Goal: Task Accomplishment & Management: Complete application form

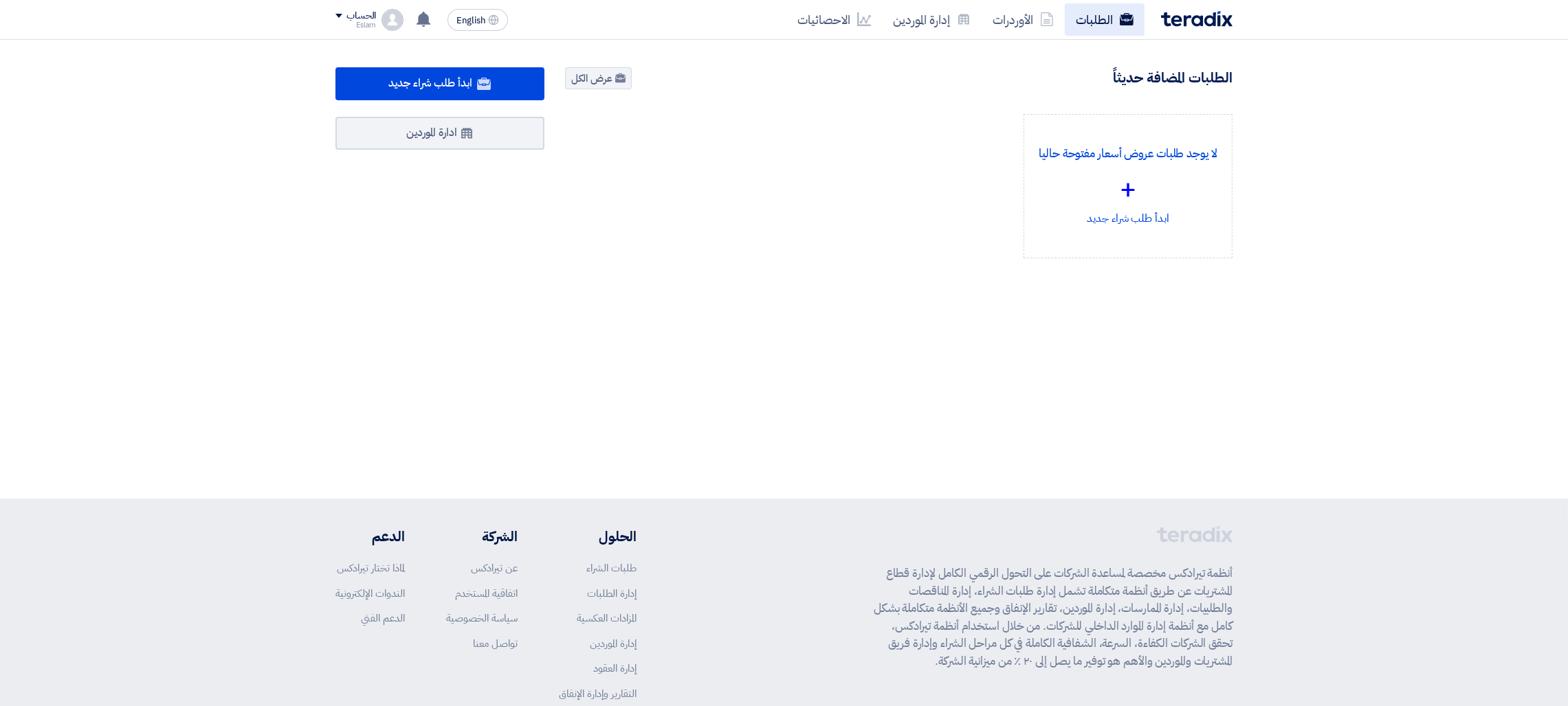
click at [1084, 28] on link "الطلبات" at bounding box center [1104, 19] width 80 height 33
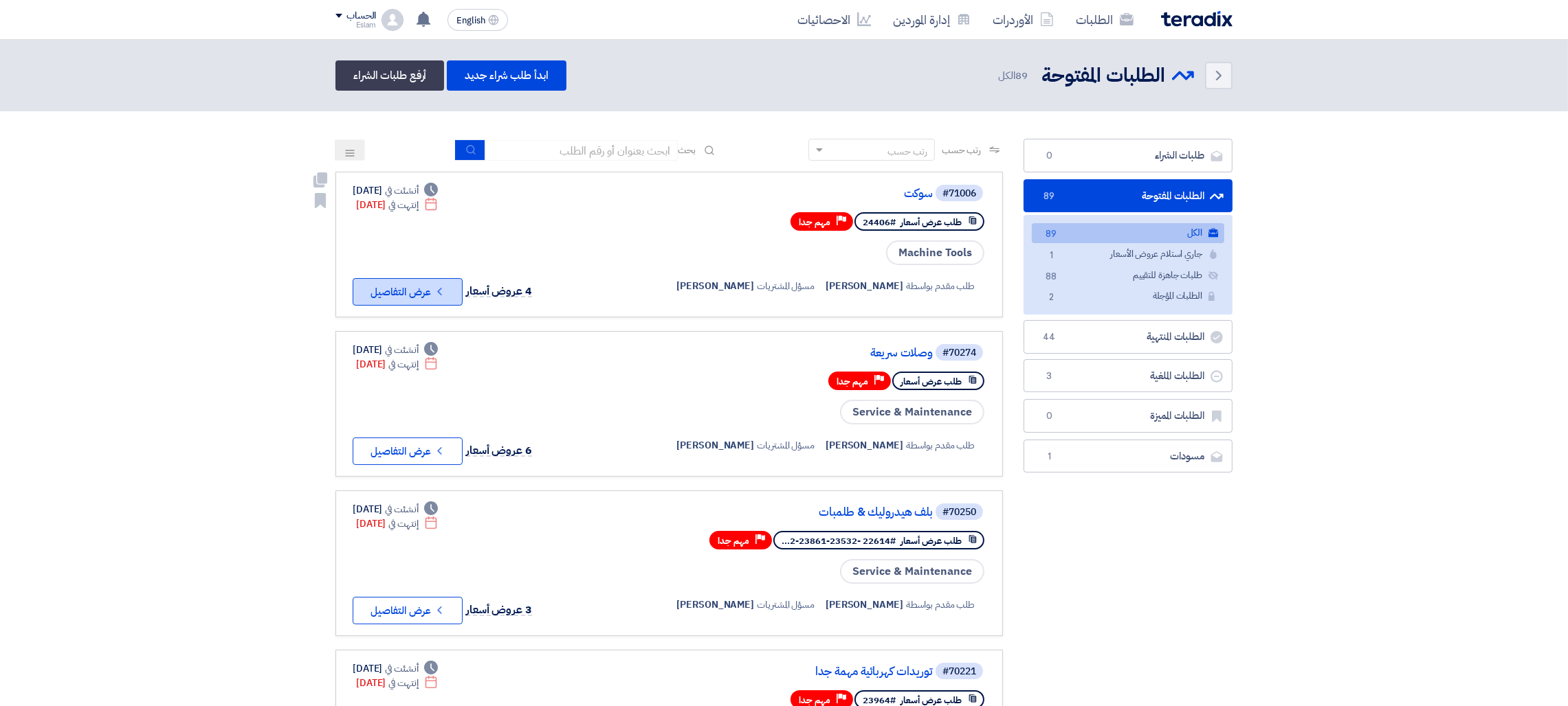
click at [435, 292] on icon "Check details" at bounding box center [440, 291] width 13 height 13
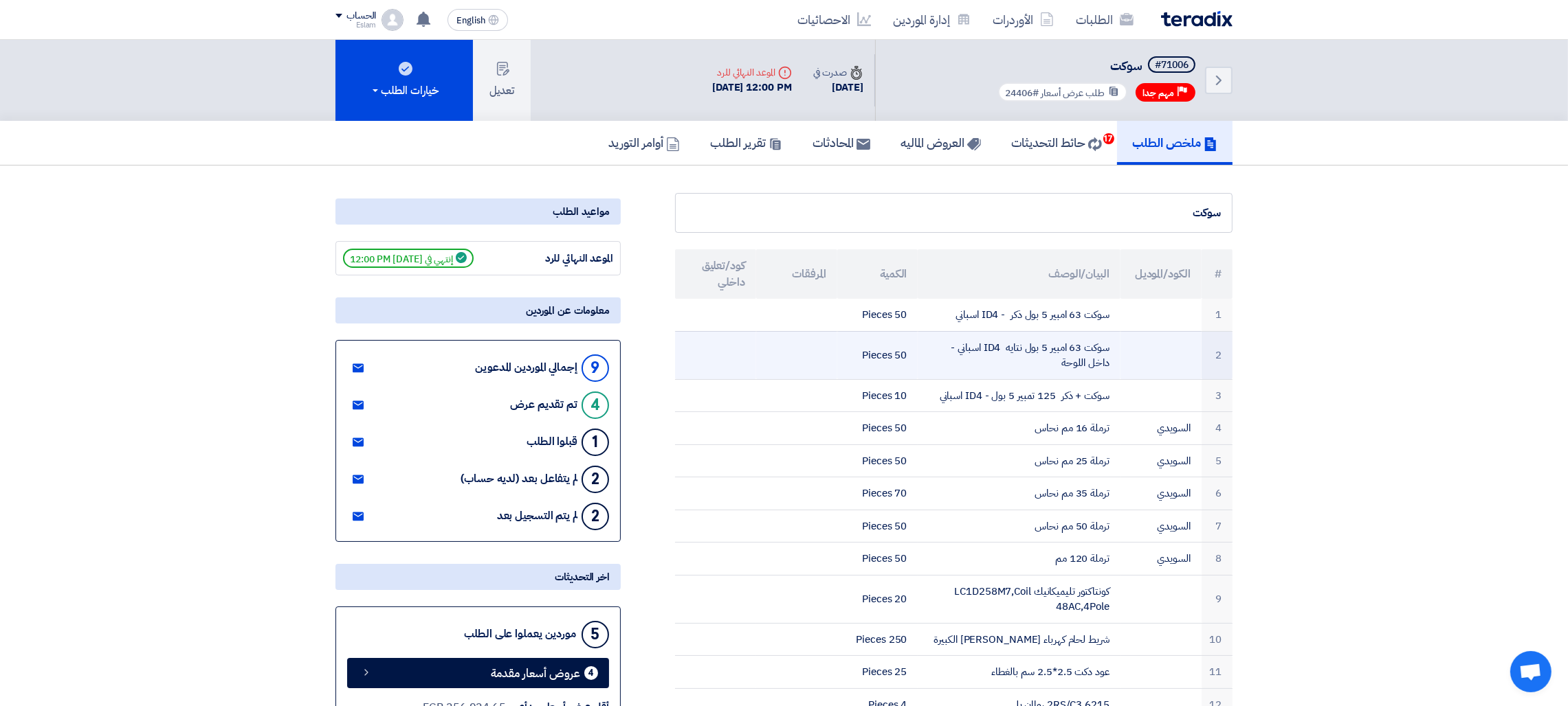
drag, startPoint x: 1231, startPoint y: 305, endPoint x: 828, endPoint y: 352, distance: 405.7
click at [828, 352] on tbody "1 سوكت 63 امبير 5 بول ذكر - ID4 اسباني 50 Pieces 2 سوكت 63 امبير 5 بول نتايه ID…" at bounding box center [953, 533] width 557 height 470
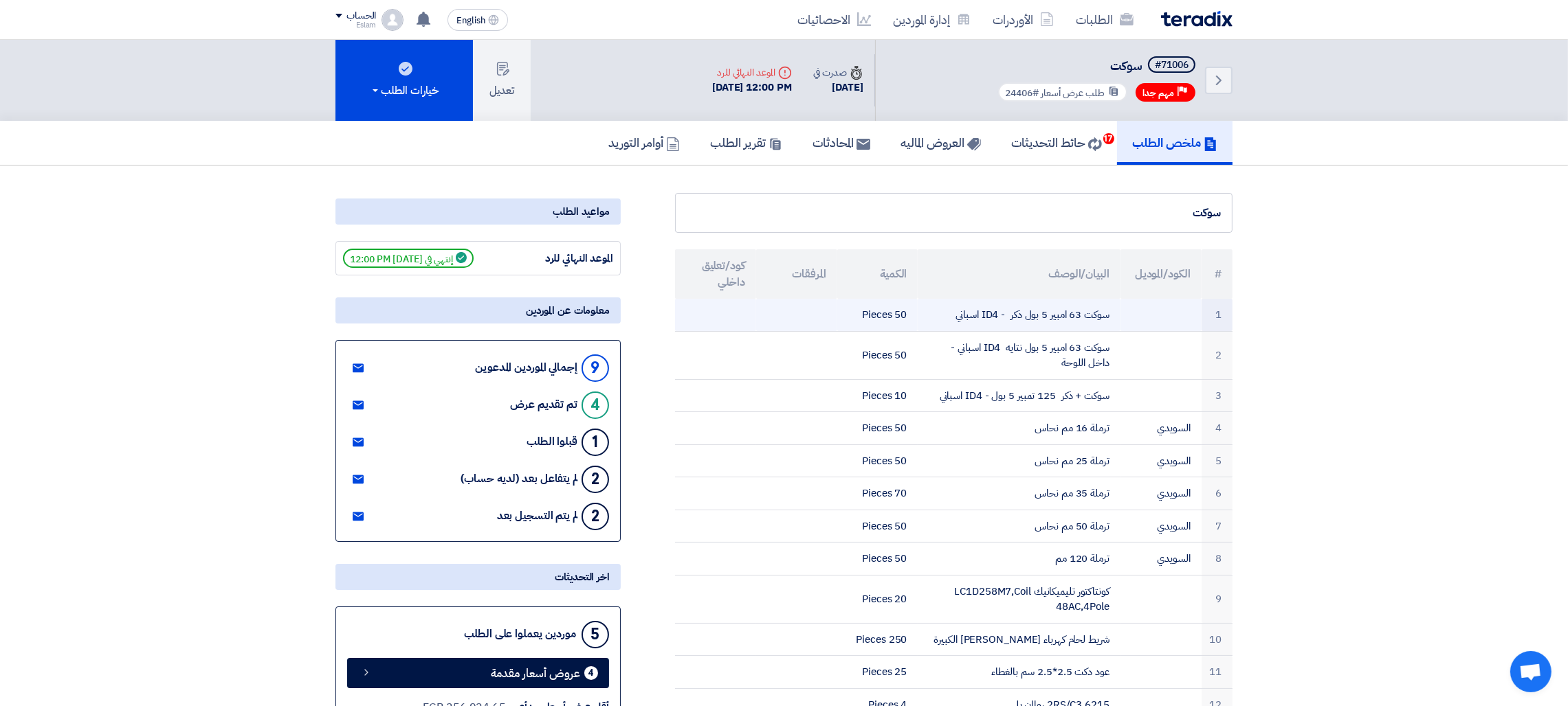
click at [1212, 307] on td "1" at bounding box center [1217, 315] width 31 height 33
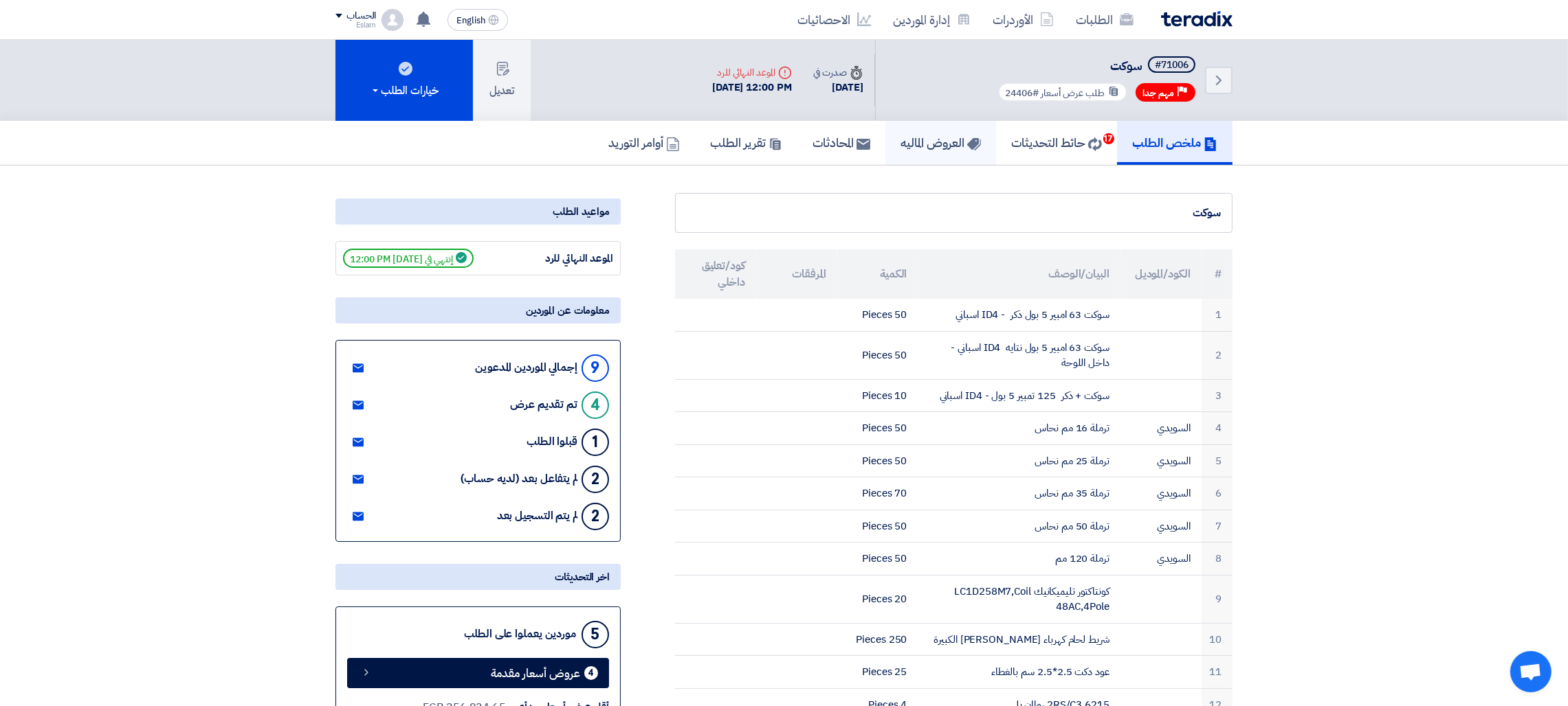
click at [942, 135] on h5 "العروض الماليه" at bounding box center [940, 142] width 80 height 16
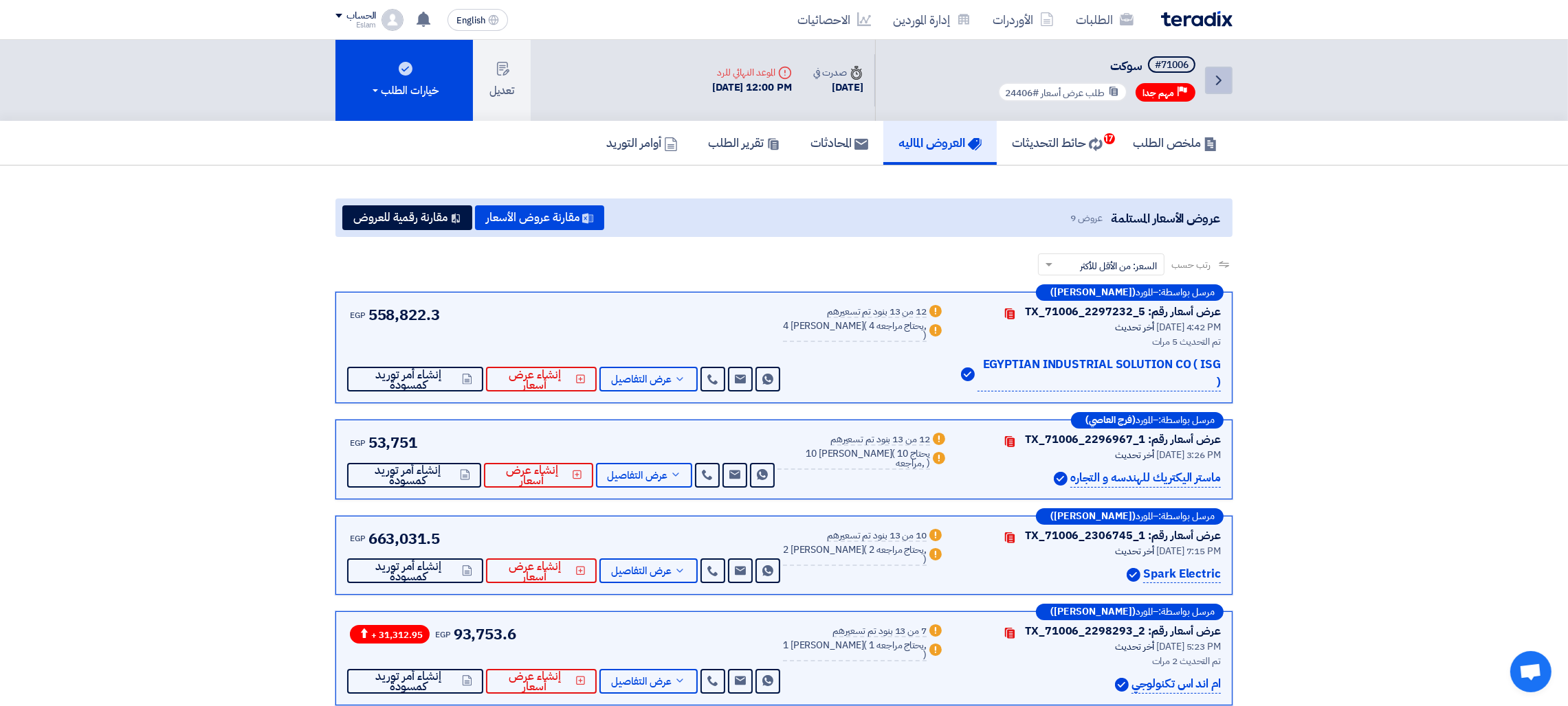
click at [1228, 71] on link "Back" at bounding box center [1219, 80] width 28 height 28
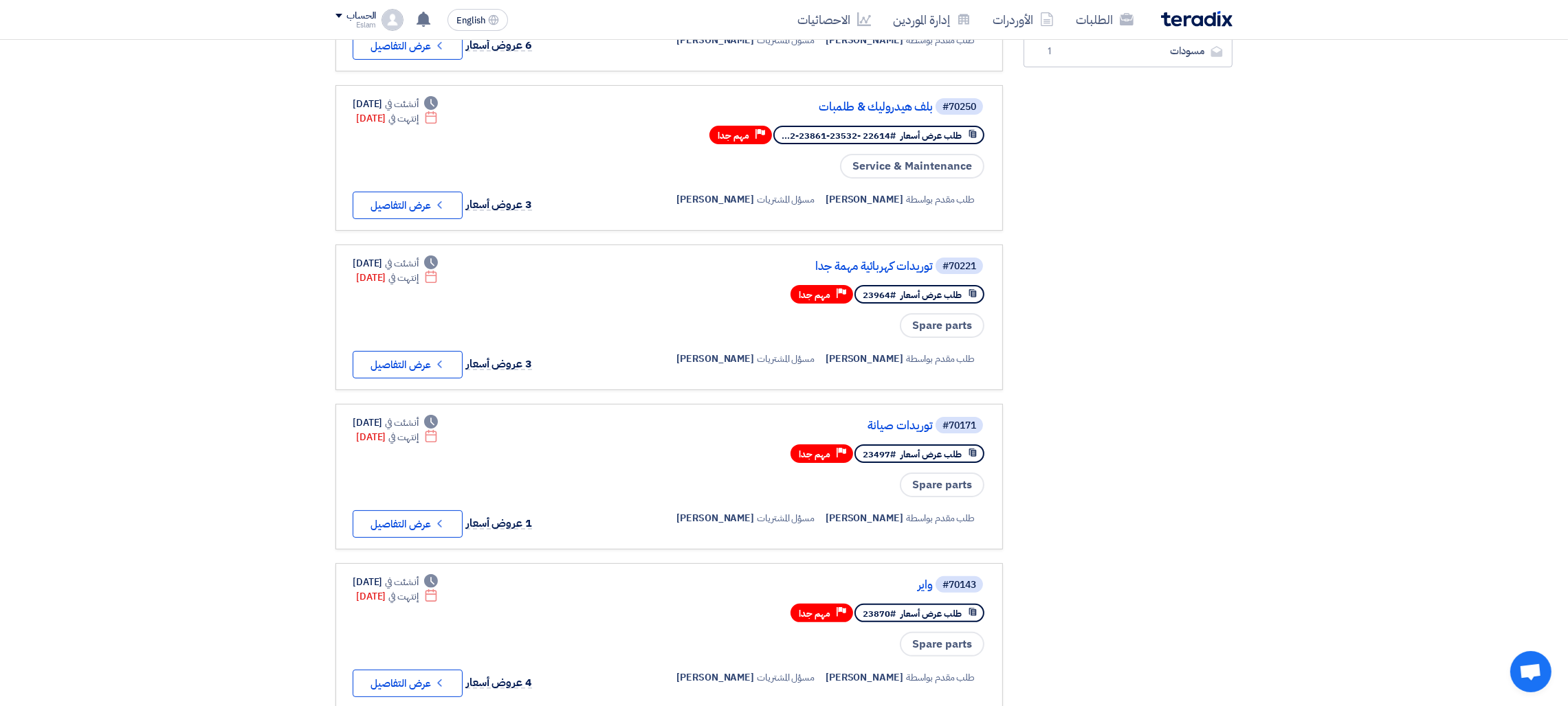
scroll to position [410, 0]
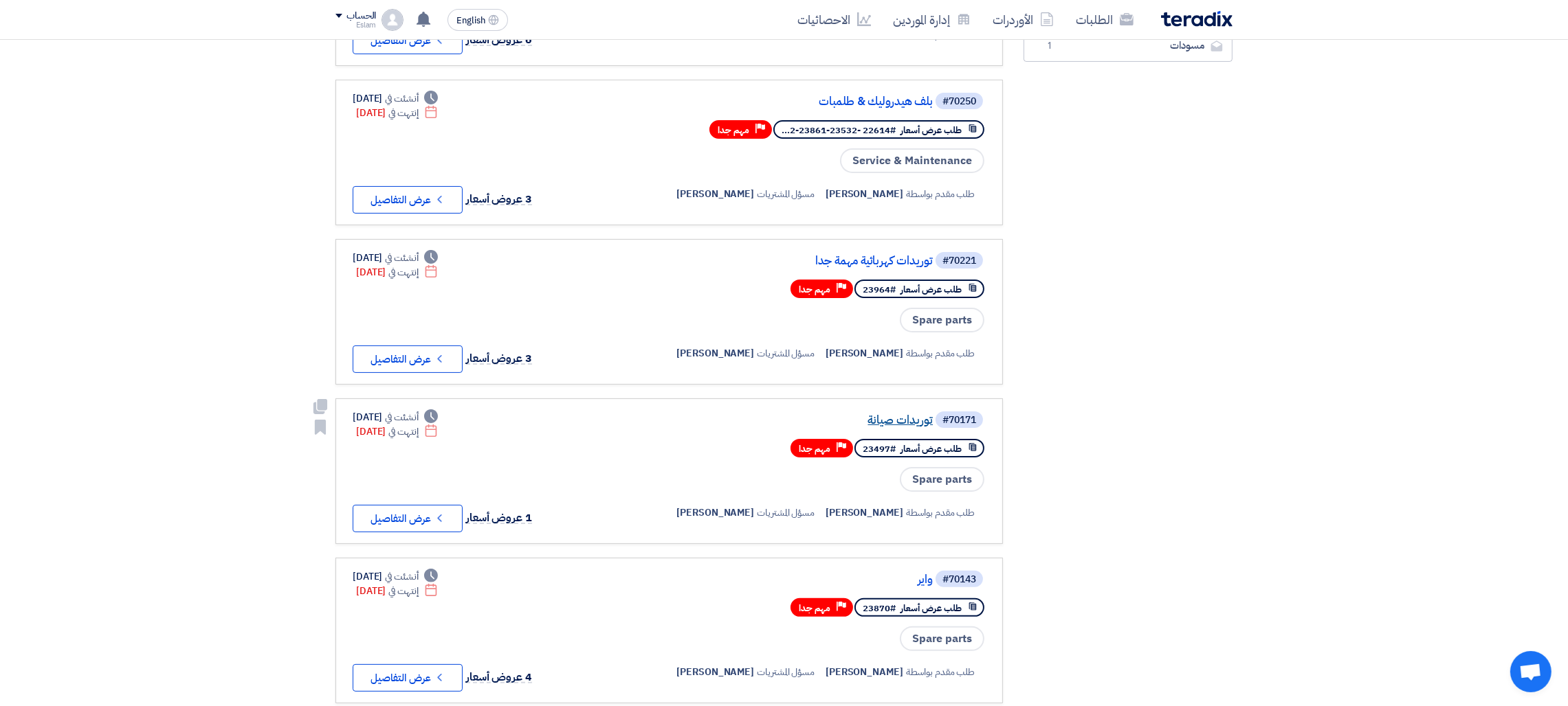
click at [879, 415] on link "توريدات صيانة" at bounding box center [795, 420] width 275 height 13
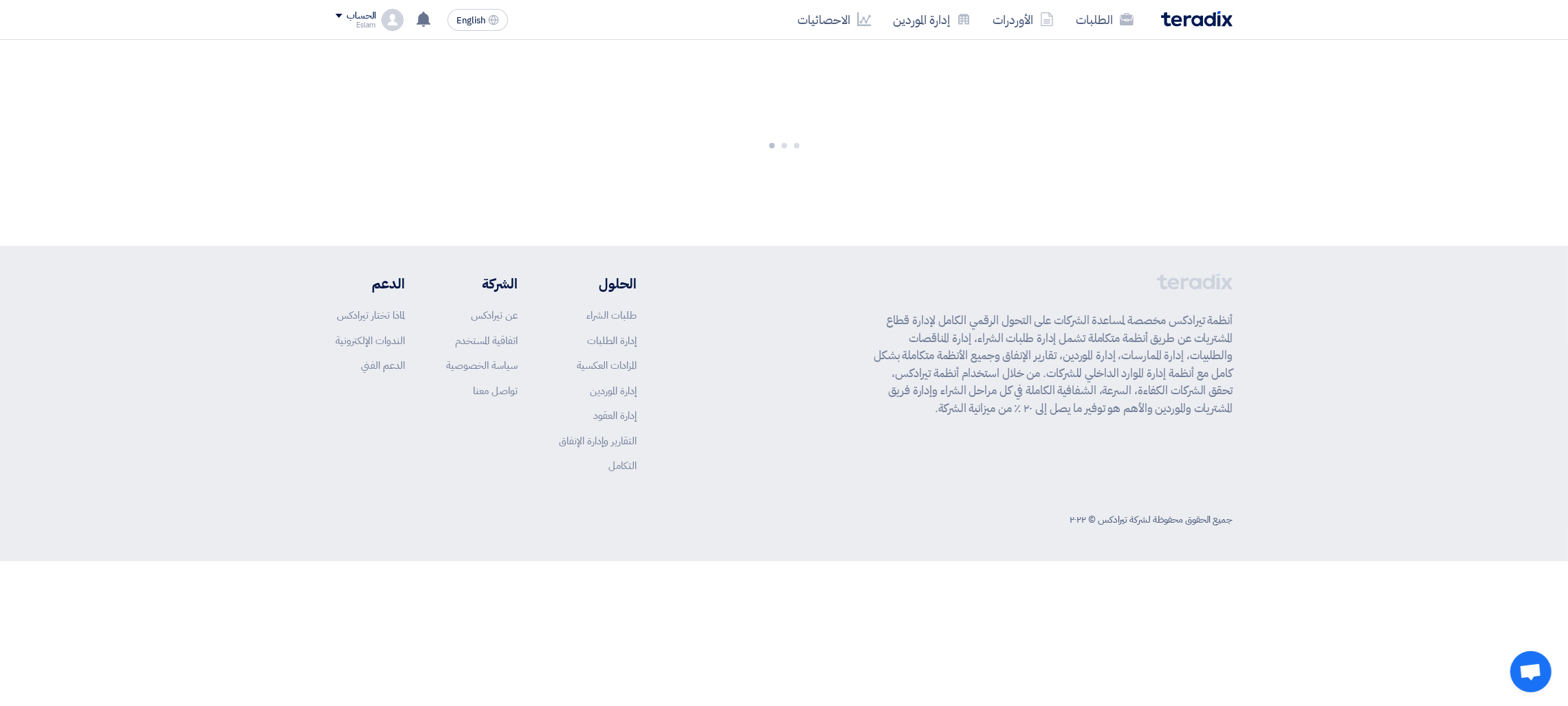
scroll to position [0, 0]
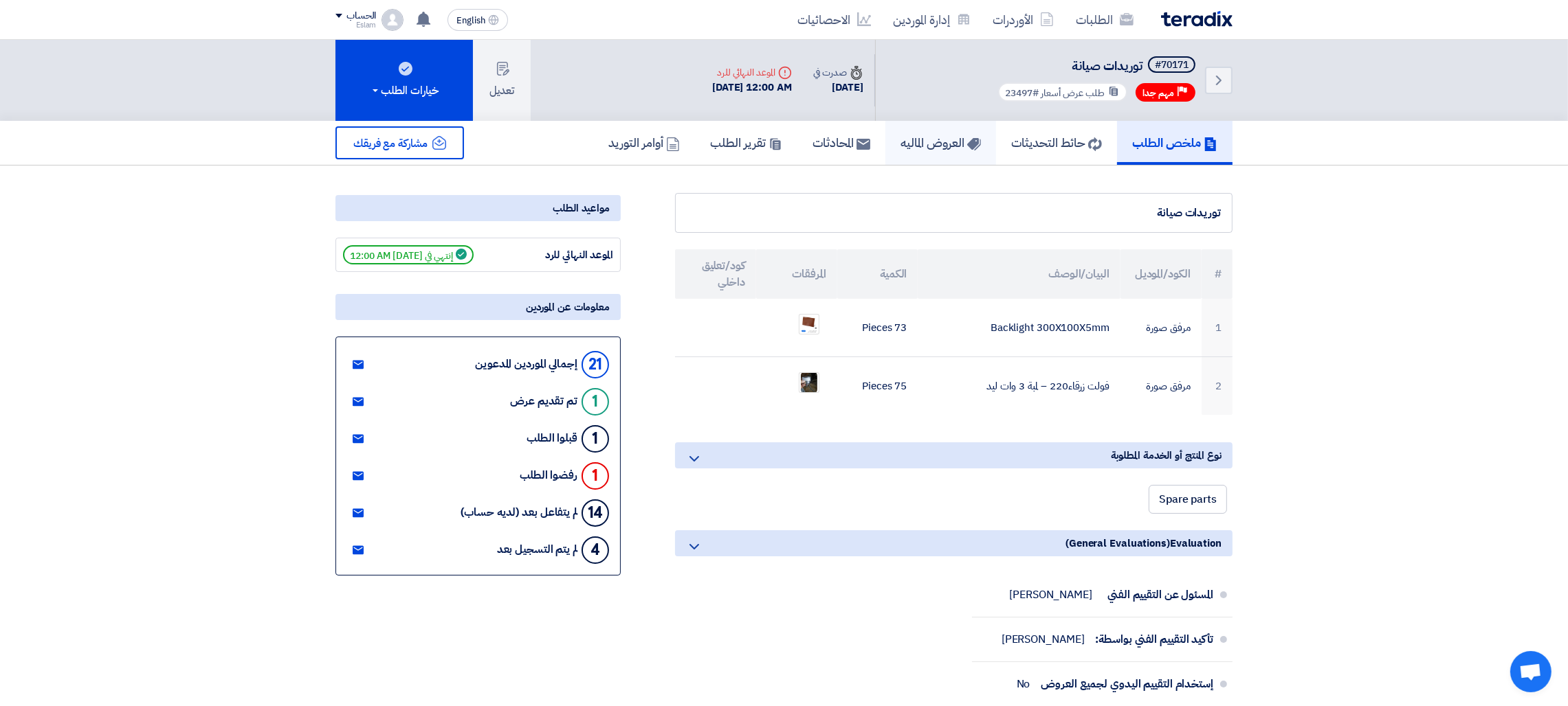
click at [914, 143] on h5 "العروض الماليه" at bounding box center [940, 142] width 80 height 16
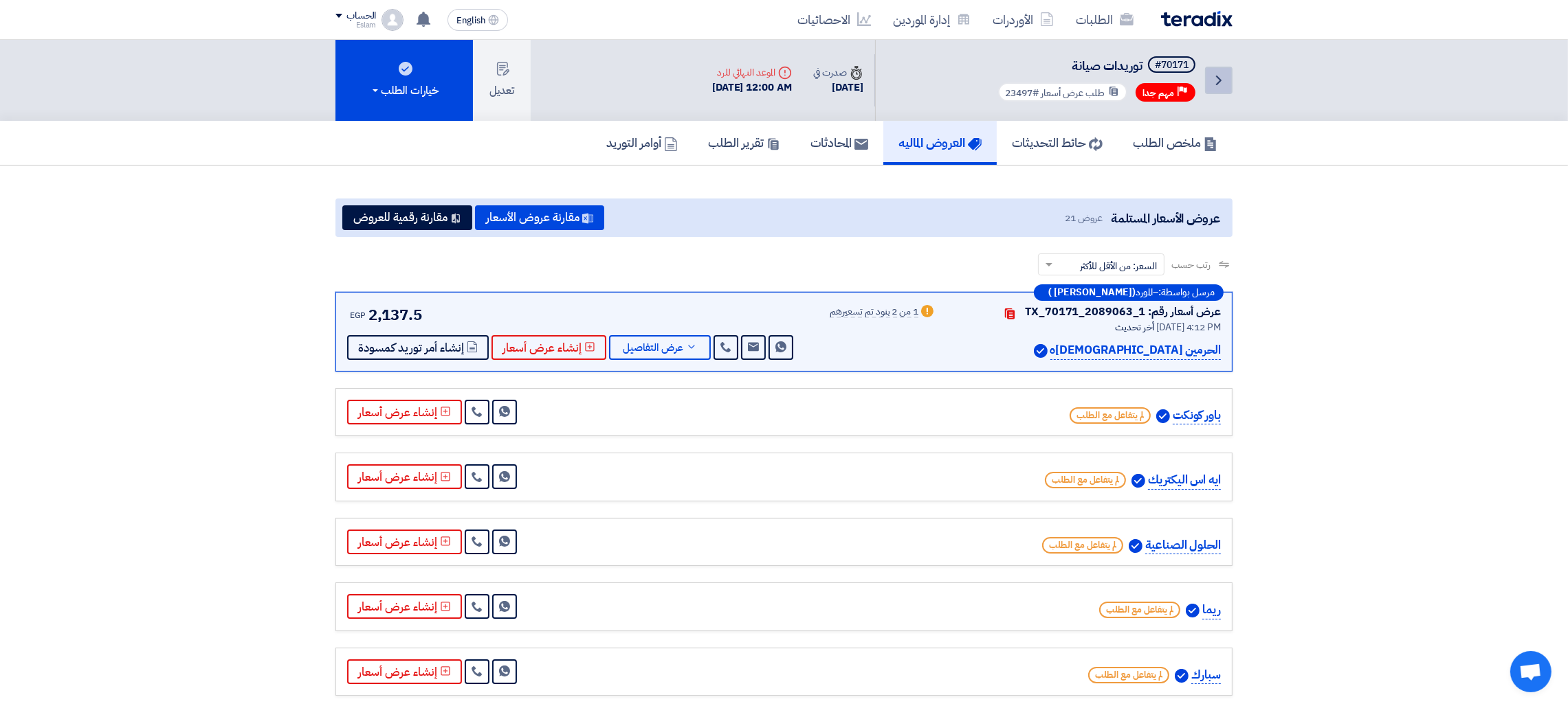
click at [1222, 91] on link "Back" at bounding box center [1219, 80] width 28 height 28
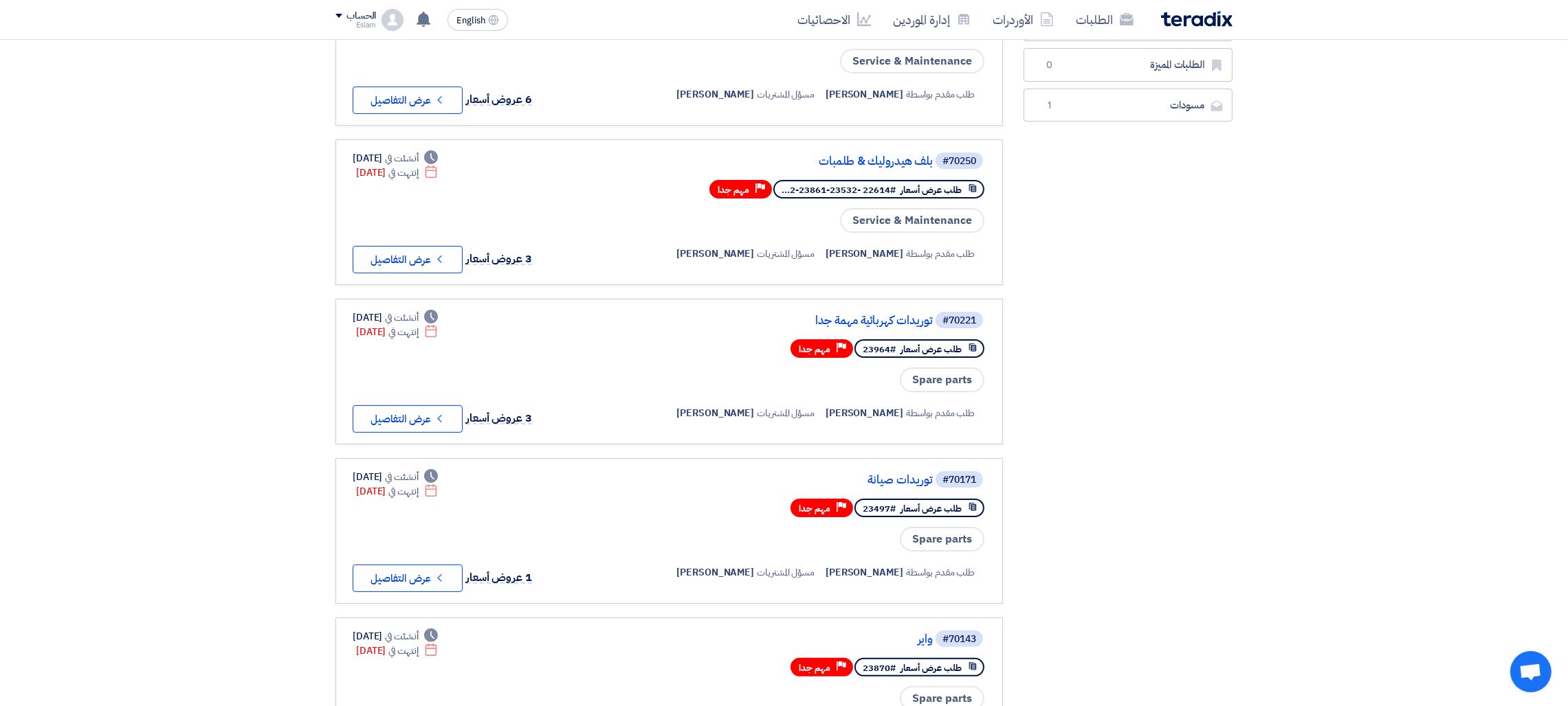
scroll to position [382, 0]
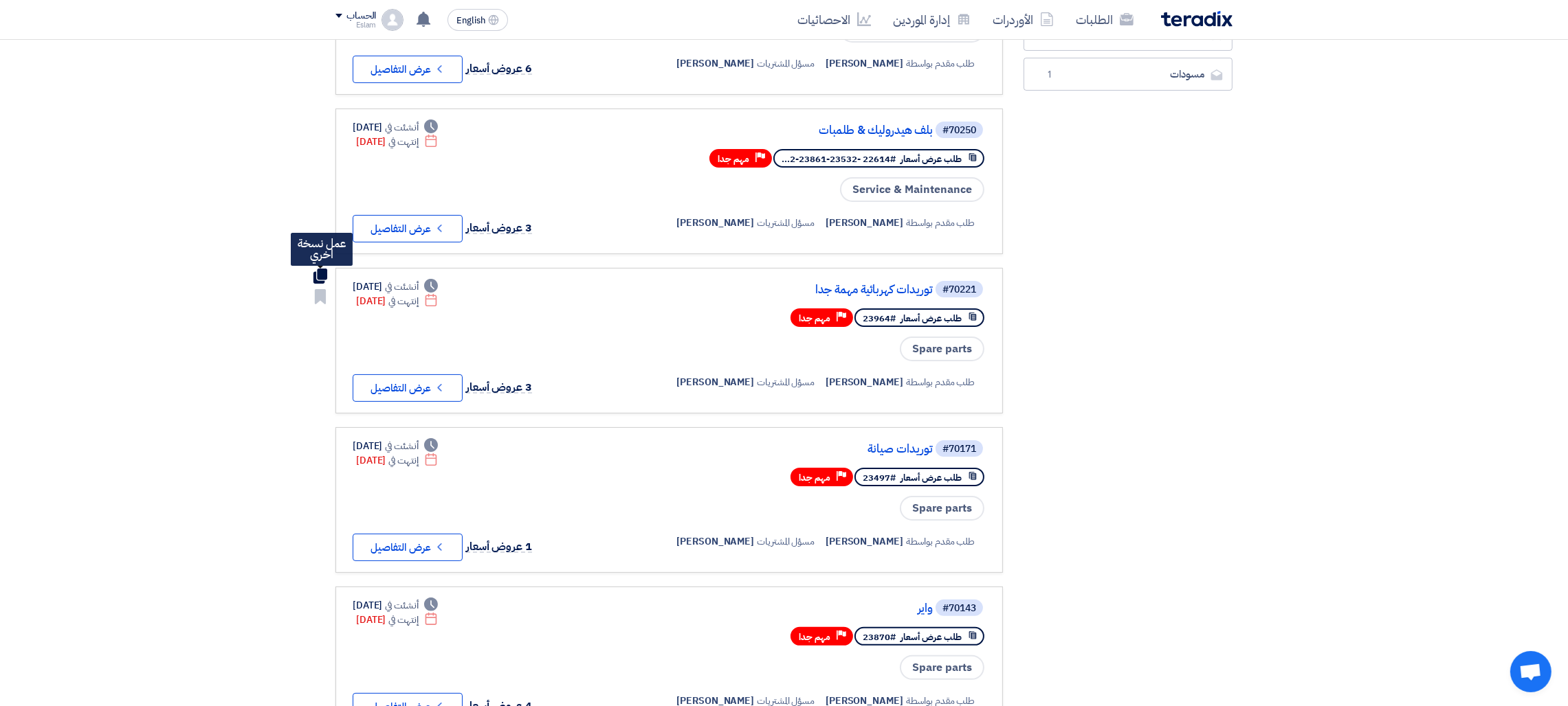
click at [327, 269] on use at bounding box center [320, 276] width 13 height 15
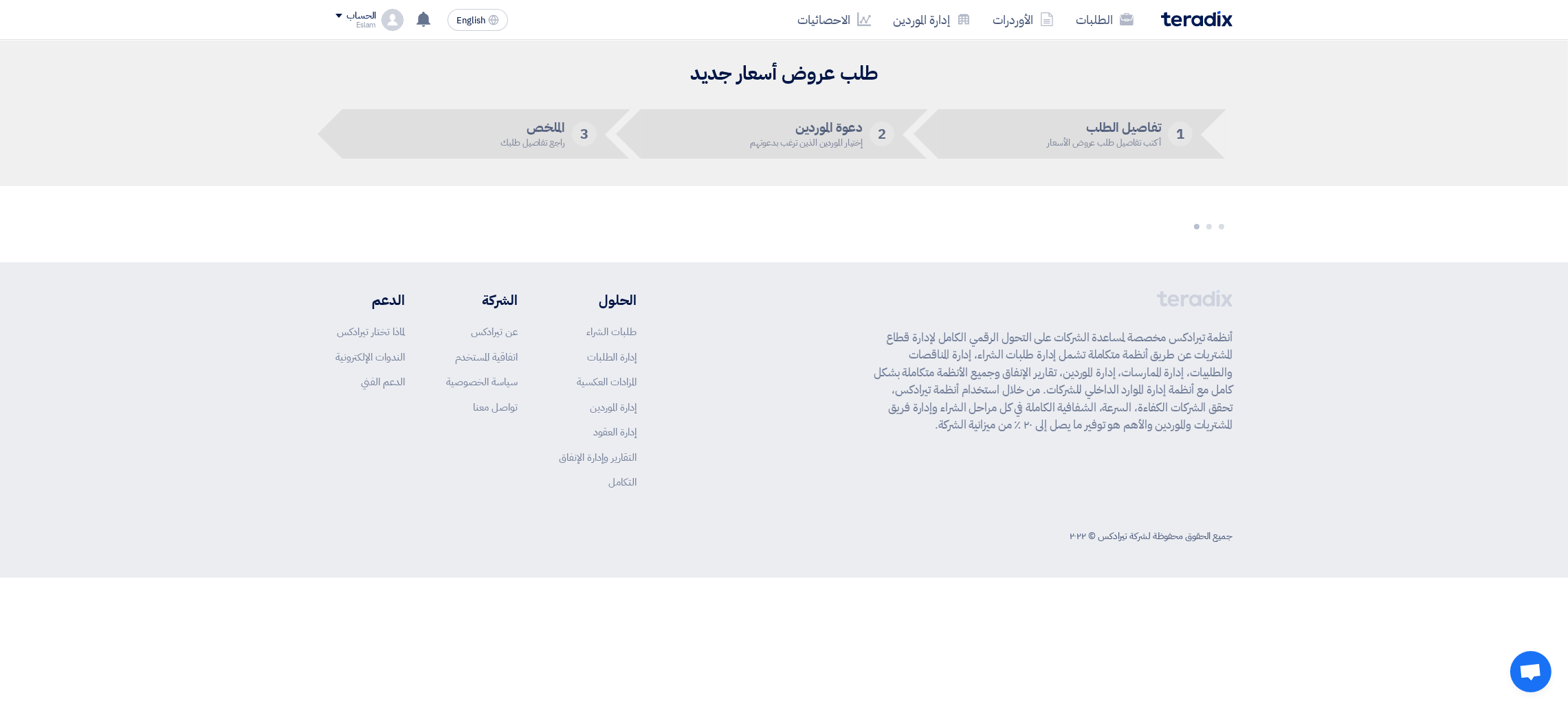
scroll to position [0, 0]
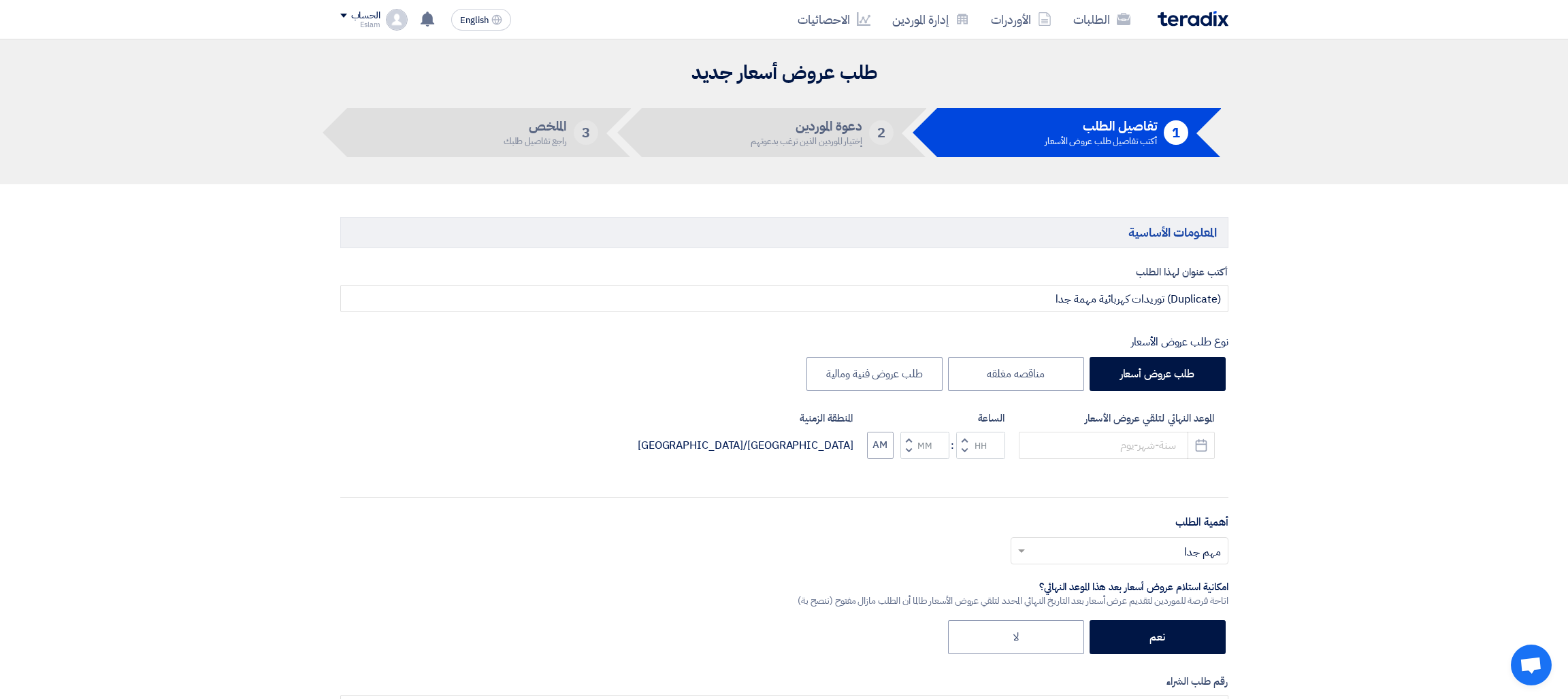
type input "[DATE]"
type input "12"
type input "00"
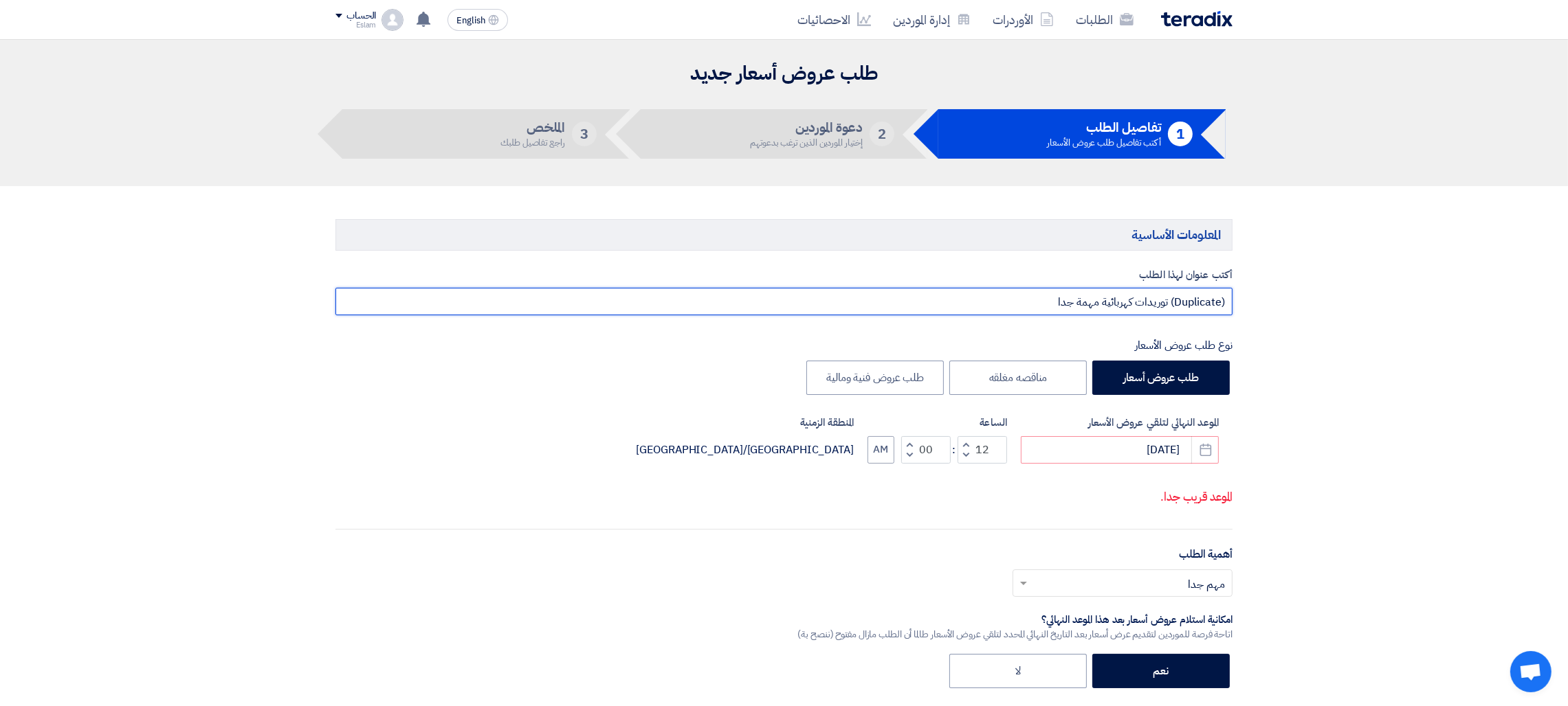
drag, startPoint x: 1027, startPoint y: 292, endPoint x: 1232, endPoint y: 309, distance: 205.7
click at [1232, 309] on div "أكتب عنوان لهذا الطلب (Duplicate) توريدات كهربائية مهمة جدا نوع طلب عروض الأسعا…" at bounding box center [784, 575] width 918 height 616
type input ";"
type input "س"
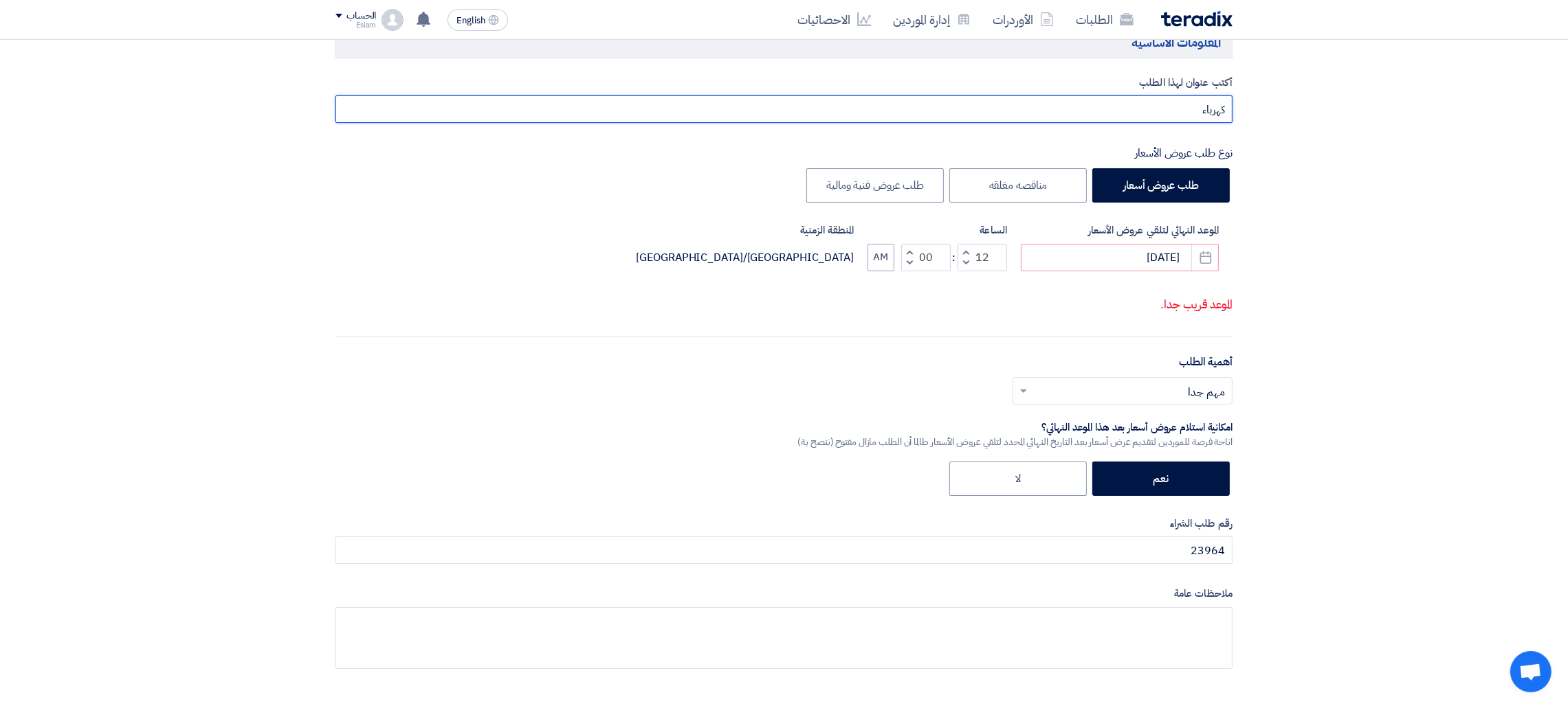
scroll to position [400, 0]
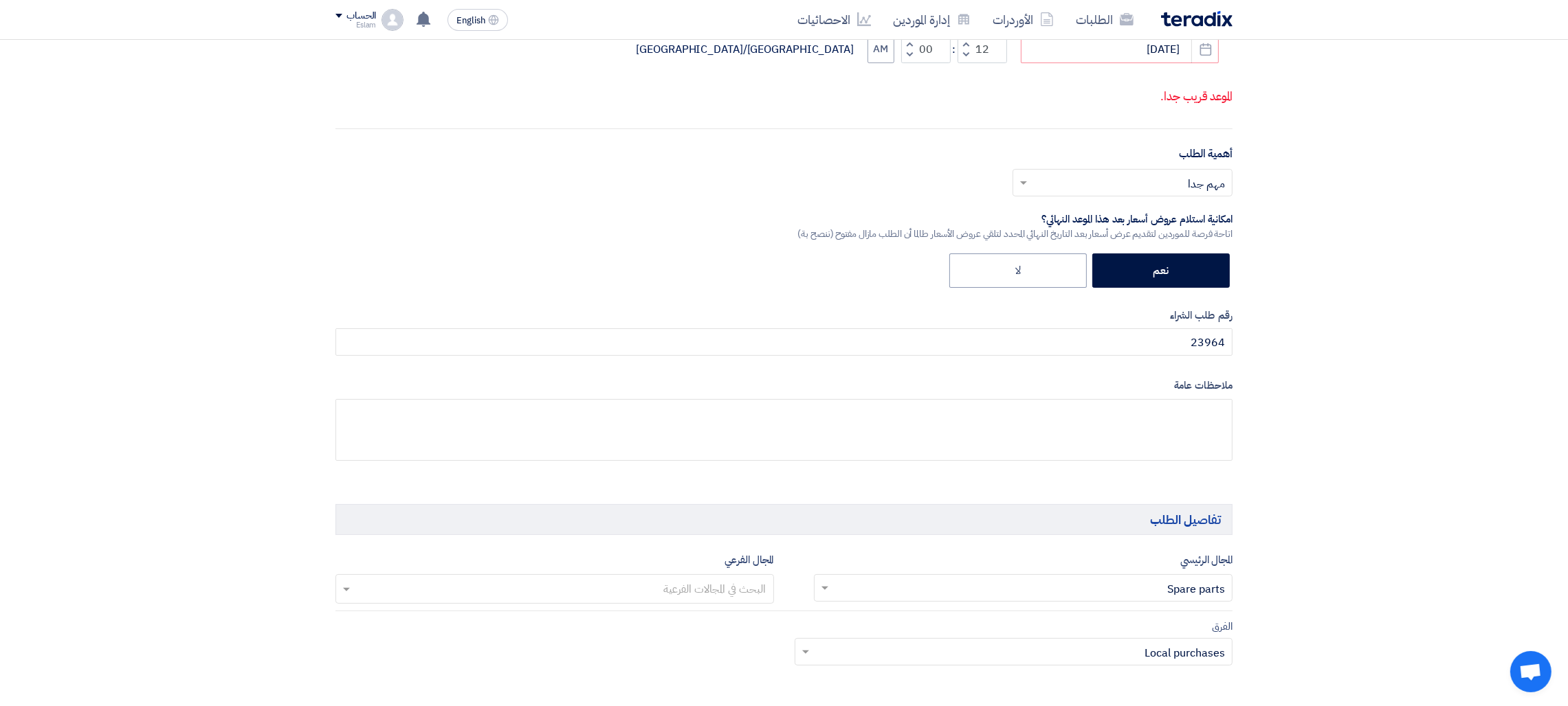
type input "كهرباء"
click at [1205, 64] on div "الموعد النهائي لتلقي عروض الأسعار [DATE] Pick a date الساعة Increment hours 12 …" at bounding box center [784, 63] width 897 height 97
click at [1205, 58] on button "Pick a date" at bounding box center [1204, 49] width 28 height 28
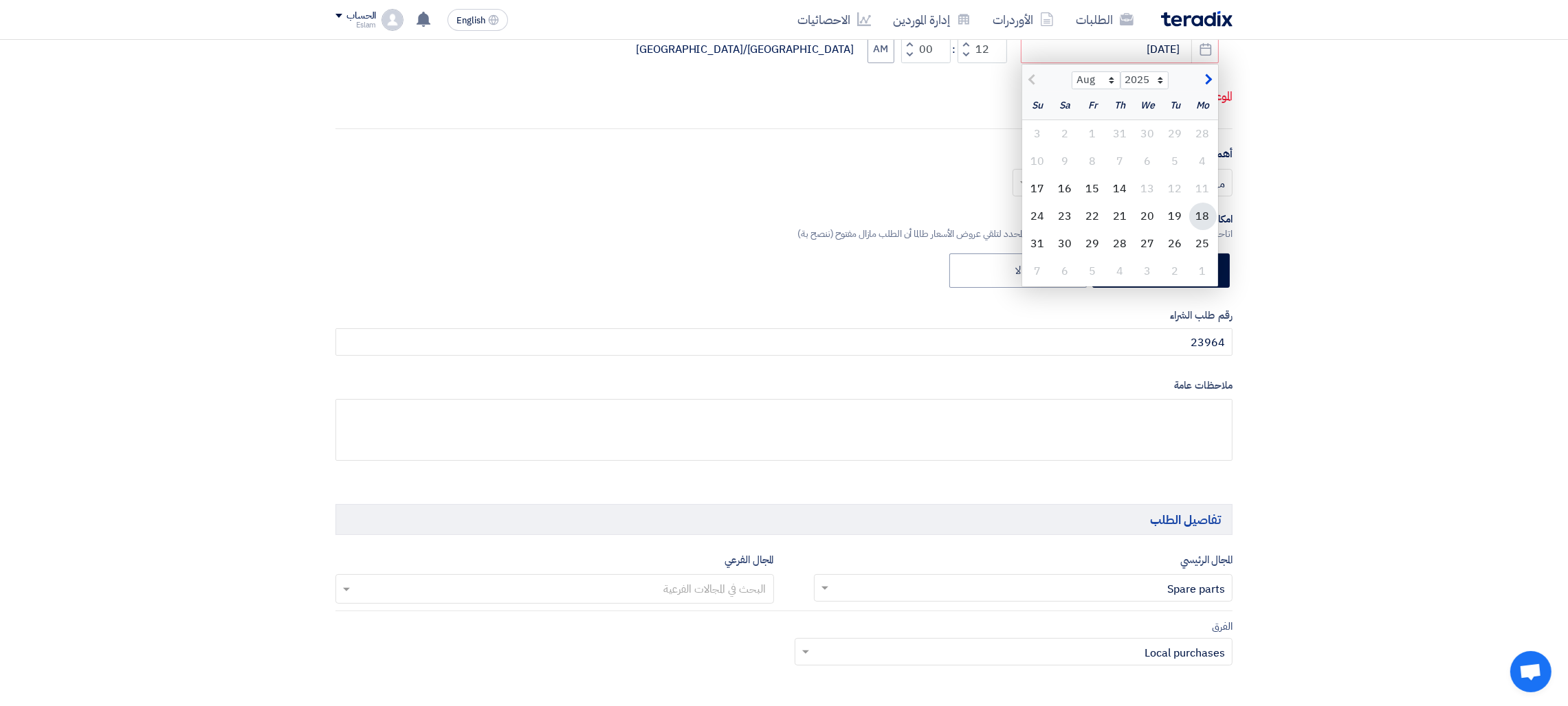
click at [1203, 208] on div "18" at bounding box center [1203, 216] width 28 height 28
type input "[DATE]"
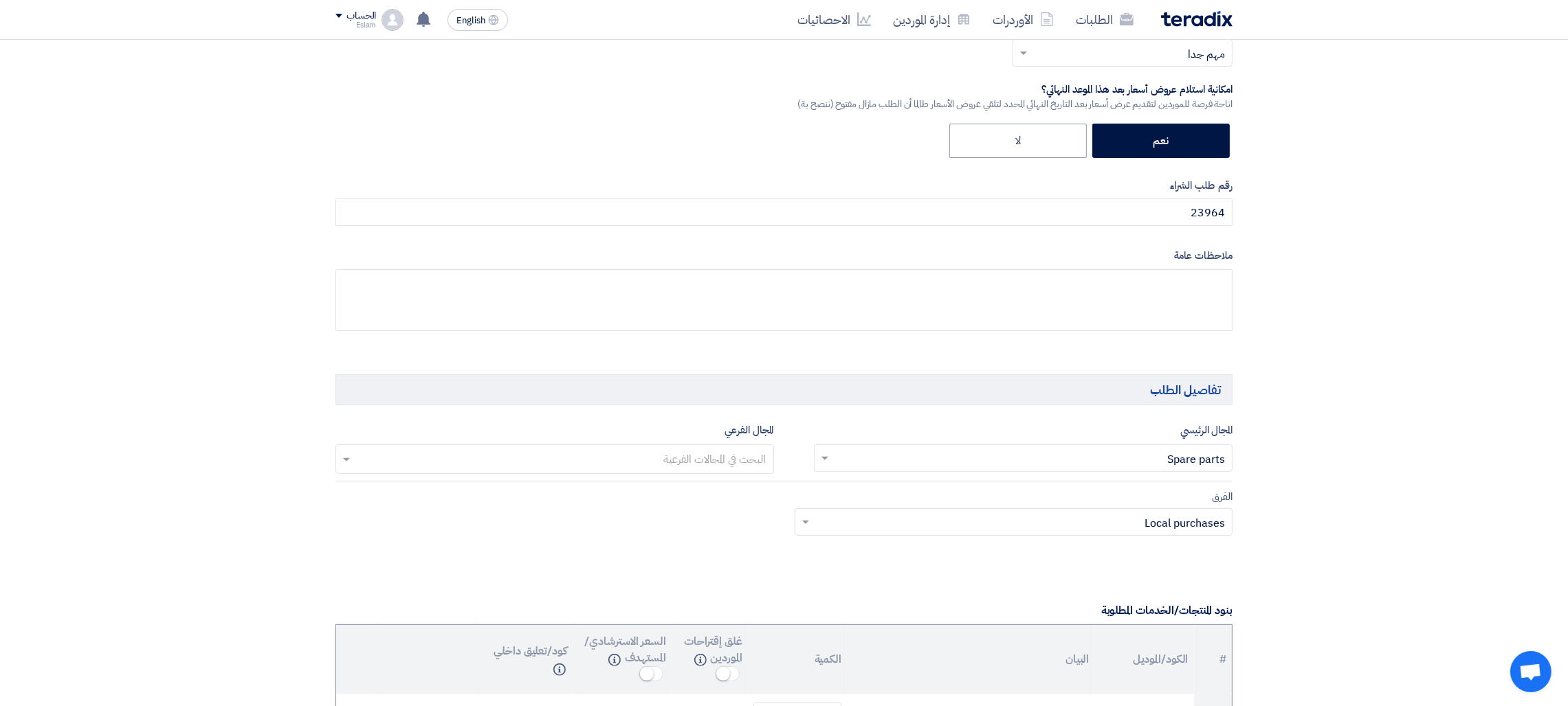
scroll to position [499, 0]
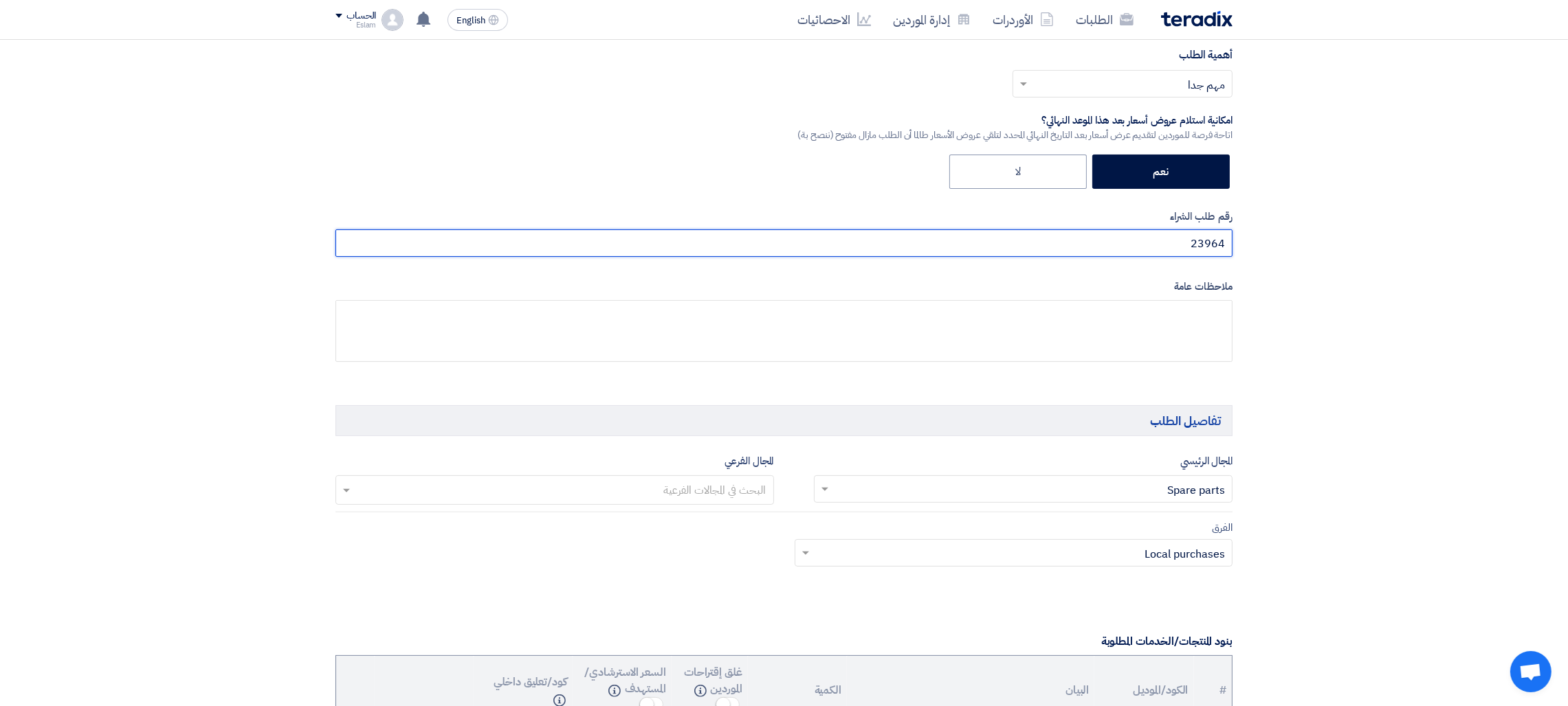
drag, startPoint x: 1175, startPoint y: 242, endPoint x: 1246, endPoint y: 242, distance: 71.0
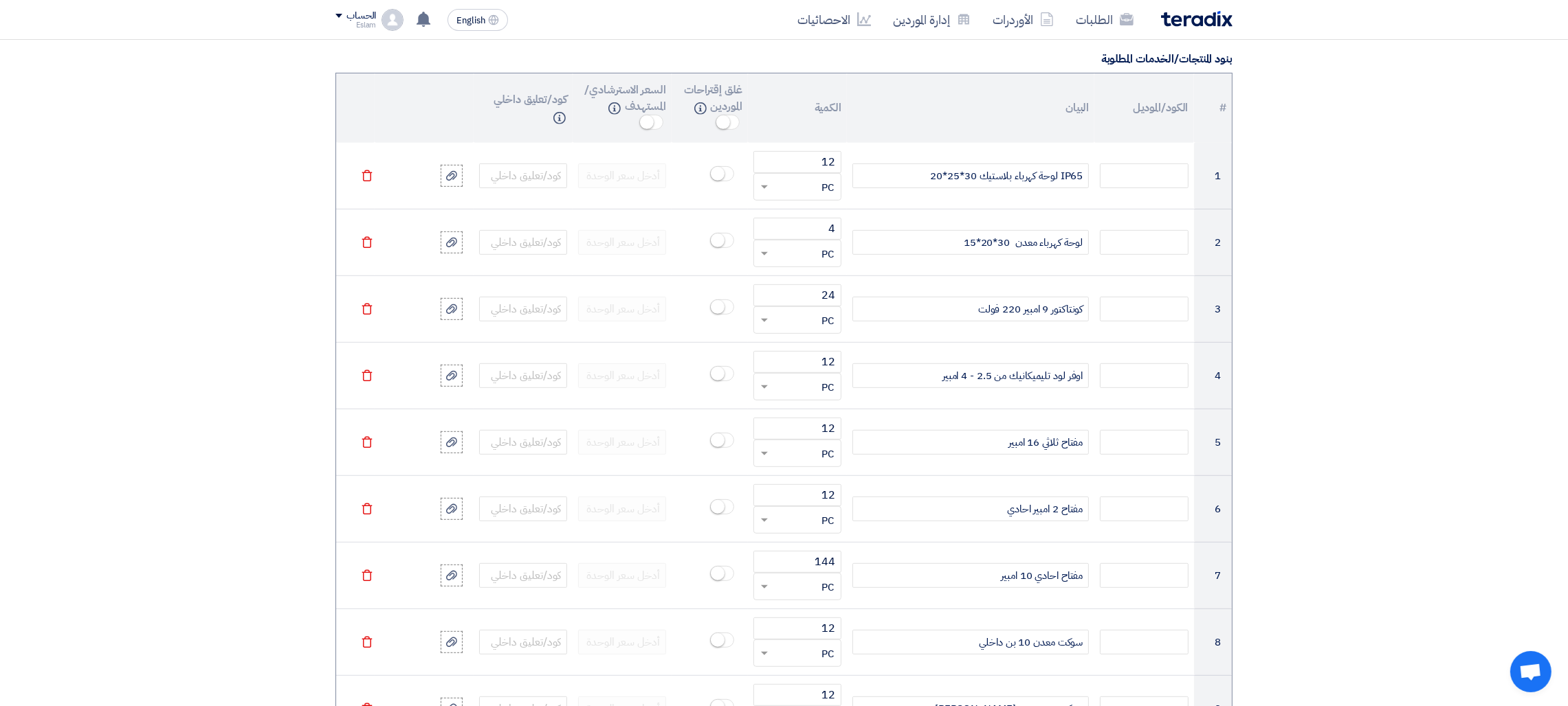
scroll to position [1100, 0]
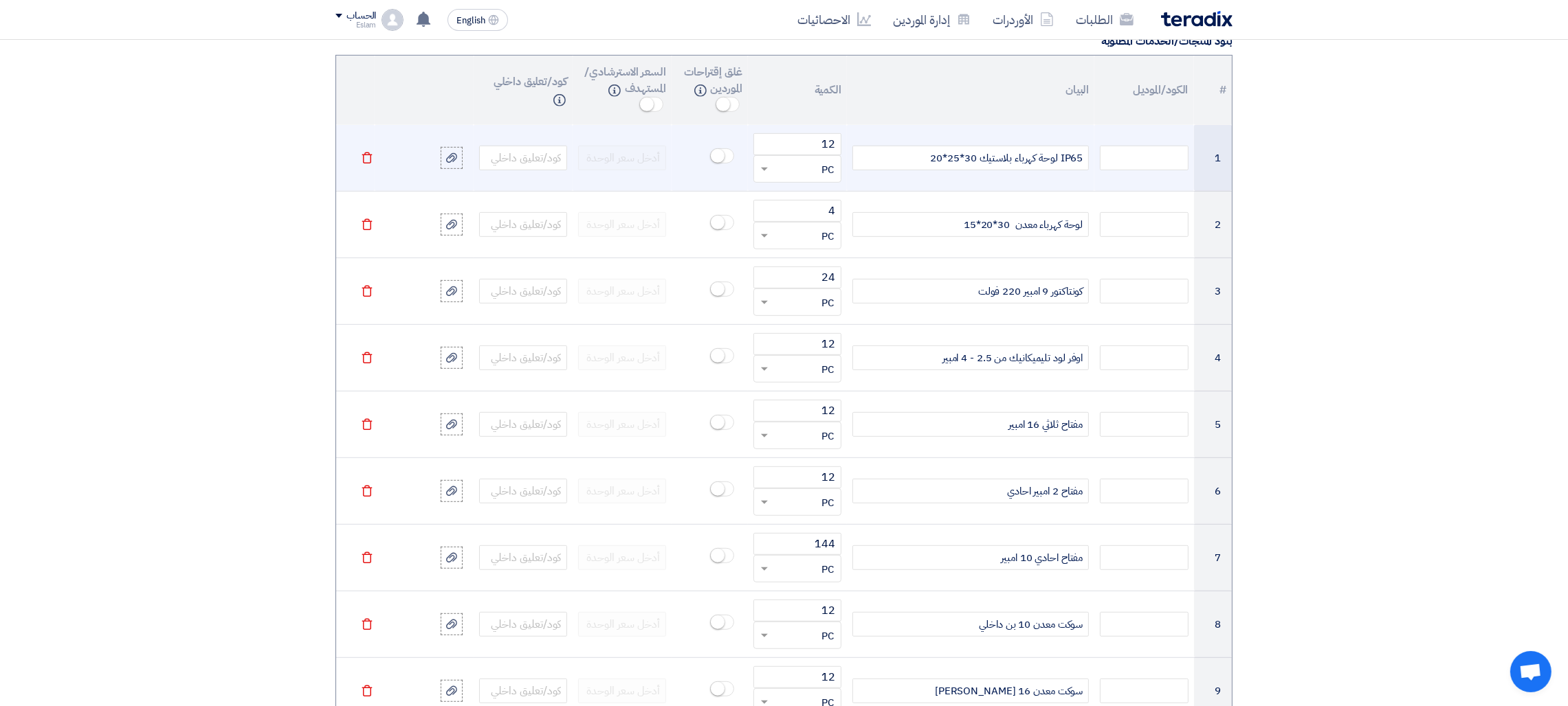
type input "24406"
click at [365, 160] on icon "Delete" at bounding box center [367, 157] width 13 height 13
click at [365, 219] on icon "Delete" at bounding box center [367, 224] width 13 height 13
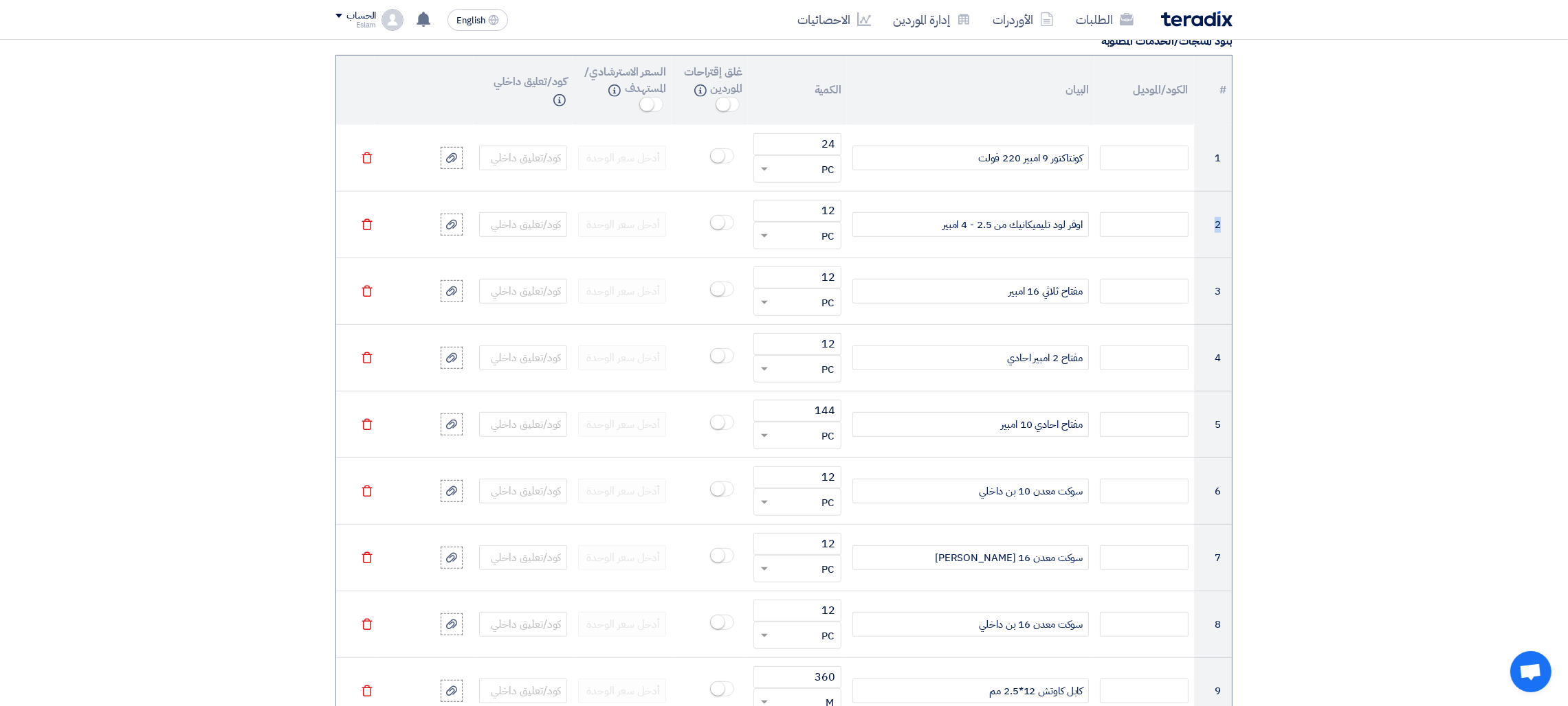
click at [365, 160] on icon "Delete" at bounding box center [367, 157] width 13 height 13
click at [365, 219] on icon "Delete" at bounding box center [367, 224] width 13 height 13
click at [365, 160] on icon "Delete" at bounding box center [367, 157] width 13 height 13
click at [365, 219] on icon "Delete" at bounding box center [367, 224] width 13 height 13
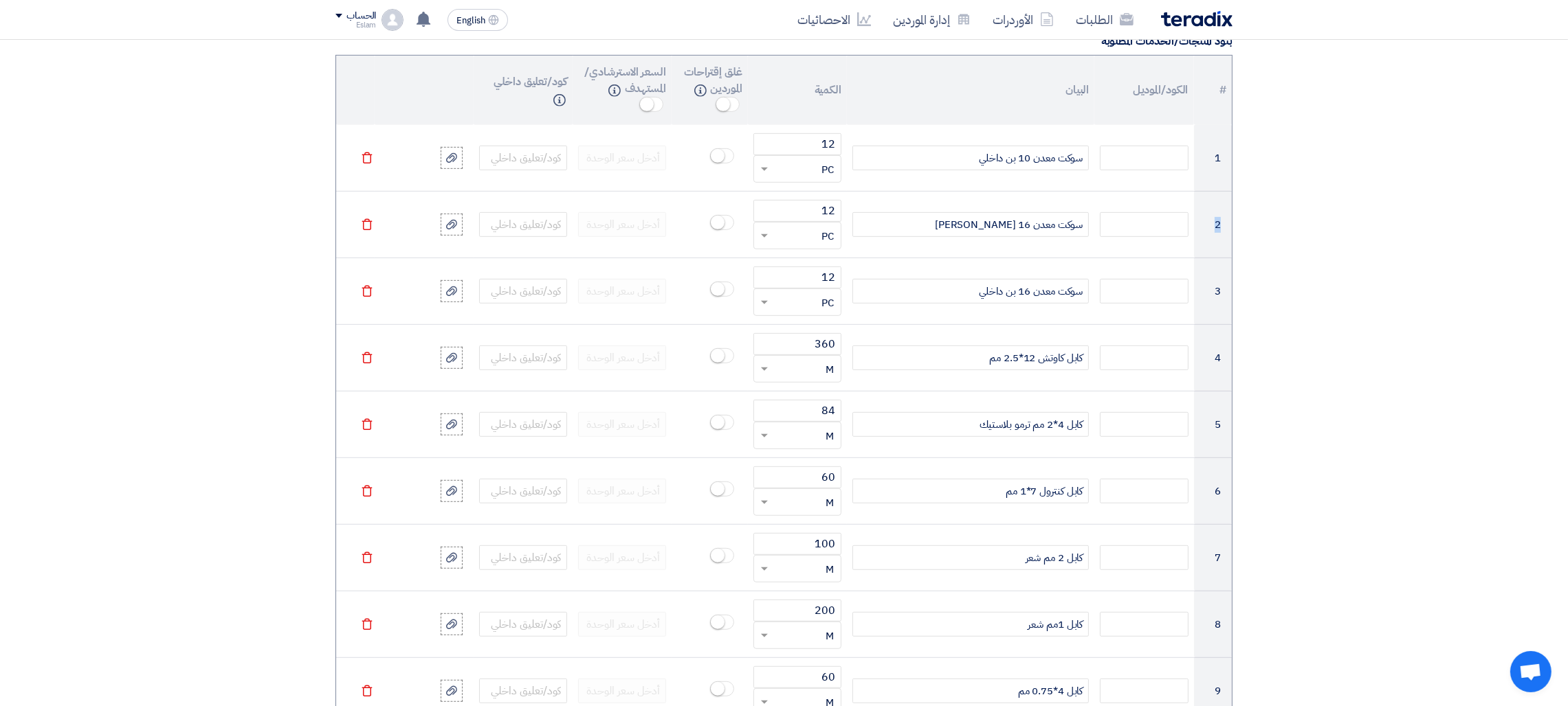
click at [365, 160] on icon "Delete" at bounding box center [367, 157] width 13 height 13
click at [365, 219] on icon "Delete" at bounding box center [367, 224] width 13 height 13
click at [365, 160] on icon "Delete" at bounding box center [367, 157] width 13 height 13
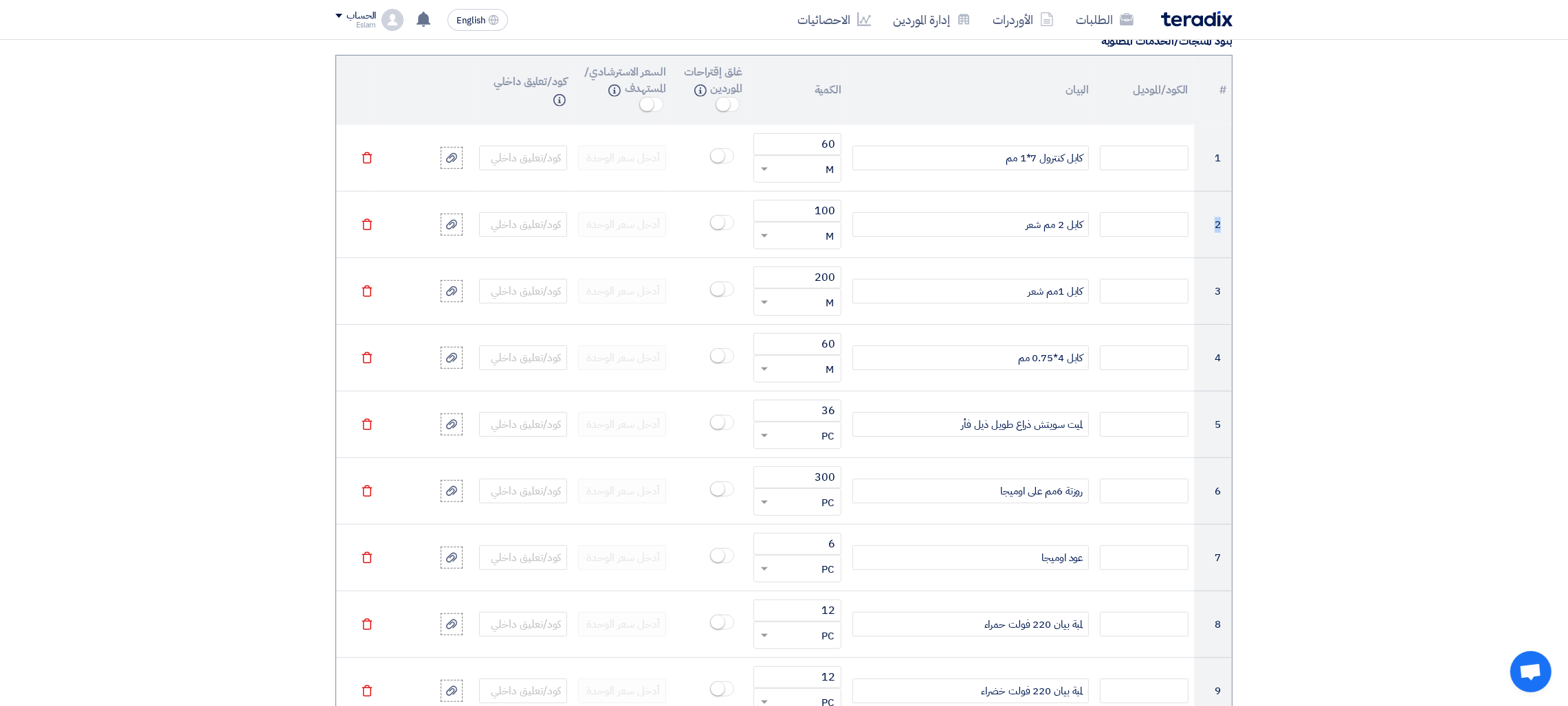
click at [365, 160] on icon "Delete" at bounding box center [367, 157] width 13 height 13
click at [365, 219] on icon "Delete" at bounding box center [367, 224] width 13 height 13
click at [365, 160] on icon "Delete" at bounding box center [367, 157] width 13 height 13
click at [365, 219] on icon "Delete" at bounding box center [367, 224] width 13 height 13
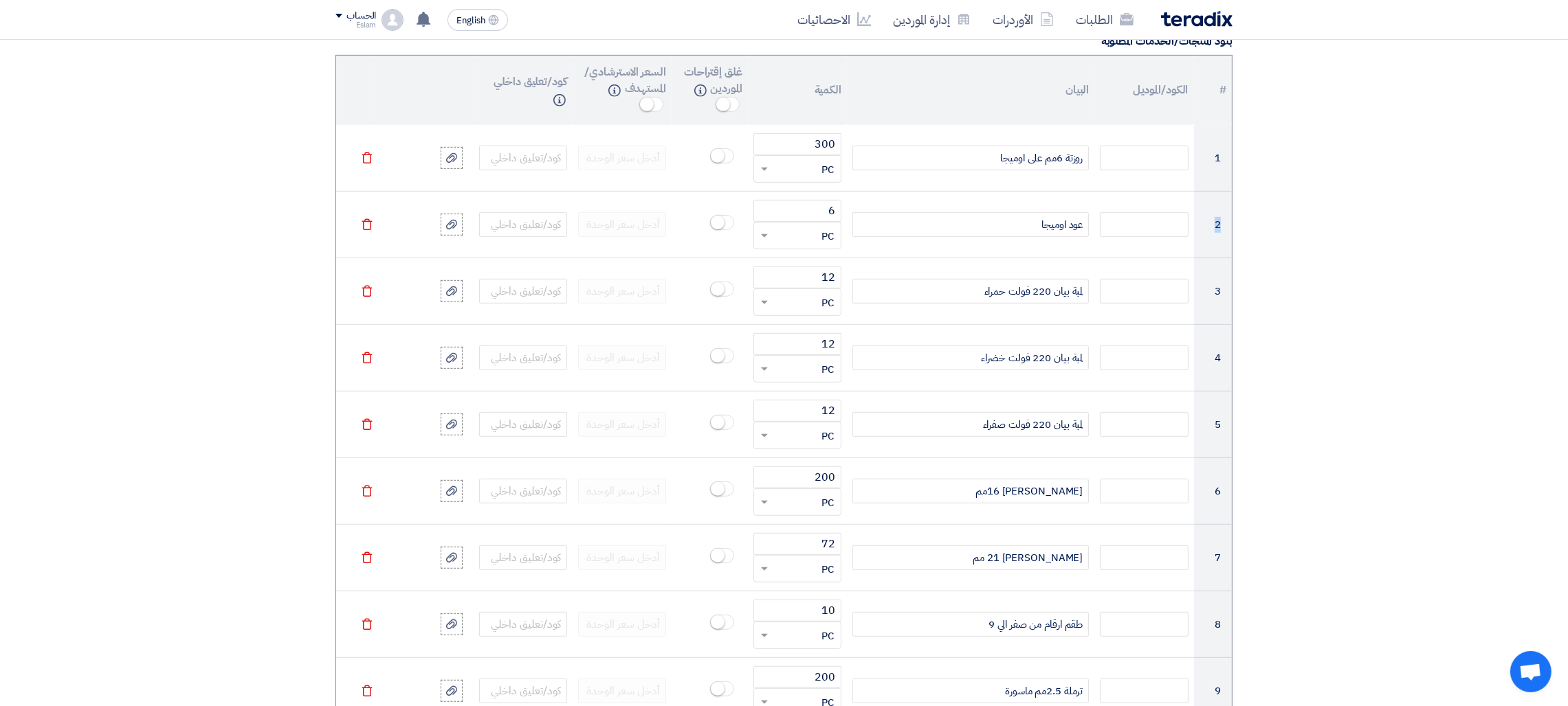
click at [365, 160] on icon "Delete" at bounding box center [367, 157] width 13 height 13
click at [365, 219] on icon "Delete" at bounding box center [367, 224] width 13 height 13
click at [365, 160] on icon "Delete" at bounding box center [367, 157] width 13 height 13
click at [365, 219] on icon "Delete" at bounding box center [367, 224] width 13 height 13
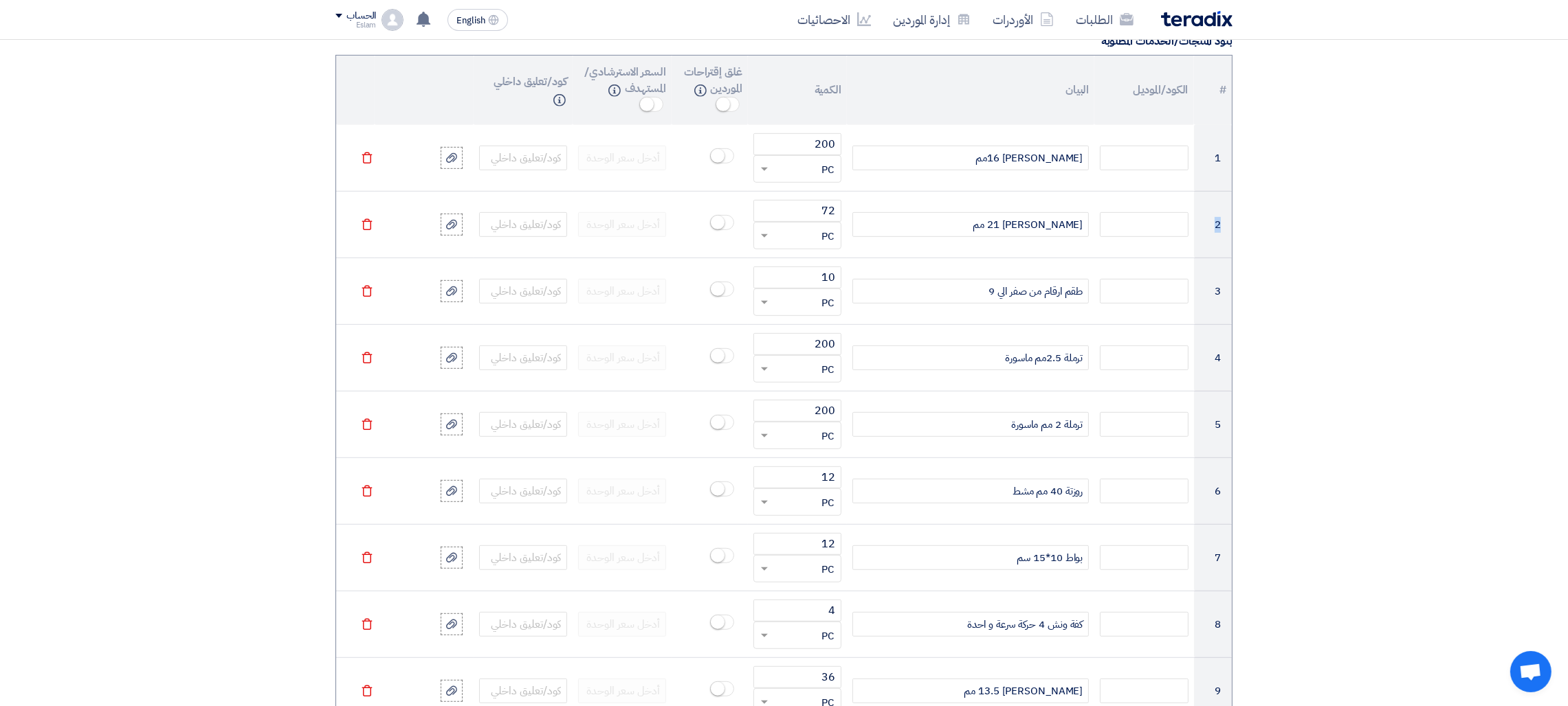
click at [365, 160] on icon "Delete" at bounding box center [367, 157] width 13 height 13
click at [365, 219] on icon "Delete" at bounding box center [367, 224] width 13 height 13
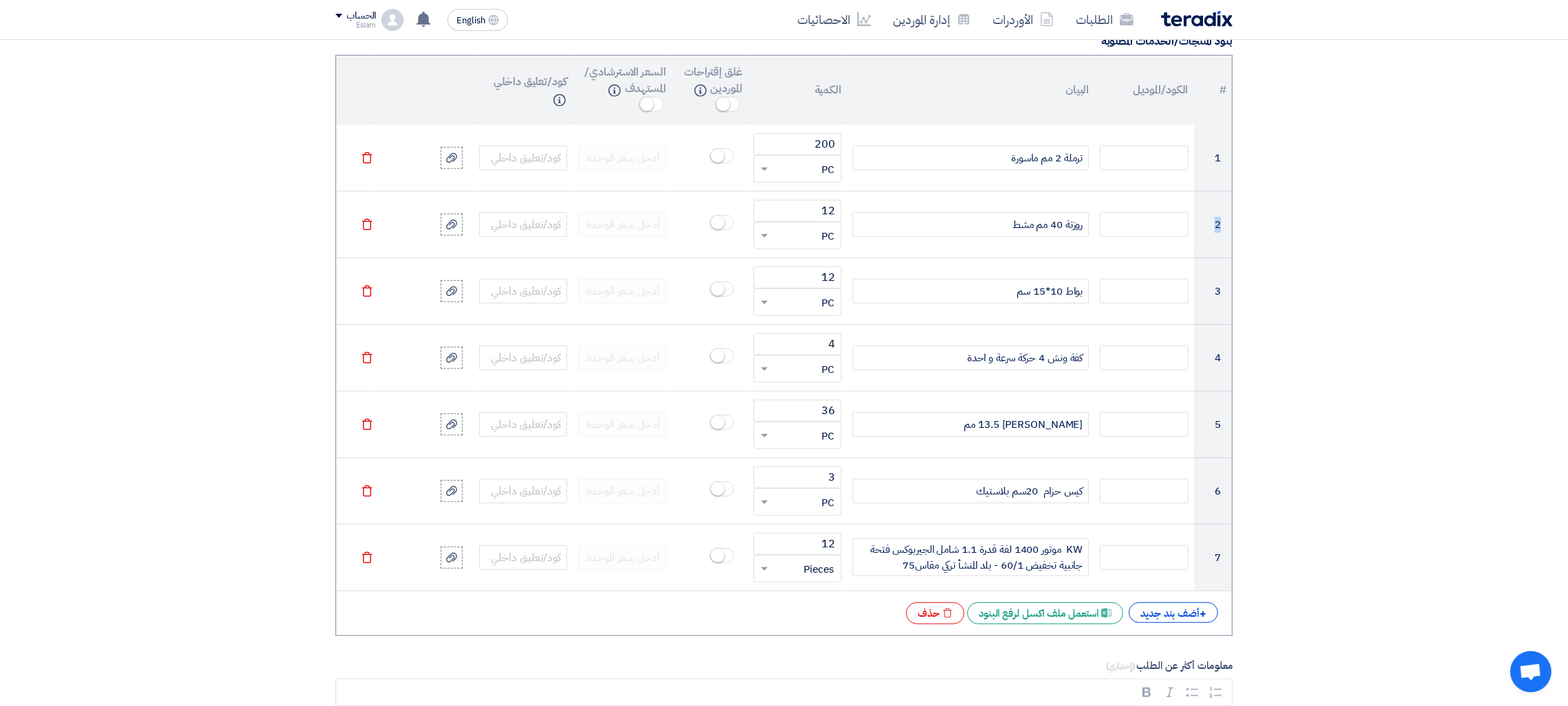
click at [365, 160] on icon "Delete" at bounding box center [367, 157] width 13 height 13
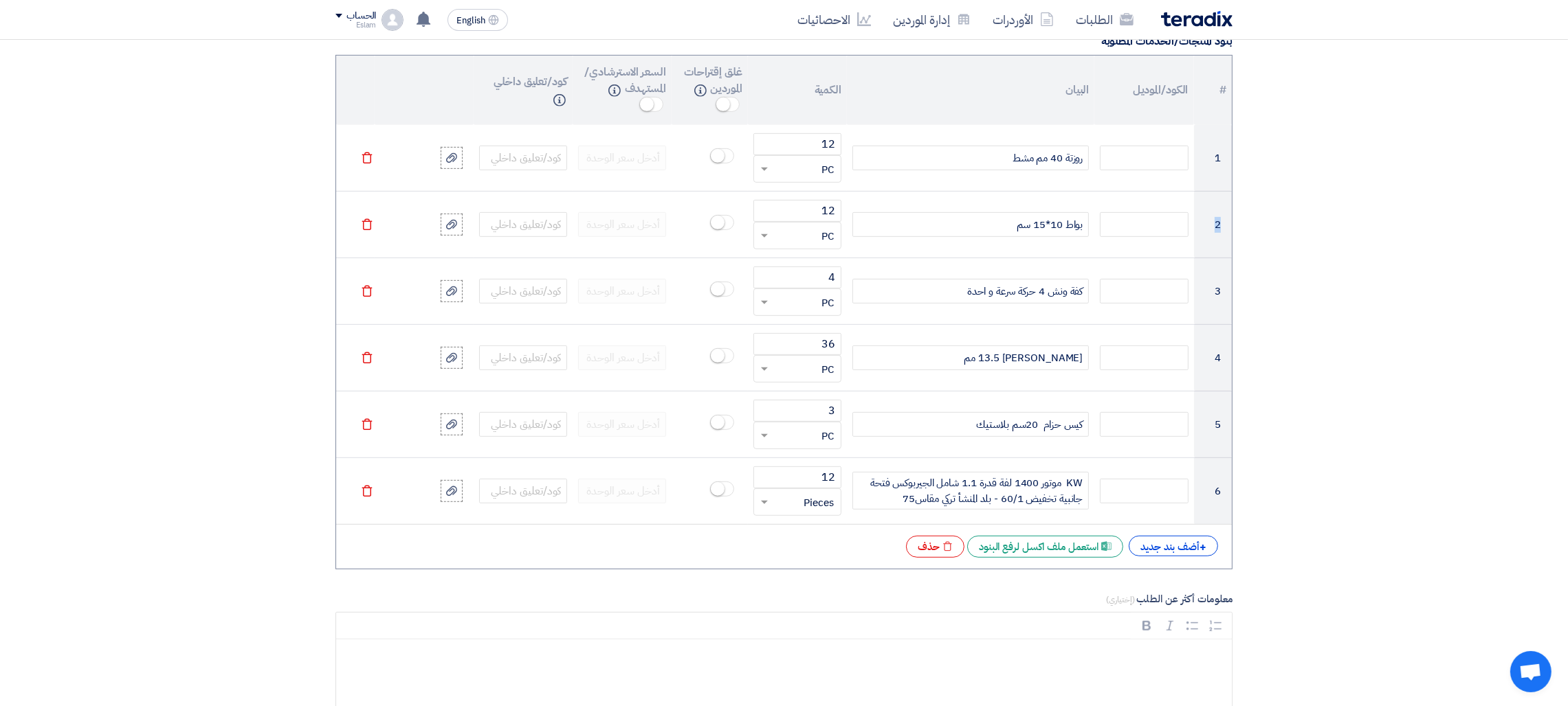
click at [365, 160] on icon "Delete" at bounding box center [367, 157] width 13 height 13
click at [365, 219] on icon "Delete" at bounding box center [367, 224] width 13 height 13
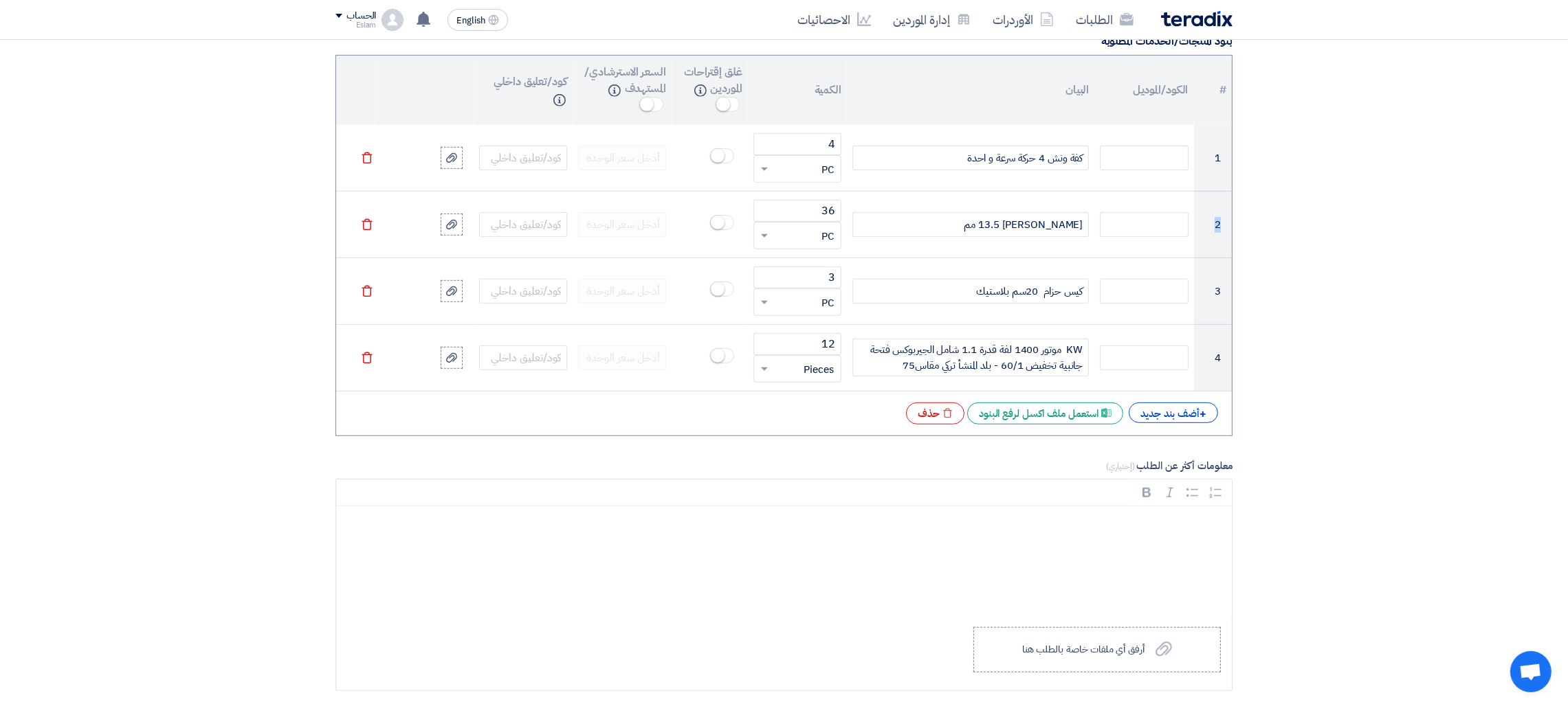
click at [365, 160] on icon "Delete" at bounding box center [367, 157] width 13 height 13
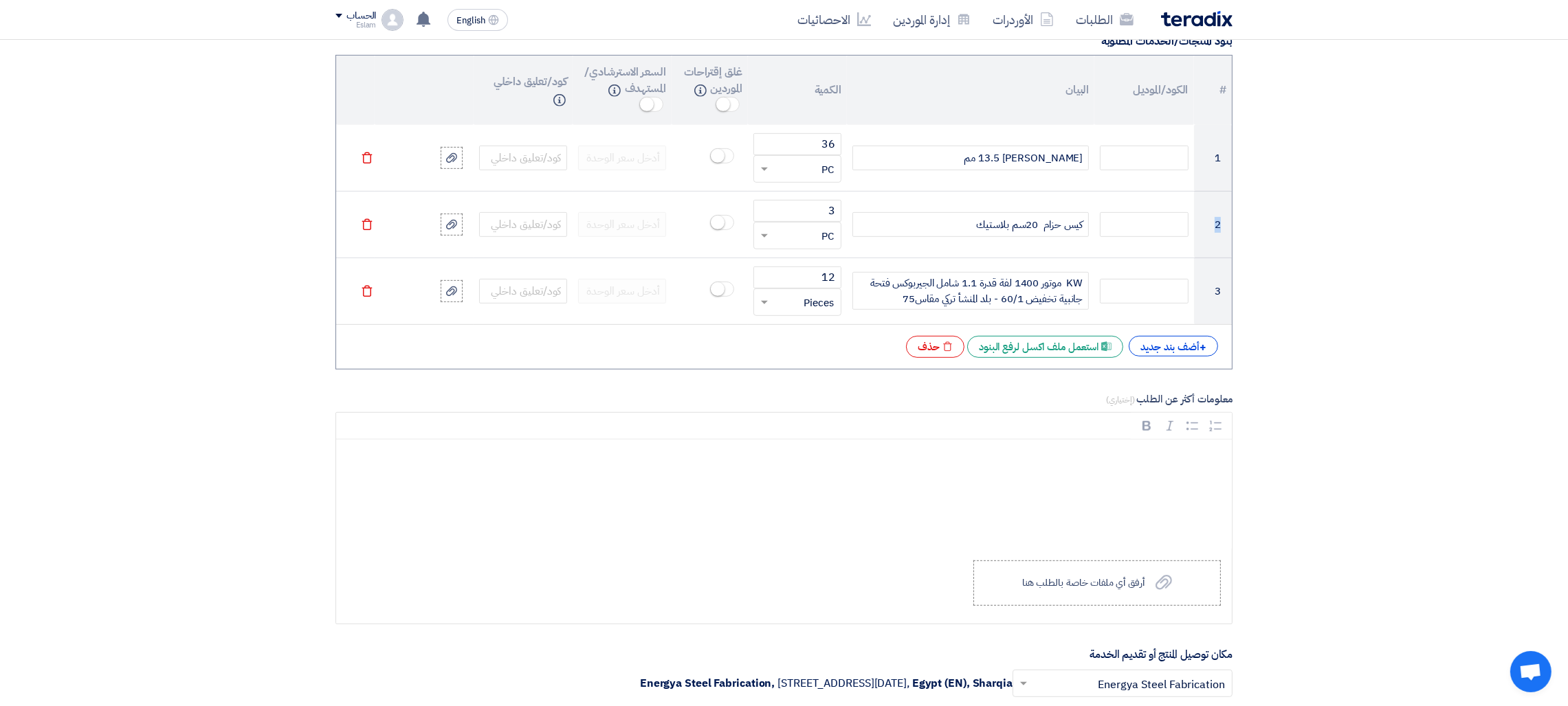
click at [365, 160] on icon "Delete" at bounding box center [367, 157] width 13 height 13
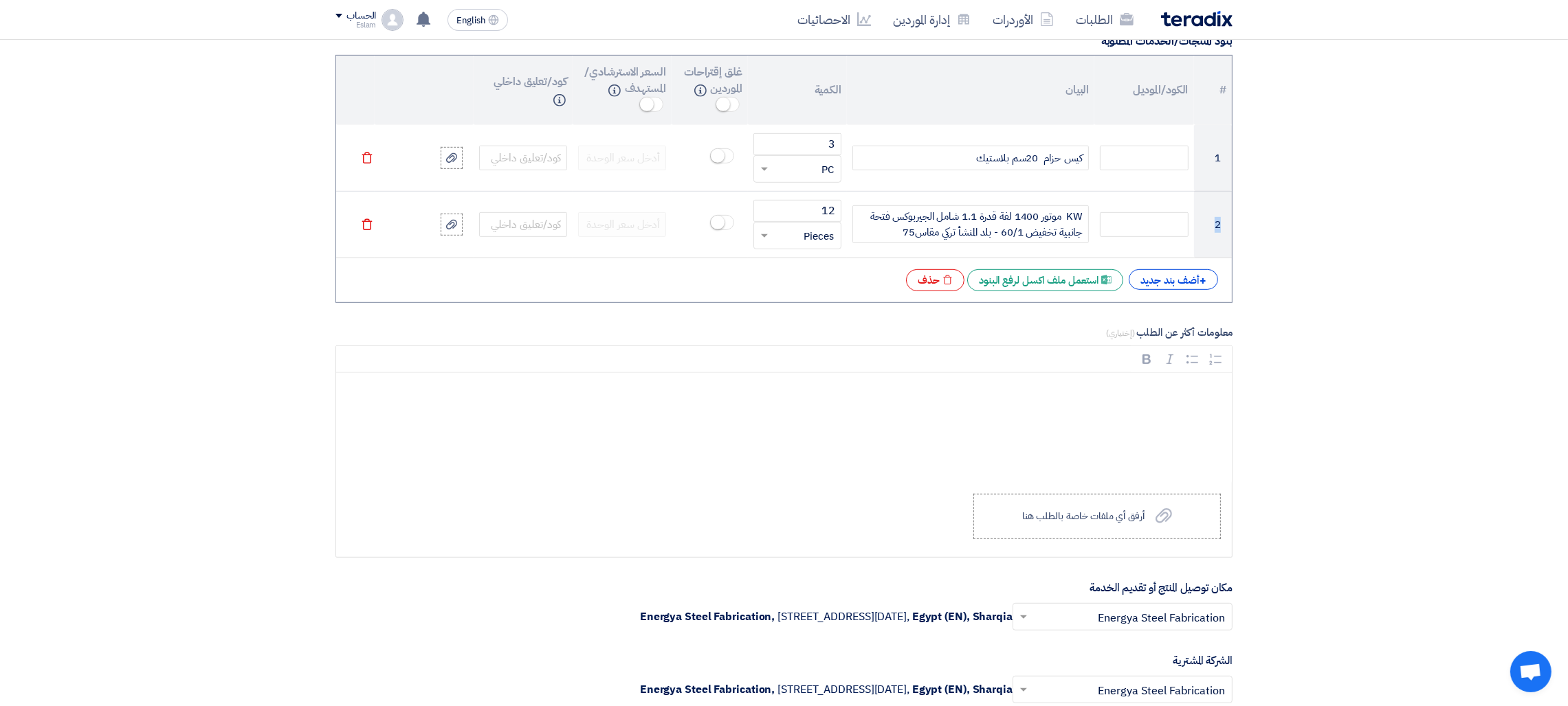
click at [365, 160] on icon "Delete" at bounding box center [367, 157] width 13 height 13
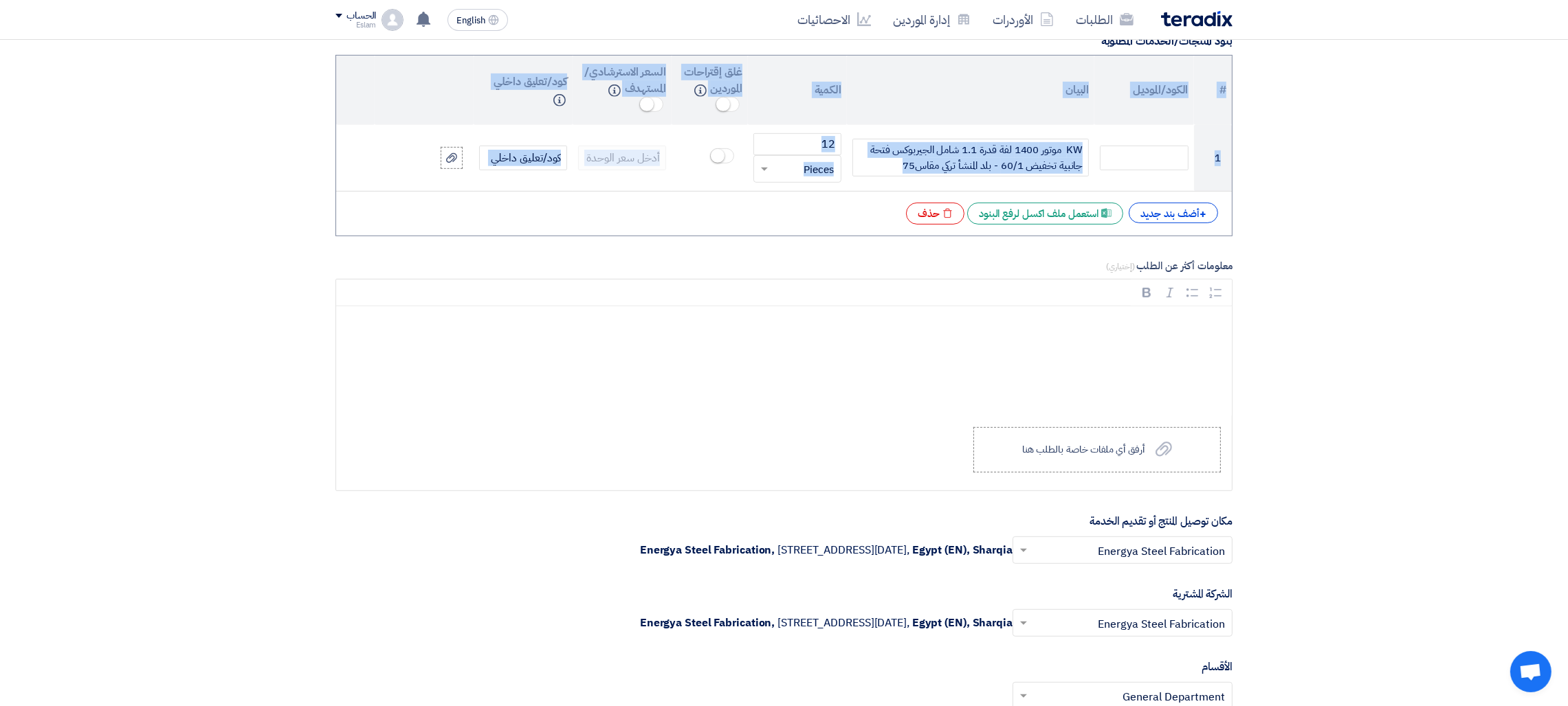
click at [365, 160] on table "# الكود/الموديل البيان الكمية غلق إقتراحات الموردين Info السعر الاسترشادي/المست…" at bounding box center [784, 123] width 896 height 136
click at [1214, 224] on div "+ أضف بند جديد Excel file استعمل ملف اكسل لرفع البنود Excel file حذف" at bounding box center [784, 214] width 873 height 22
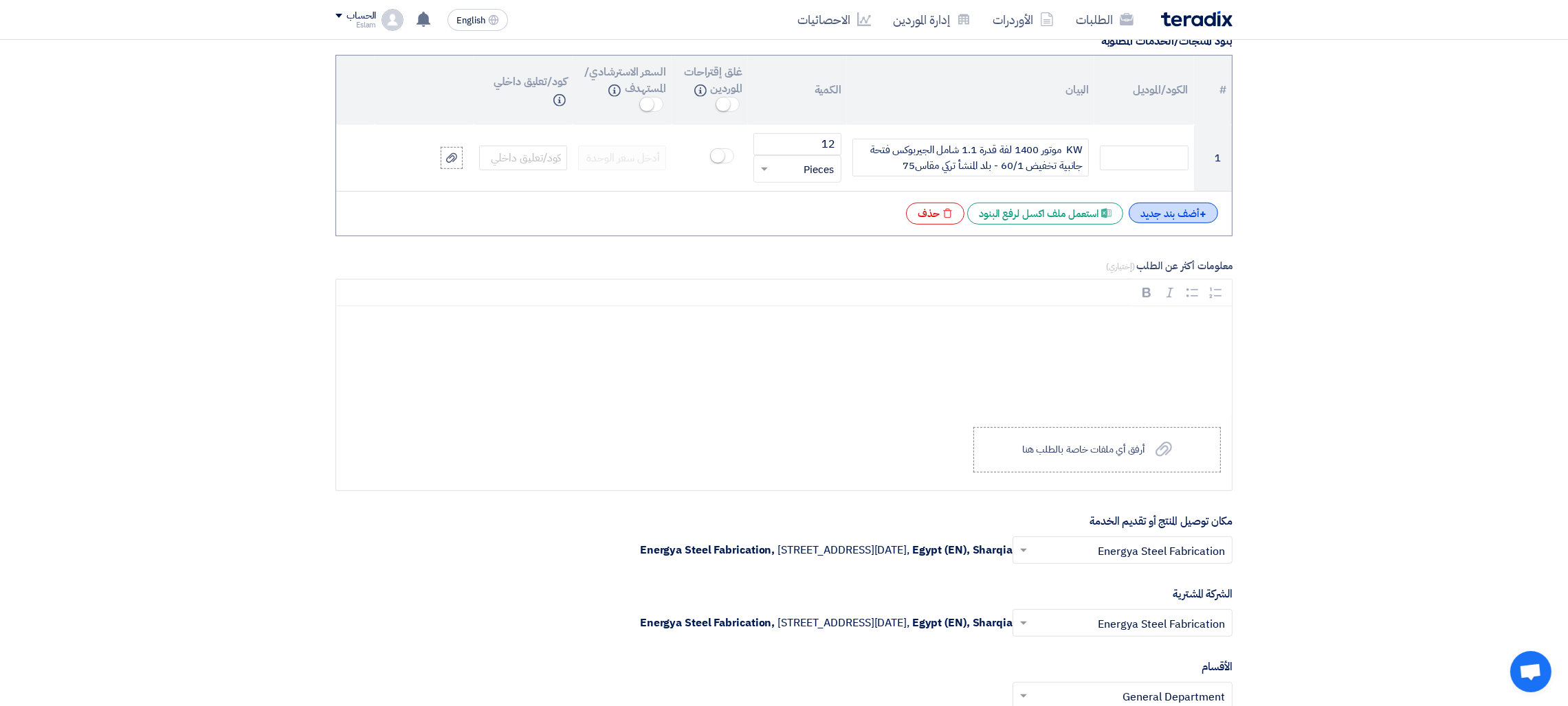
click at [1205, 219] on div "+ أضف بند جديد" at bounding box center [1173, 213] width 90 height 21
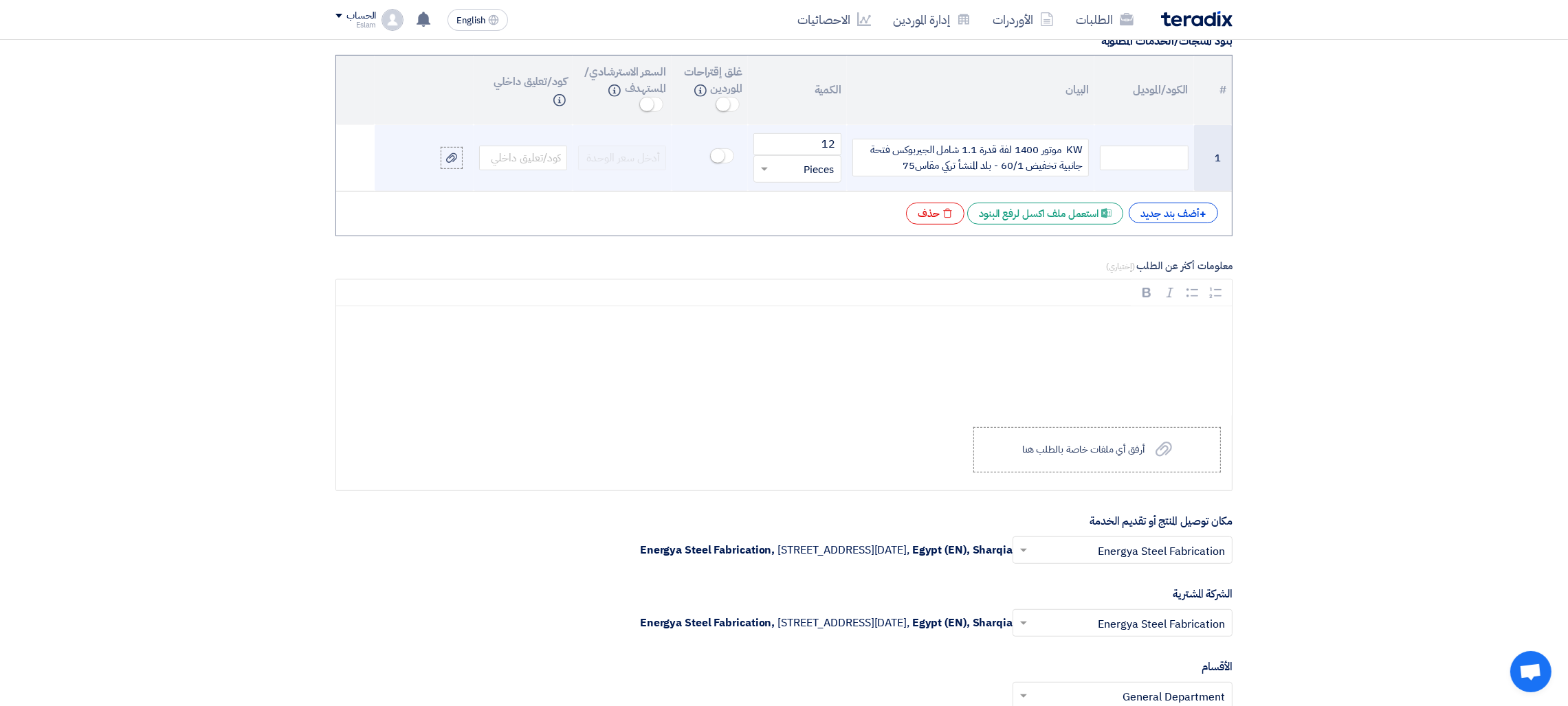
scroll to position [1074, 0]
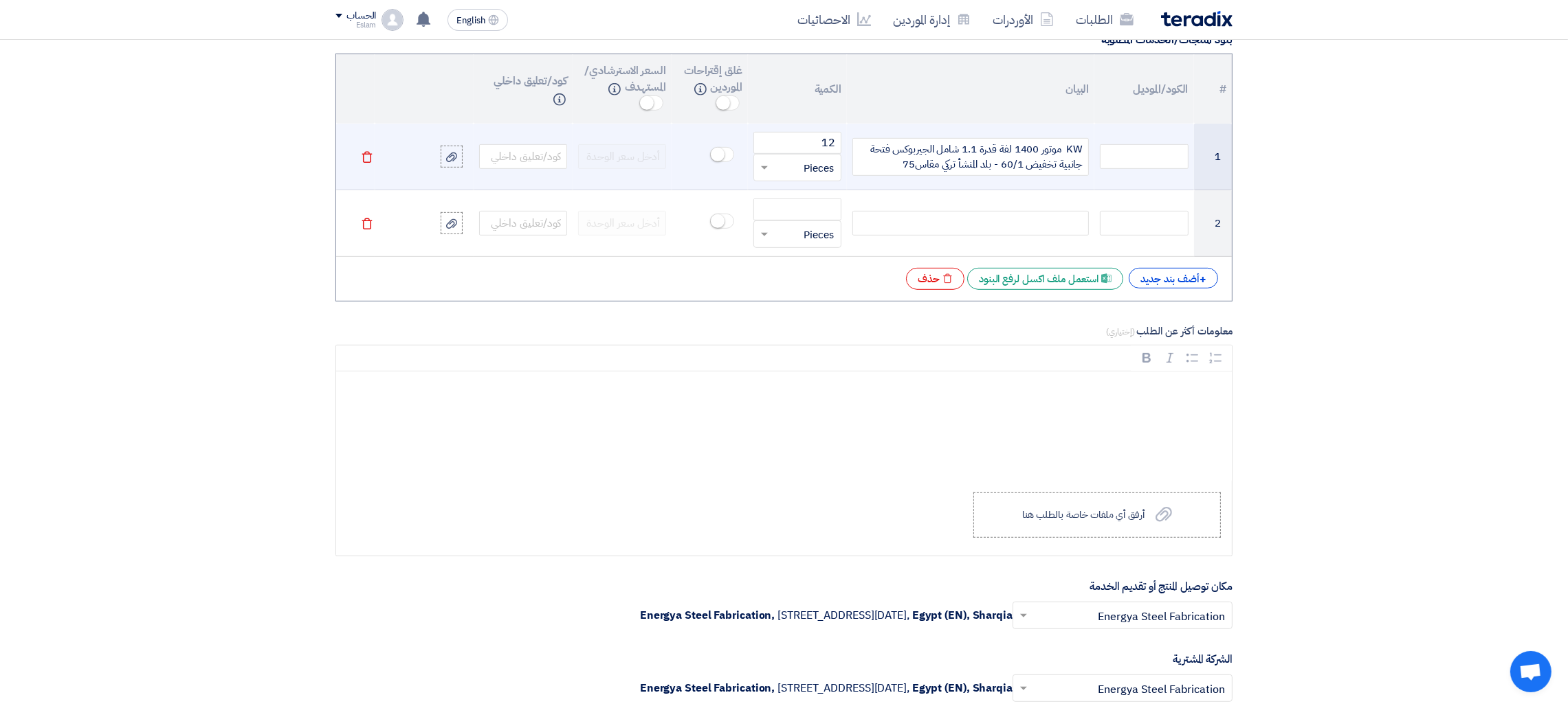
click at [358, 154] on td "Delete" at bounding box center [355, 157] width 39 height 67
click at [372, 162] on icon "Delete" at bounding box center [367, 157] width 13 height 13
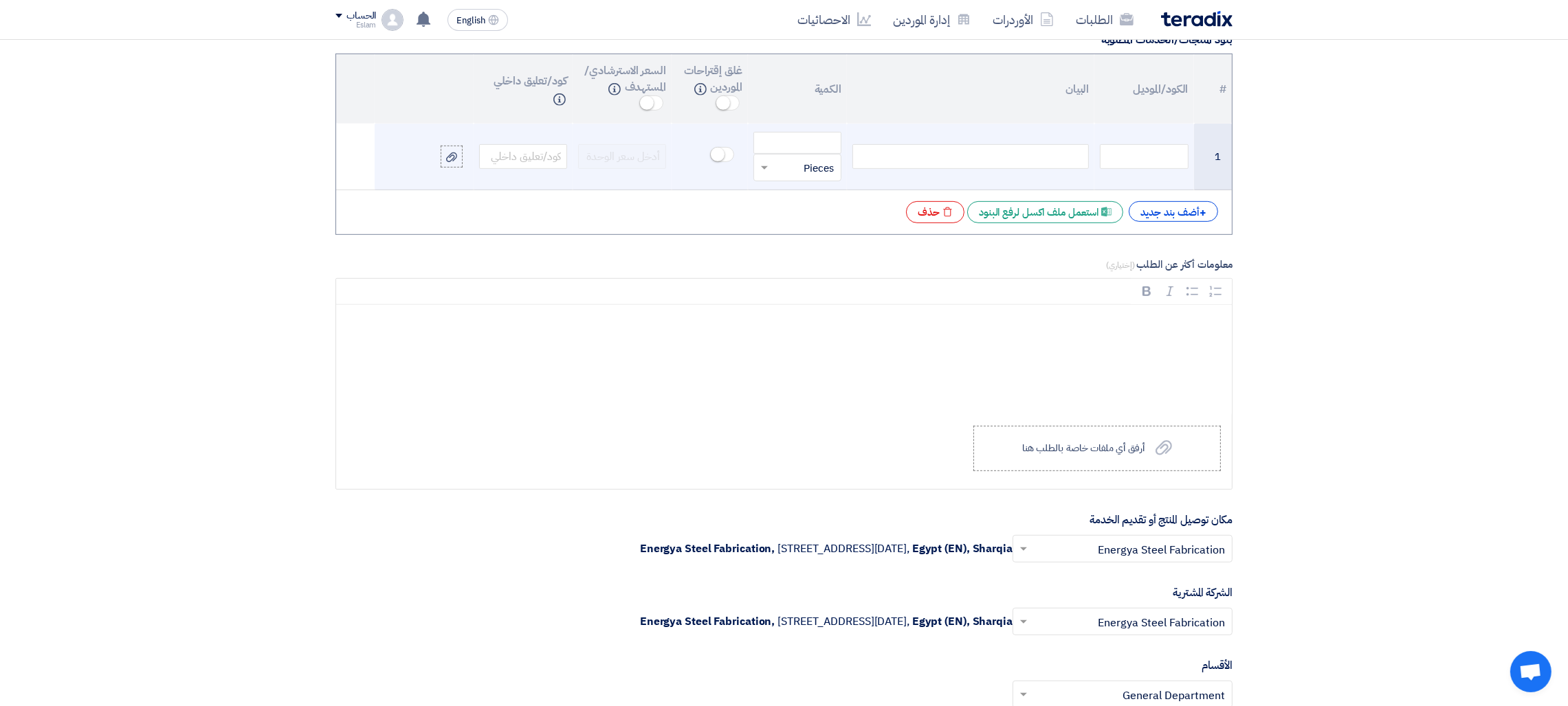
click at [996, 155] on div at bounding box center [970, 157] width 236 height 25
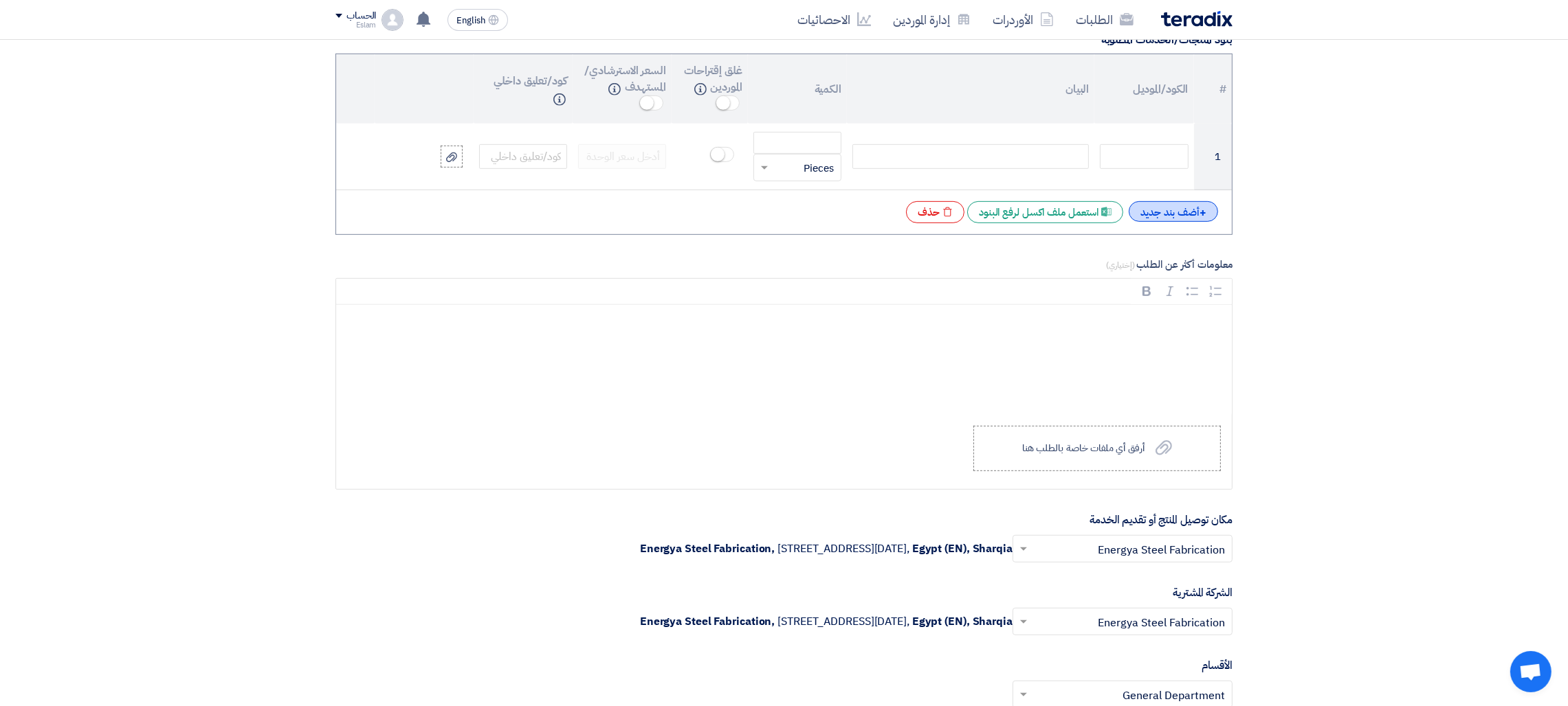
click at [1185, 216] on div "+ أضف بند جديد" at bounding box center [1173, 211] width 90 height 21
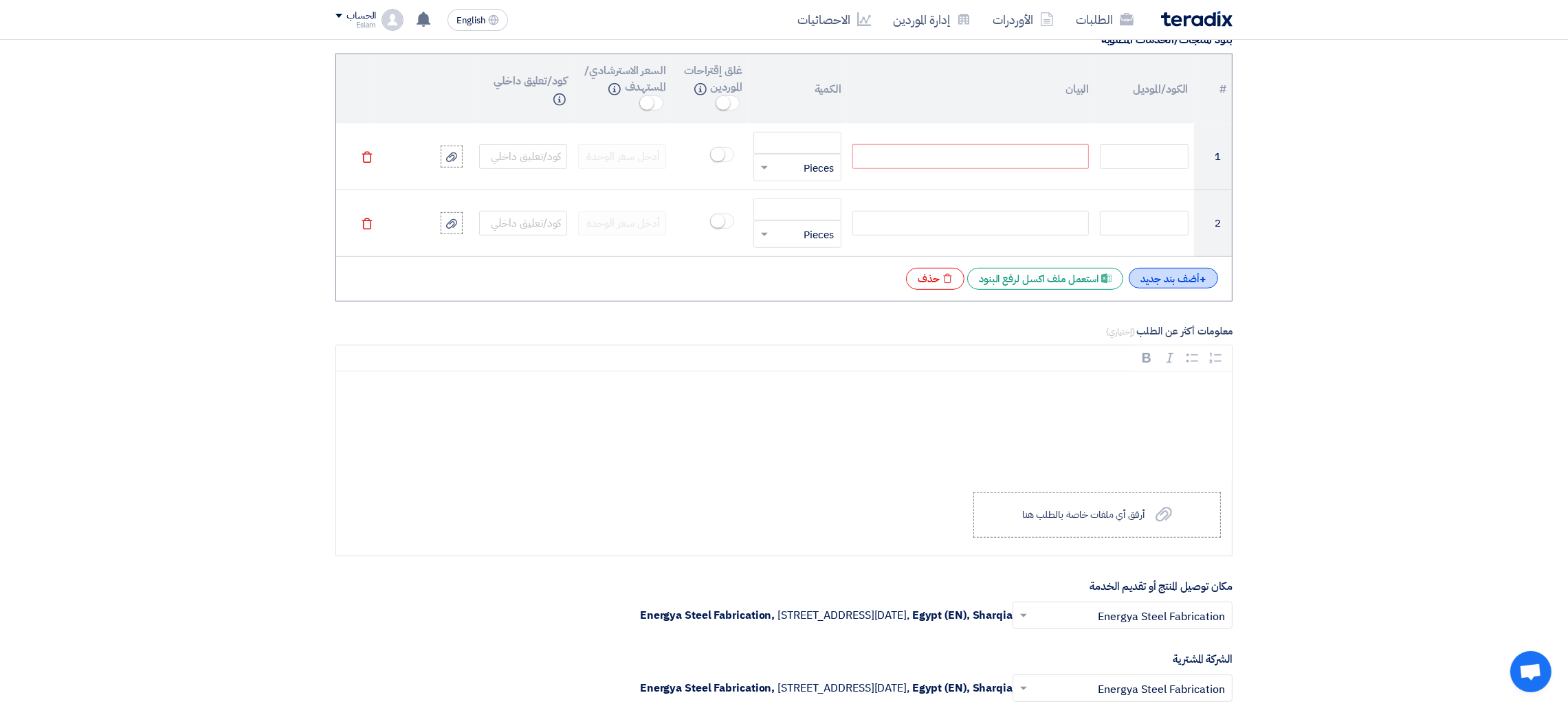
click at [1185, 216] on input "text" at bounding box center [1143, 224] width 88 height 25
click at [1186, 276] on div "+ أضف بند جديد" at bounding box center [1173, 278] width 90 height 21
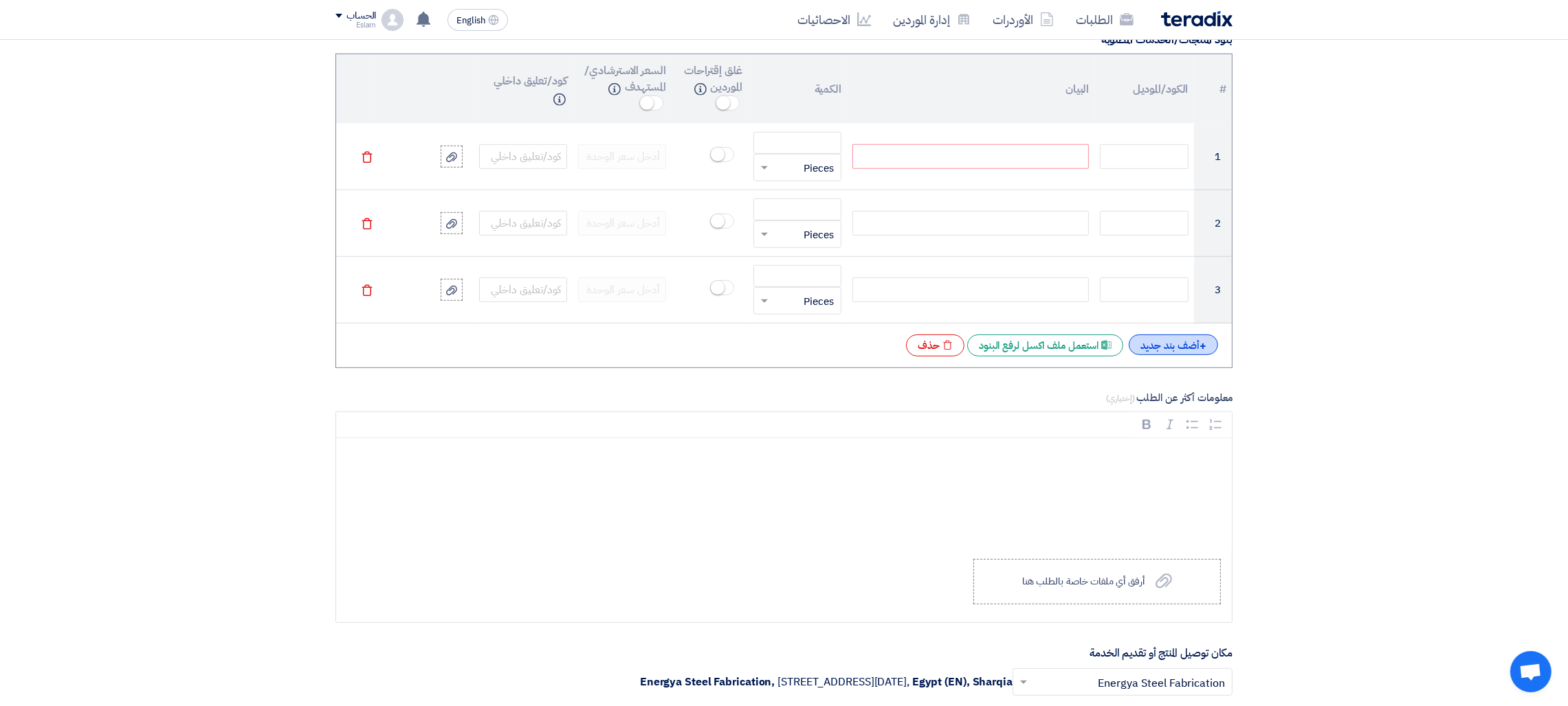
click at [1186, 276] on td at bounding box center [1144, 291] width 99 height 67
click at [1194, 344] on div "+ أضف بند جديد" at bounding box center [1173, 344] width 90 height 21
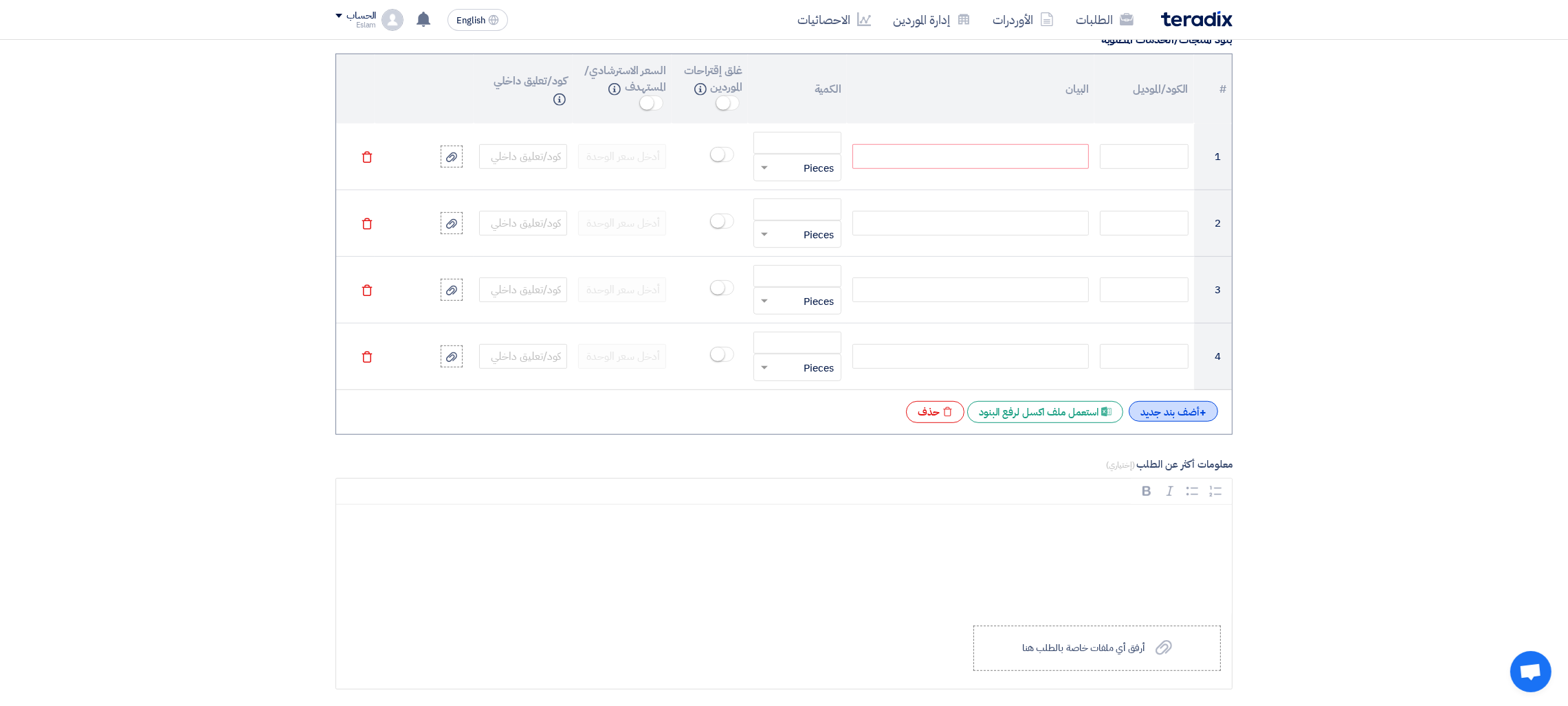
click at [1177, 418] on div "+ أضف بند جديد" at bounding box center [1173, 411] width 90 height 21
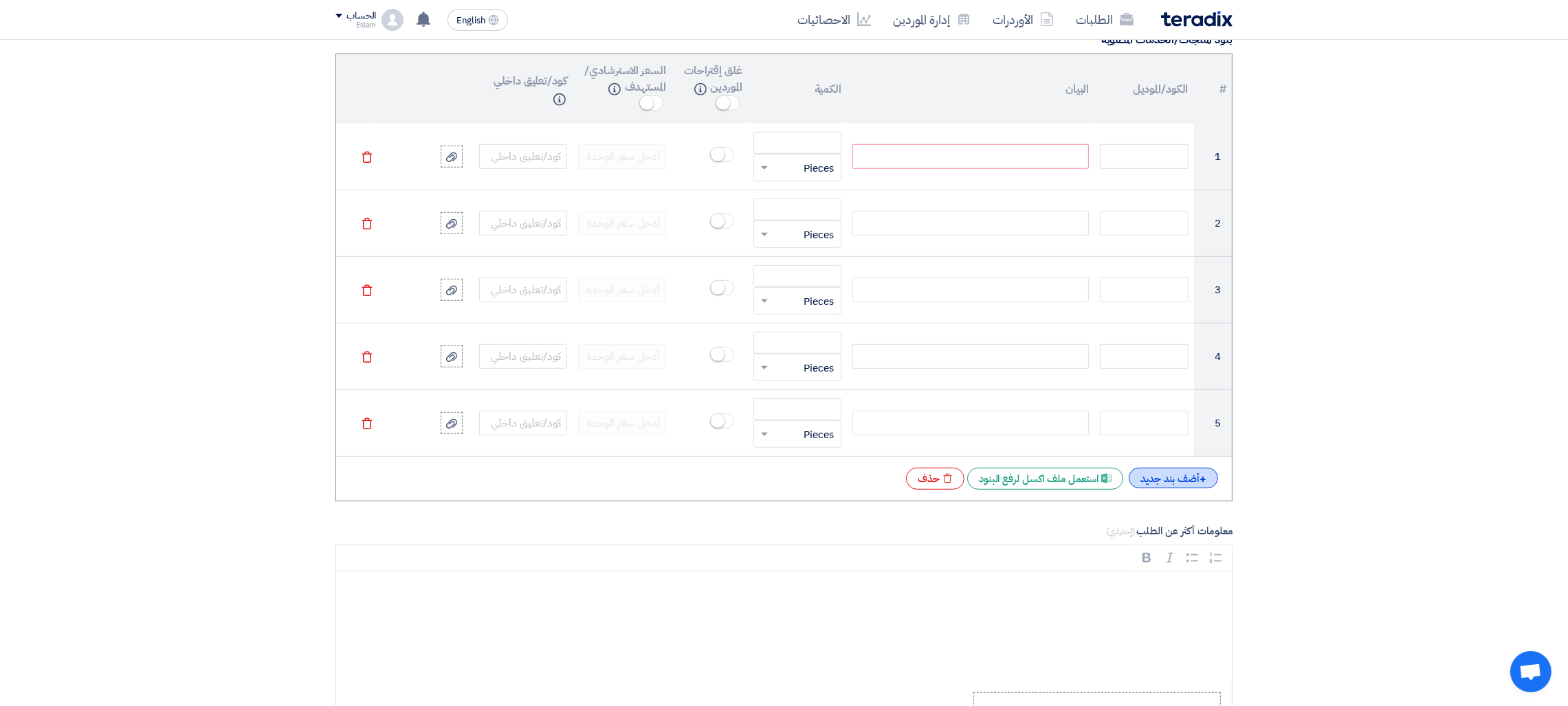
click at [1189, 487] on div "+ أضف بند جديد" at bounding box center [1173, 477] width 90 height 21
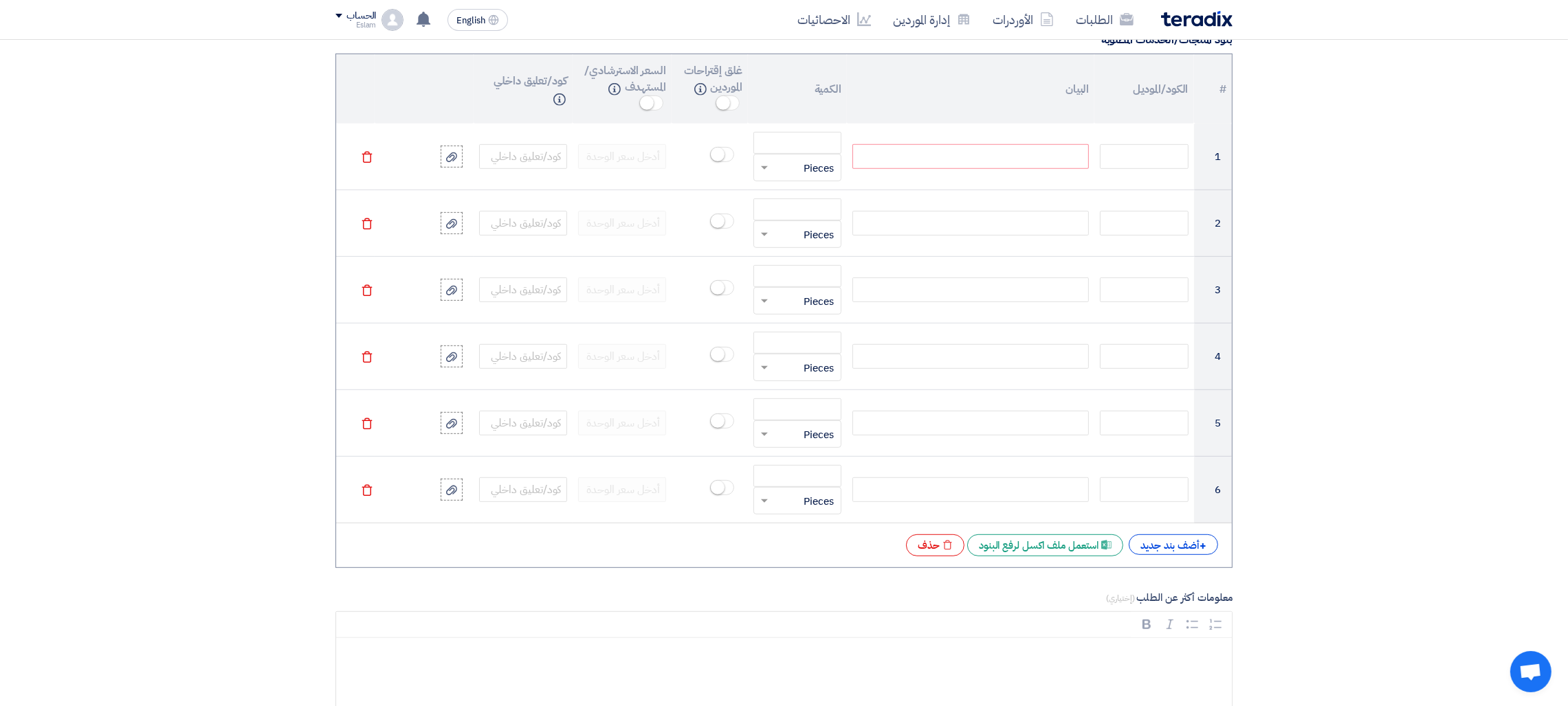
click at [1177, 563] on div "# الكود/الموديل البيان الكمية غلق إقتراحات الموردين Info السعر الاسترشادي/المست…" at bounding box center [784, 311] width 897 height 514
click at [1178, 555] on div "+ أضف بند جديد" at bounding box center [1173, 544] width 90 height 21
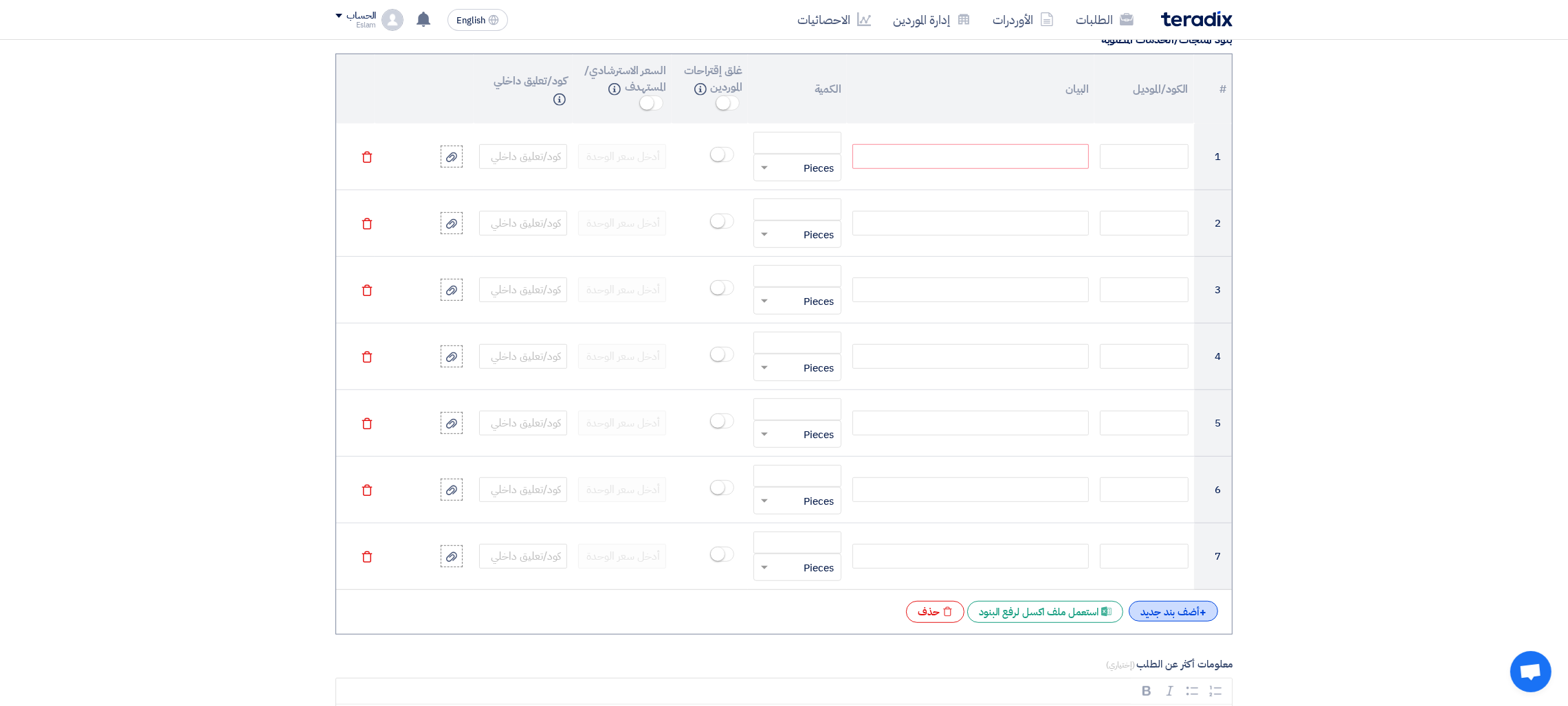
click at [1177, 621] on div "+ أضف بند جديد" at bounding box center [1173, 611] width 90 height 21
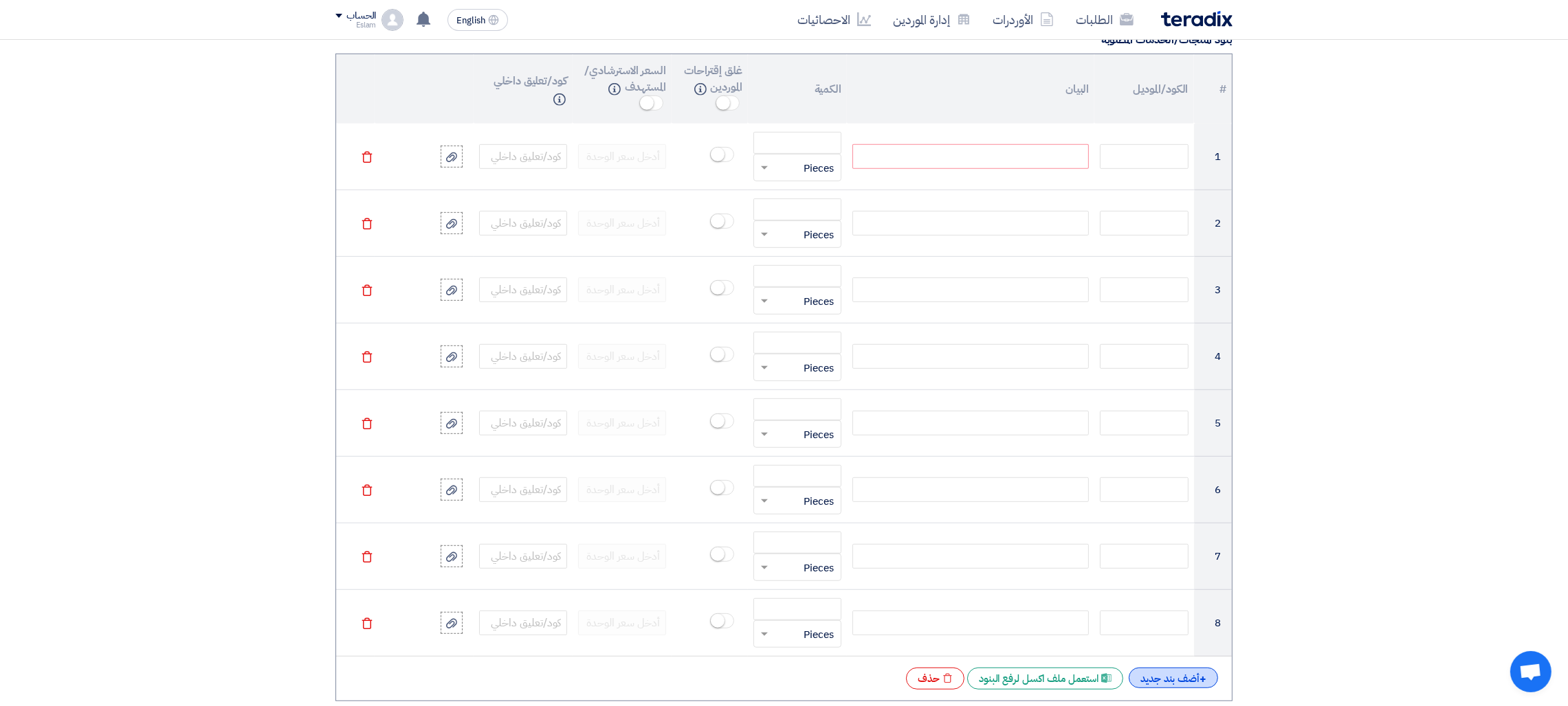
click at [1182, 681] on div "+ أضف بند جديد" at bounding box center [1173, 678] width 90 height 21
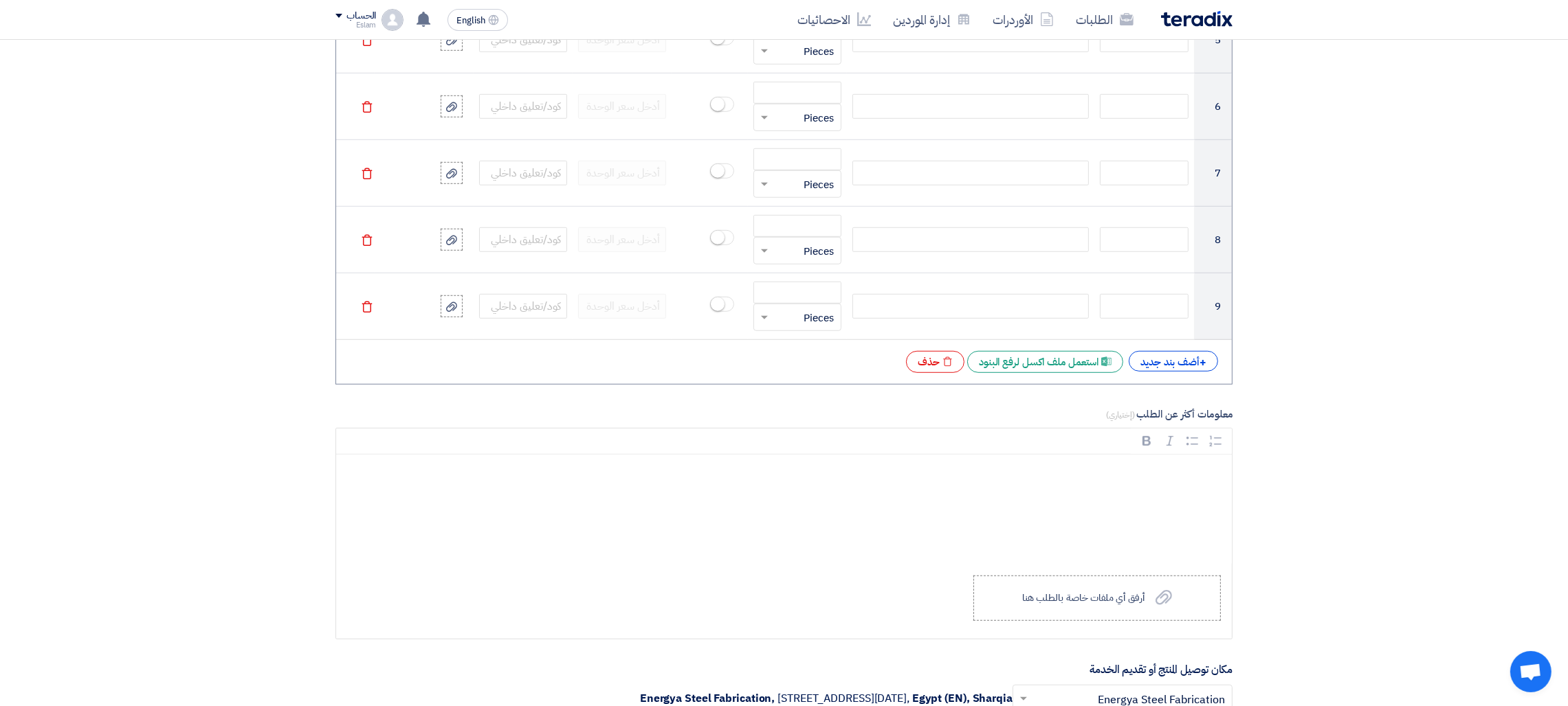
scroll to position [1470, 0]
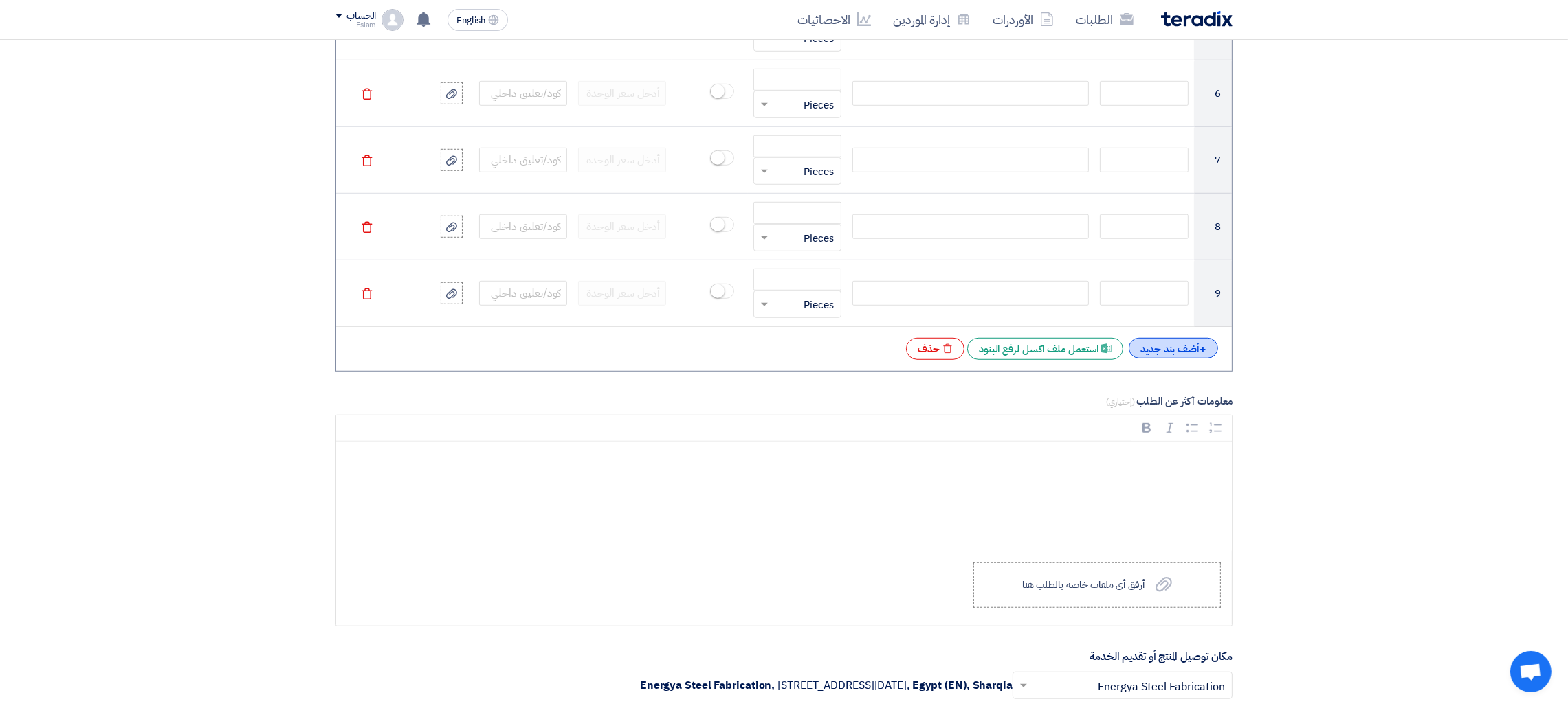
click at [1191, 347] on div "+ أضف بند جديد" at bounding box center [1173, 348] width 90 height 21
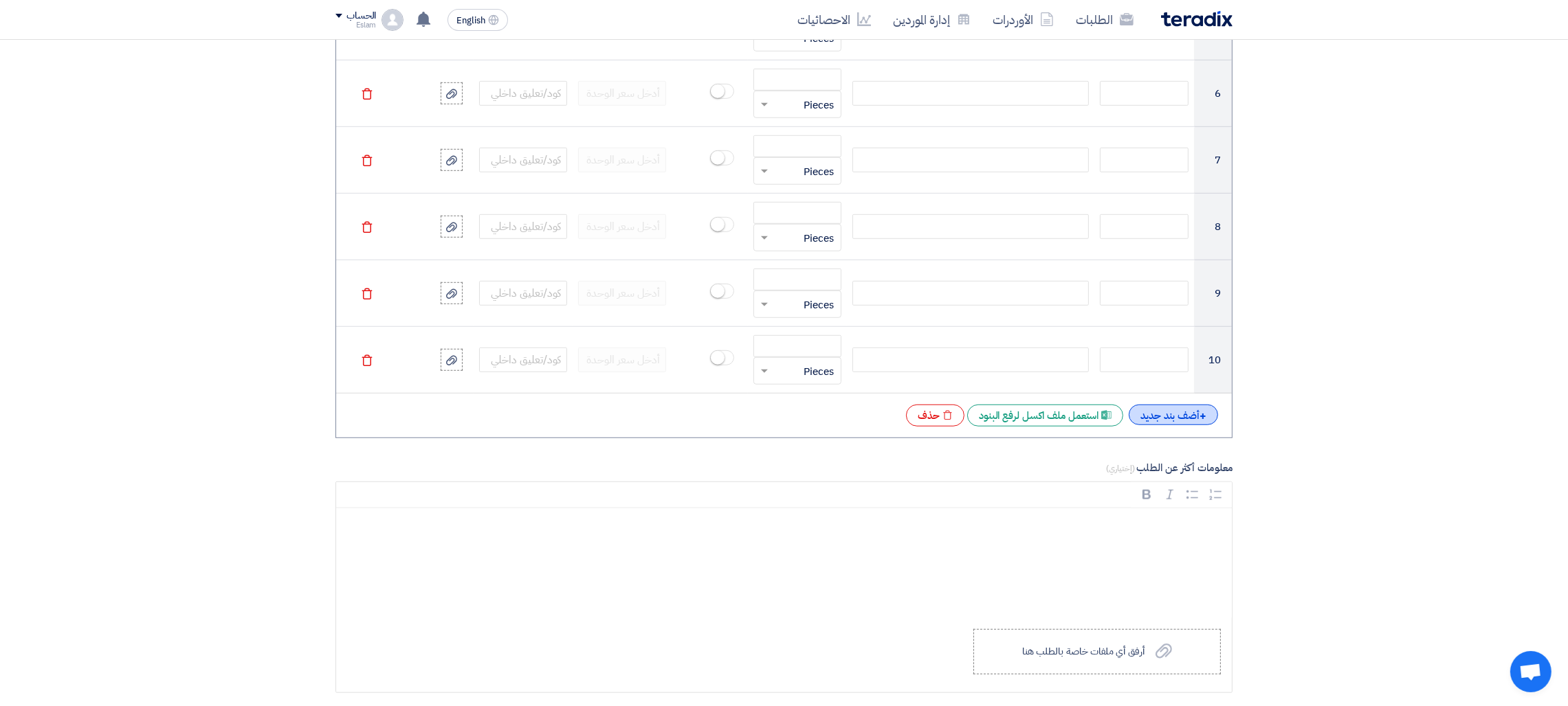
click at [1189, 418] on div "+ أضف بند جديد" at bounding box center [1173, 415] width 90 height 21
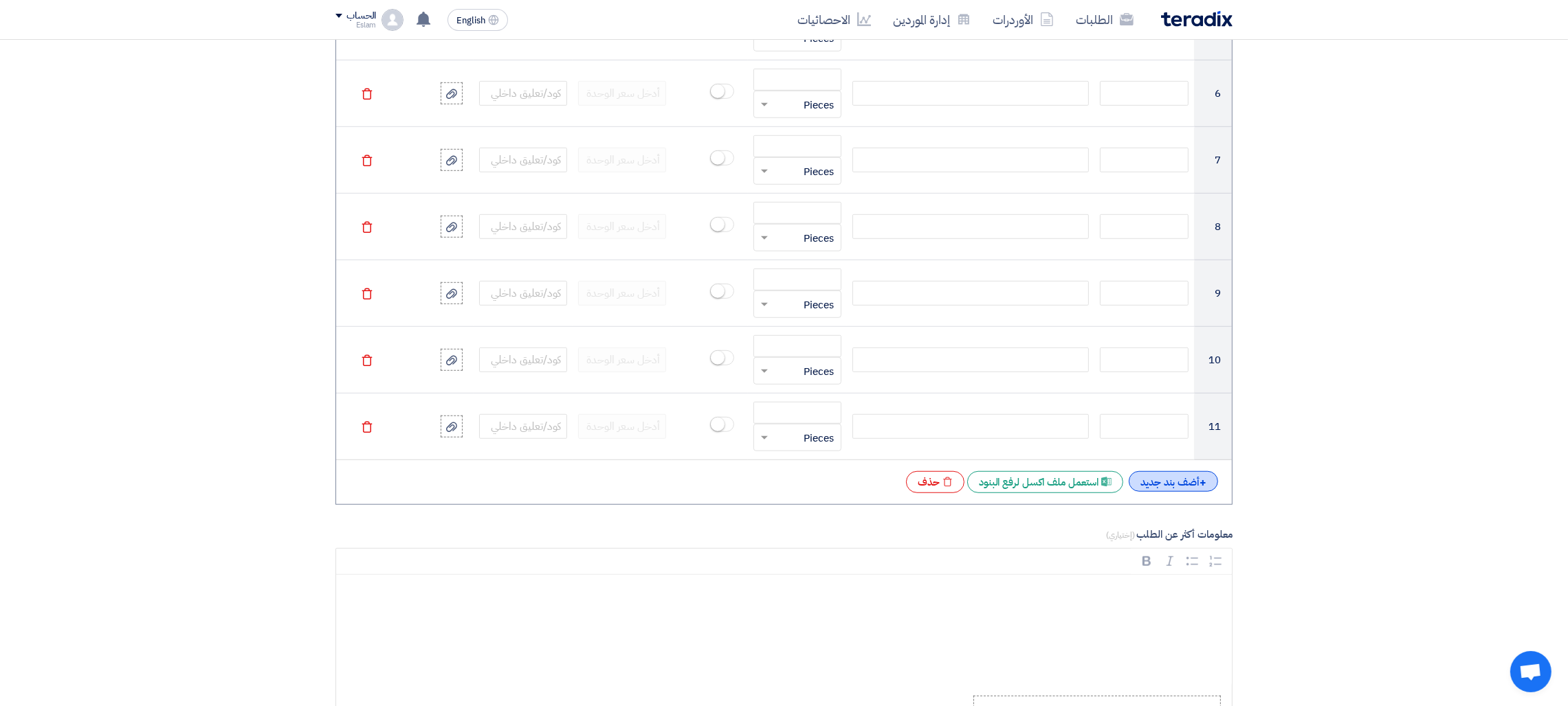
click at [1189, 479] on div "+ أضف بند جديد" at bounding box center [1173, 482] width 90 height 21
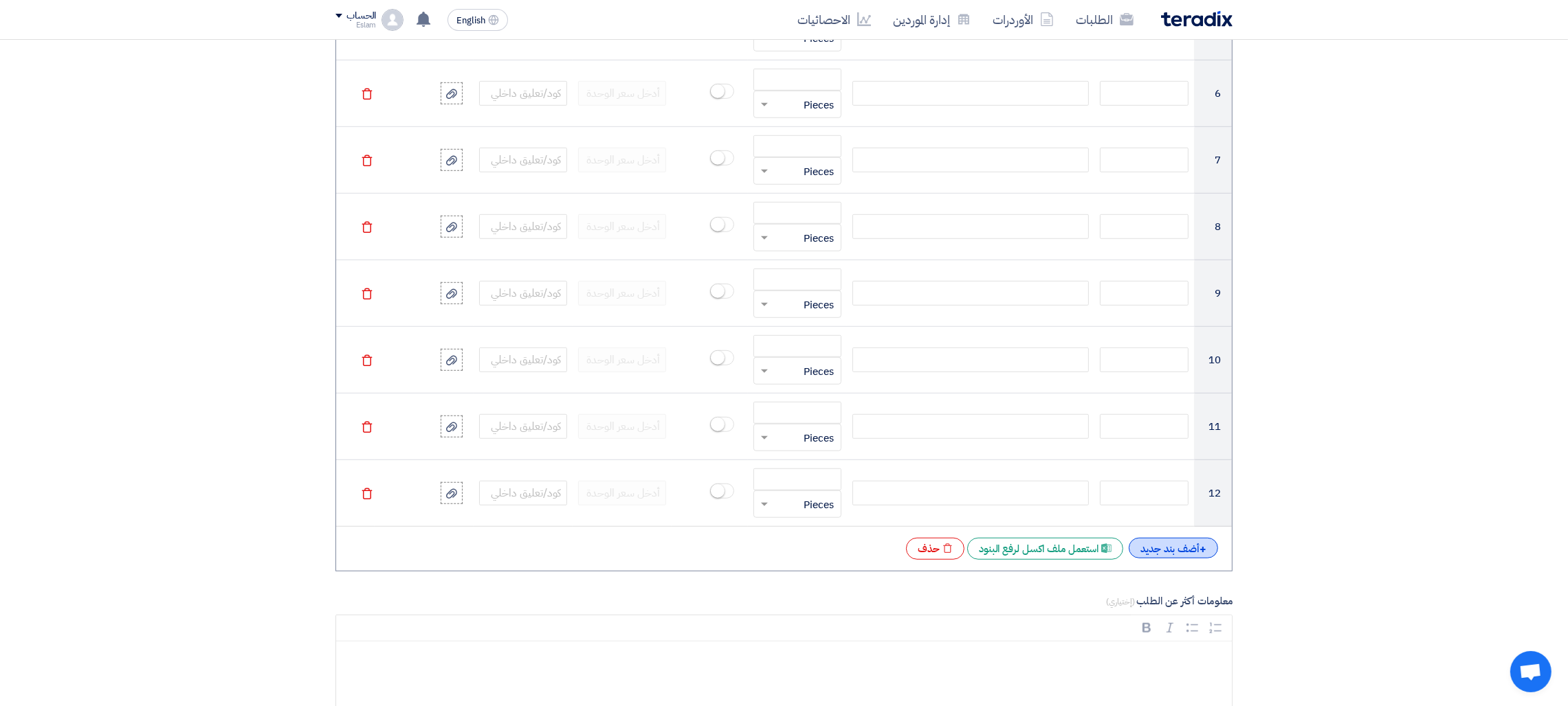
click at [1178, 549] on div "+ أضف بند جديد" at bounding box center [1173, 548] width 90 height 21
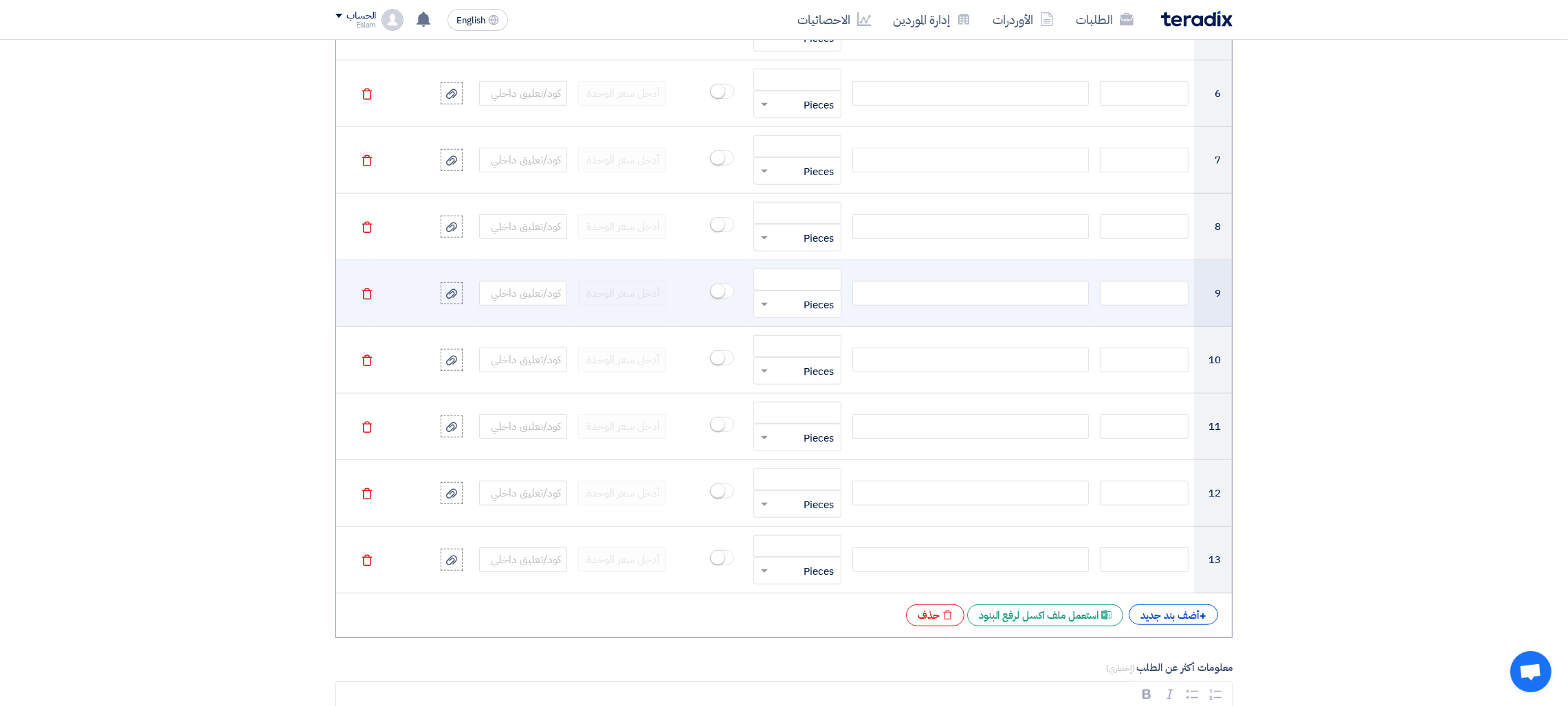
scroll to position [955, 0]
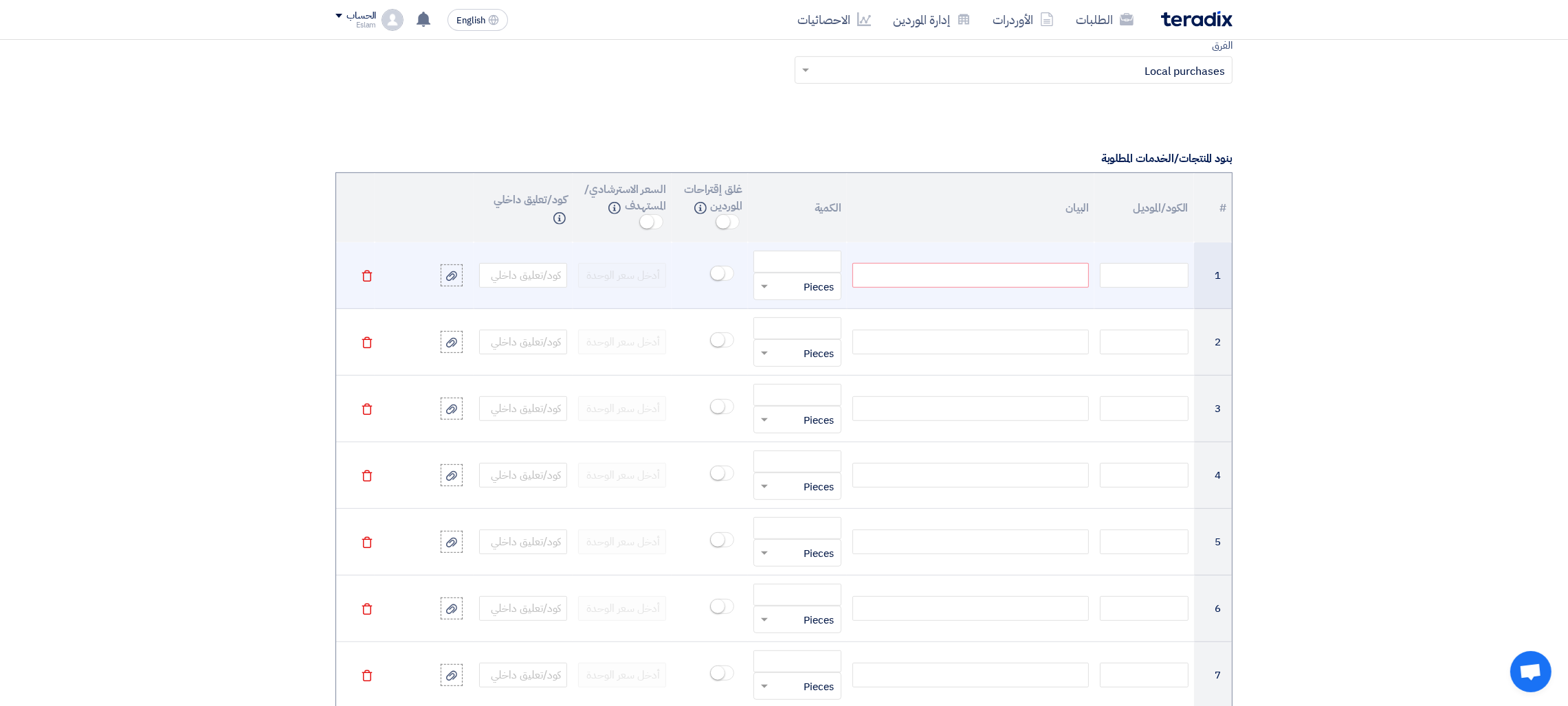
click at [950, 286] on div at bounding box center [970, 276] width 236 height 25
click at [901, 274] on div "سوكت 63 امبير 5 بول ذكر - IDE4 - [PERSON_NAME]" at bounding box center [970, 276] width 236 height 25
click at [808, 265] on input "number" at bounding box center [797, 261] width 88 height 22
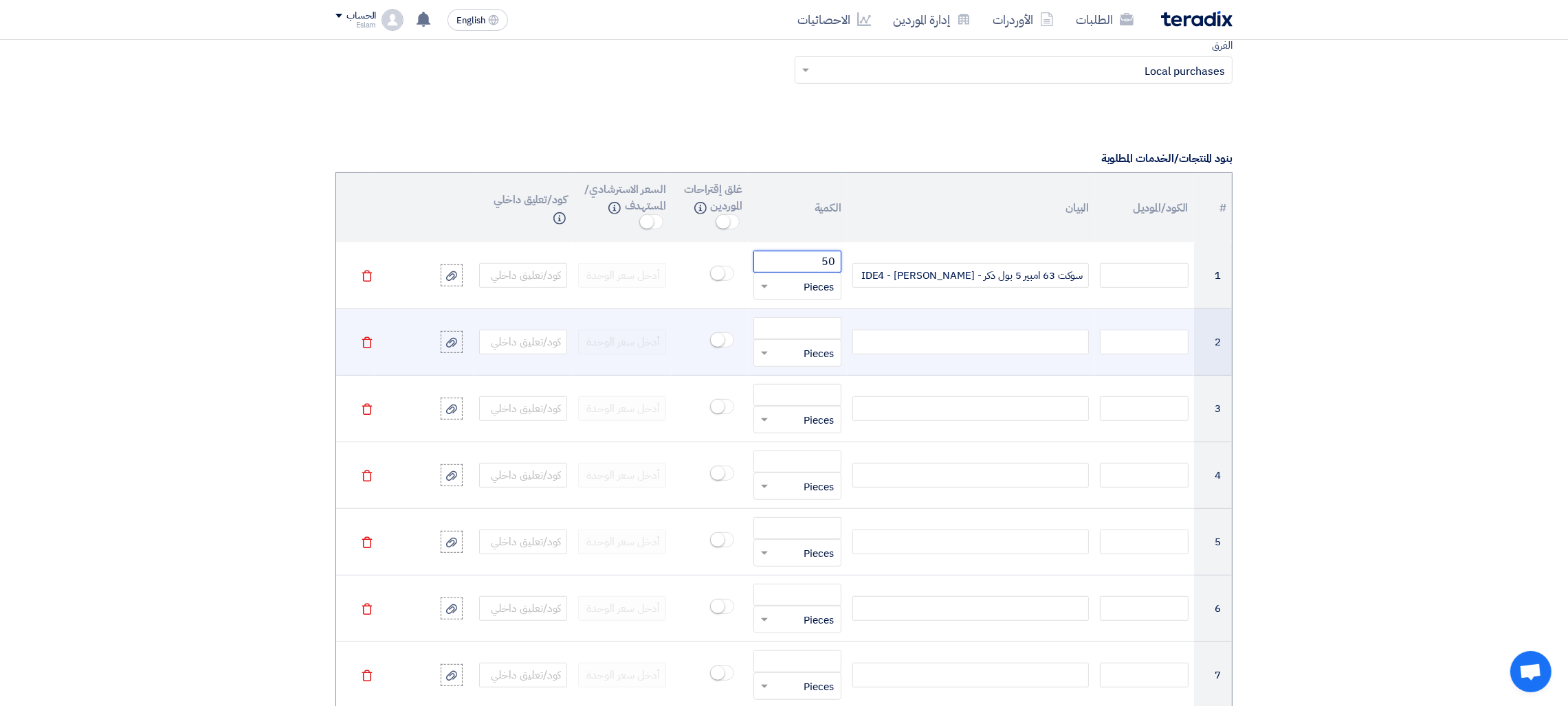
type input "50"
click at [921, 346] on div at bounding box center [970, 343] width 236 height 25
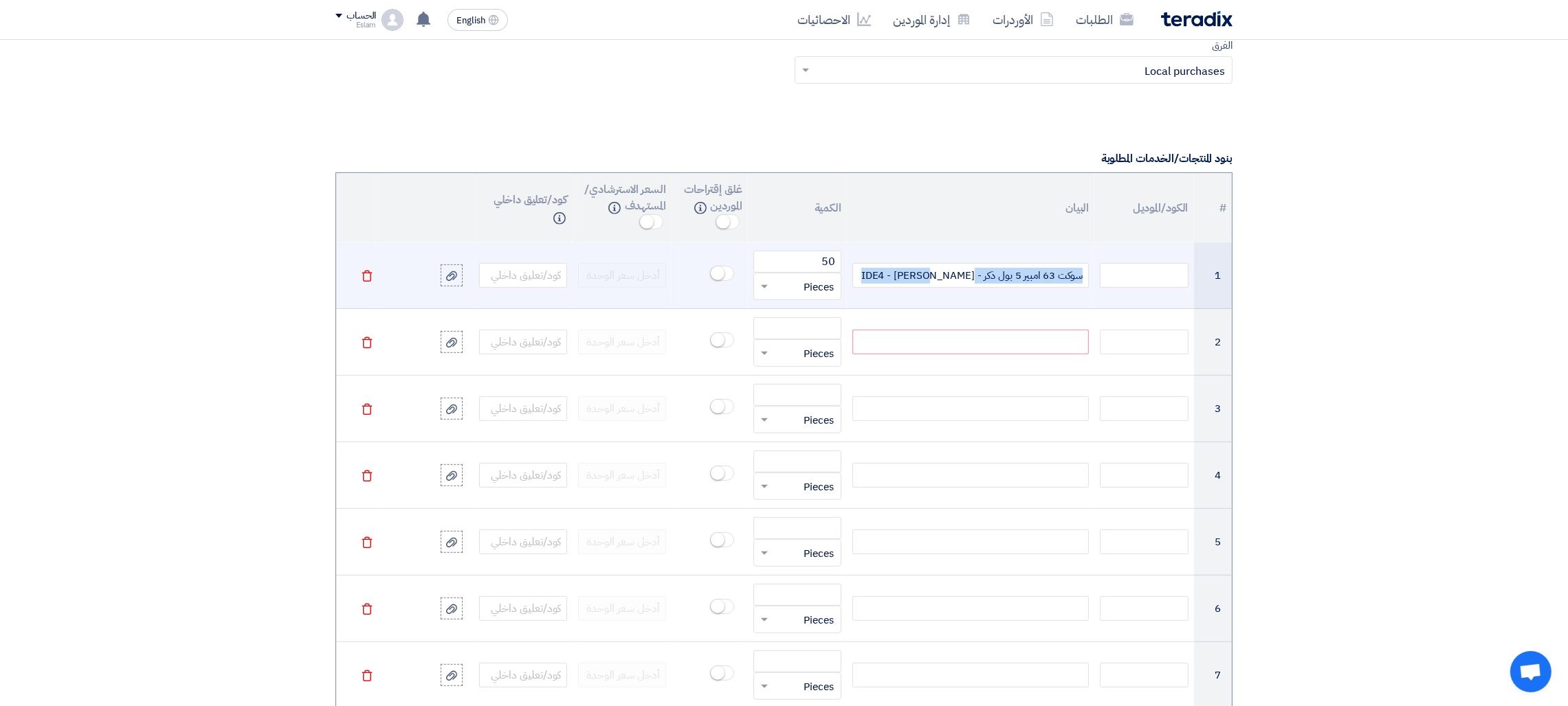
drag, startPoint x: 903, startPoint y: 271, endPoint x: 1088, endPoint y: 278, distance: 185.1
click at [1088, 278] on div "سوكت 63 امبير 5 بول ذكر - IDE4 - [PERSON_NAME]" at bounding box center [970, 276] width 236 height 25
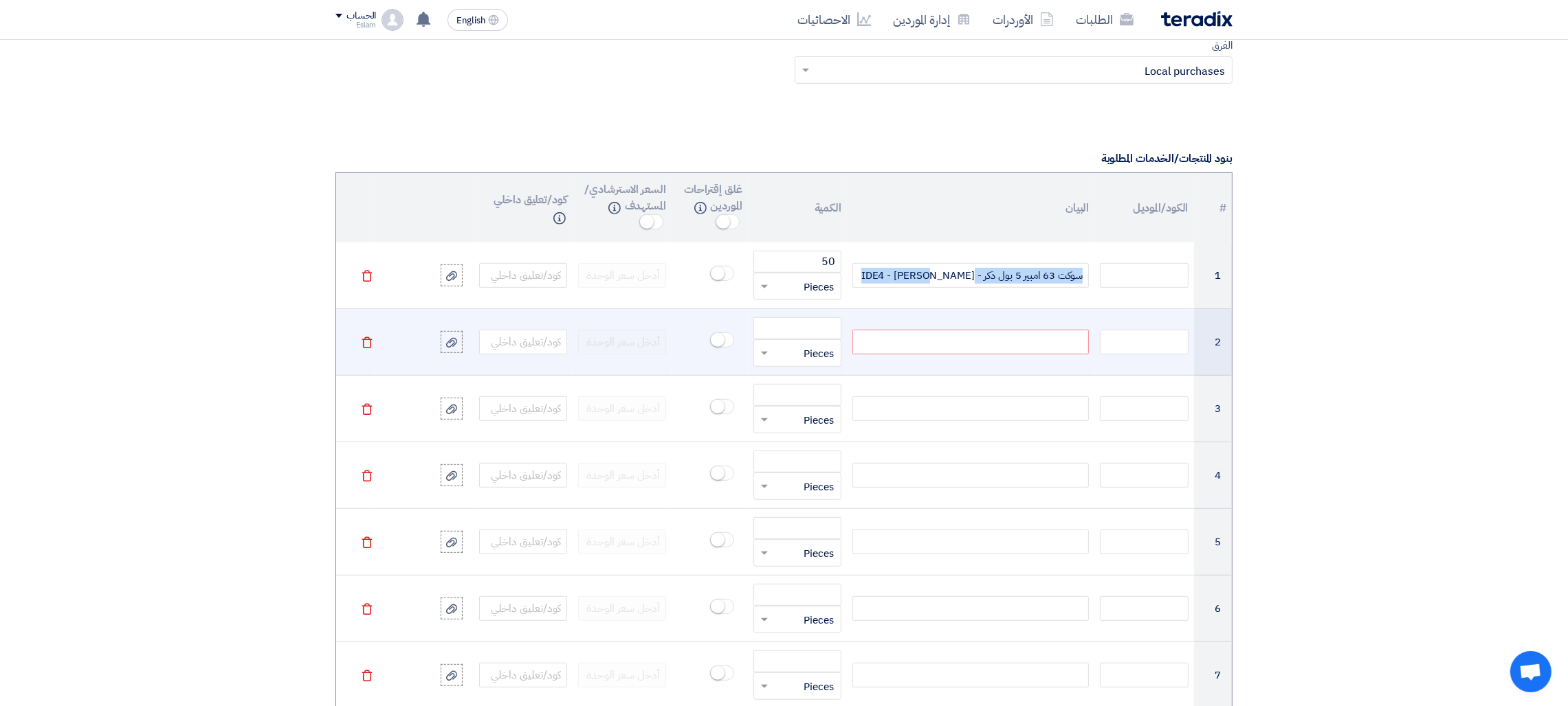
copy div "سوكت 63 امبير 5 بول ذكر - IDE4 - [PERSON_NAME]"
click at [1030, 340] on div at bounding box center [970, 343] width 236 height 25
paste div
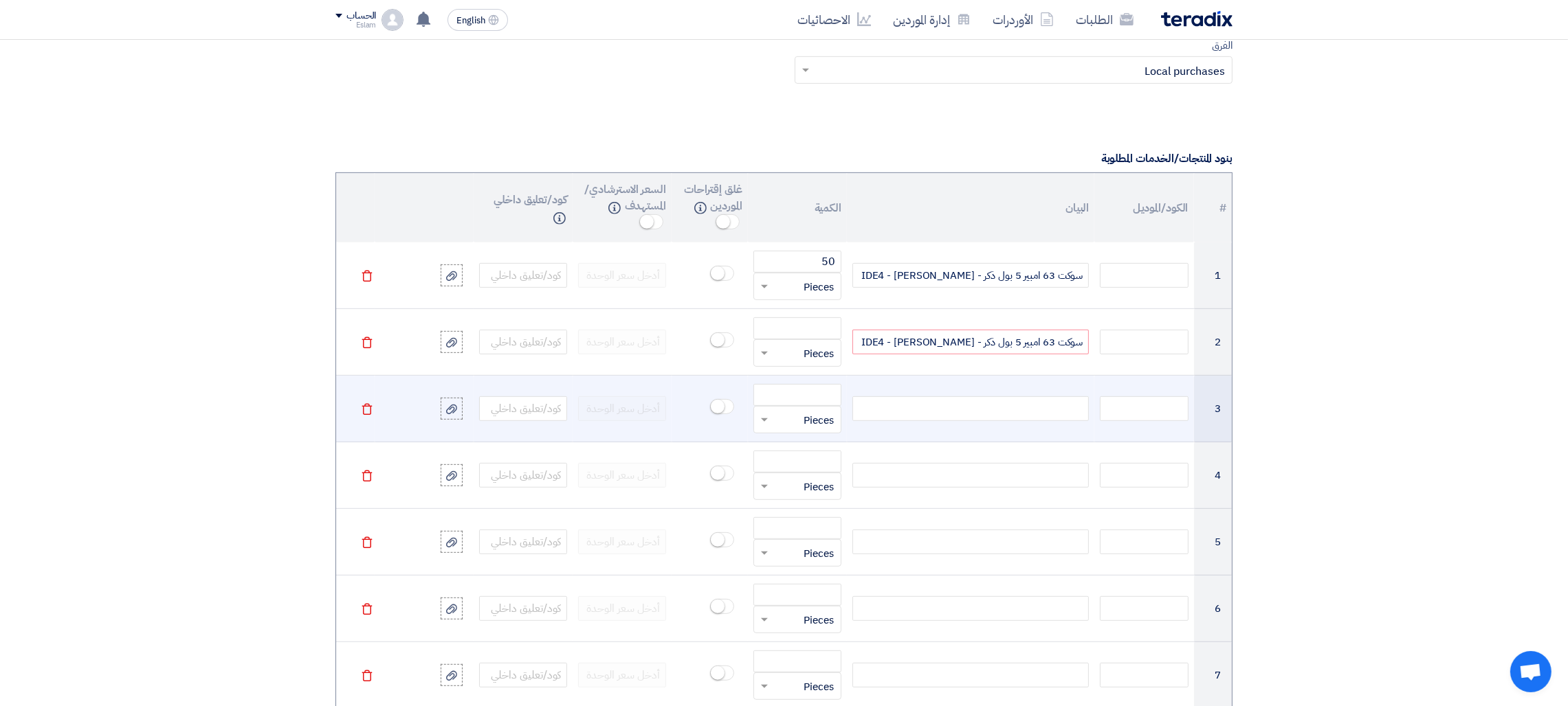
click at [1022, 407] on div at bounding box center [970, 409] width 236 height 25
paste div
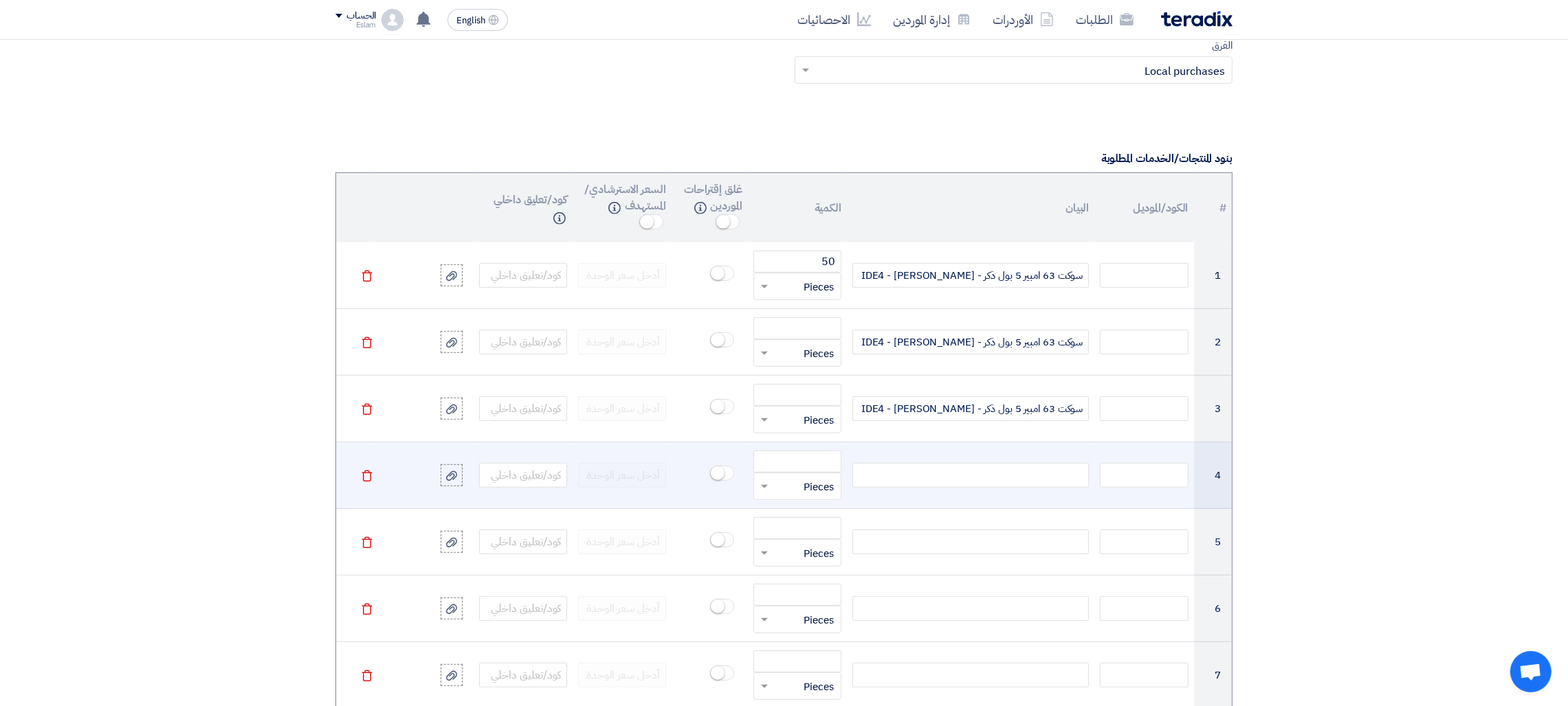
click at [1021, 480] on div at bounding box center [970, 476] width 236 height 25
paste div
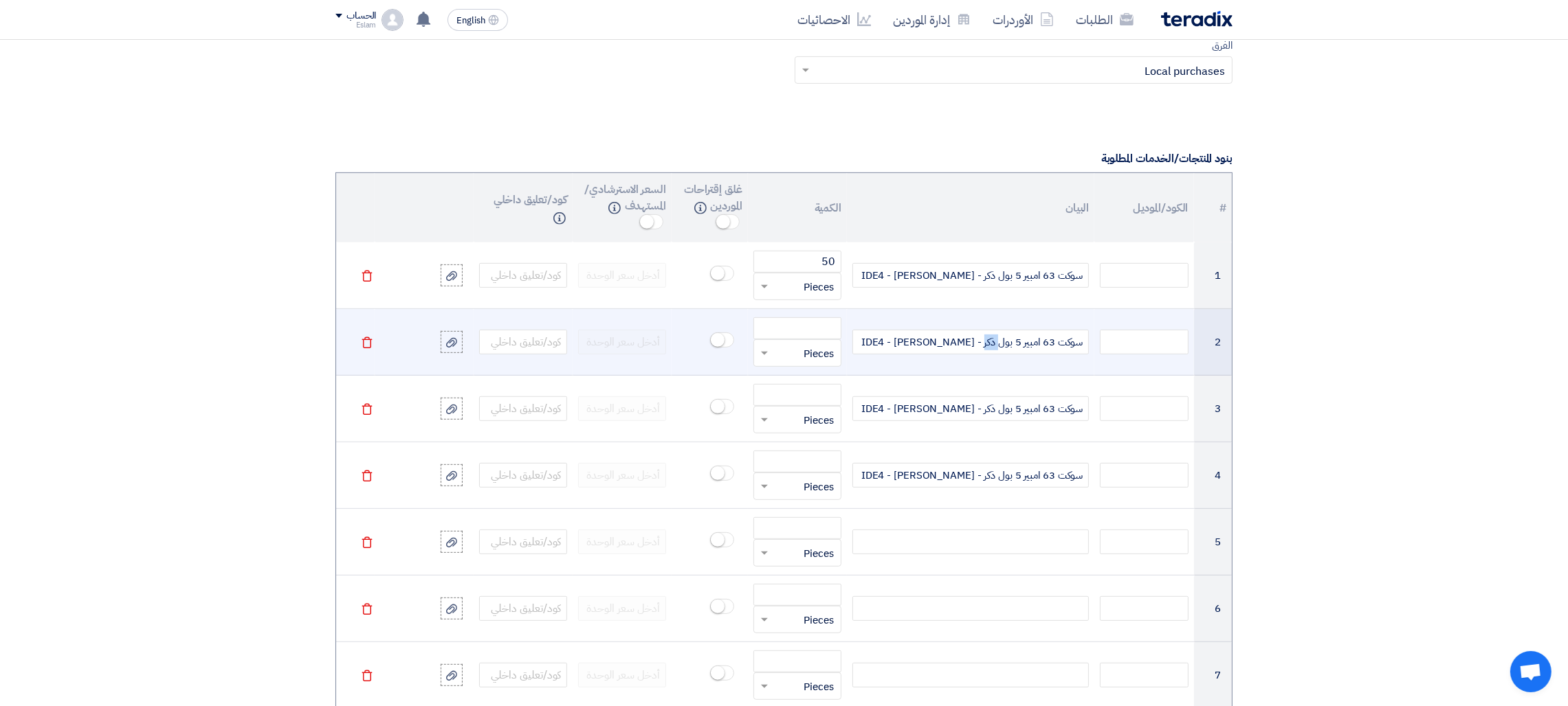
drag, startPoint x: 983, startPoint y: 344, endPoint x: 997, endPoint y: 344, distance: 14.0
click at [997, 344] on span "سوكت 63 امبير 5 بول ذكر - IDE4 - [PERSON_NAME]" at bounding box center [972, 342] width 222 height 16
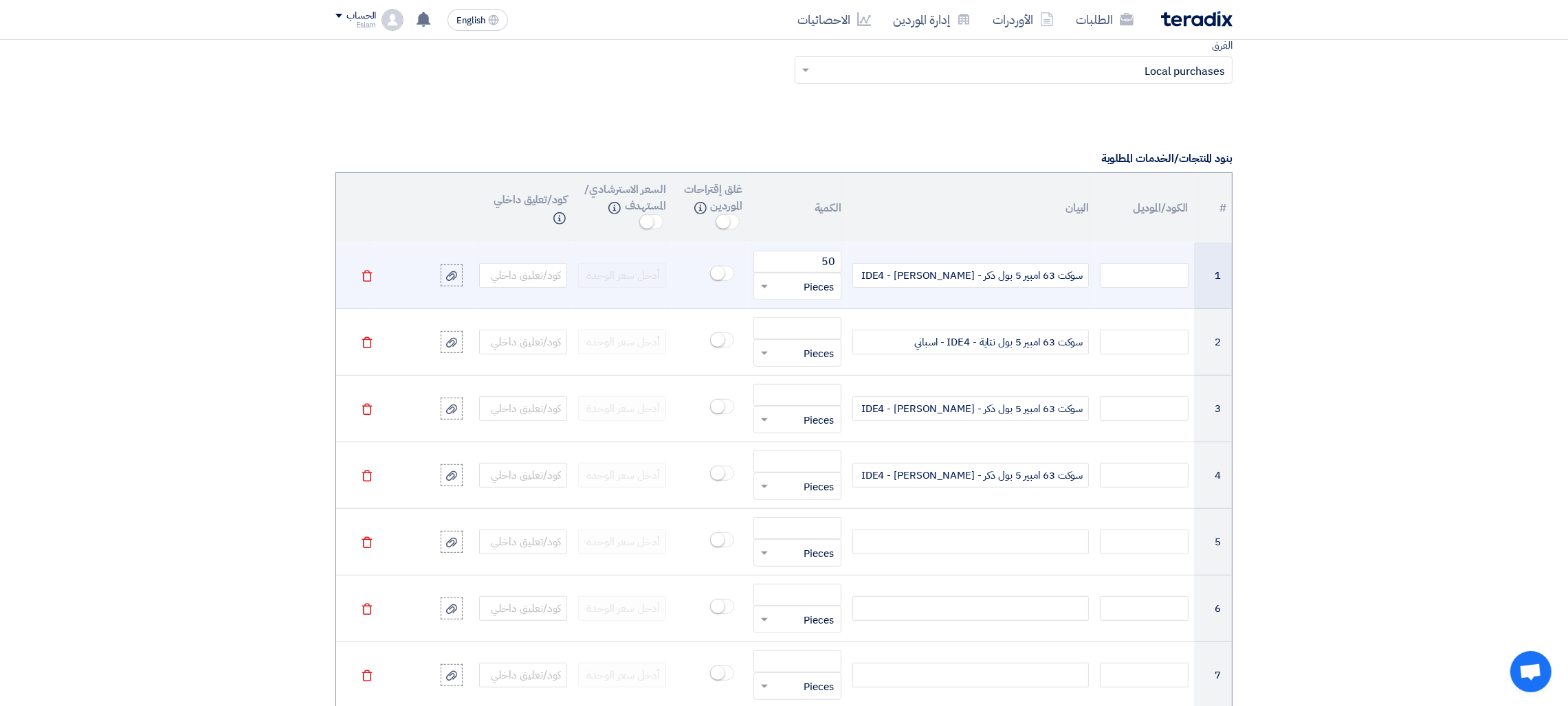
click at [908, 272] on div "سوكت 63 امبير 5 بول ذكر - IDE4 - [PERSON_NAME]" at bounding box center [970, 276] width 236 height 25
drag, startPoint x: 911, startPoint y: 281, endPoint x: 863, endPoint y: 281, distance: 48.0
click at [863, 281] on div "سوكت 63 امبير 5 بول ذكر - IDE4 - اسباني - داخل اللوحة" at bounding box center [970, 276] width 236 height 25
copy div "داخل اللوحة"
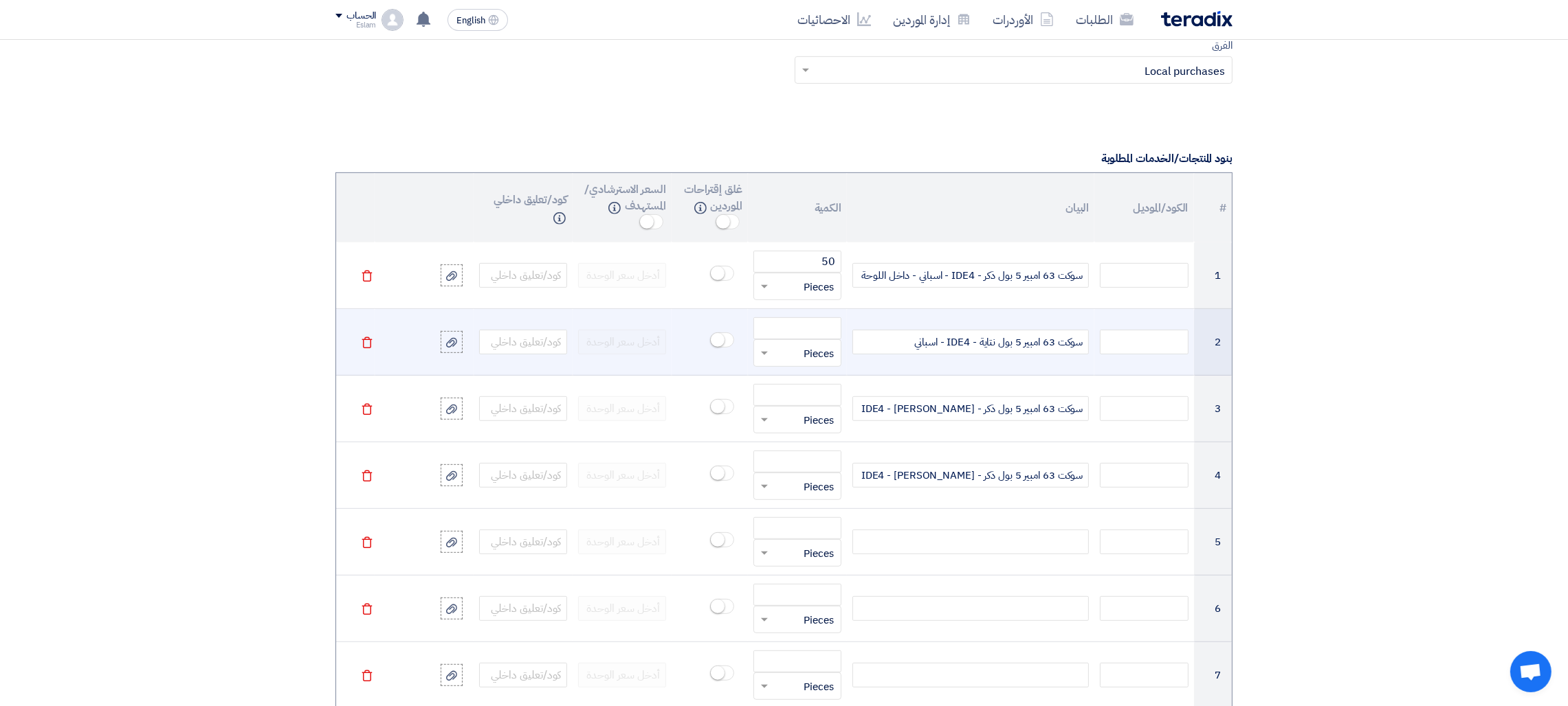
click at [893, 348] on div "سوكت 63 امبير 5 بول نتاية - IDE4 - اسباني" at bounding box center [970, 343] width 236 height 25
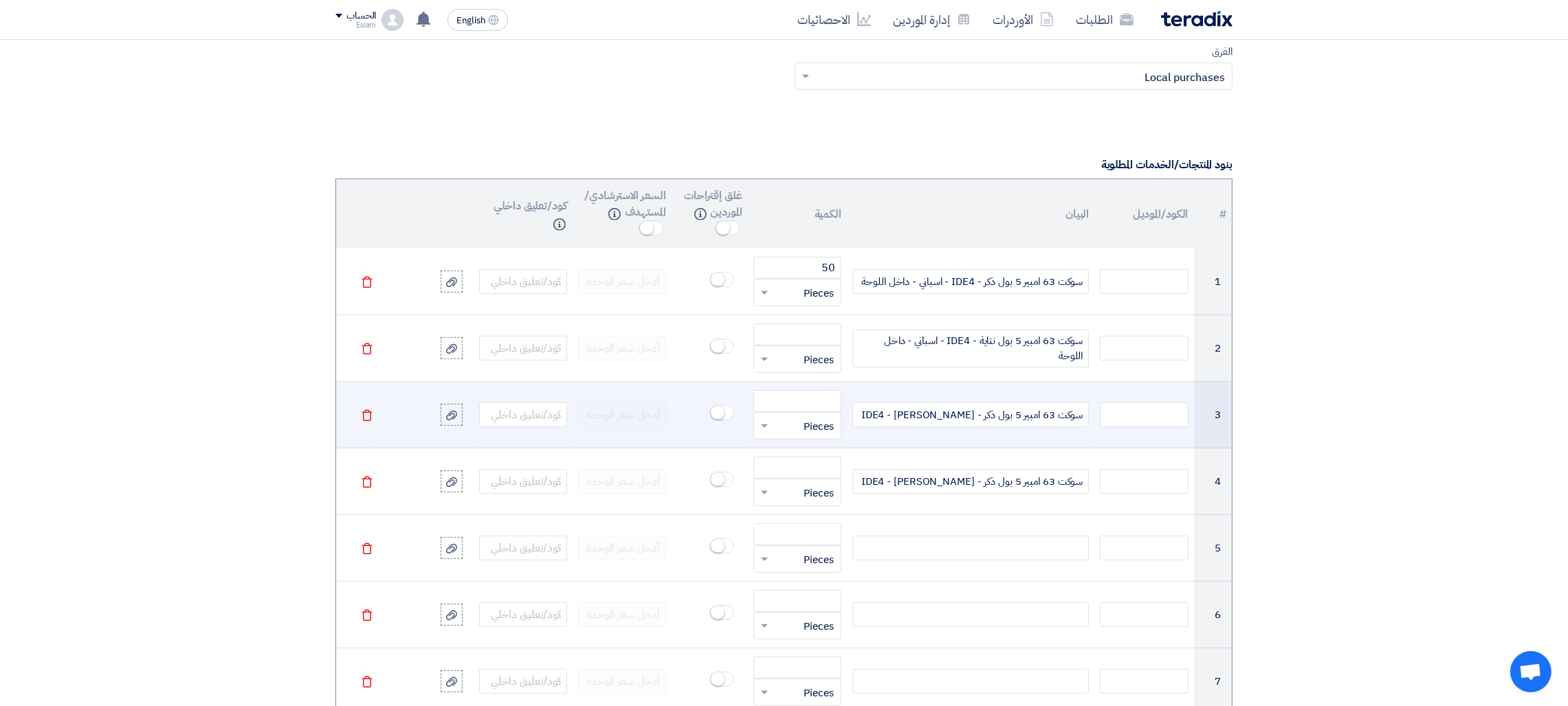
click at [908, 425] on div "سوكت 63 امبير 5 بول ذكر - IDE4 - [PERSON_NAME]" at bounding box center [970, 415] width 236 height 25
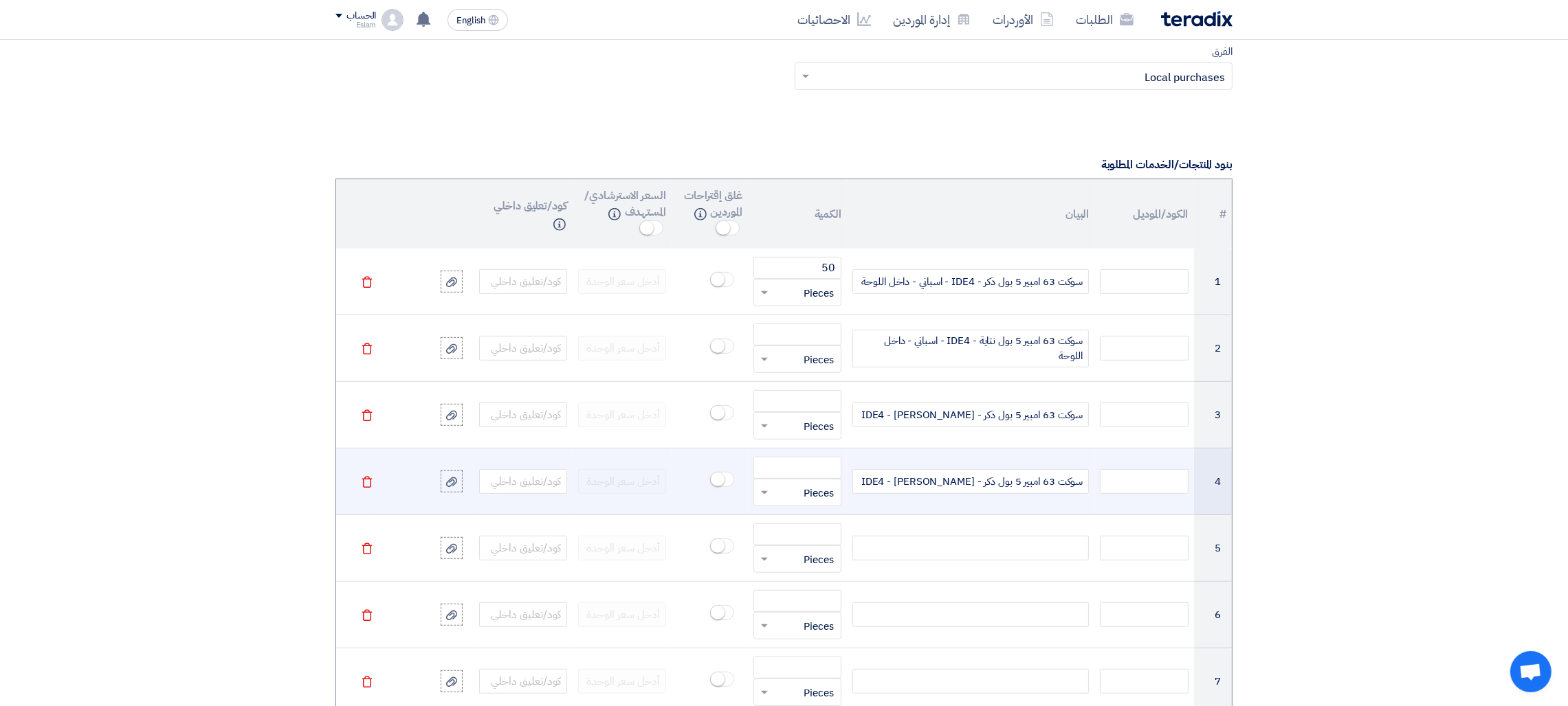
click at [913, 490] on div "سوكت 63 امبير 5 بول ذكر - IDE4 - [PERSON_NAME]" at bounding box center [970, 482] width 236 height 25
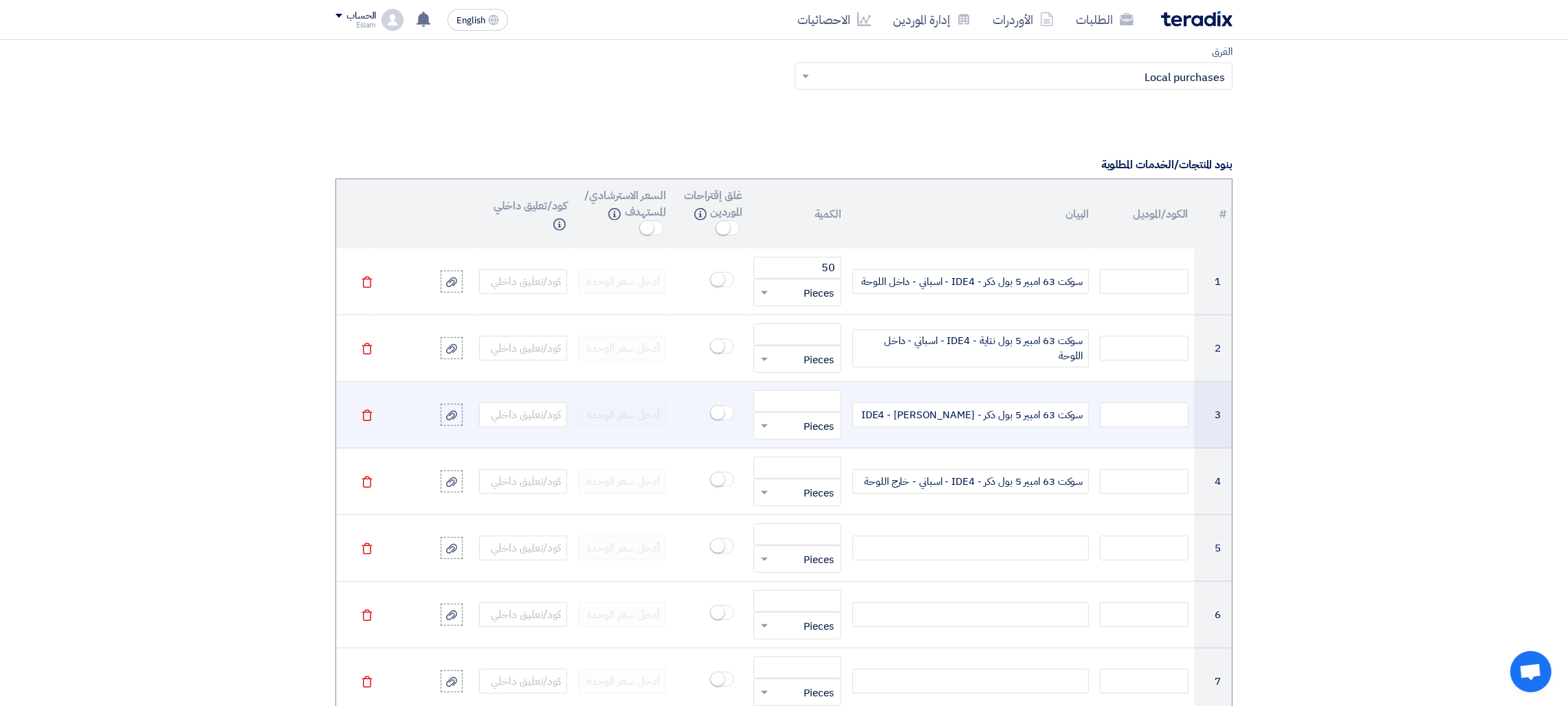
click at [892, 412] on div "سوكت 63 امبير 5 بول ذكر - IDE4 - [PERSON_NAME]" at bounding box center [970, 415] width 236 height 25
drag, startPoint x: 1046, startPoint y: 422, endPoint x: 1054, endPoint y: 422, distance: 8.0
click at [1054, 422] on span "سوكت 63 امبير 5 بول ذكر - IDE4 - [PERSON_NAME]" at bounding box center [972, 415] width 222 height 16
click at [1048, 422] on span "سوكت 63 امبير 5 بول ذكر - IDE4 - [PERSON_NAME]" at bounding box center [972, 415] width 222 height 16
click at [1046, 422] on span "سوكت 63 امبير 5 بول ذكر - IDE4 - [PERSON_NAME]" at bounding box center [972, 415] width 222 height 16
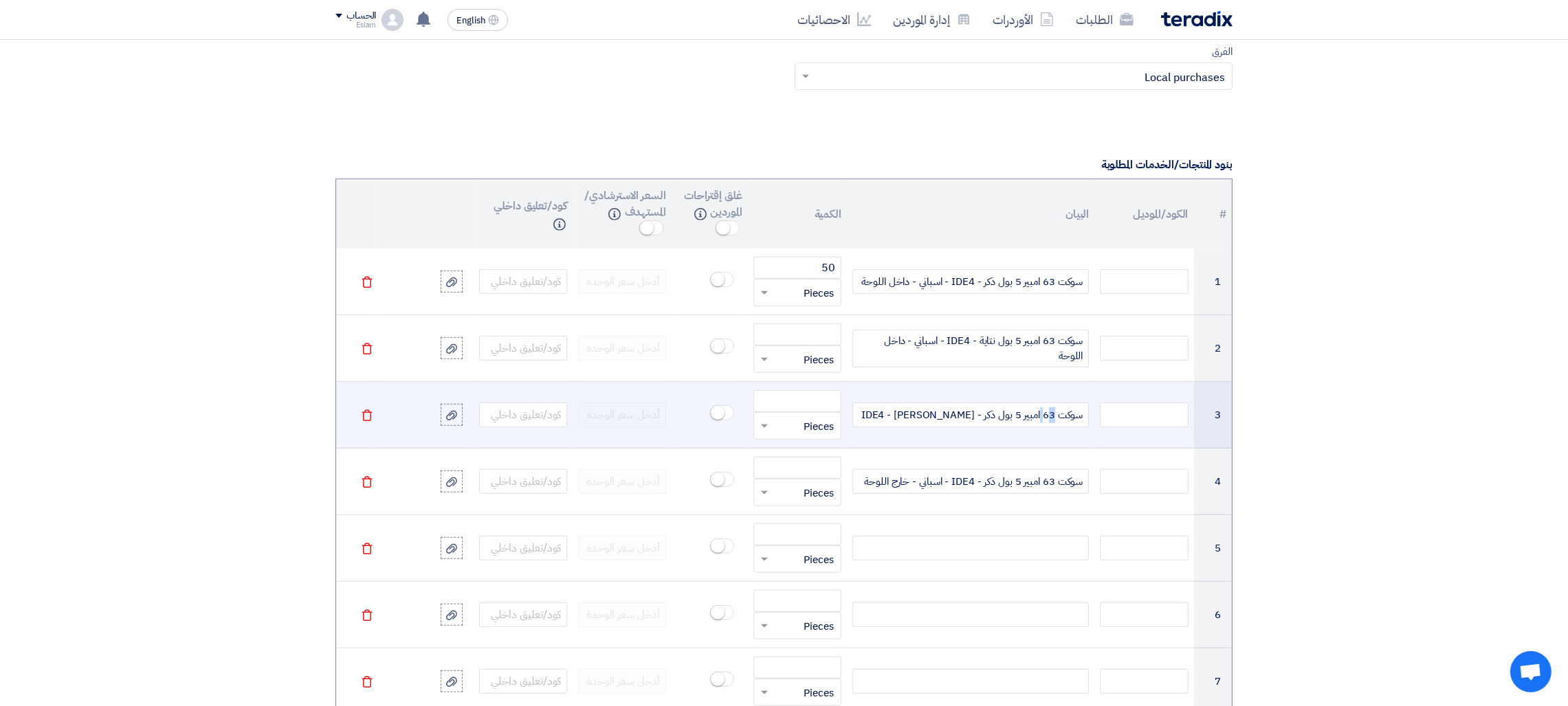
click at [1047, 421] on span "سوكت 63 امبير 5 بول ذكر - IDE4 - [PERSON_NAME]" at bounding box center [972, 415] width 222 height 16
drag, startPoint x: 1054, startPoint y: 421, endPoint x: 1045, endPoint y: 420, distance: 9.1
click at [1045, 420] on span "سوكت 63 امبير 5 بول ذكر - IDE4 - [PERSON_NAME]" at bounding box center [972, 415] width 222 height 16
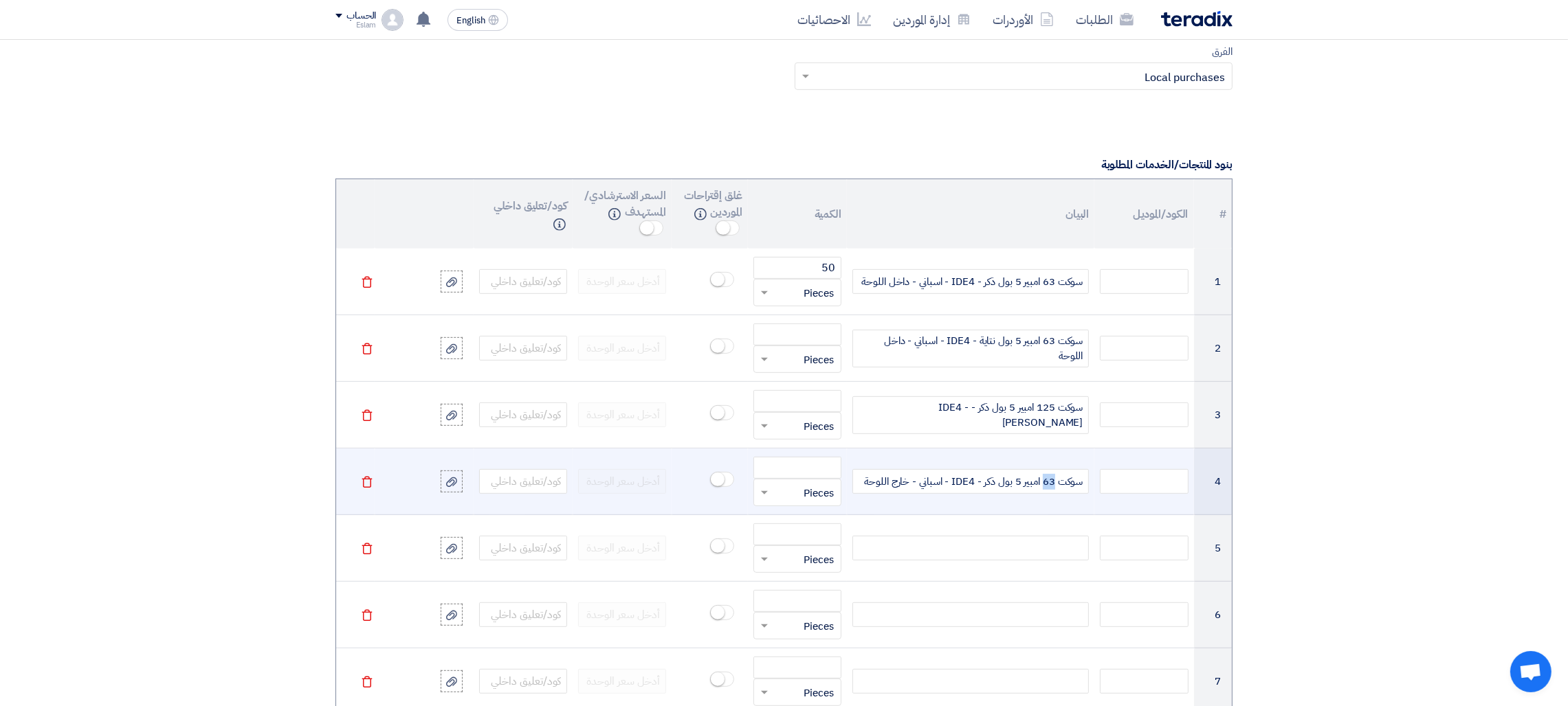
drag, startPoint x: 1044, startPoint y: 486, endPoint x: 1053, endPoint y: 486, distance: 9.0
click at [1053, 486] on span "سوكت 63 امبير 5 بول ذكر - IDE4 - اسباني - خارج اللوحة" at bounding box center [973, 482] width 219 height 16
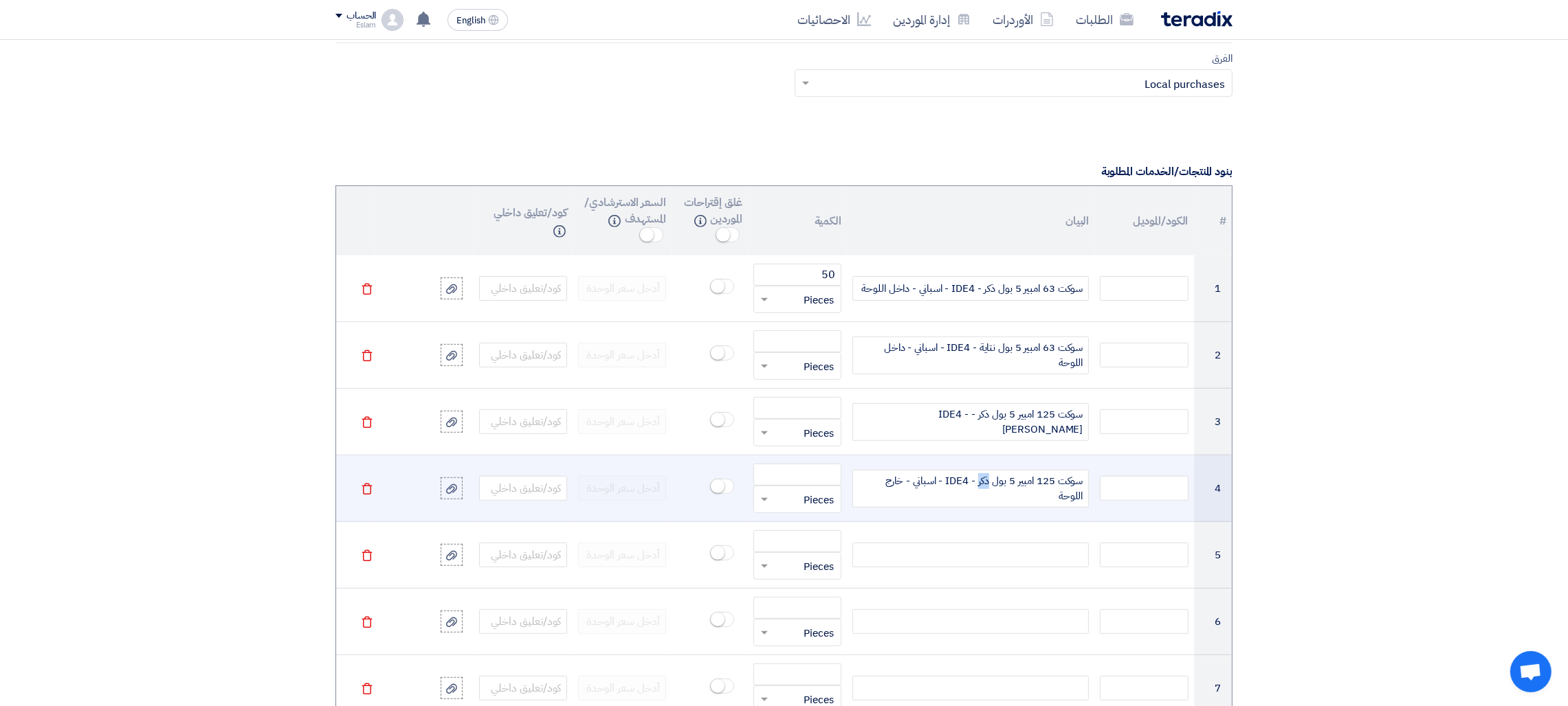
drag, startPoint x: 976, startPoint y: 482, endPoint x: 989, endPoint y: 483, distance: 13.0
click at [989, 483] on span "سوكت 125 امبير 5 بول ذكر - IDE4 - اسباني - خارج اللوحة" at bounding box center [970, 488] width 224 height 31
click at [1010, 504] on span "سوكت 125 امبير 5 بول نتاية - IDE4 - اسباني - خارج اللوحة" at bounding box center [970, 488] width 224 height 31
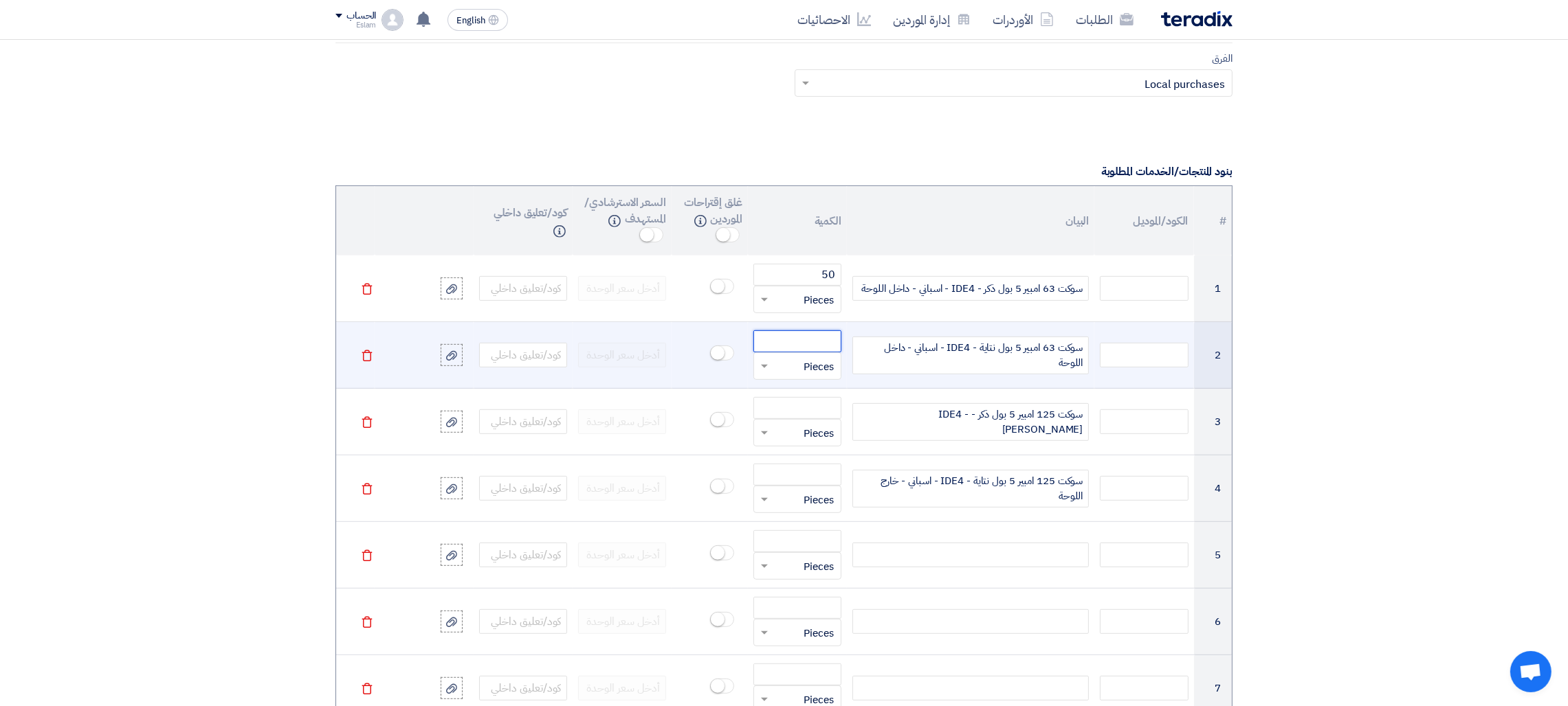
click at [815, 343] on input "number" at bounding box center [797, 341] width 88 height 22
type input "50"
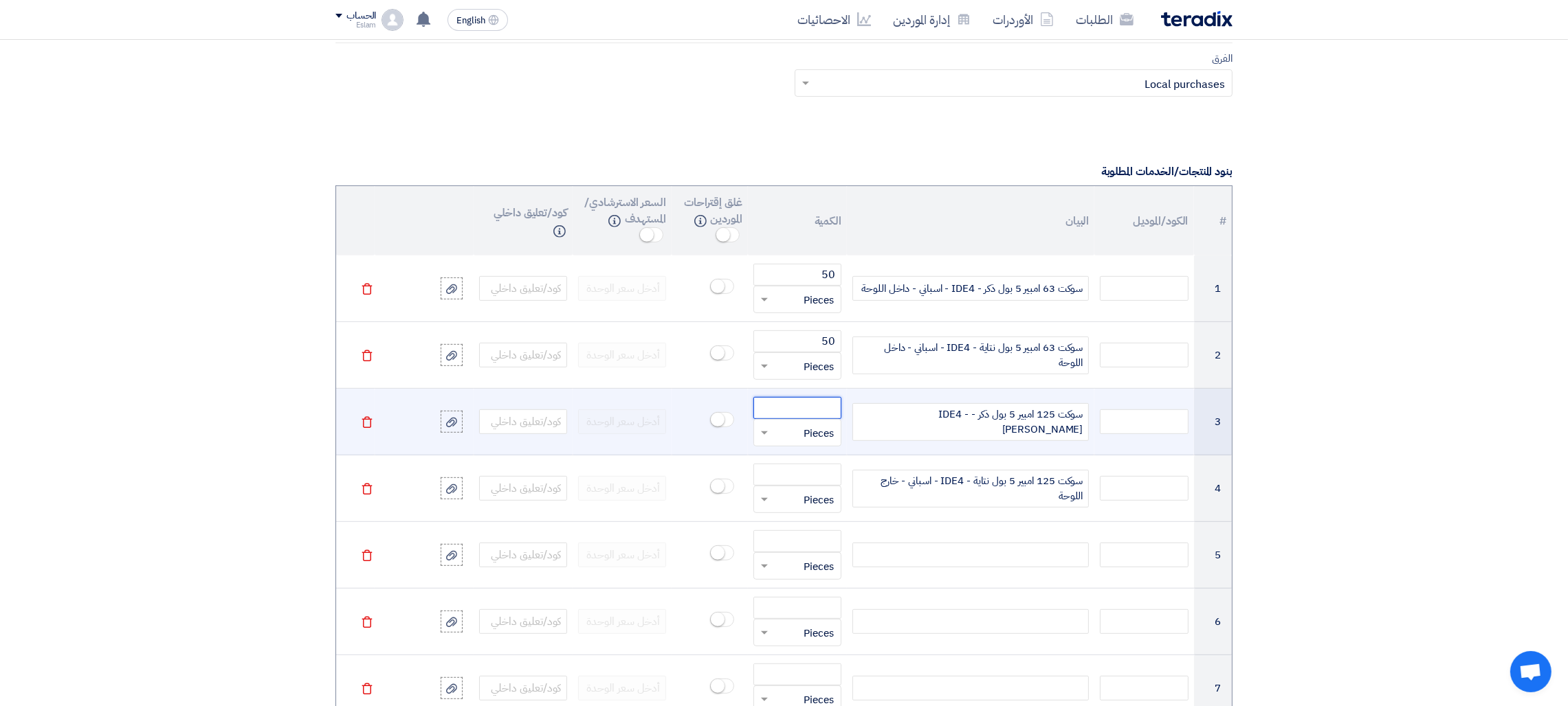
click at [821, 407] on input "number" at bounding box center [797, 408] width 88 height 22
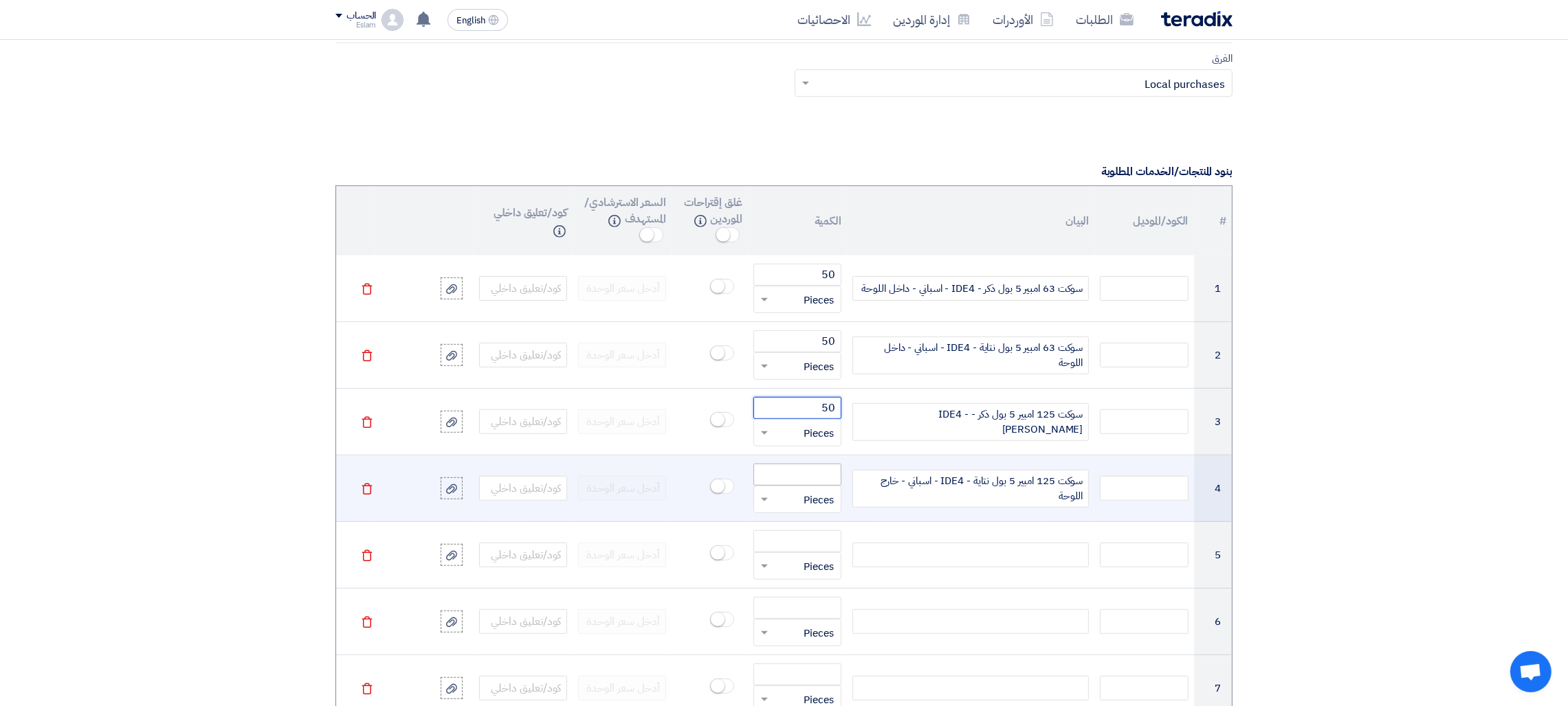
type input "50"
click at [818, 482] on input "number" at bounding box center [797, 475] width 88 height 22
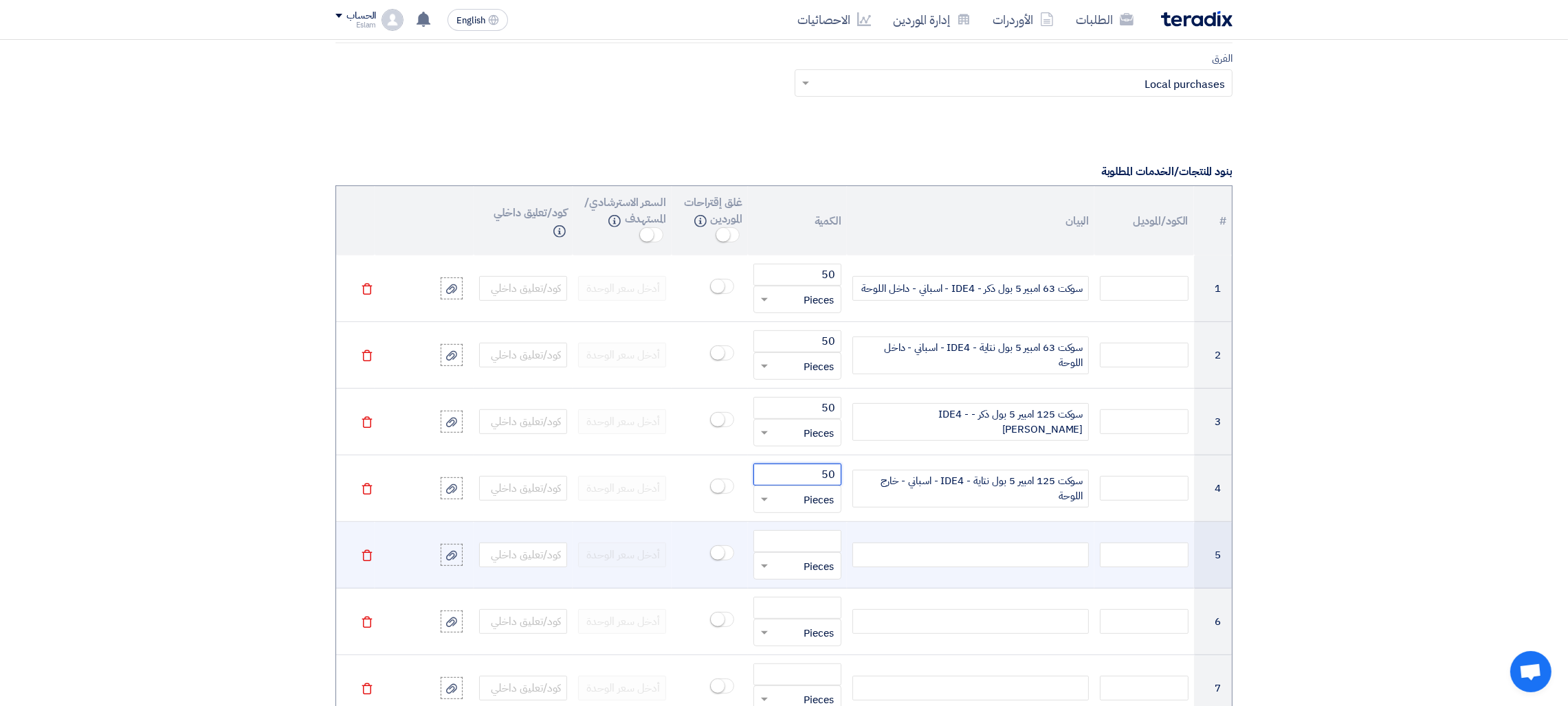
type input "50"
click at [995, 554] on div at bounding box center [970, 555] width 236 height 25
drag, startPoint x: 930, startPoint y: 562, endPoint x: 1094, endPoint y: 565, distance: 164.0
click at [1094, 565] on td "ترملة 16 مم نحاس - السويدي تقيلة" at bounding box center [970, 555] width 247 height 67
copy div "ترملة 16 مم نحاس - السويدي تقيلة"
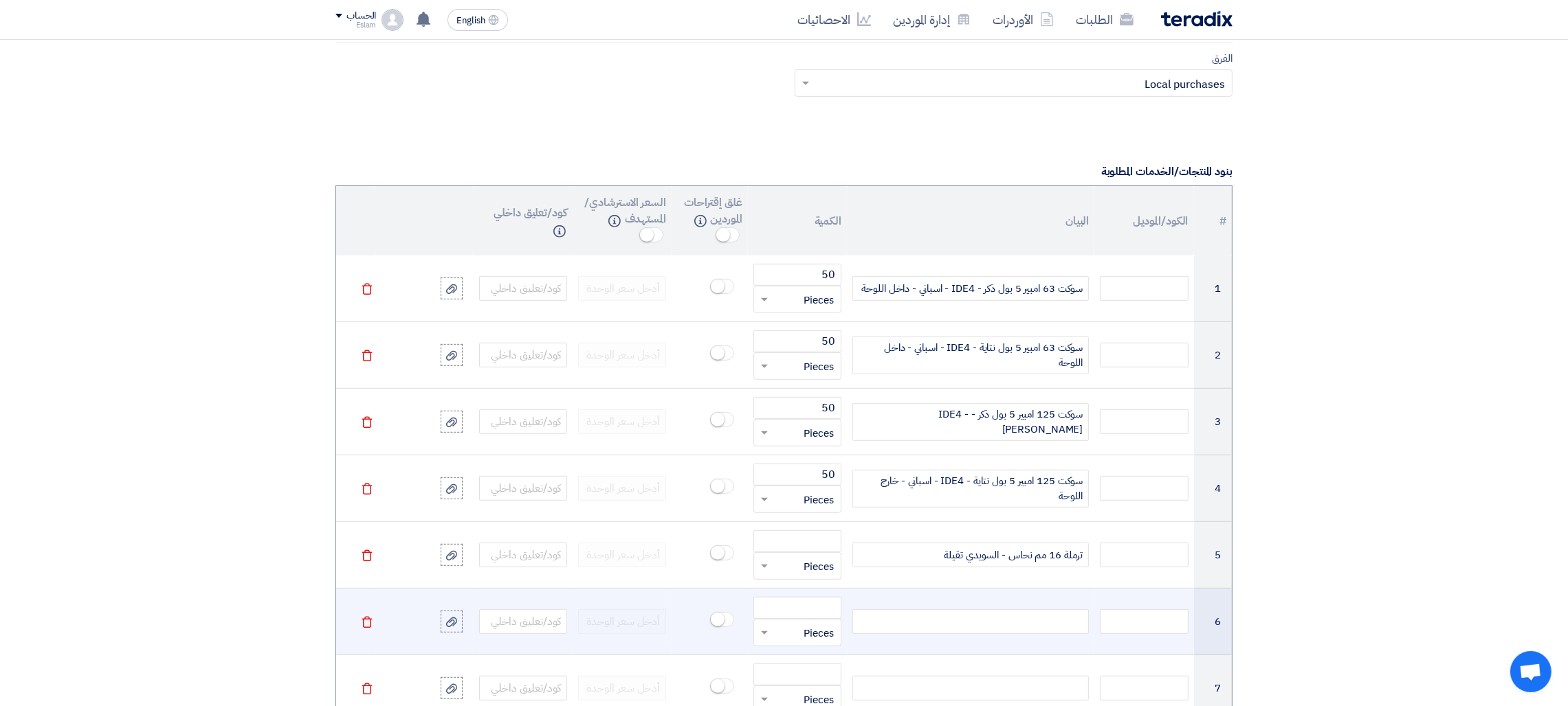
click at [976, 626] on div at bounding box center [970, 621] width 236 height 25
paste div
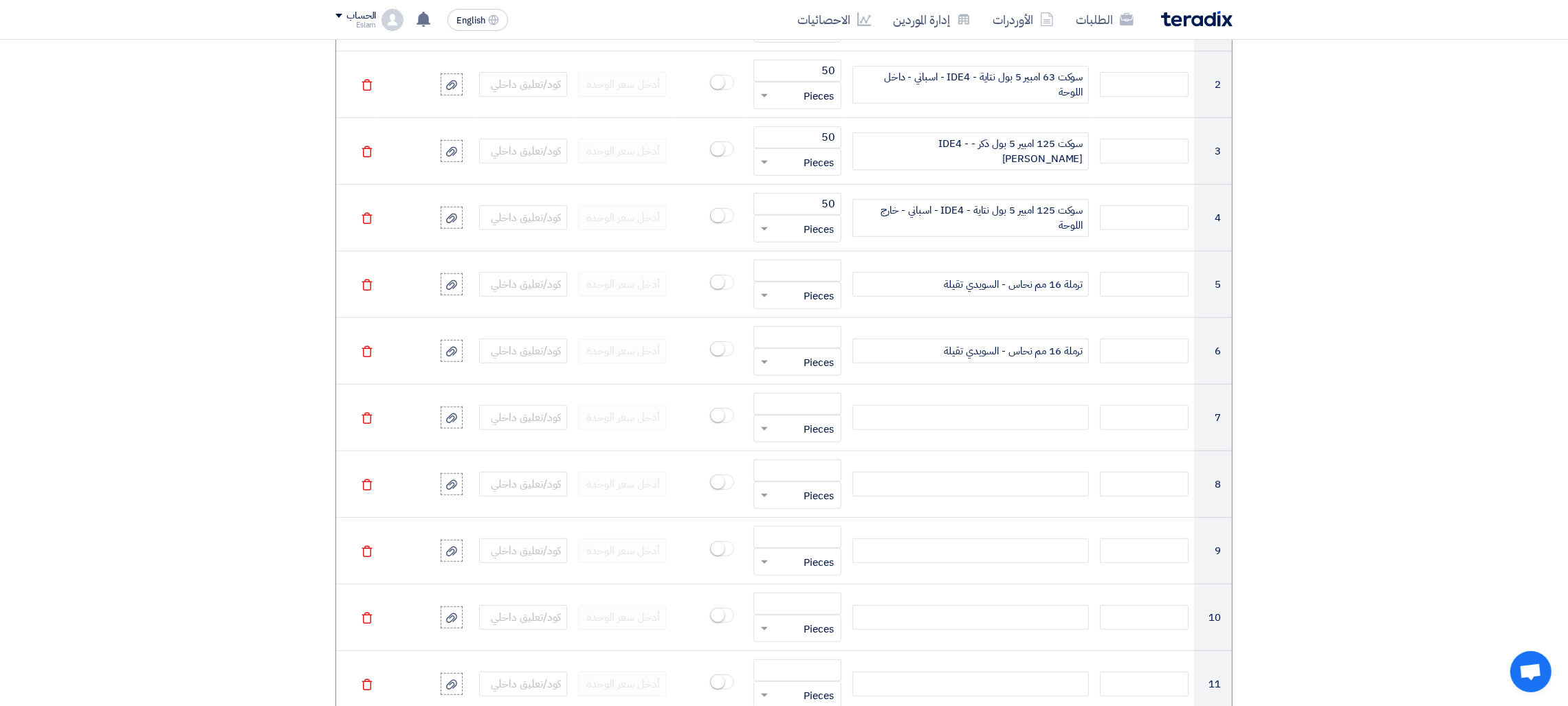
scroll to position [1221, 0]
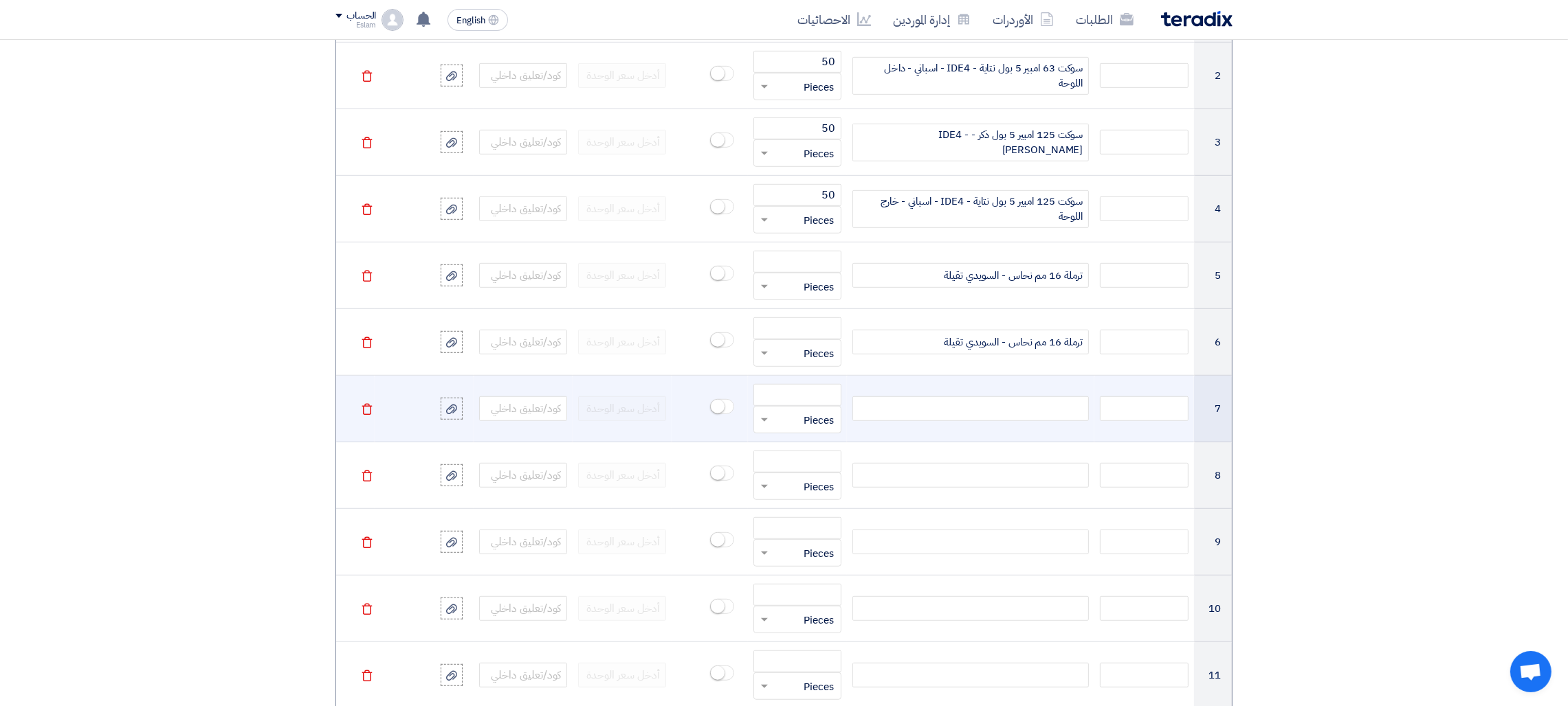
click at [950, 420] on div at bounding box center [970, 409] width 236 height 25
paste div
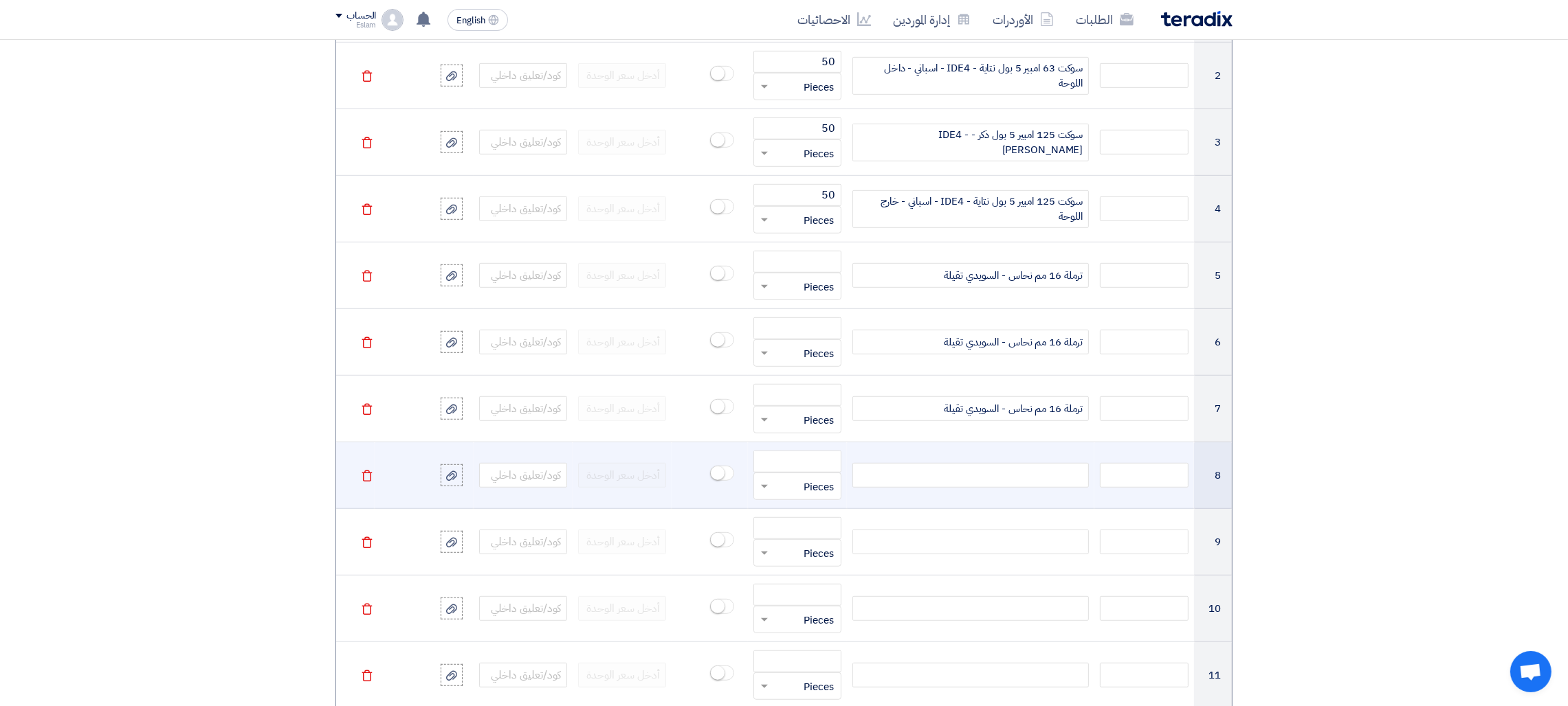
click at [950, 466] on div at bounding box center [970, 476] width 236 height 25
paste div
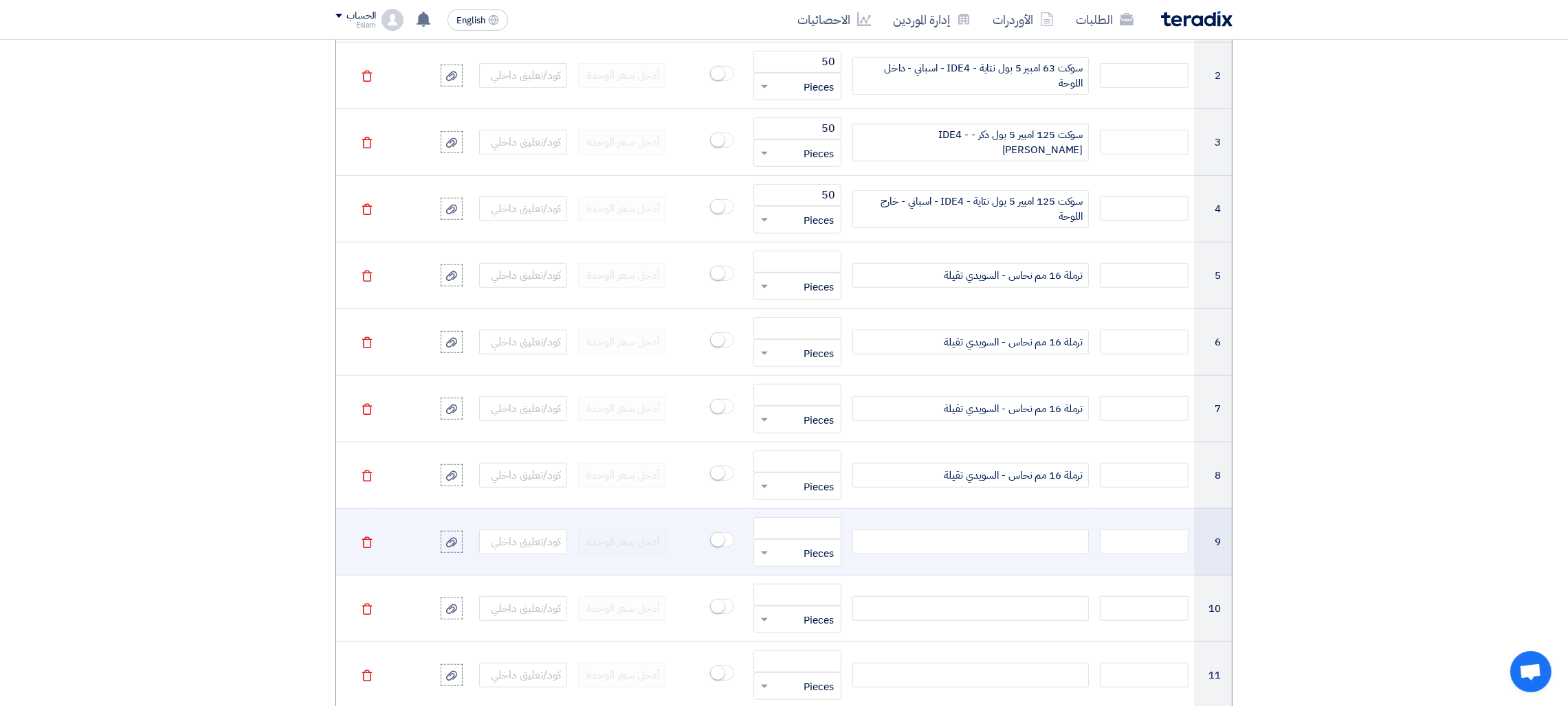
click at [993, 535] on div at bounding box center [970, 542] width 236 height 25
paste div
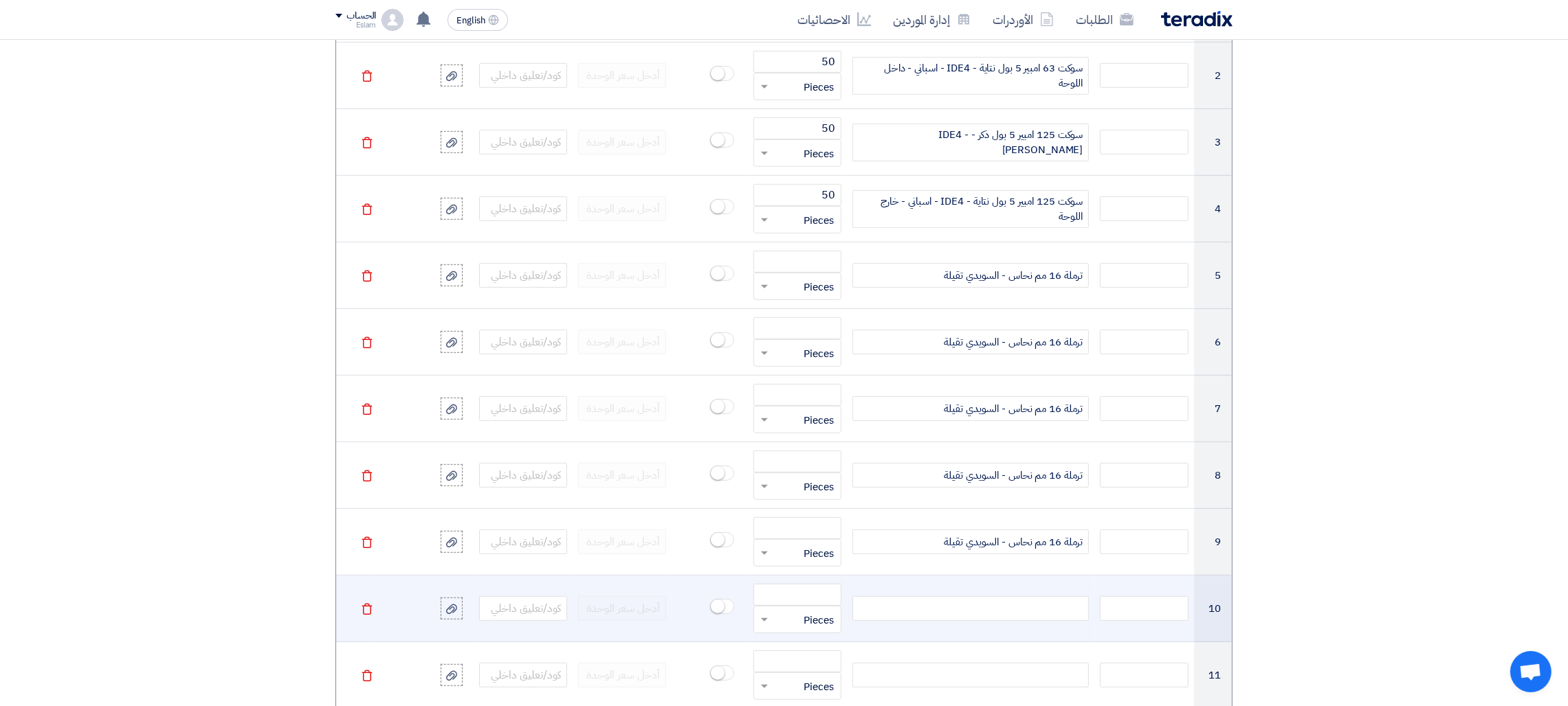
click at [1016, 607] on div at bounding box center [970, 609] width 236 height 25
paste div
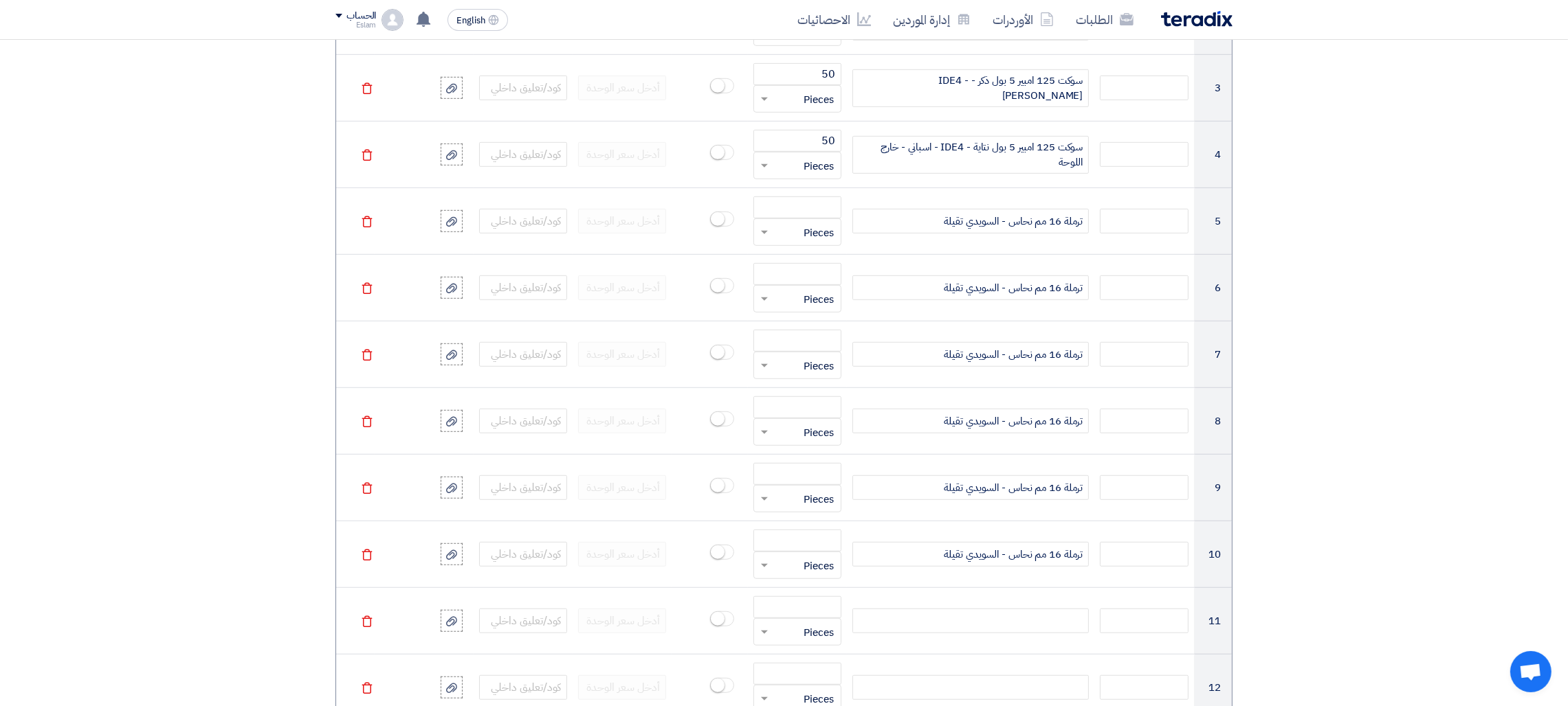
scroll to position [1293, 0]
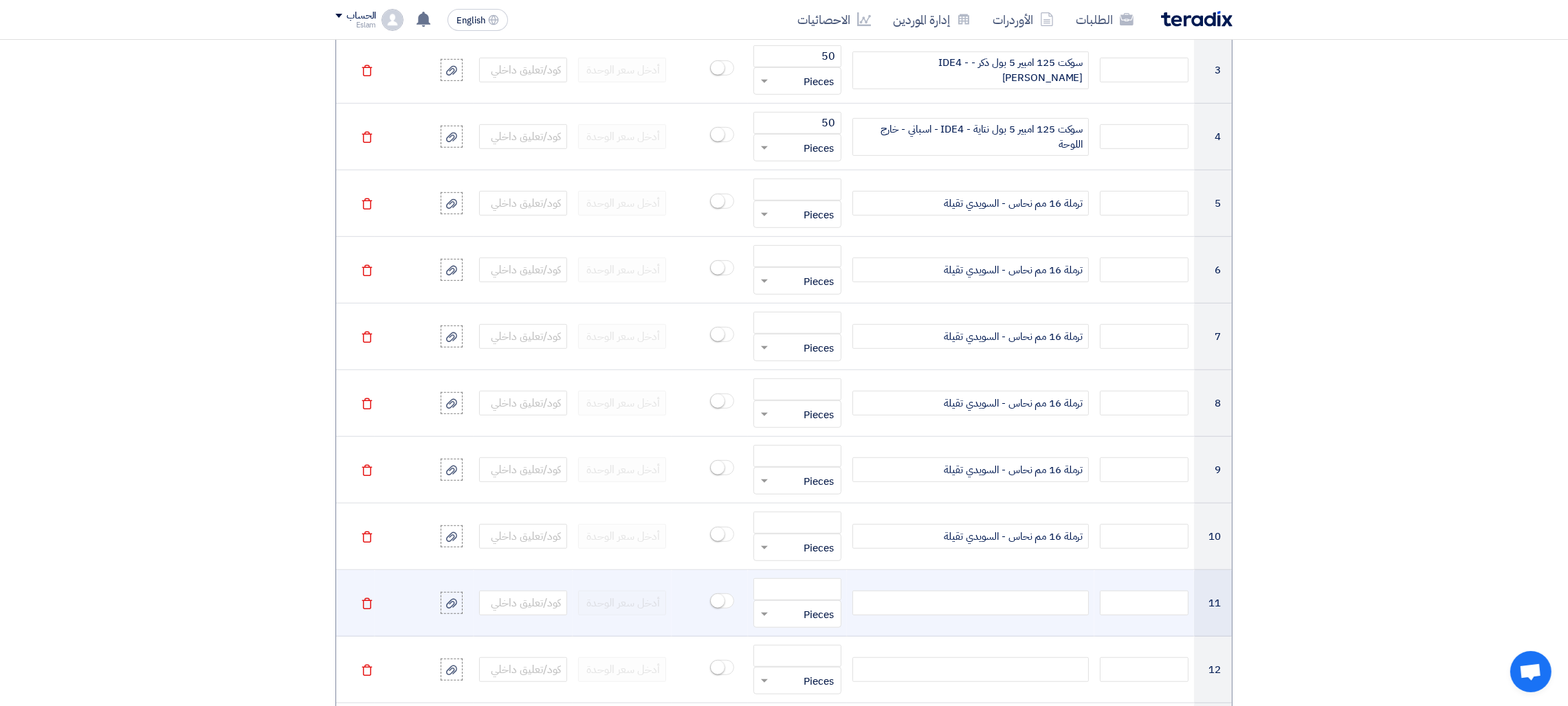
click at [1049, 613] on div at bounding box center [970, 603] width 236 height 25
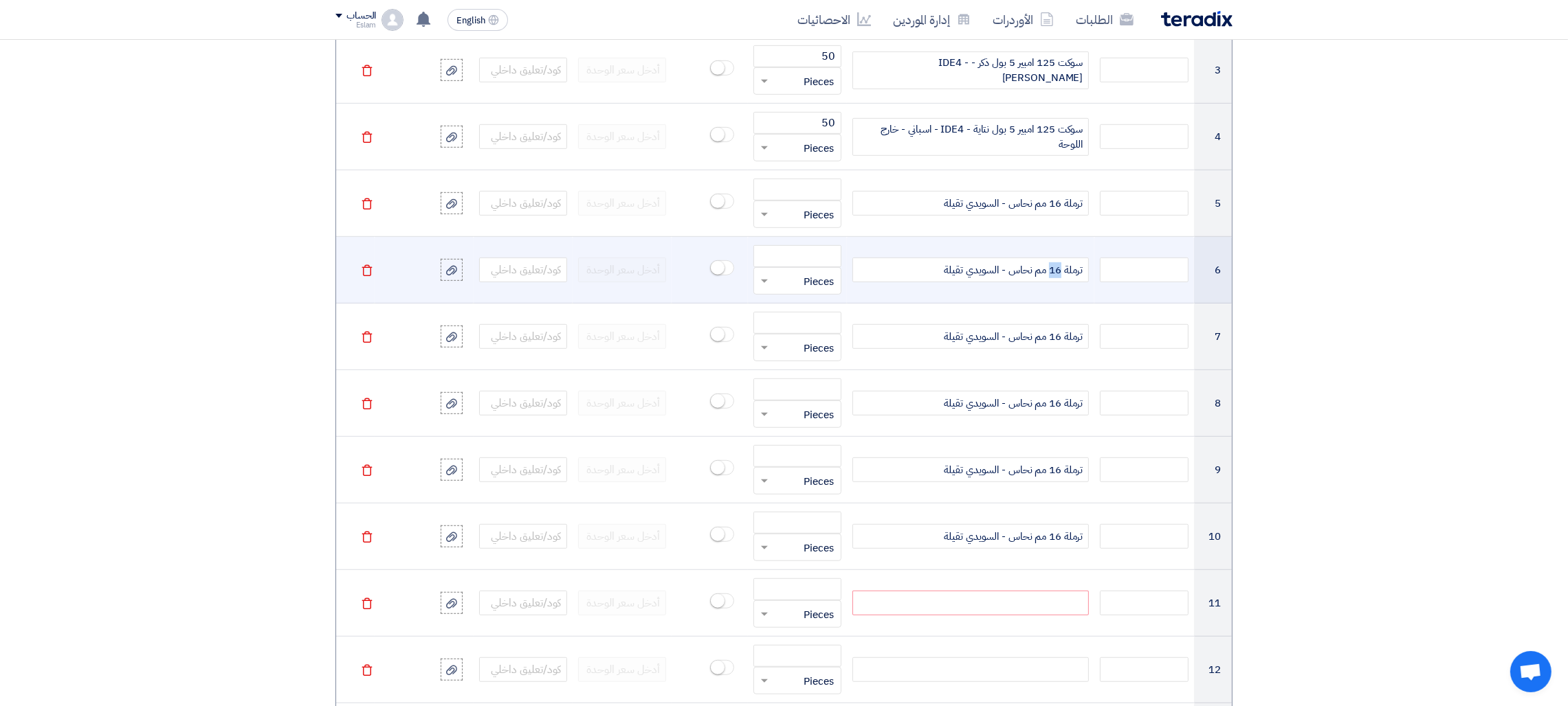
drag, startPoint x: 1048, startPoint y: 281, endPoint x: 1059, endPoint y: 281, distance: 11.0
click at [1059, 281] on div "ترملة 16 مم نحاس - السويدي تقيلة" at bounding box center [970, 271] width 236 height 25
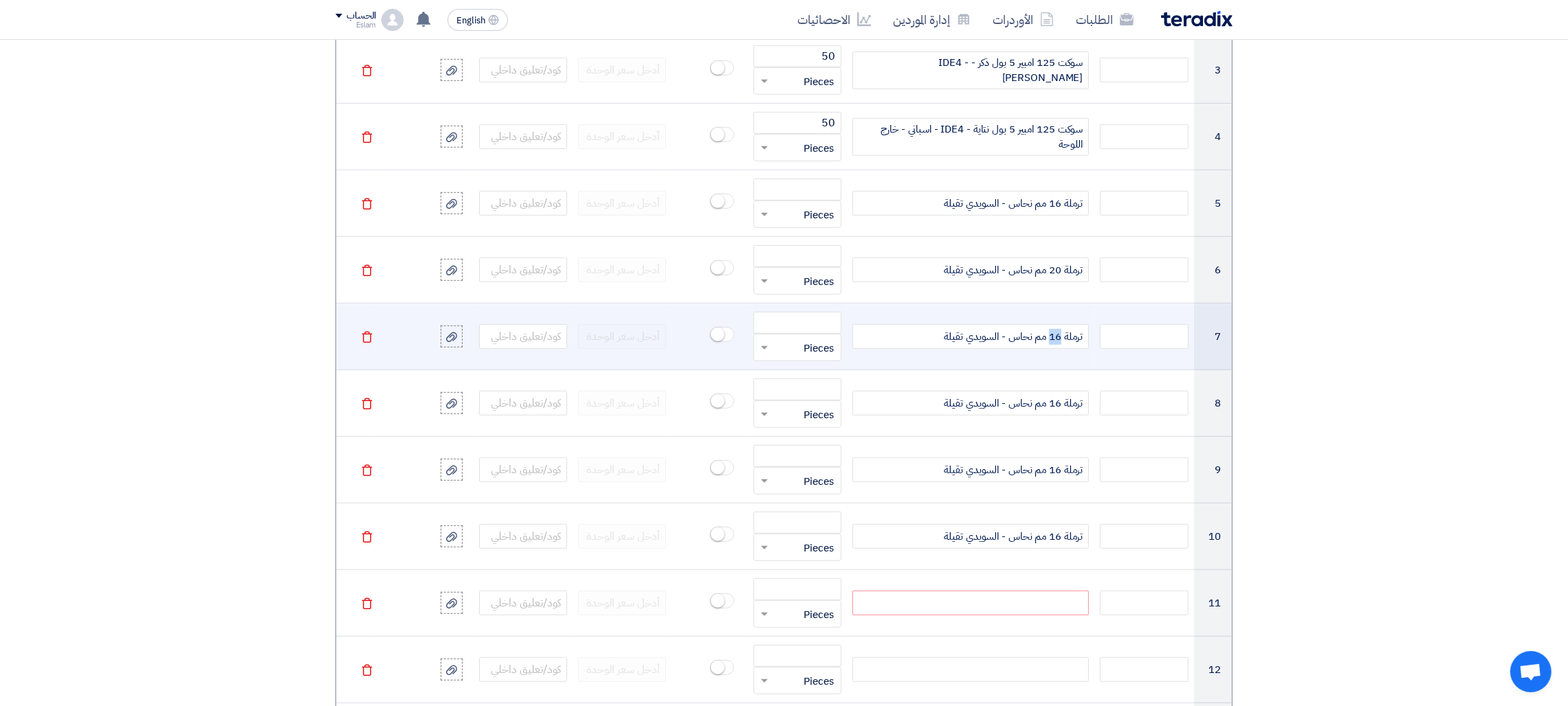
drag, startPoint x: 1049, startPoint y: 340, endPoint x: 1059, endPoint y: 340, distance: 10.0
click at [1059, 340] on span "ترملة 16 مم نحاس - السويدي تقيلة" at bounding box center [1014, 337] width 139 height 16
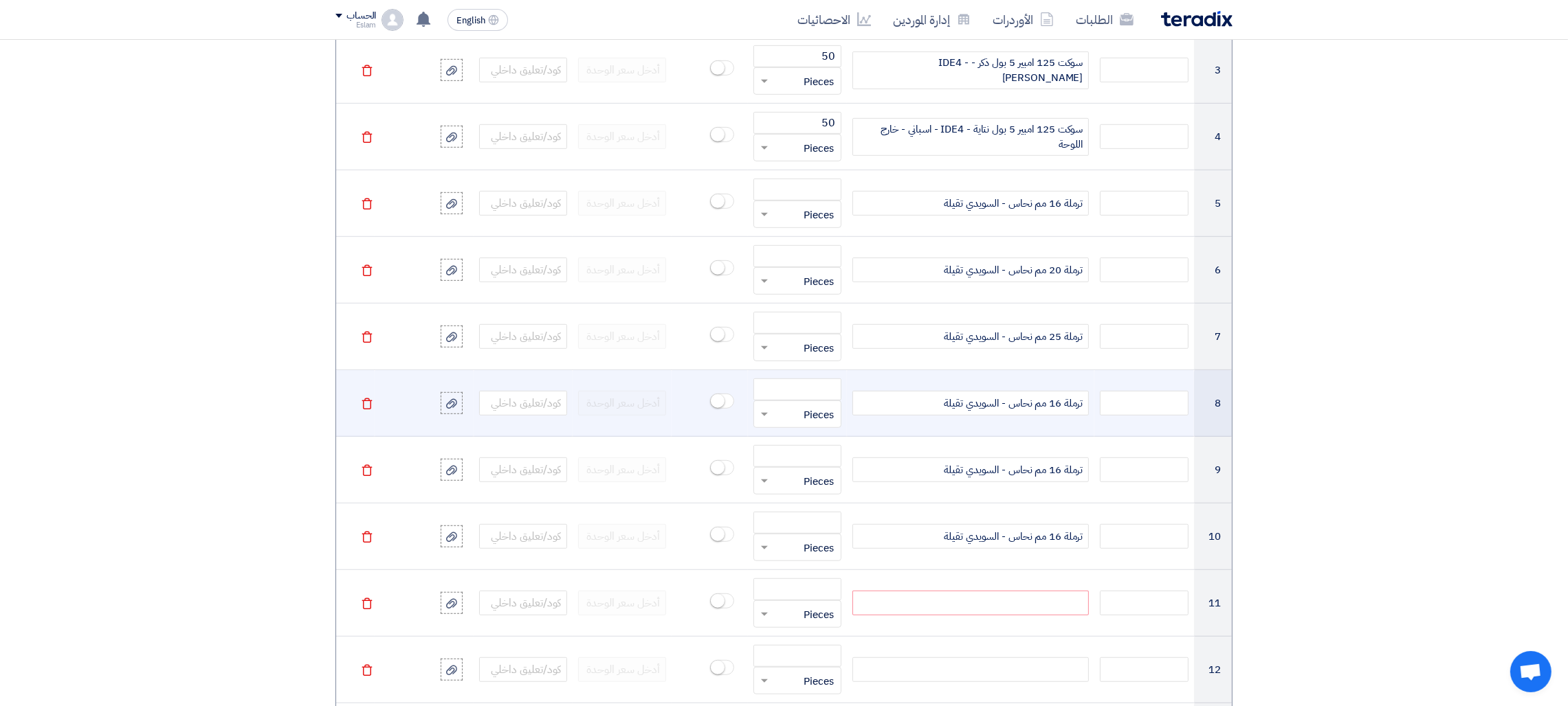
click at [1048, 403] on span "ترملة 16 مم نحاس - السويدي تقيلة" at bounding box center [1014, 403] width 139 height 16
drag, startPoint x: 1048, startPoint y: 404, endPoint x: 1059, endPoint y: 403, distance: 11.0
click at [1059, 403] on span "ترملة 16 مم نحاس - السويدي تقيلة" at bounding box center [1014, 403] width 139 height 16
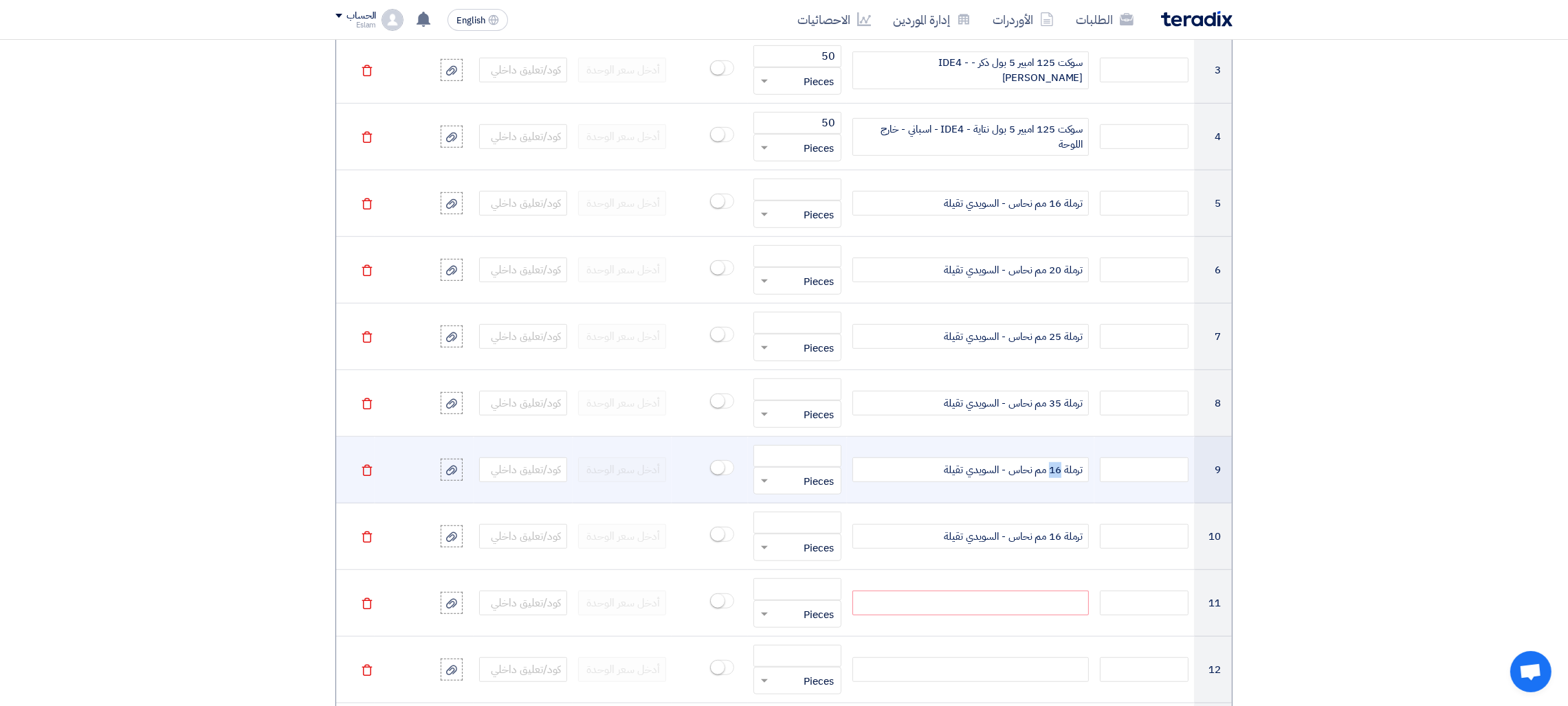
drag, startPoint x: 1050, startPoint y: 473, endPoint x: 1058, endPoint y: 473, distance: 8.0
click at [1058, 473] on span "ترملة 16 مم نحاس - السويدي تقيلة" at bounding box center [1014, 470] width 139 height 16
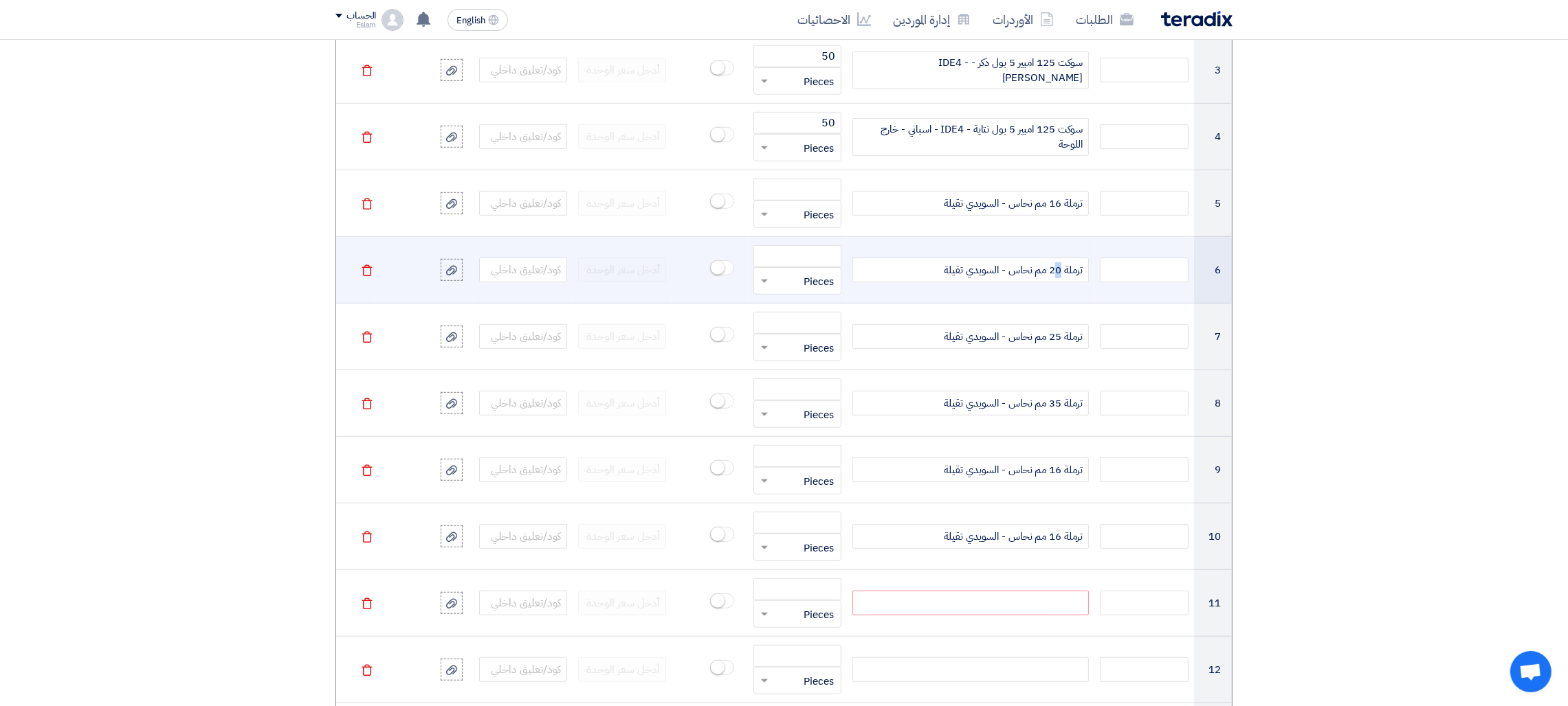
click at [1059, 268] on span "ترملة 20 مم نحاس - السويدي تقيلة" at bounding box center [1014, 270] width 139 height 16
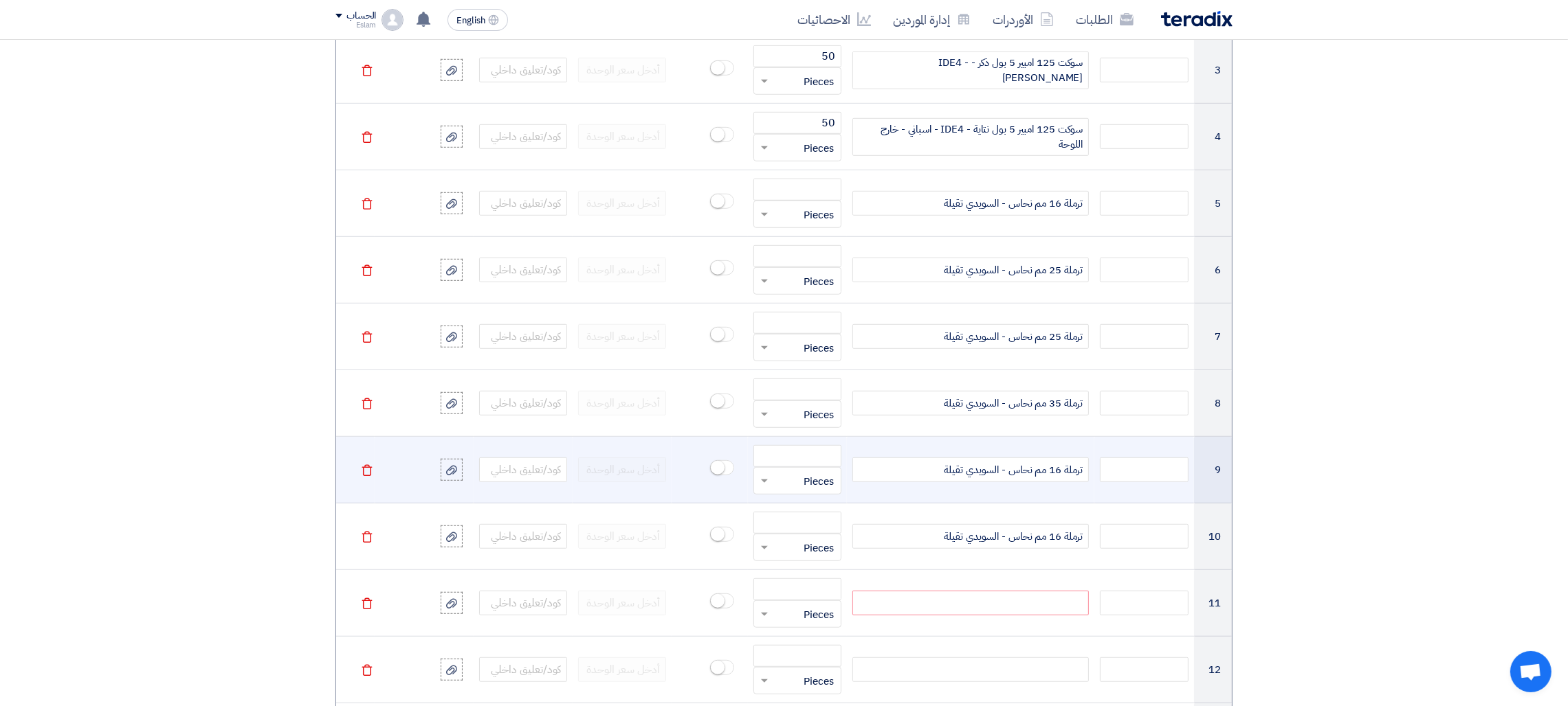
click at [1053, 472] on span "ترملة 16 مم نحاس - السويدي تقيلة" at bounding box center [1014, 470] width 139 height 16
drag, startPoint x: 1049, startPoint y: 477, endPoint x: 1058, endPoint y: 476, distance: 9.1
click at [1058, 476] on span "ترملة 16 مم نحاس - السويدي تقيلة" at bounding box center [1014, 470] width 139 height 16
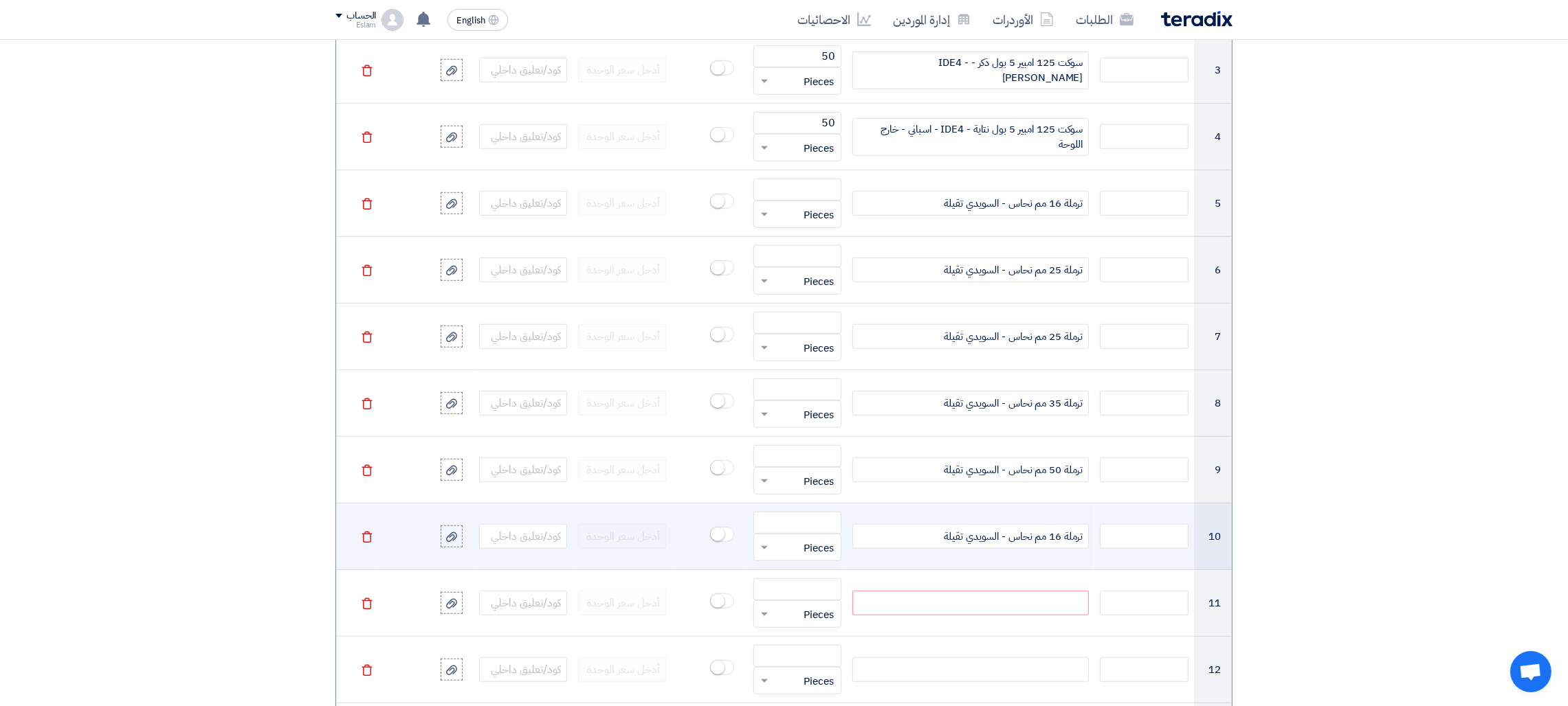
click at [1057, 544] on span "ترملة 16 مم نحاس - السويدي تقيلة" at bounding box center [1014, 536] width 139 height 16
click at [1055, 544] on span "ترملة 16 مم نحاس - السويدي تقيلة" at bounding box center [1014, 536] width 139 height 16
drag, startPoint x: 1048, startPoint y: 540, endPoint x: 1060, endPoint y: 540, distance: 12.0
click at [1060, 540] on span "ترملة 16 مم نحاس - السويدي تقيلة" at bounding box center [1014, 536] width 139 height 16
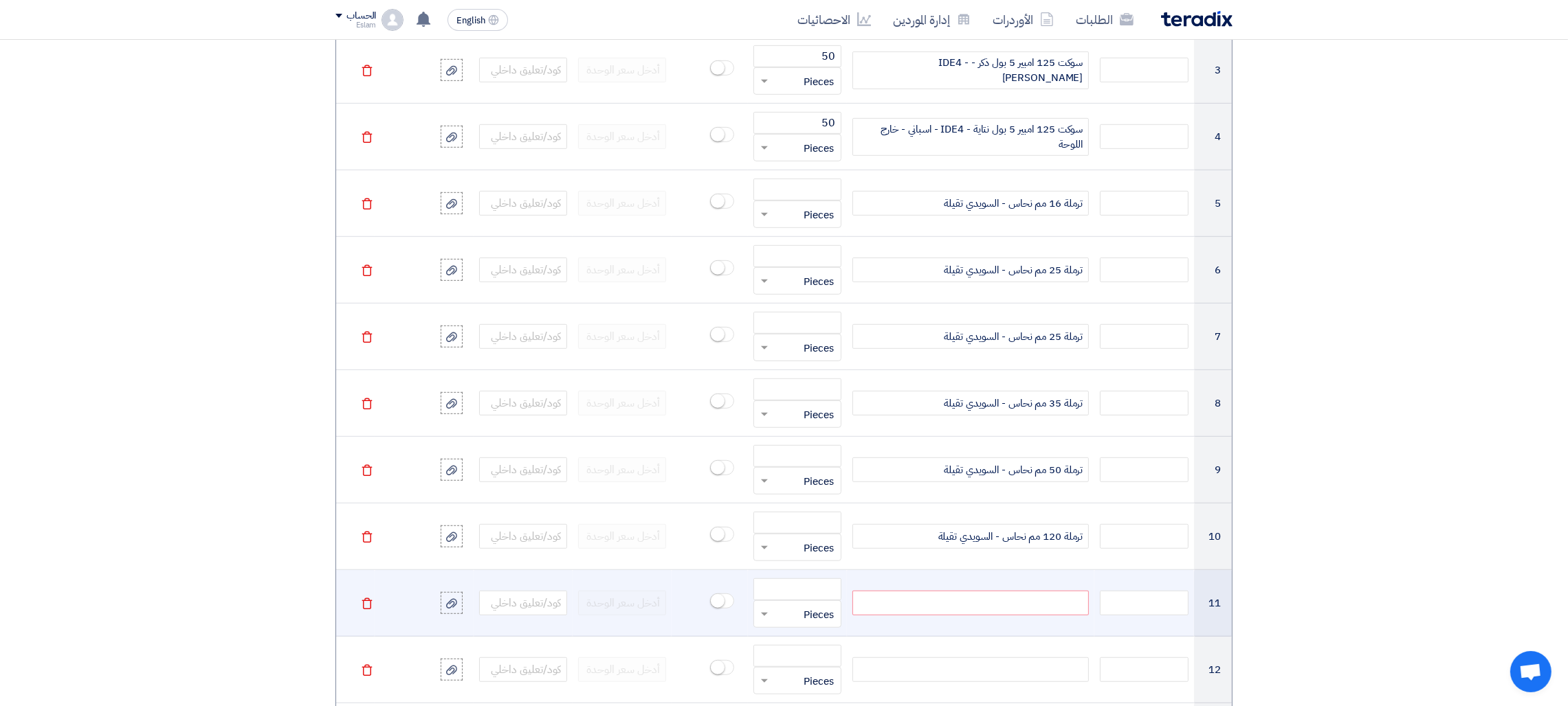
click at [991, 595] on div at bounding box center [970, 603] width 236 height 25
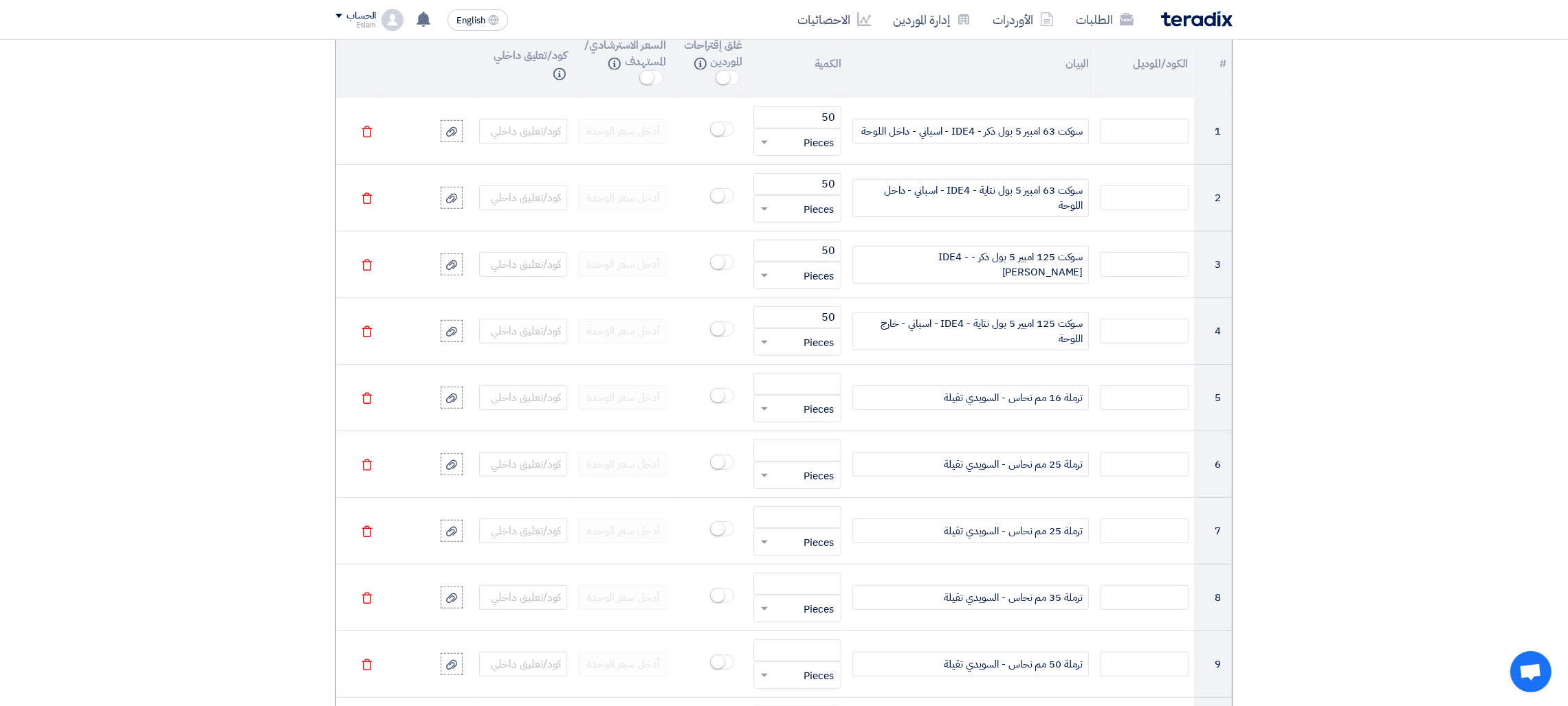
scroll to position [1136, 0]
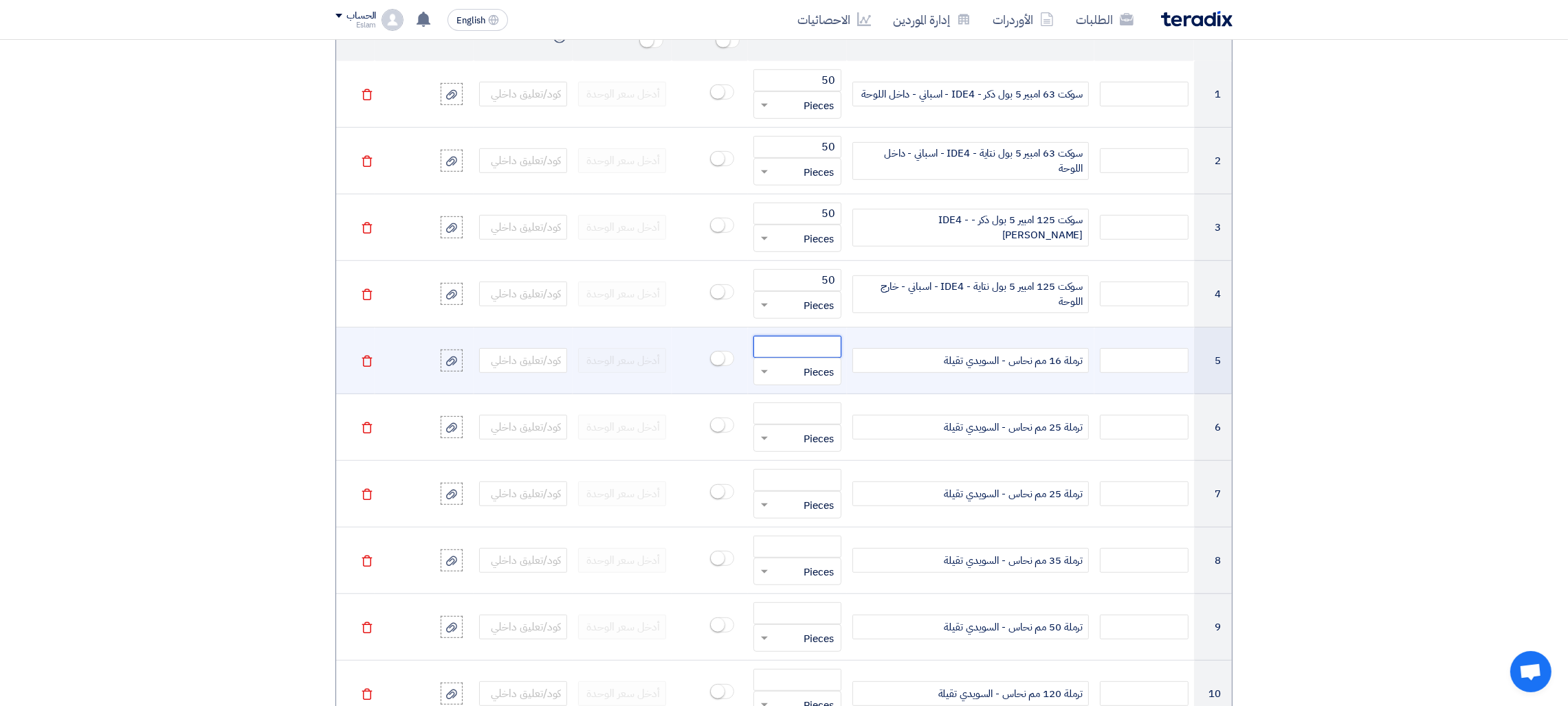
click at [798, 358] on input "number" at bounding box center [797, 347] width 88 height 22
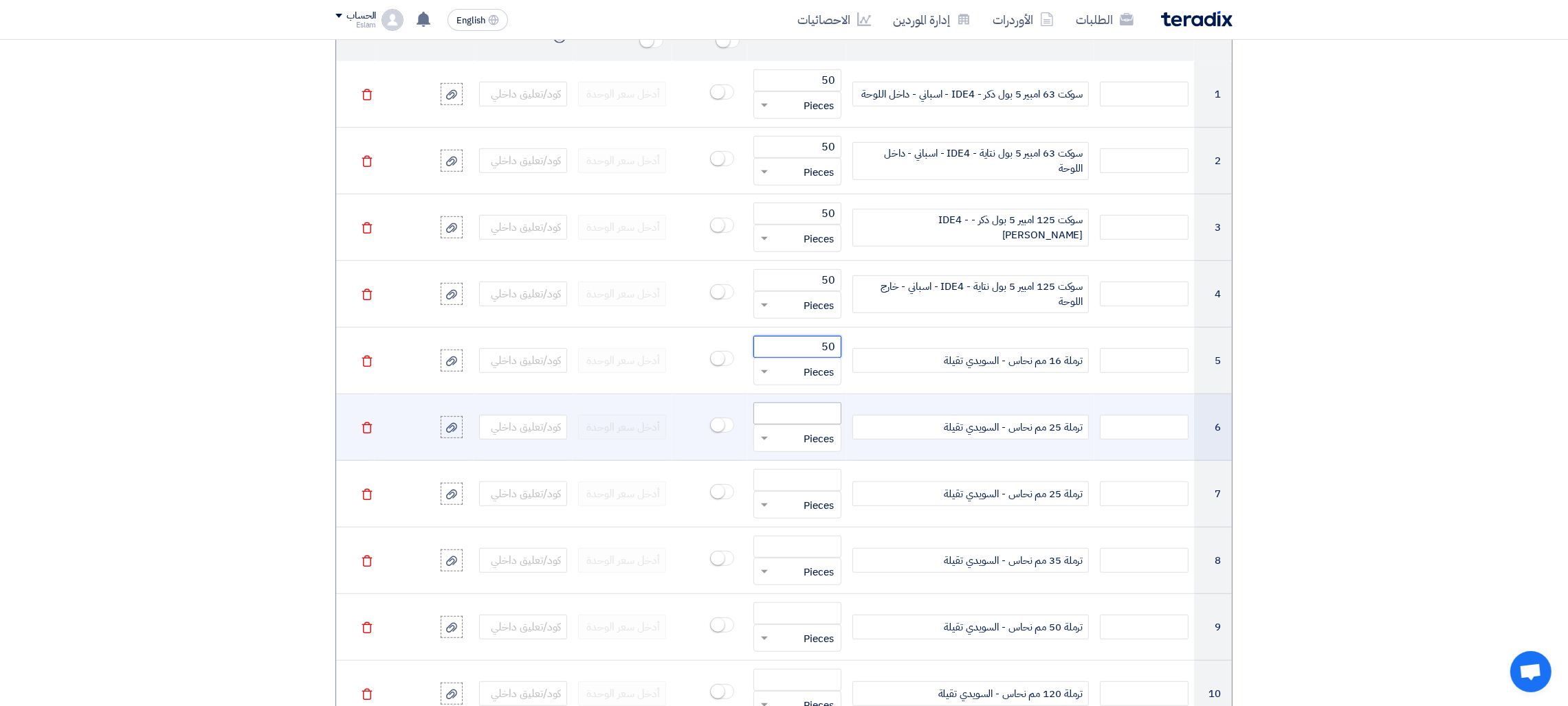
type input "50"
click at [809, 408] on input "number" at bounding box center [797, 414] width 88 height 22
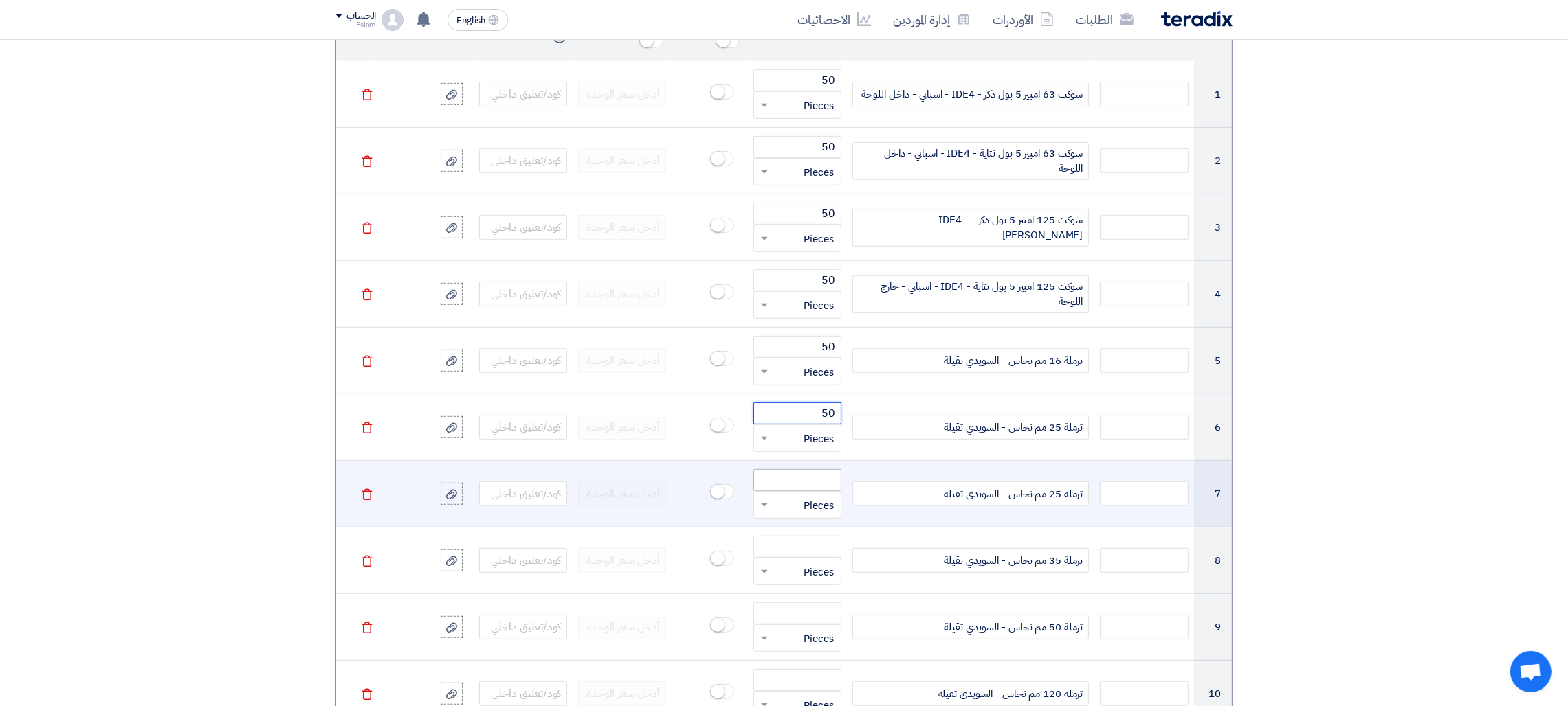
type input "50"
click at [800, 487] on input "number" at bounding box center [797, 480] width 88 height 22
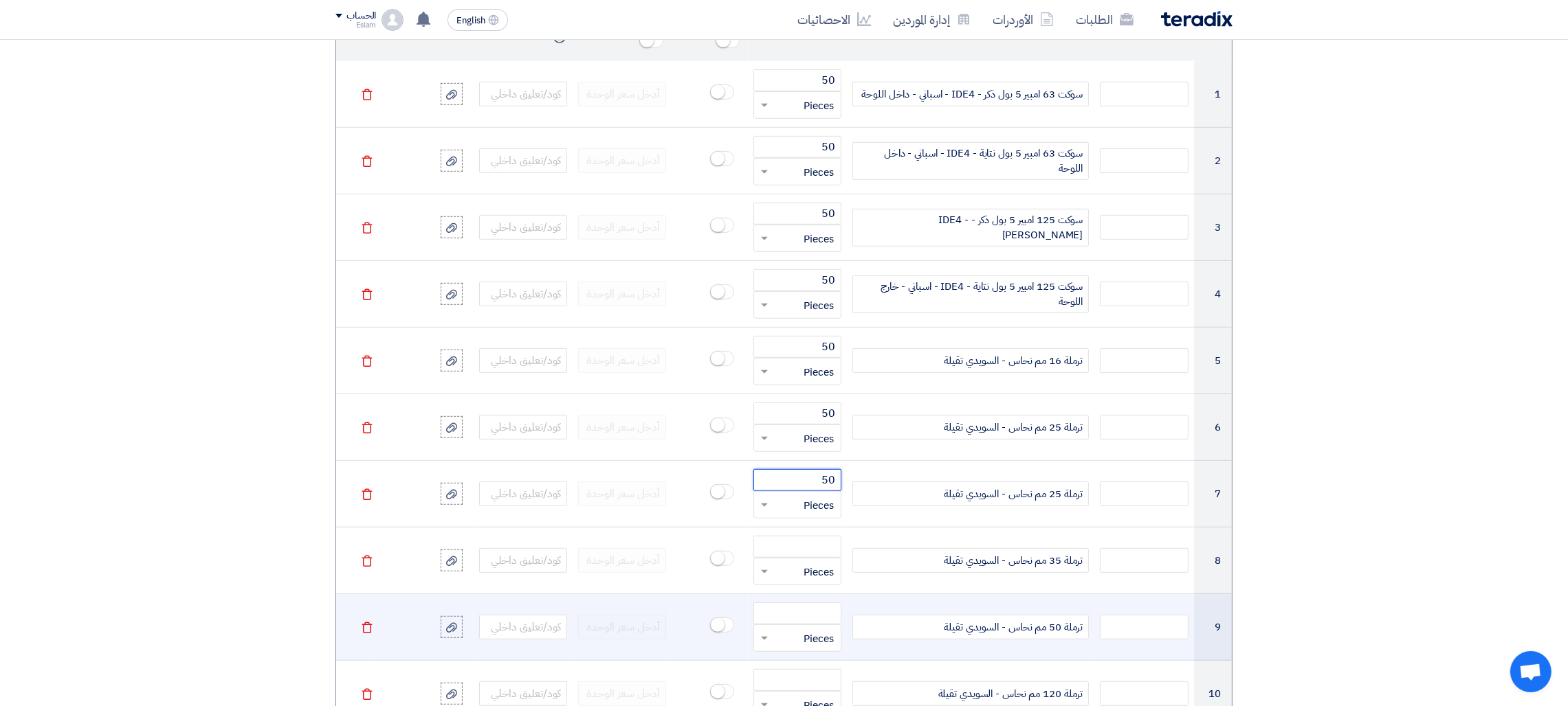
type input "50"
drag, startPoint x: 897, startPoint y: 631, endPoint x: 1083, endPoint y: 628, distance: 186.0
click at [1083, 628] on div "ترملة 50 مم نحاس - السويدي تقيلة" at bounding box center [970, 627] width 236 height 25
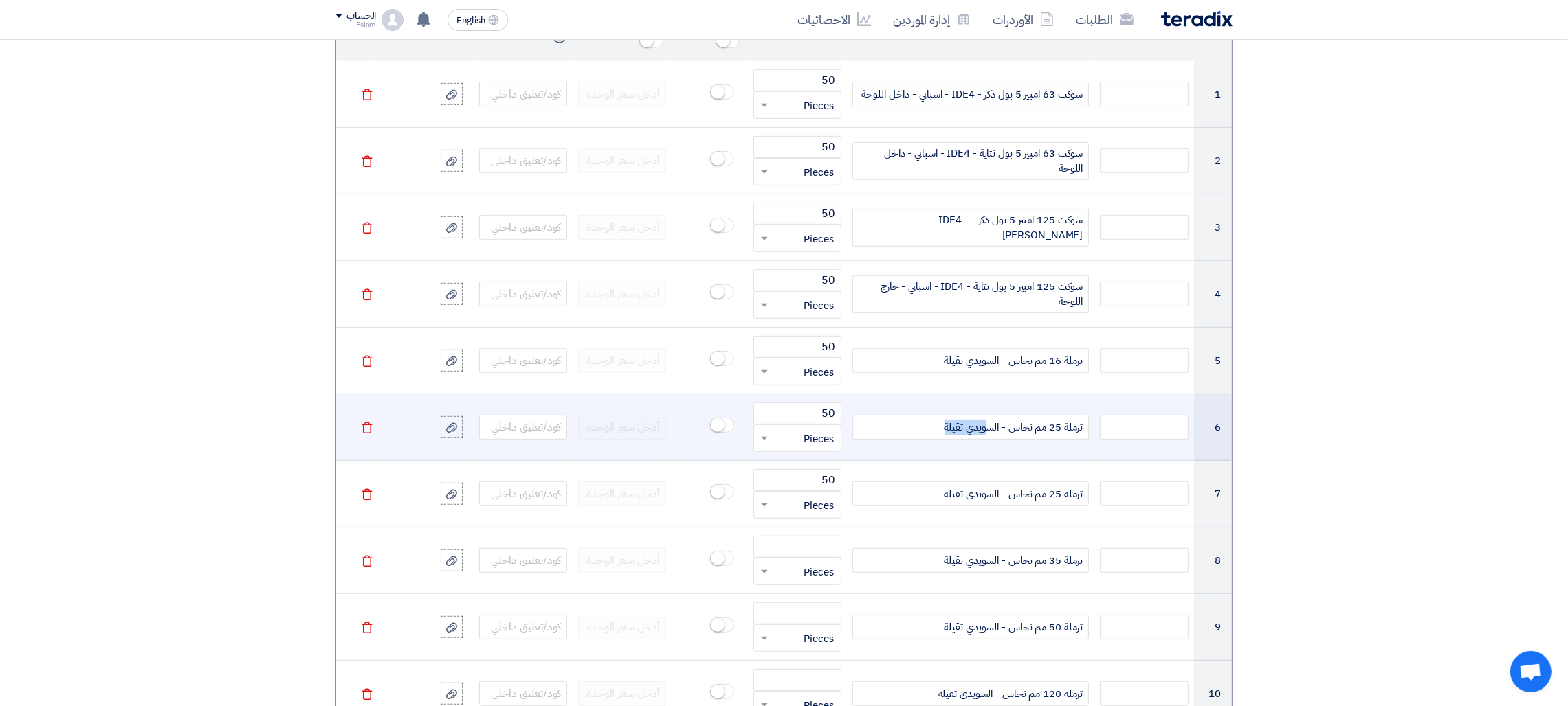
drag, startPoint x: 922, startPoint y: 425, endPoint x: 981, endPoint y: 430, distance: 59.2
click at [984, 428] on div "ترملة 25 مم نحاس - السويدي تقيلة" at bounding box center [970, 427] width 236 height 25
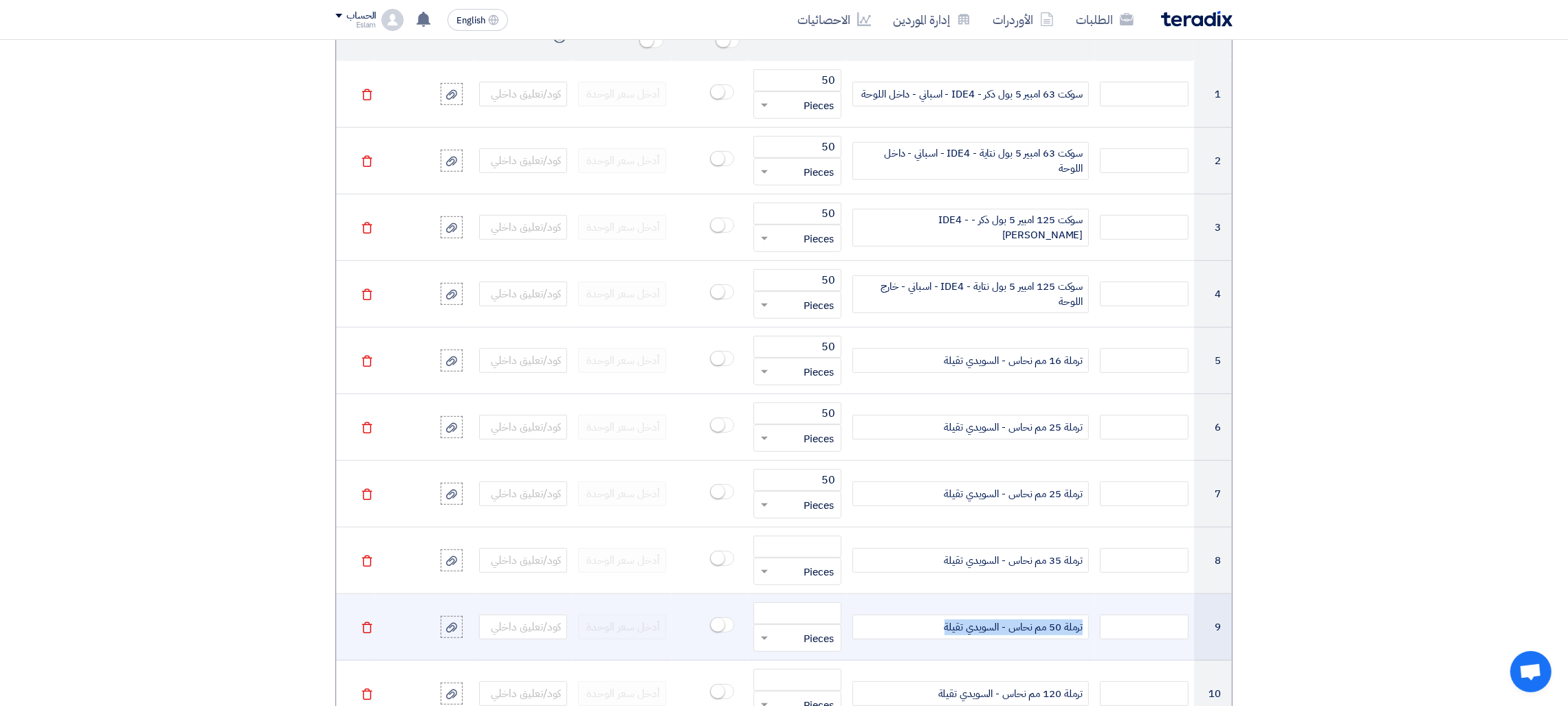
drag, startPoint x: 938, startPoint y: 626, endPoint x: 1082, endPoint y: 621, distance: 144.1
click at [1082, 621] on div "ترملة 50 مم نحاس - السويدي تقيلة" at bounding box center [970, 627] width 236 height 25
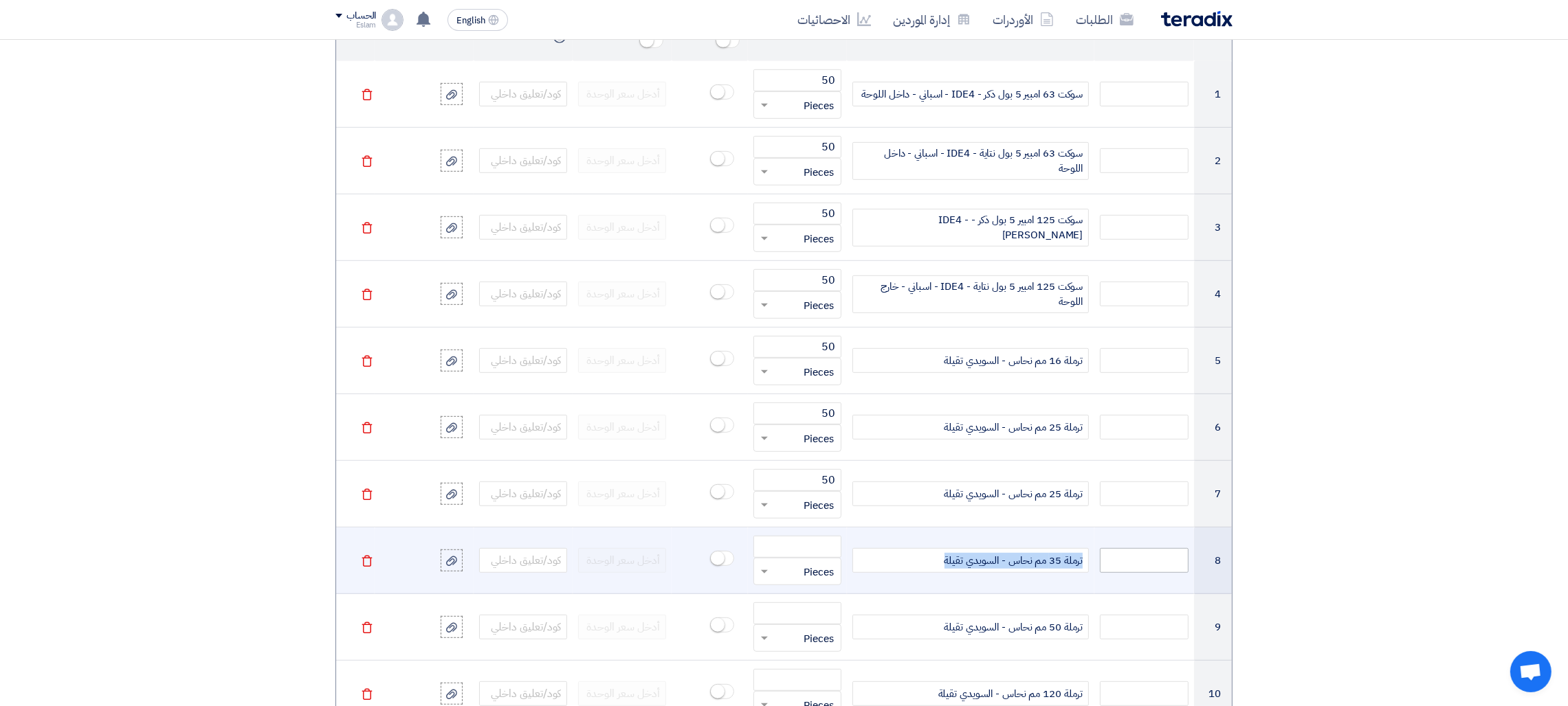
drag, startPoint x: 975, startPoint y: 563, endPoint x: 1129, endPoint y: 565, distance: 154.0
click at [1129, 565] on tr "8 ترملة 35 مم نحاس - السويدي تقيلة قطعة × Pieces [GEOGRAPHIC_DATA]" at bounding box center [784, 561] width 896 height 67
copy span "ترملة 35 مم نحاس - السويدي تقيلة"
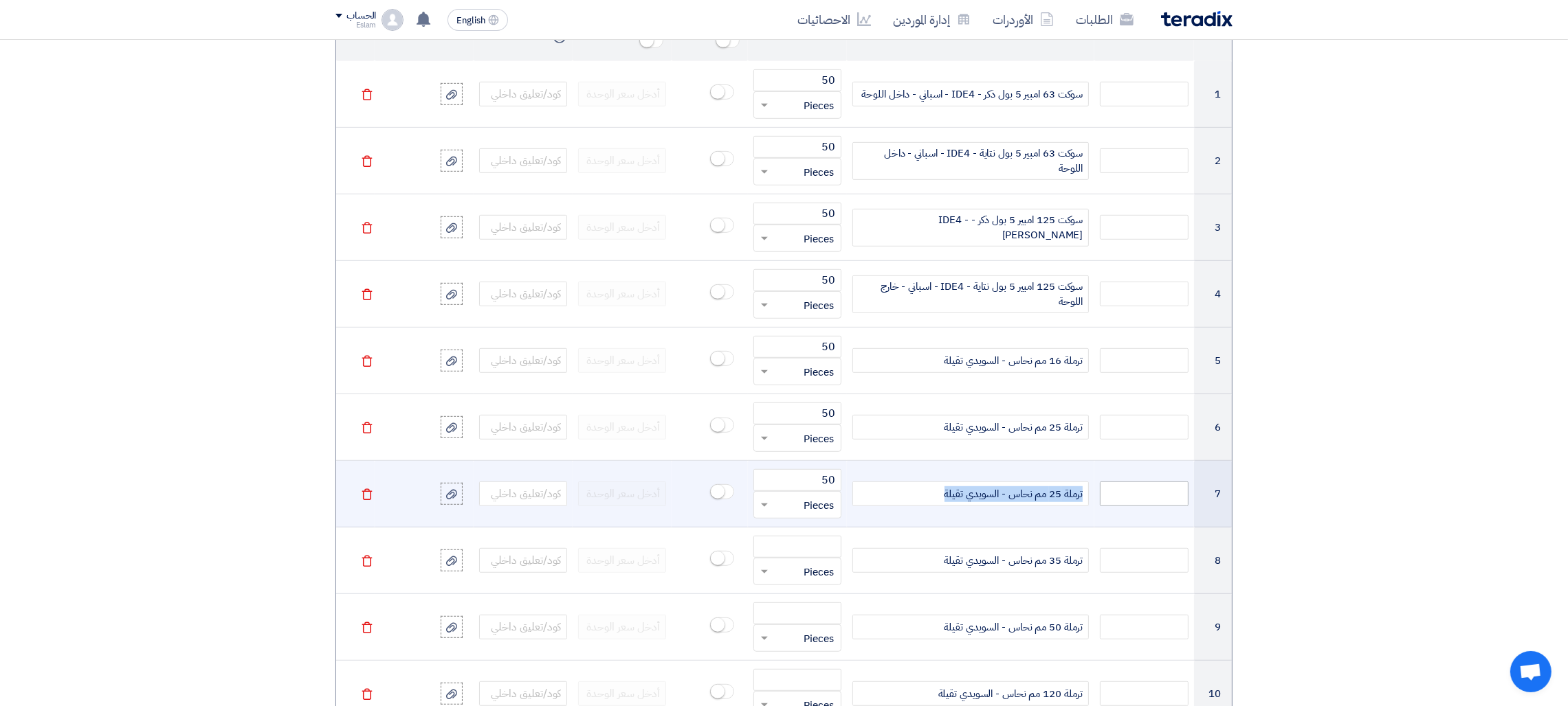
drag, startPoint x: 910, startPoint y: 492, endPoint x: 1119, endPoint y: 502, distance: 209.2
click at [1119, 502] on tr "7 ترملة 25 مم نحاس - السويدي تقيلة 50 قطعة × Pieces [GEOGRAPHIC_DATA]" at bounding box center [784, 494] width 896 height 67
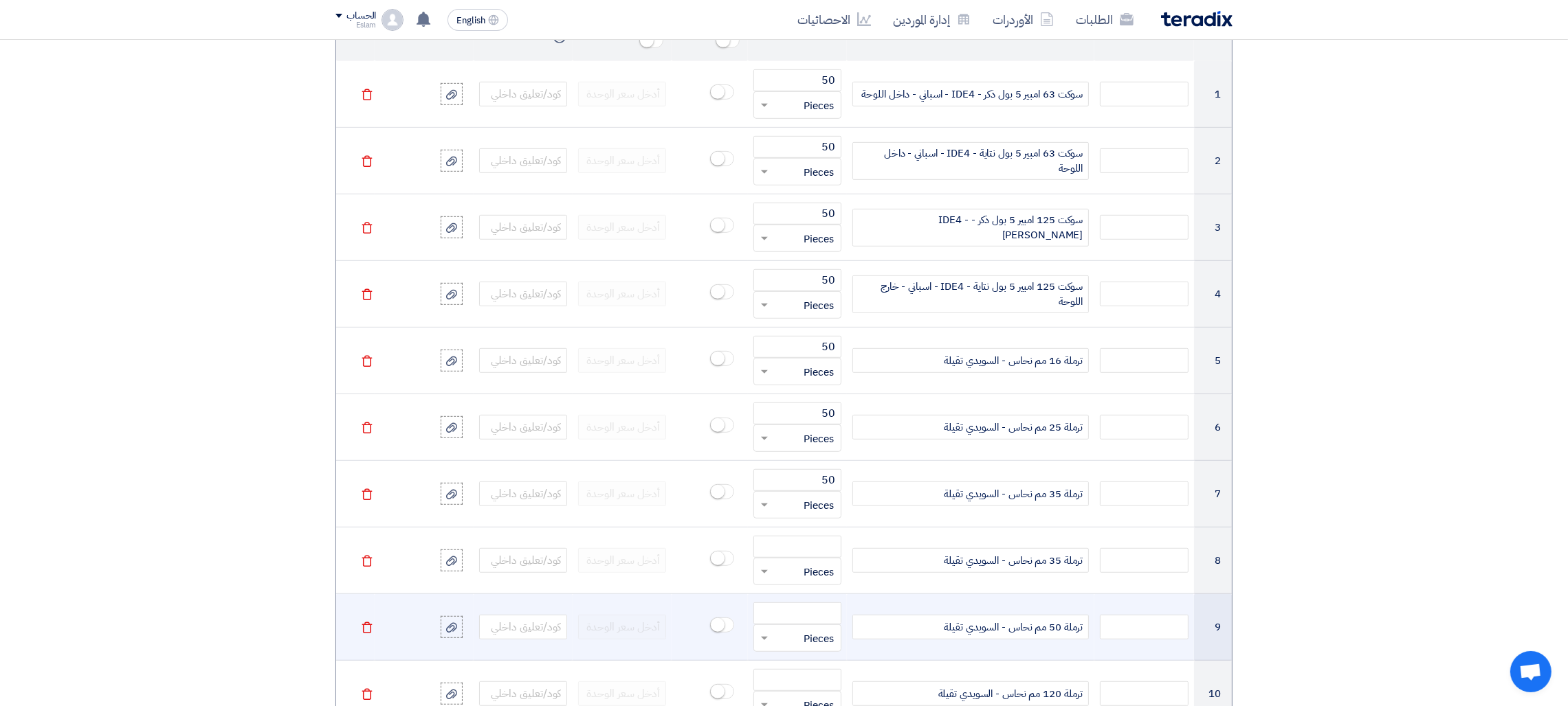
drag, startPoint x: 1008, startPoint y: 639, endPoint x: 1083, endPoint y: 636, distance: 75.1
click at [1086, 636] on td "ترملة 50 مم نحاس - السويدي تقيلة" at bounding box center [970, 627] width 247 height 67
click at [927, 628] on div "ترم لة 50 مم نحاس - السويدي تقيلة" at bounding box center [970, 627] width 236 height 25
drag, startPoint x: 935, startPoint y: 631, endPoint x: 1098, endPoint y: 631, distance: 163.0
click at [1098, 631] on tr "9 ترم لة 50 مم نحاس - السويدي تقيلة قطعة × Pieces [GEOGRAPHIC_DATA]" at bounding box center [784, 627] width 896 height 67
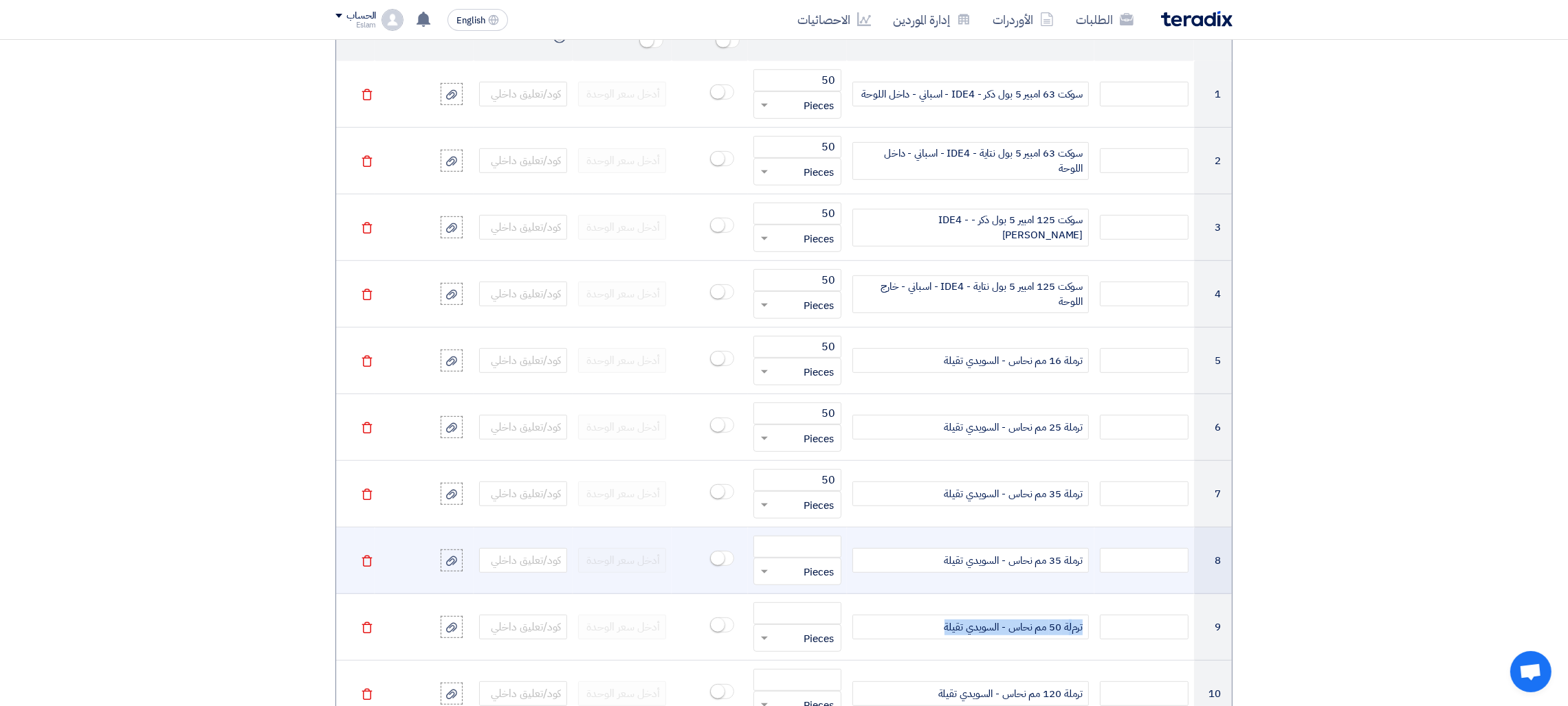
copy div "ترم لة 50 مم نحاس - السويدي تقيلة"
click at [1000, 578] on td "ترملة 35 مم نحاس - السويدي تقيلة" at bounding box center [970, 561] width 247 height 67
click at [1014, 568] on span "ترملة 35 مم نحاس - السويدي تقيلة" at bounding box center [1014, 560] width 139 height 16
drag, startPoint x: 930, startPoint y: 566, endPoint x: 1094, endPoint y: 566, distance: 164.0
click at [1094, 566] on td "ترملة 35 مم نحاس - السويدي تقيلة" at bounding box center [970, 561] width 247 height 67
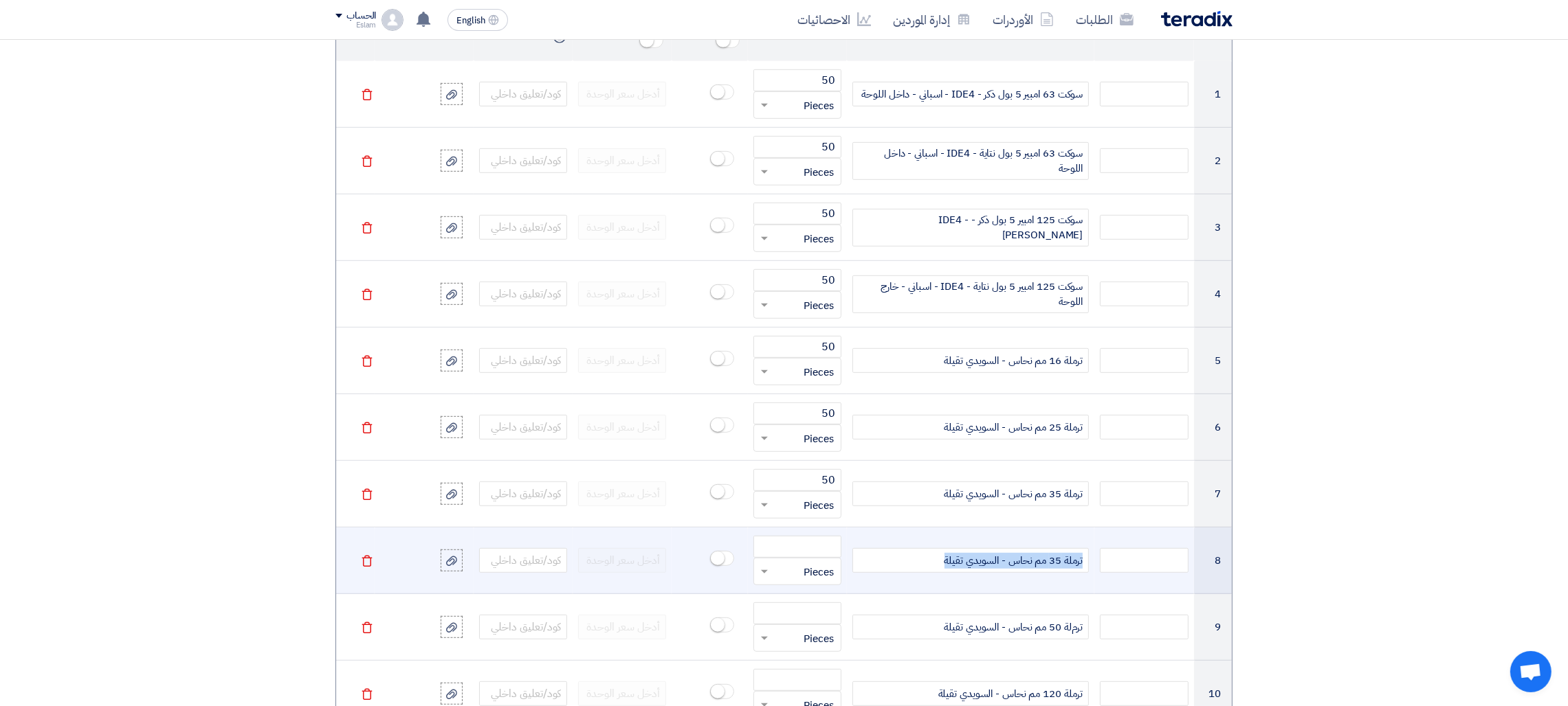
copy span "ترملة 35 مم نحاس - السويدي تقيلة"
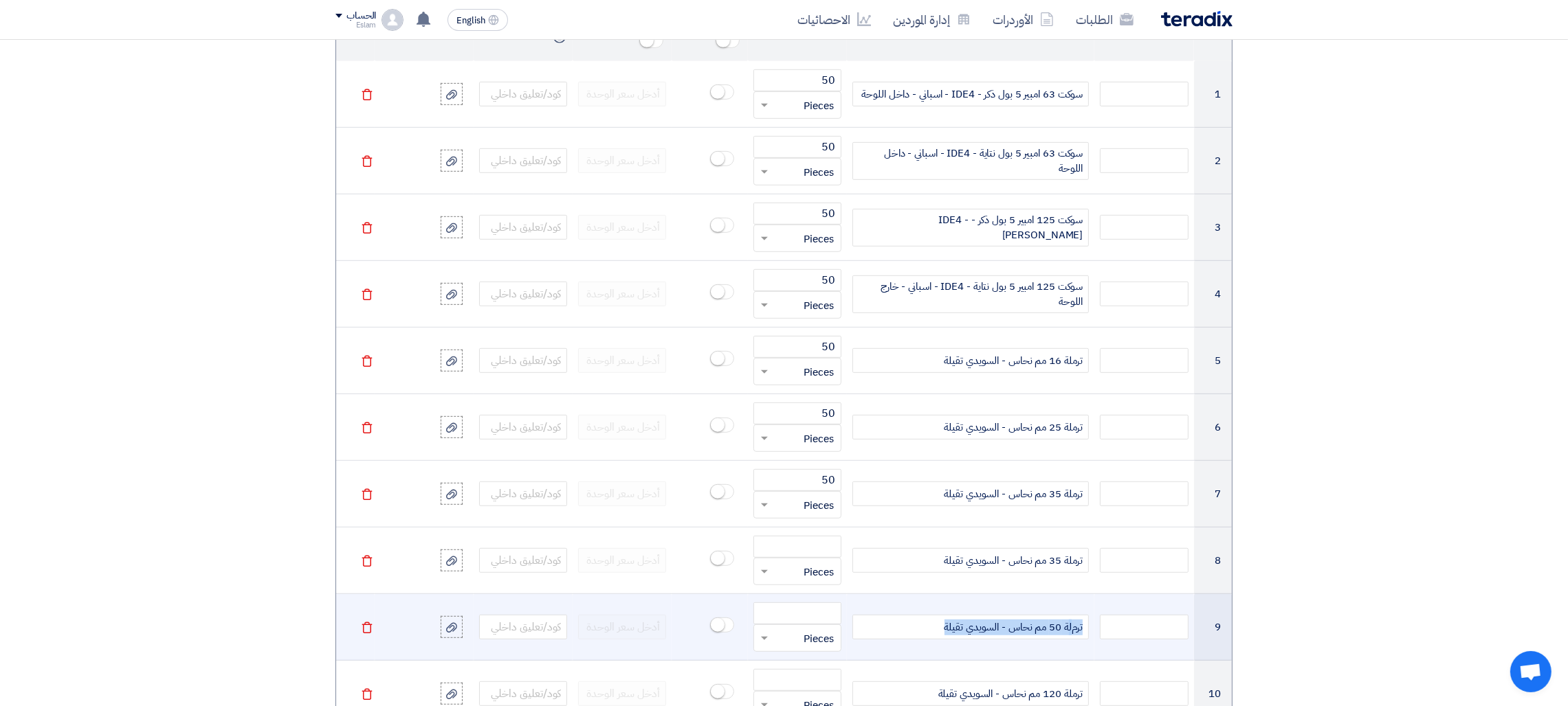
drag, startPoint x: 934, startPoint y: 631, endPoint x: 1083, endPoint y: 626, distance: 149.1
click at [1083, 626] on div "ترم لة 50 مم نحاس - السويدي تقيلة" at bounding box center [970, 627] width 236 height 25
copy div "ترم لة 50 مم نحاس - السويدي تقيلة"
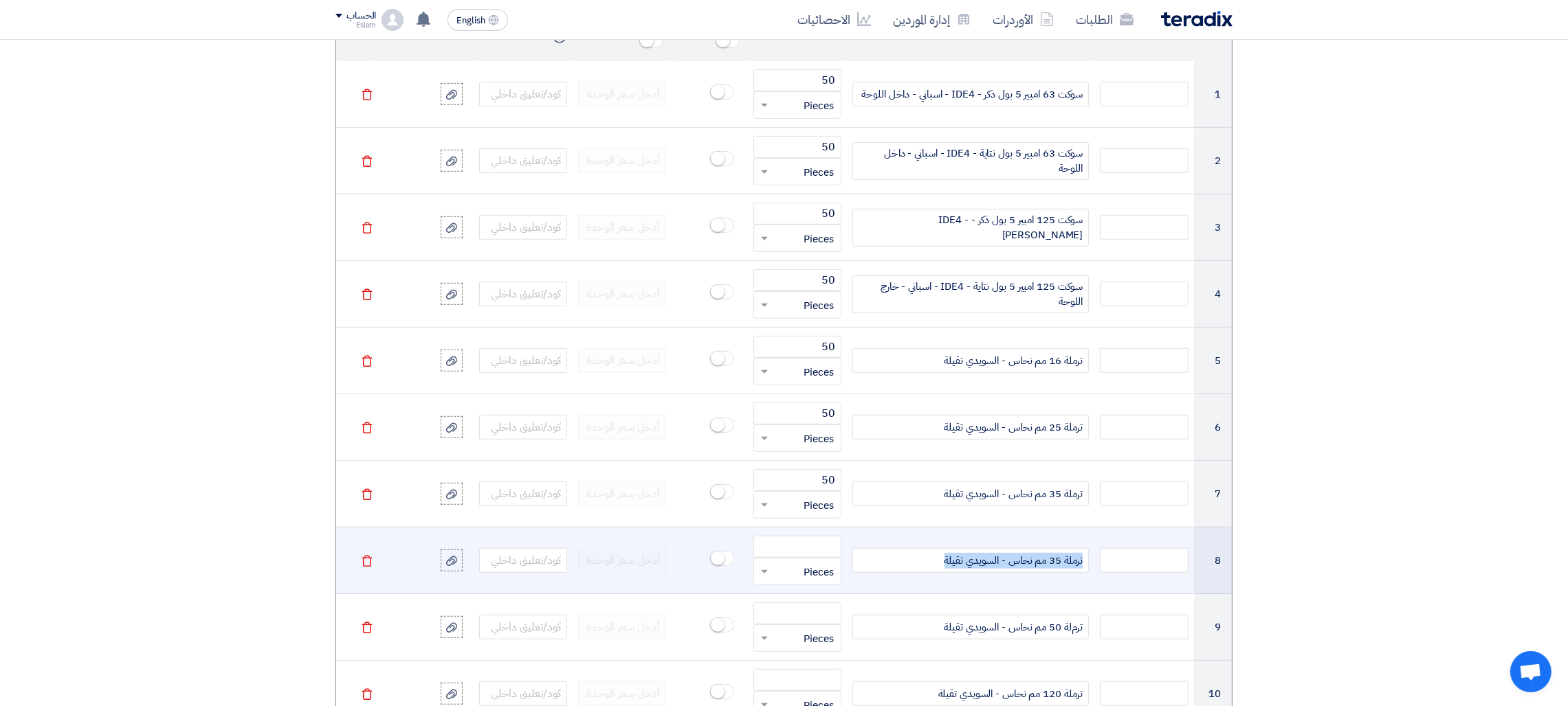
drag, startPoint x: 938, startPoint y: 564, endPoint x: 1086, endPoint y: 564, distance: 148.0
click at [1086, 564] on div "ترملة 35 مم نحاس - السويدي تقيلة" at bounding box center [970, 560] width 236 height 25
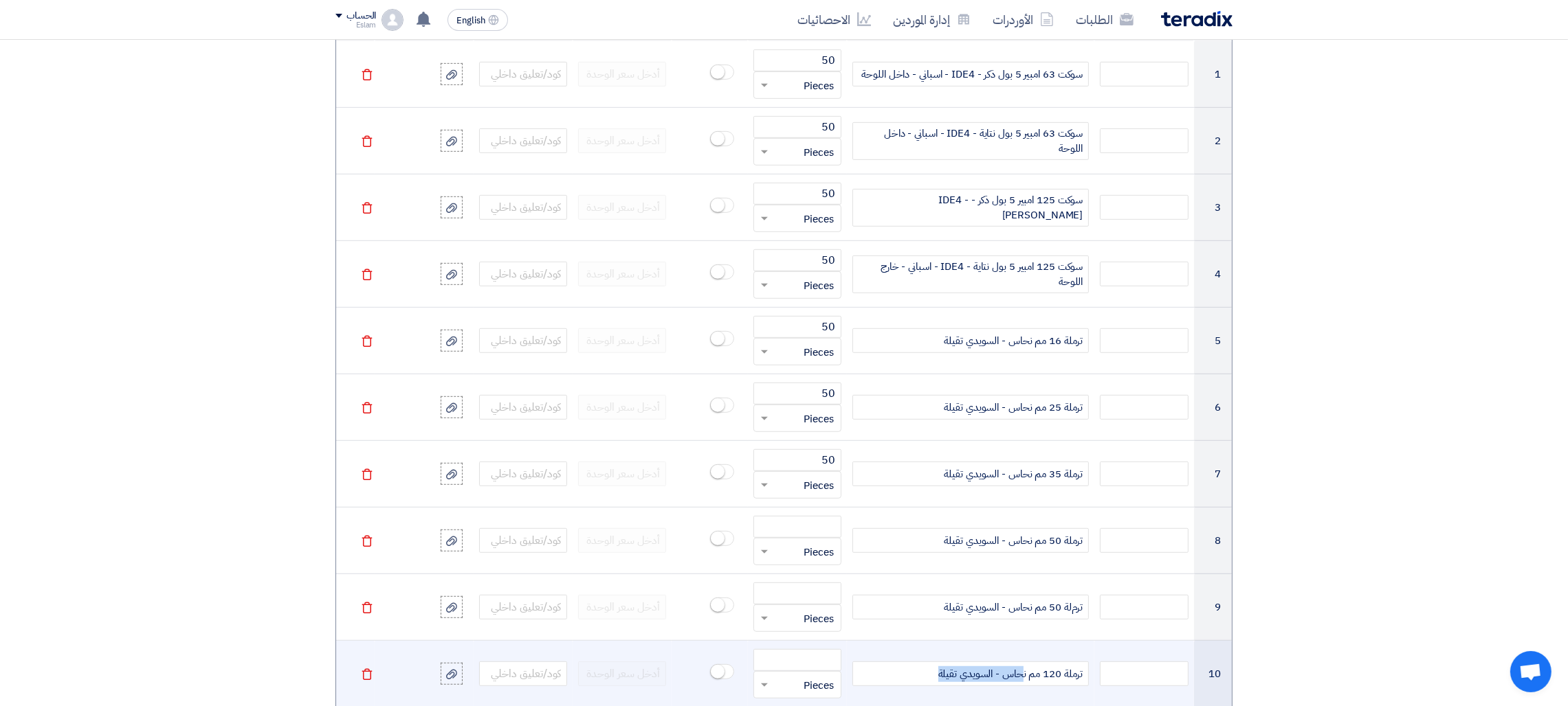
scroll to position [1174, 0]
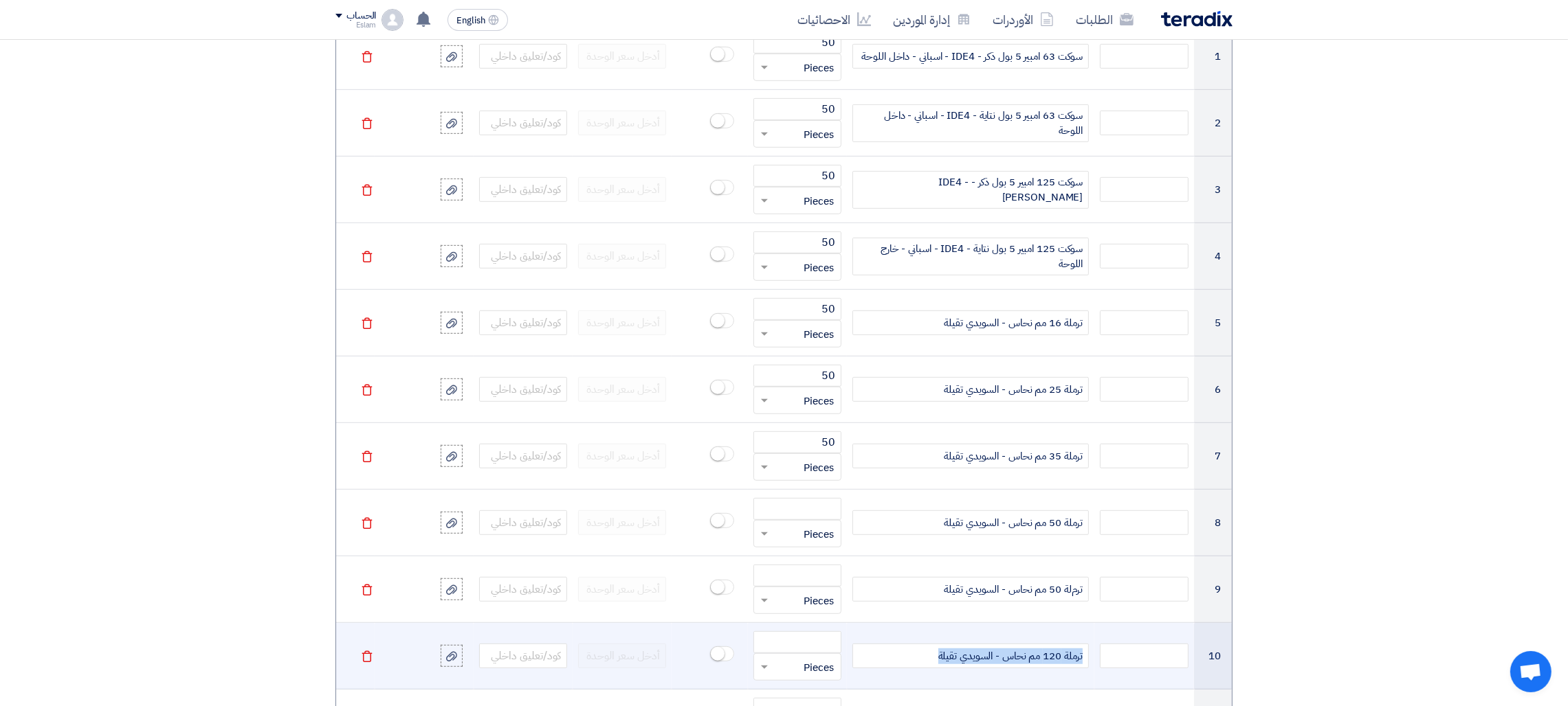
drag, startPoint x: 934, startPoint y: 693, endPoint x: 1094, endPoint y: 675, distance: 161.0
click at [1094, 675] on tr "10 ترملة 120 مم نحاس - السويدي تقيلة قطعة × Pieces [GEOGRAPHIC_DATA]" at bounding box center [784, 657] width 896 height 67
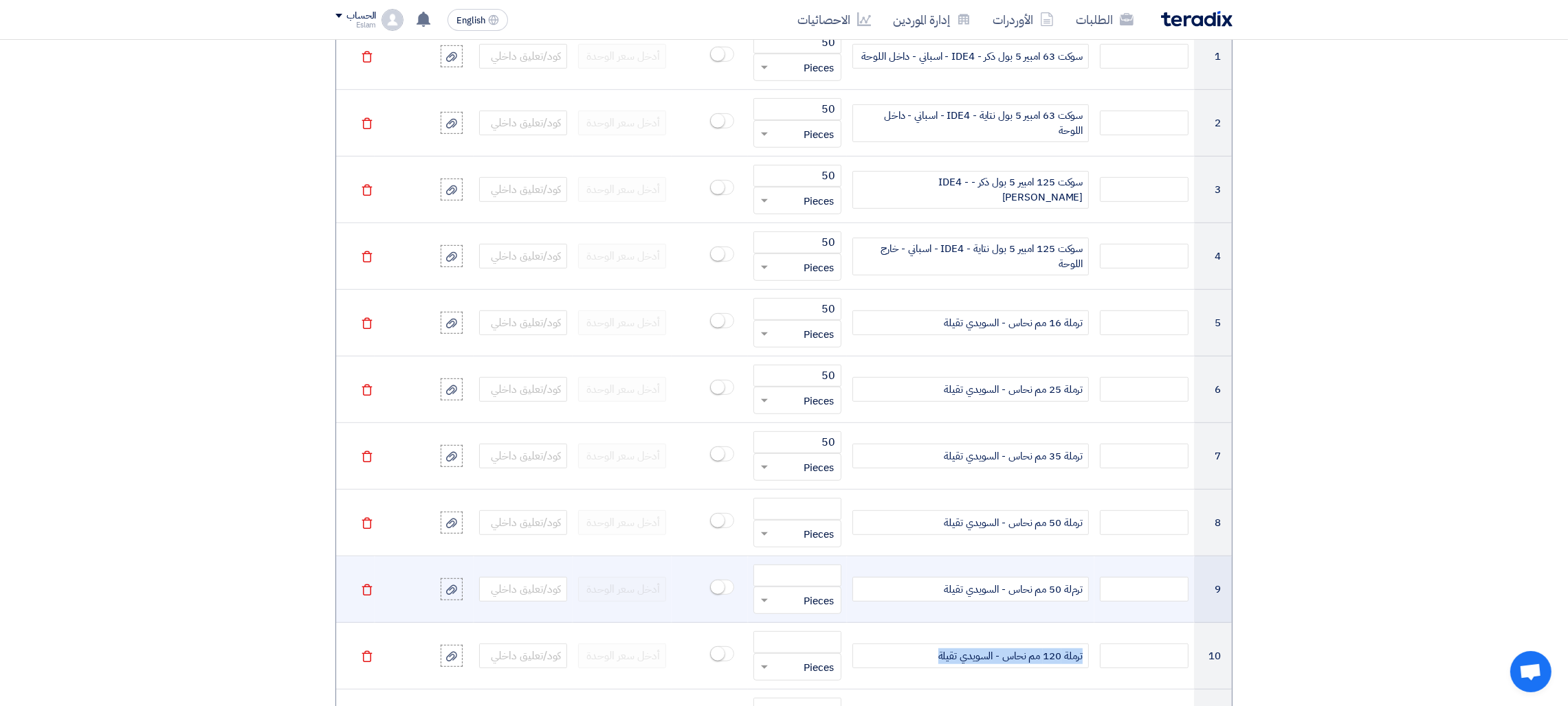
copy span "ترملة 120 مم نحاس - السويدي تقيلة"
drag, startPoint x: 950, startPoint y: 590, endPoint x: 1125, endPoint y: 597, distance: 175.1
click at [1125, 597] on tr "9 ترم لة 50 مم نحاس - السويدي تقيلة قطعة × Pieces [GEOGRAPHIC_DATA]" at bounding box center [784, 590] width 896 height 67
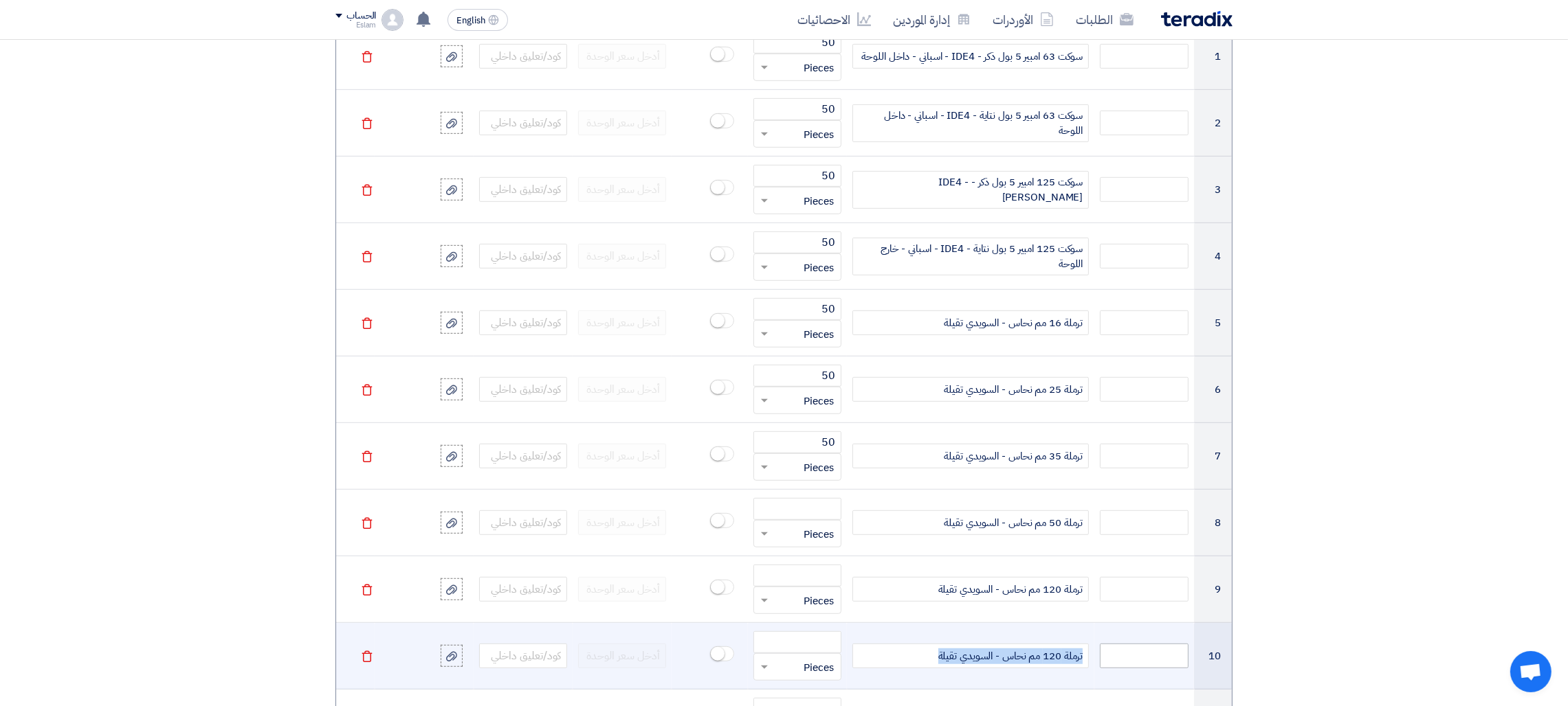
drag, startPoint x: 925, startPoint y: 660, endPoint x: 1110, endPoint y: 663, distance: 185.0
click at [1110, 663] on tr "10 ترملة 120 مم نحاس - السويدي تقيلة قطعة × Pieces [GEOGRAPHIC_DATA]" at bounding box center [784, 657] width 896 height 67
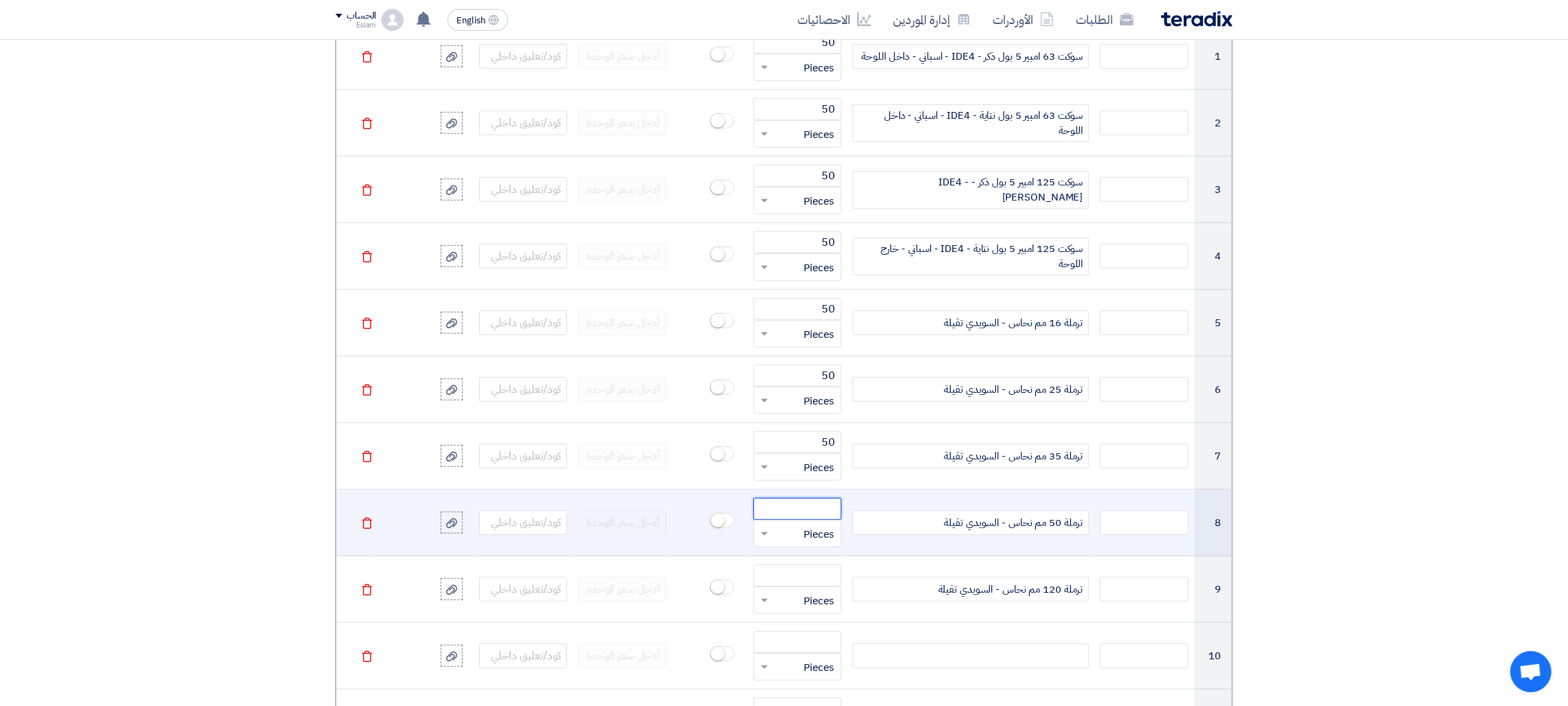
click at [803, 512] on input "number" at bounding box center [797, 509] width 88 height 22
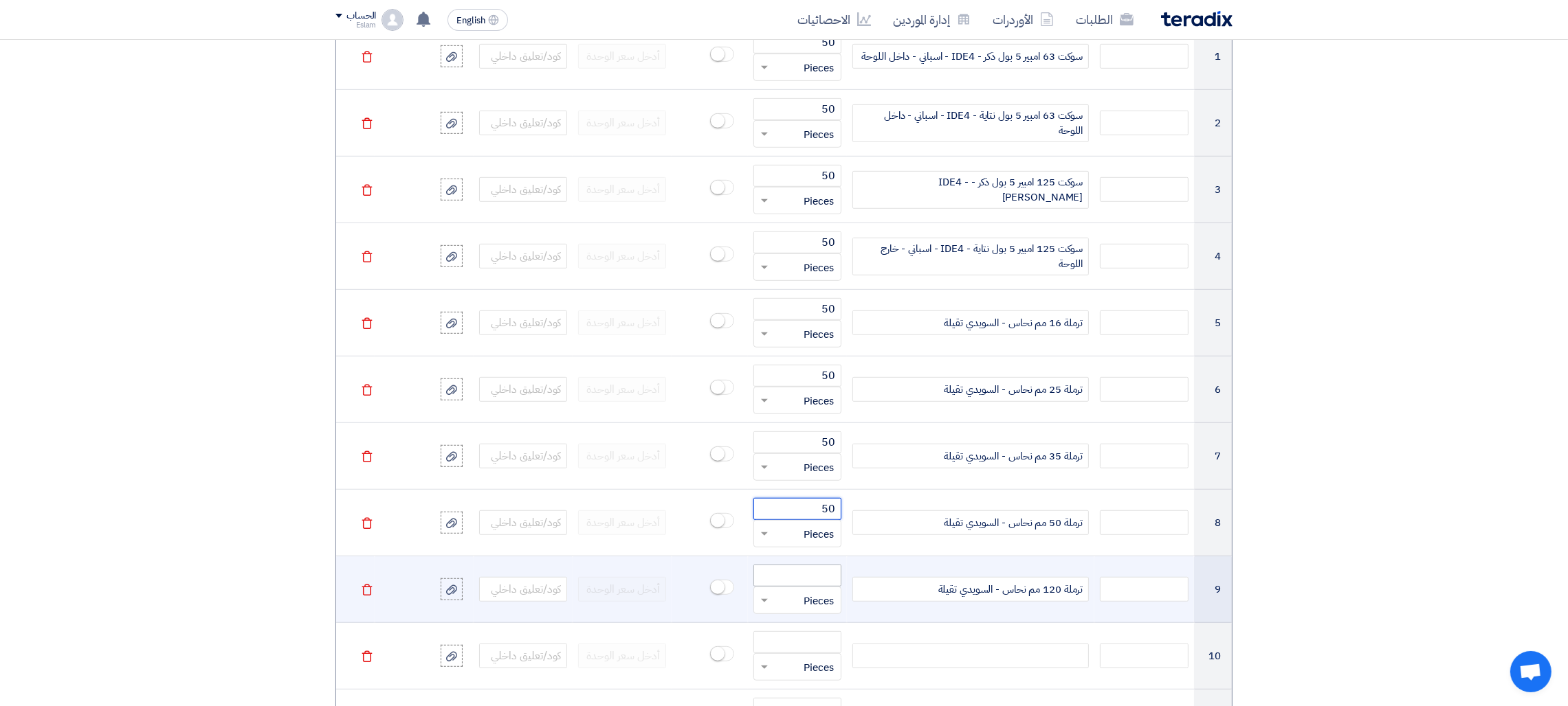
type input "50"
click at [818, 573] on input "number" at bounding box center [797, 575] width 88 height 22
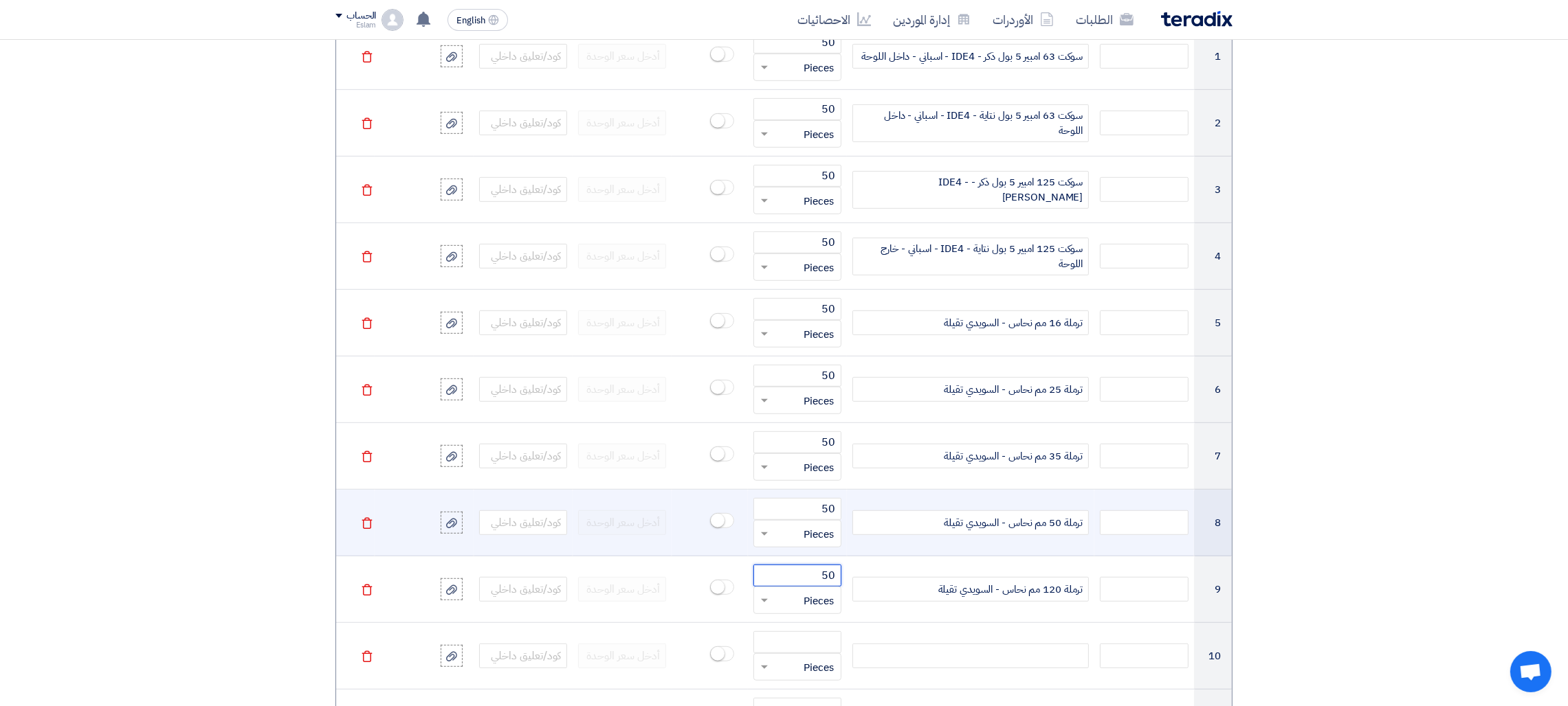
type input "50"
click at [828, 495] on td "50 قطعة × Pieces" at bounding box center [797, 523] width 99 height 67
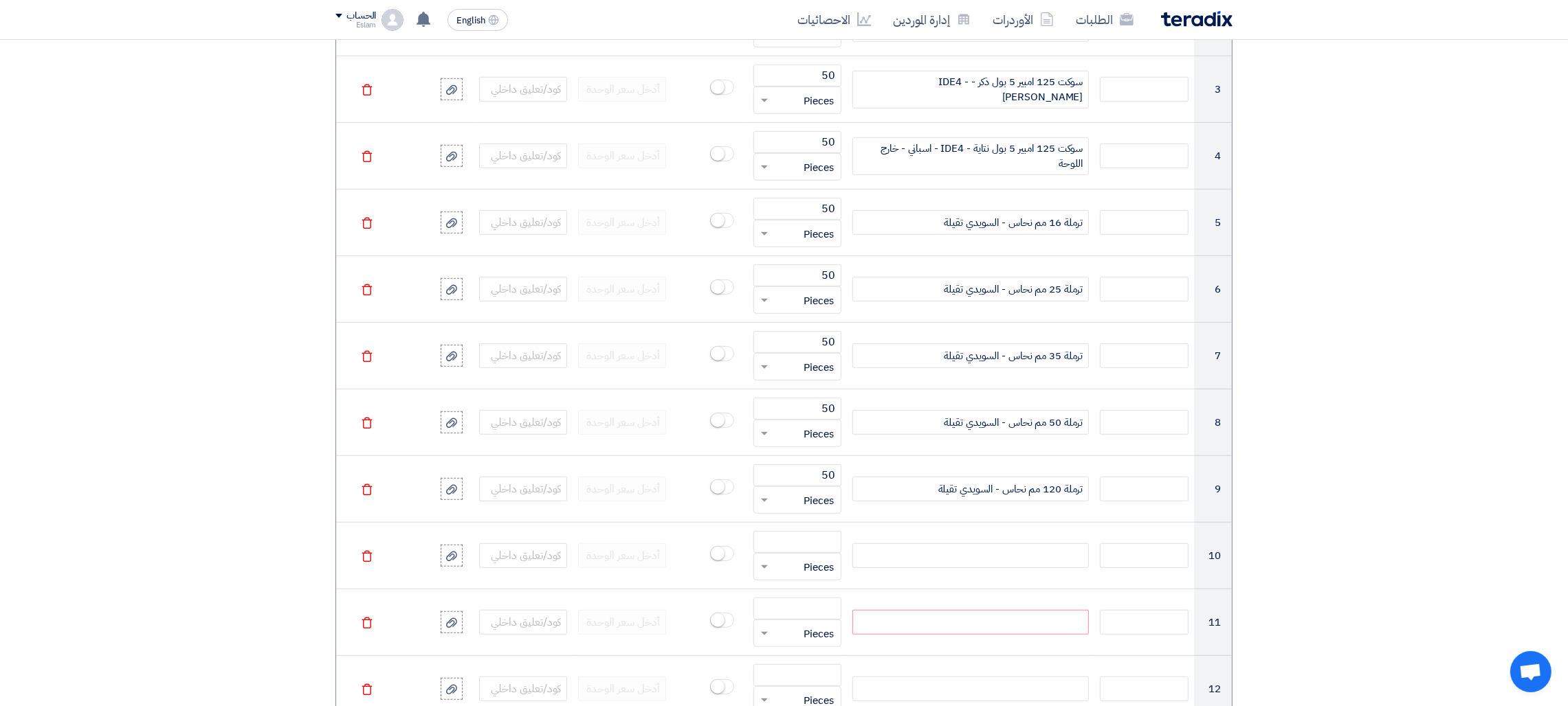
scroll to position [1316, 0]
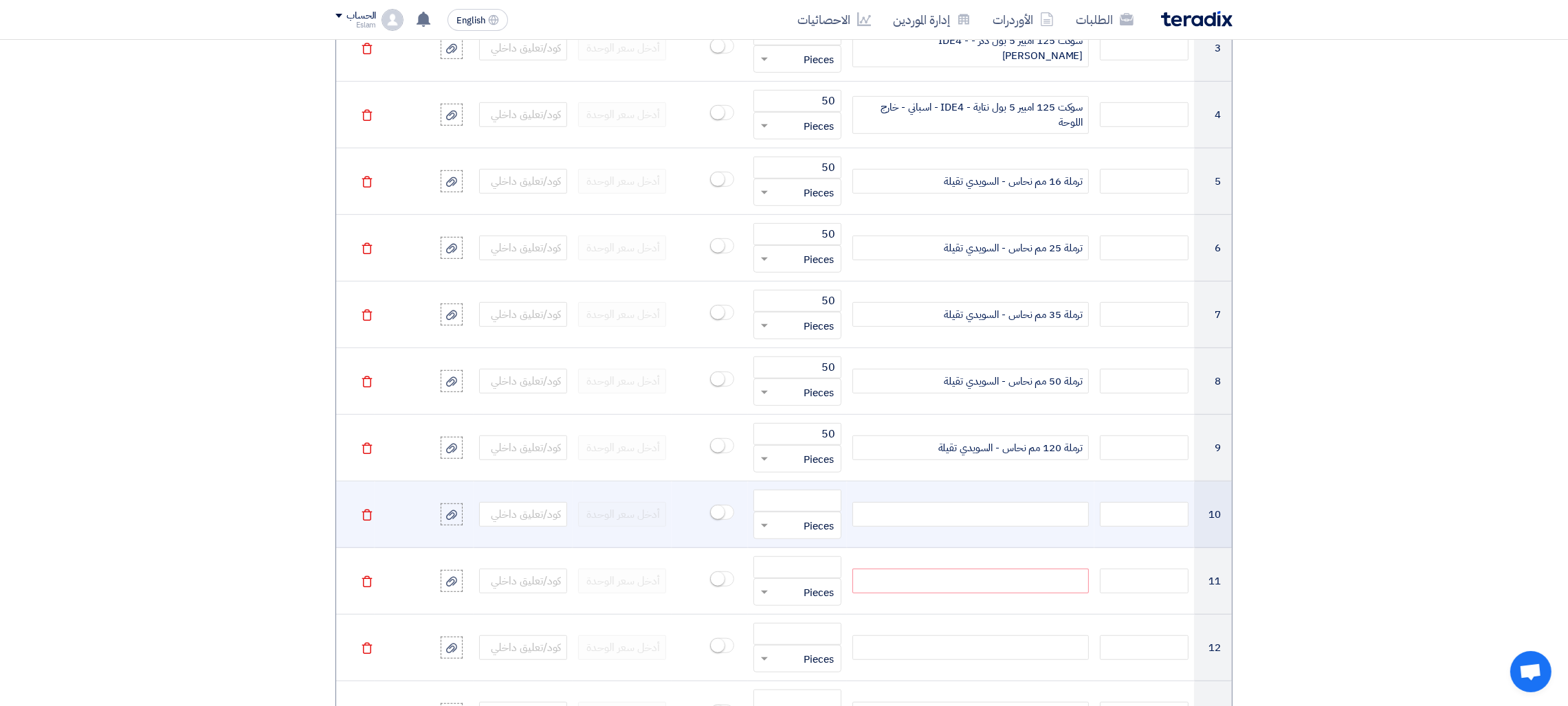
click at [1012, 519] on div at bounding box center [970, 514] width 236 height 25
click at [1005, 518] on div at bounding box center [970, 514] width 236 height 25
click at [1027, 520] on div at bounding box center [970, 514] width 236 height 25
click at [1033, 506] on div at bounding box center [970, 514] width 236 height 25
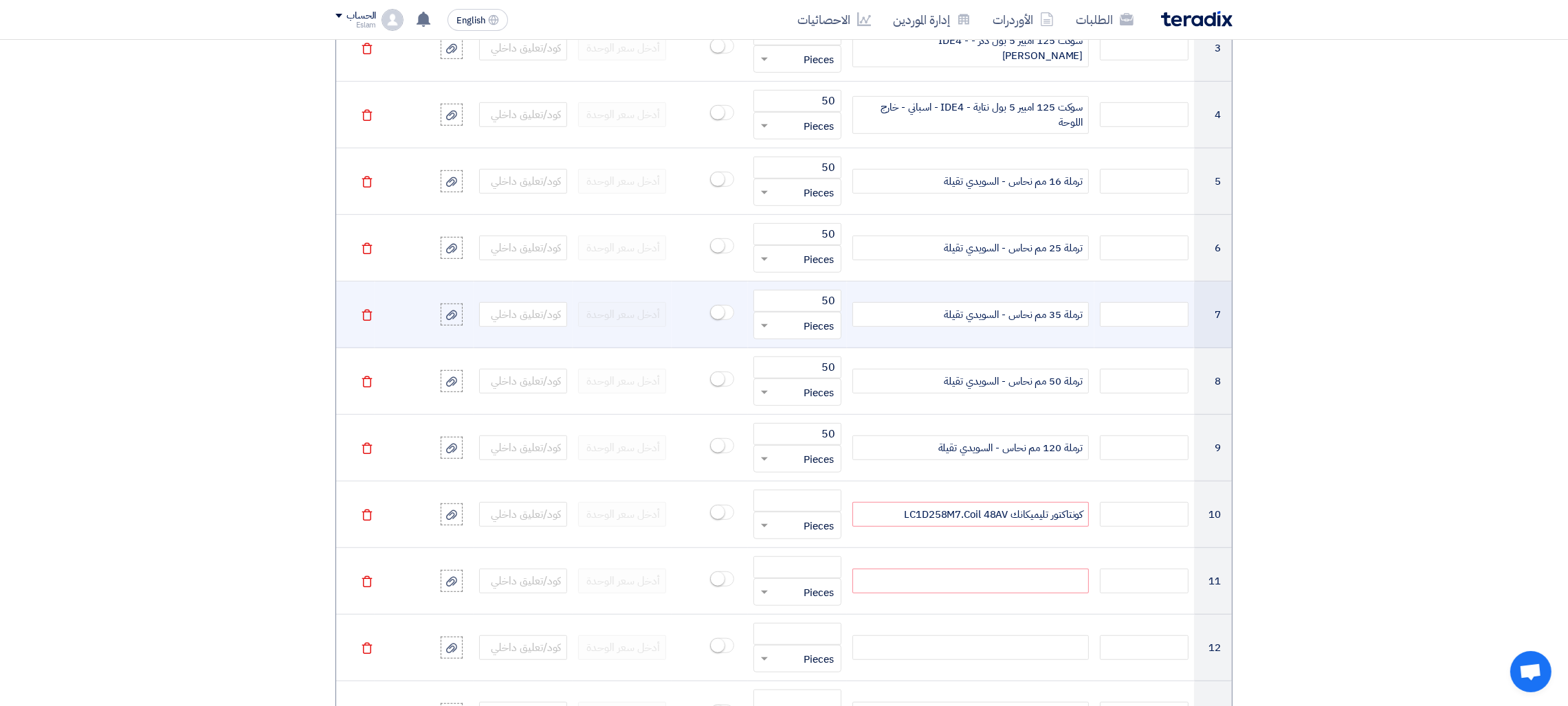
click at [919, 318] on div "ترملة 35 مم نحاس - السويدي تقيلة" at bounding box center [970, 315] width 236 height 25
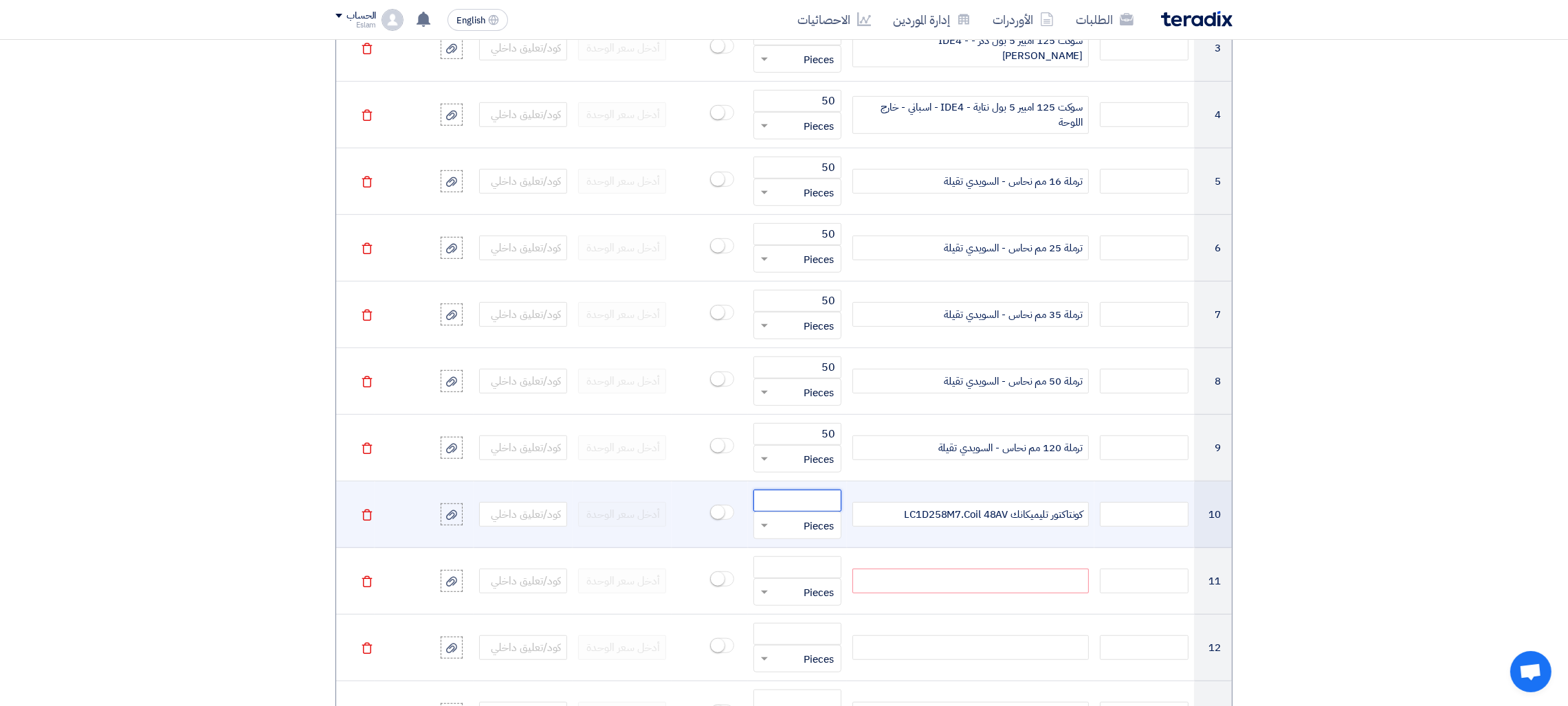
click at [778, 501] on input "number" at bounding box center [797, 501] width 88 height 22
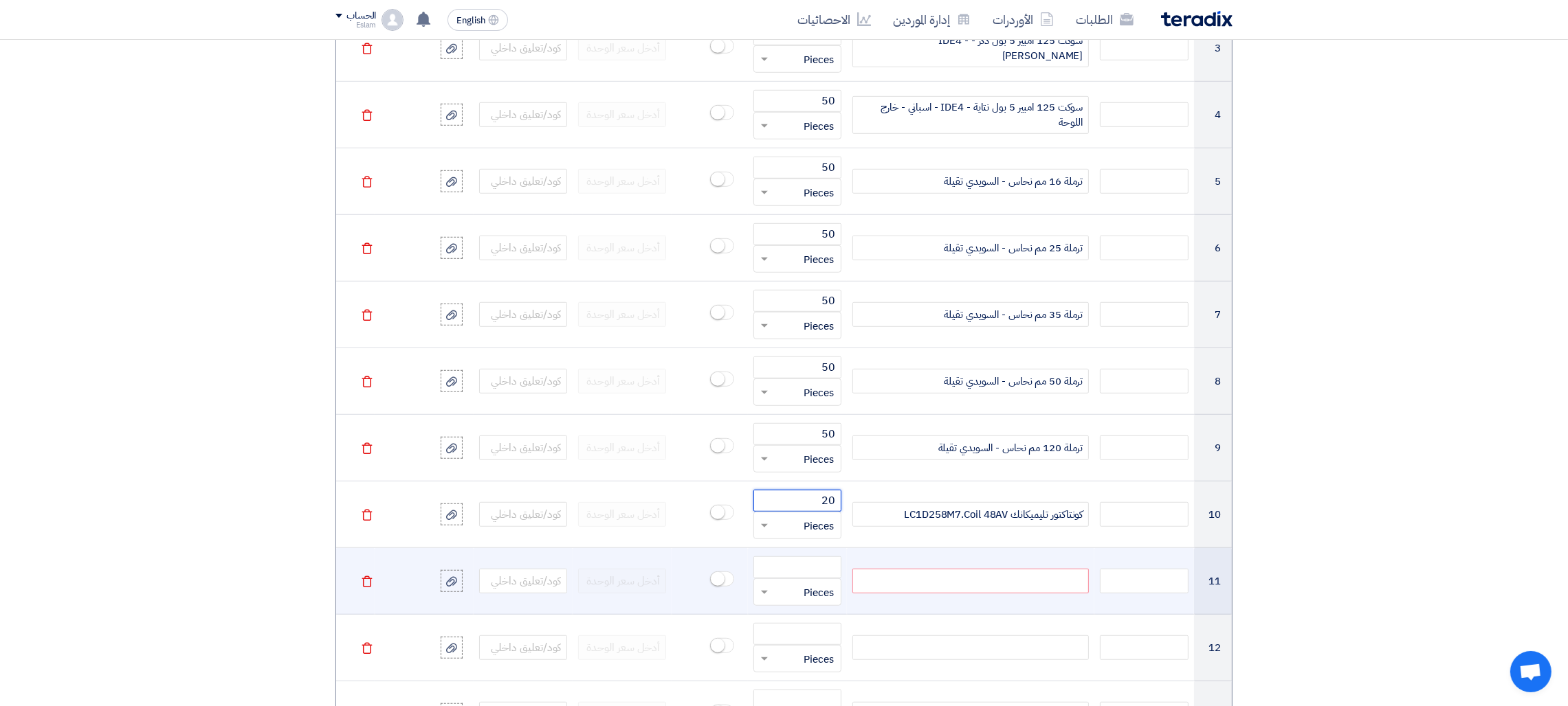
type input "20"
click at [898, 589] on div at bounding box center [970, 581] width 236 height 25
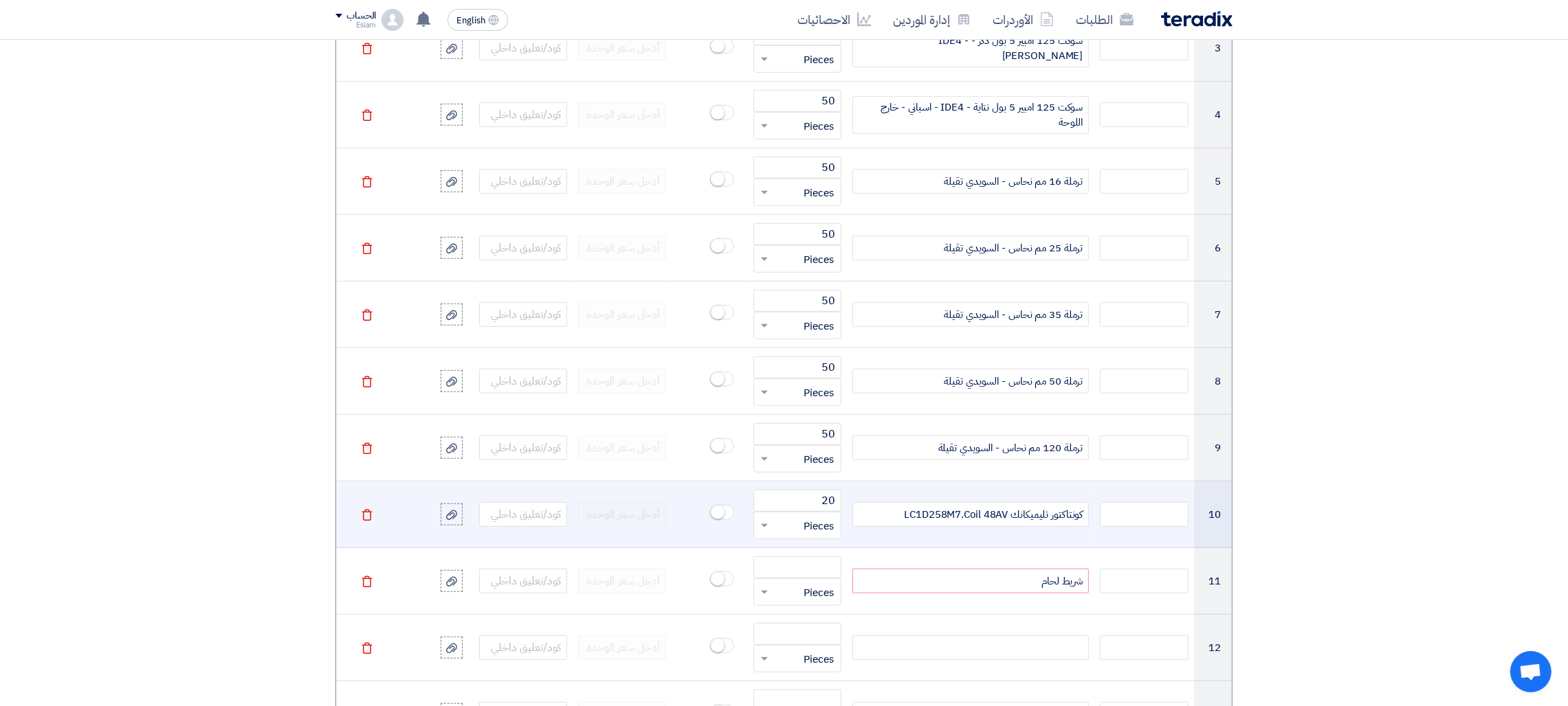
click at [1003, 523] on div "كونتاكتور تليميكانك LC1D258M7.Coil 48AV" at bounding box center [970, 514] width 236 height 25
click at [1005, 524] on div "كونتاكتور تليميكانك LC1D258M7.Coil 48AV" at bounding box center [970, 514] width 236 height 25
click at [1006, 519] on div "كونتاكتور تليميكانك LC1D258M7.Coil 48AV" at bounding box center [970, 514] width 236 height 25
click at [903, 518] on div "كونتاكتور تليميكانكLC1D258M7.Coil 48AV" at bounding box center [970, 514] width 236 height 25
click at [1011, 518] on div "كونتاكتور تليميكانكLC1D258M7.Coil 48AC . 4 Pole" at bounding box center [970, 514] width 236 height 25
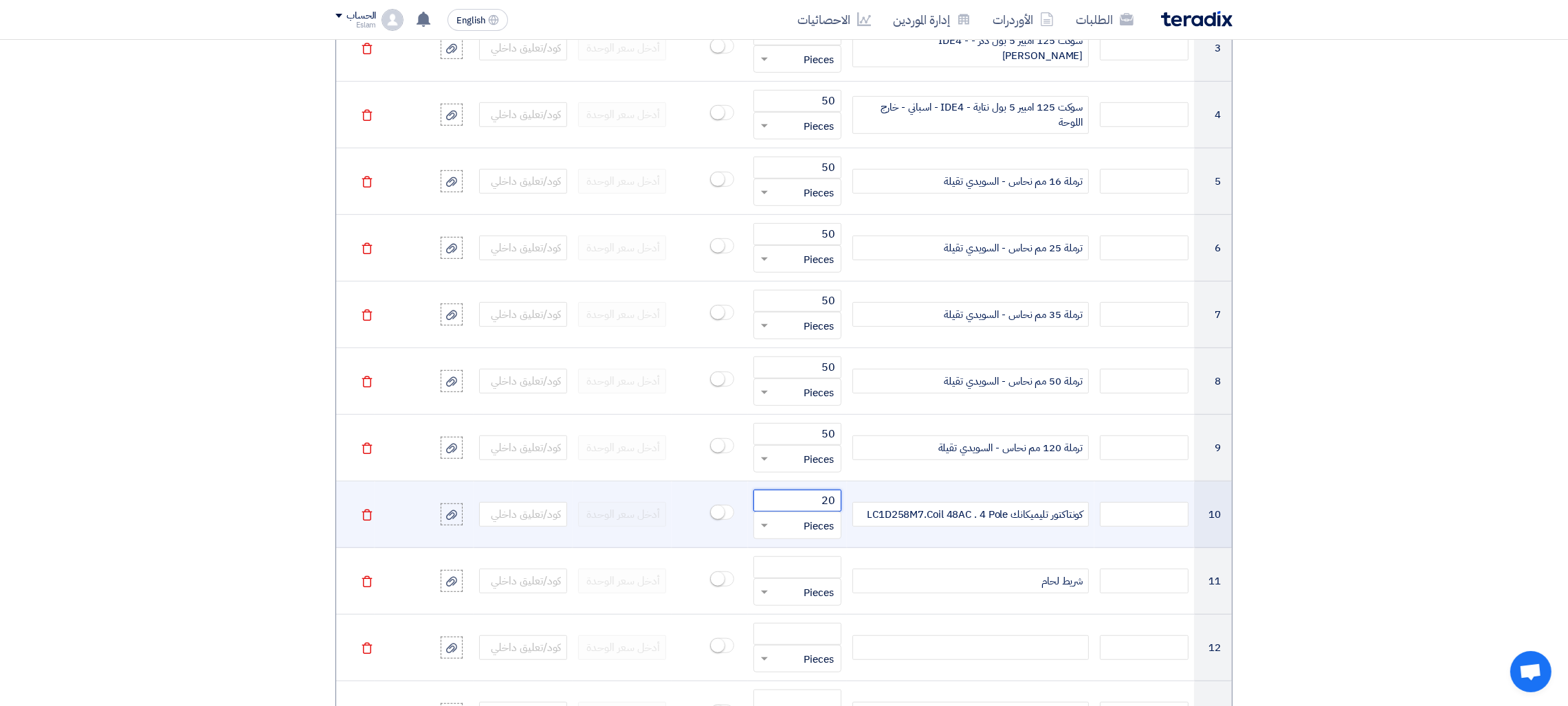
click at [795, 505] on input "20" at bounding box center [797, 501] width 88 height 22
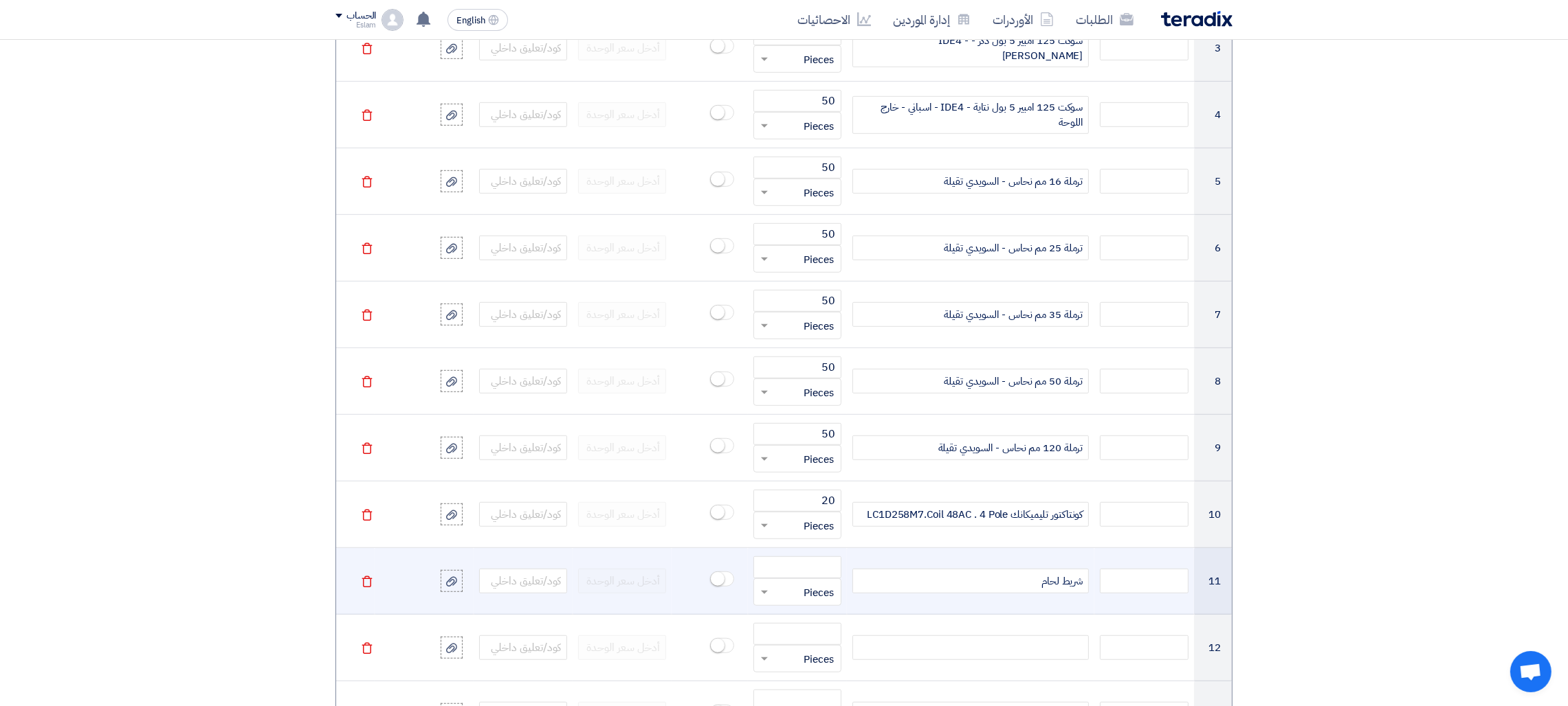
click at [955, 571] on td "شريط لحام" at bounding box center [970, 581] width 247 height 67
click at [961, 585] on div "شريط لحام" at bounding box center [970, 581] width 236 height 25
click at [782, 571] on input "number" at bounding box center [797, 567] width 88 height 22
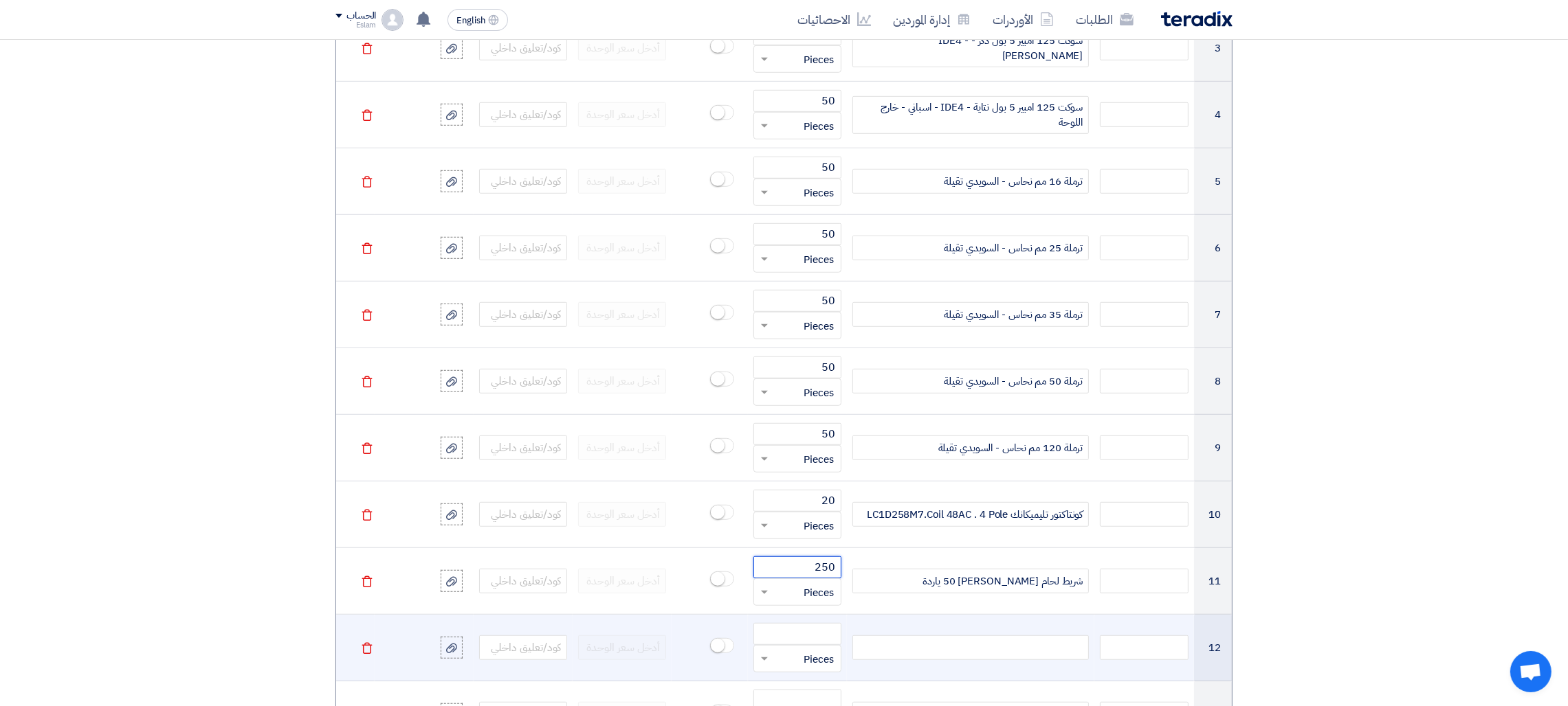
type input "250"
click at [944, 648] on div at bounding box center [970, 648] width 236 height 25
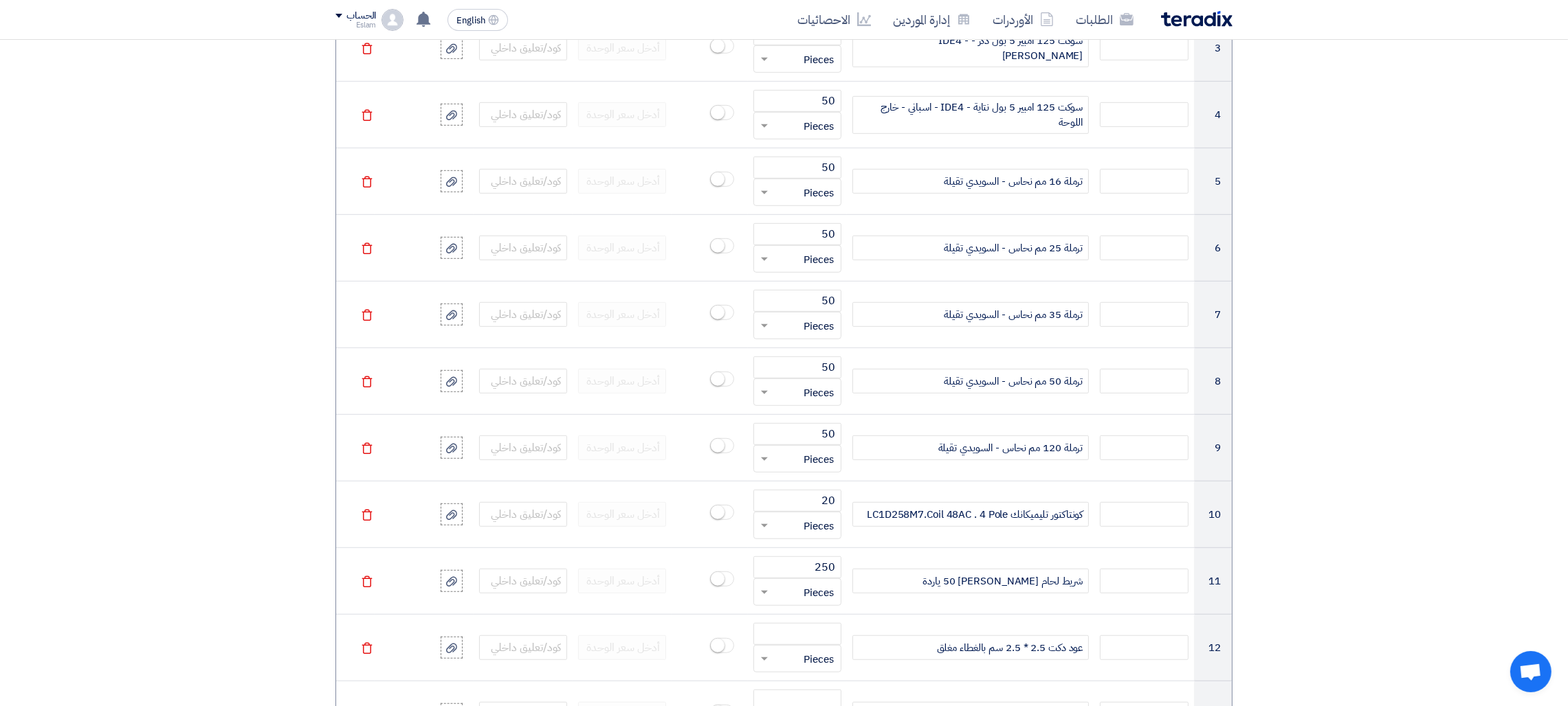
scroll to position [1498, 0]
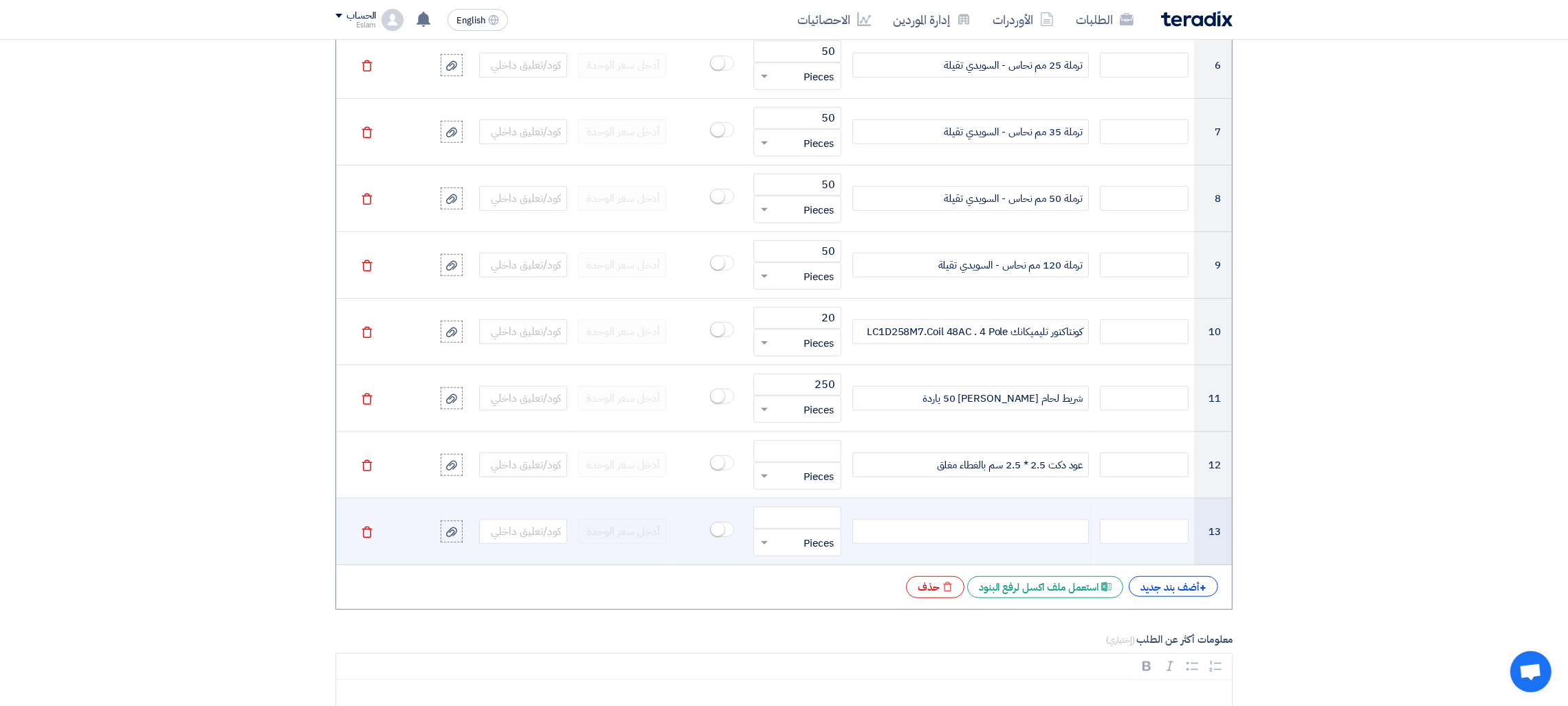
click at [970, 548] on td at bounding box center [970, 532] width 247 height 67
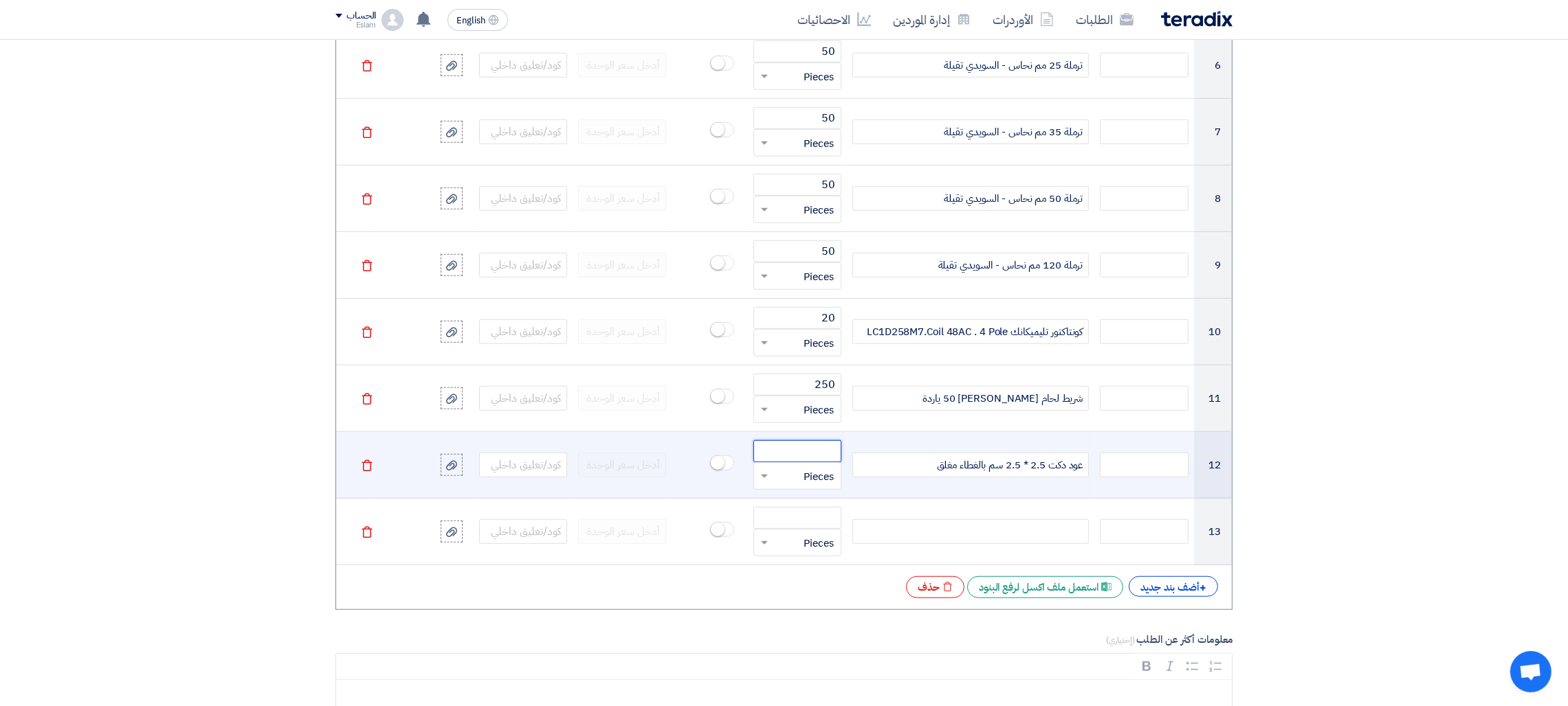
click at [799, 449] on input "number" at bounding box center [797, 451] width 88 height 22
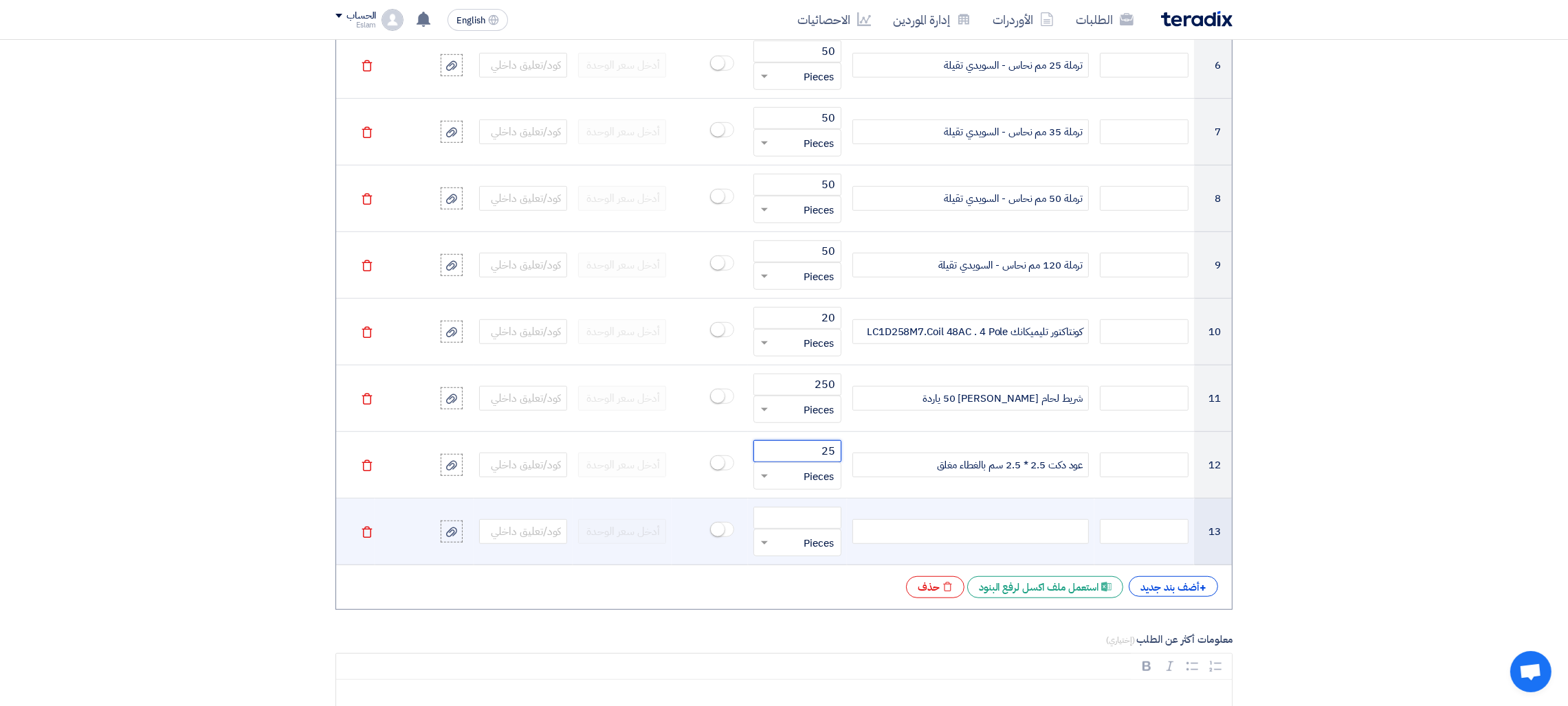
type input "25"
click at [967, 540] on div at bounding box center [970, 532] width 236 height 25
click at [364, 533] on use at bounding box center [366, 532] width 10 height 12
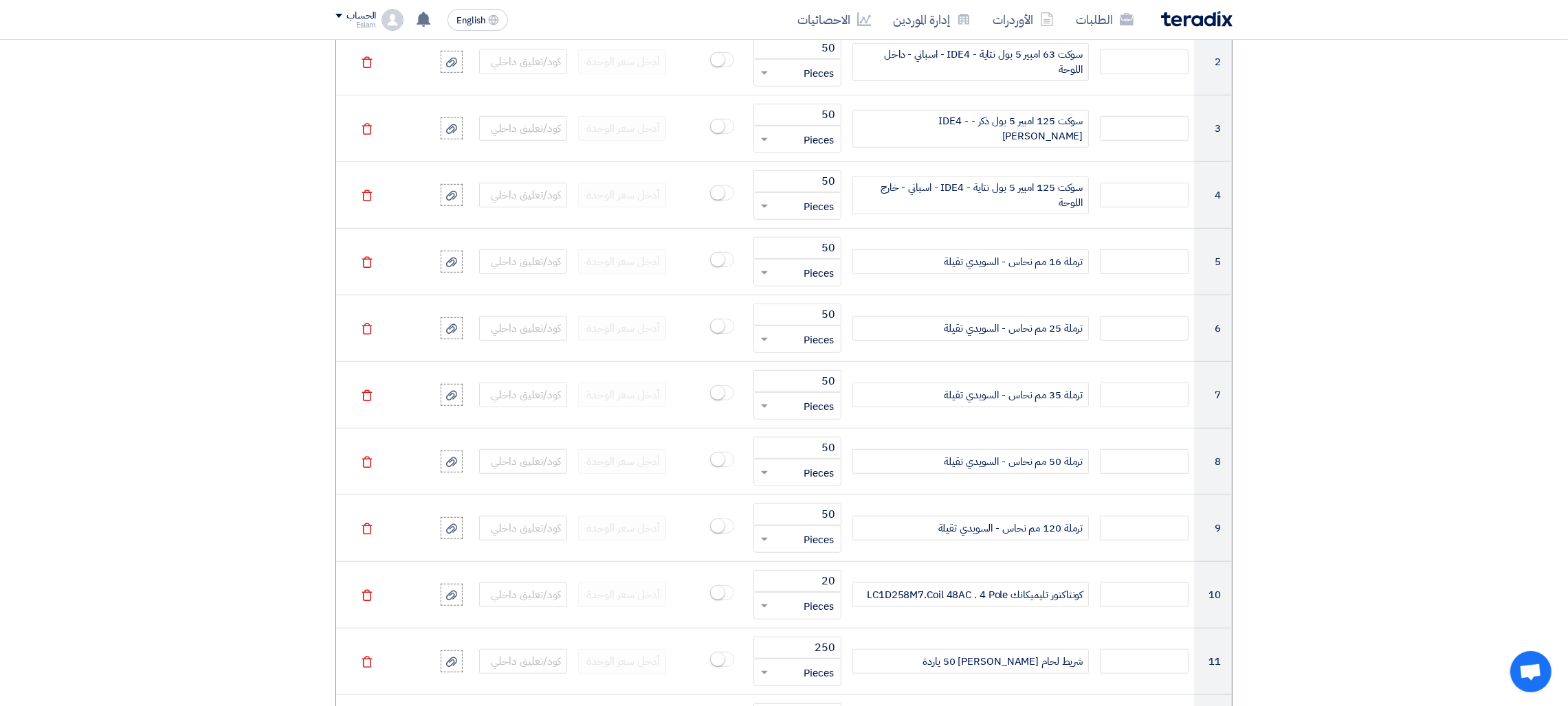
scroll to position [1213, 0]
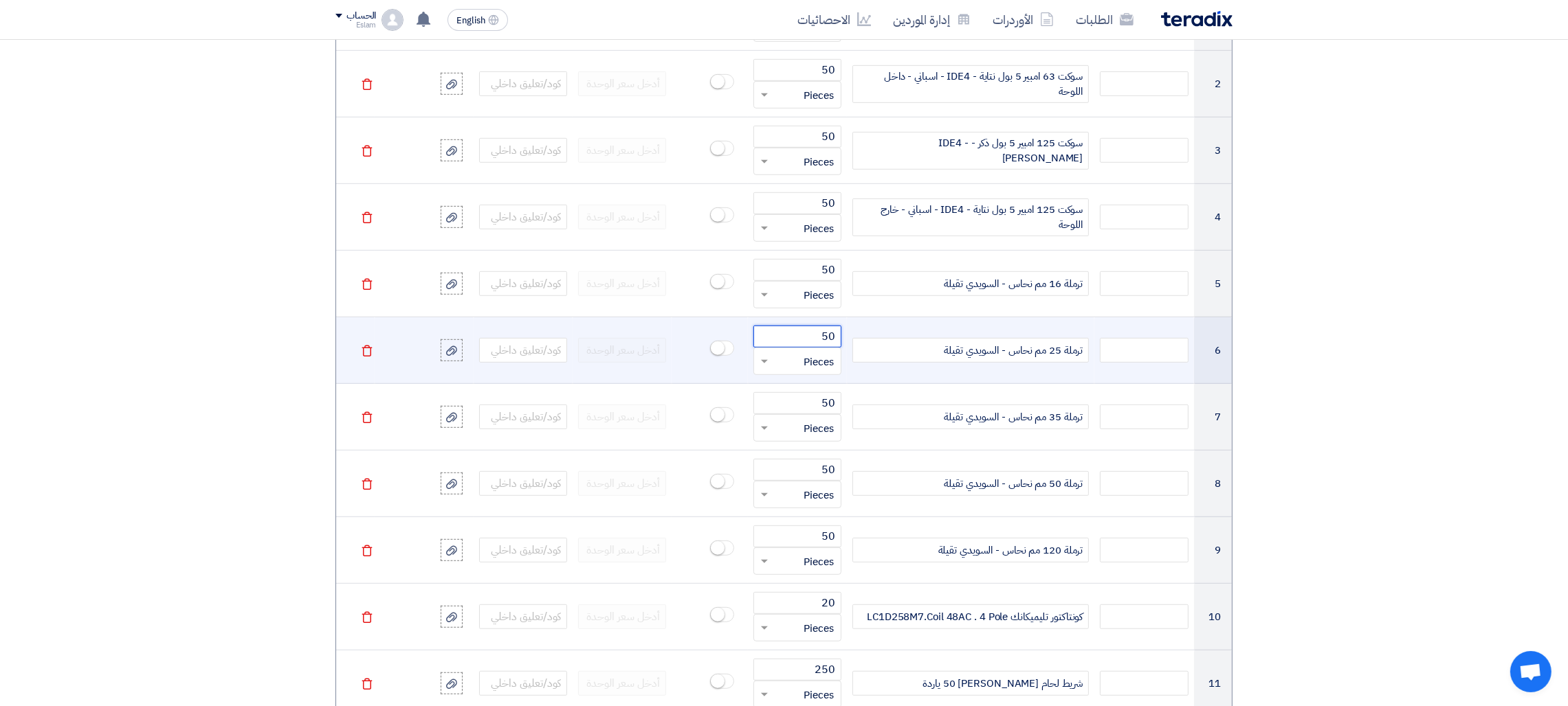
click at [800, 343] on input "50" at bounding box center [797, 337] width 88 height 22
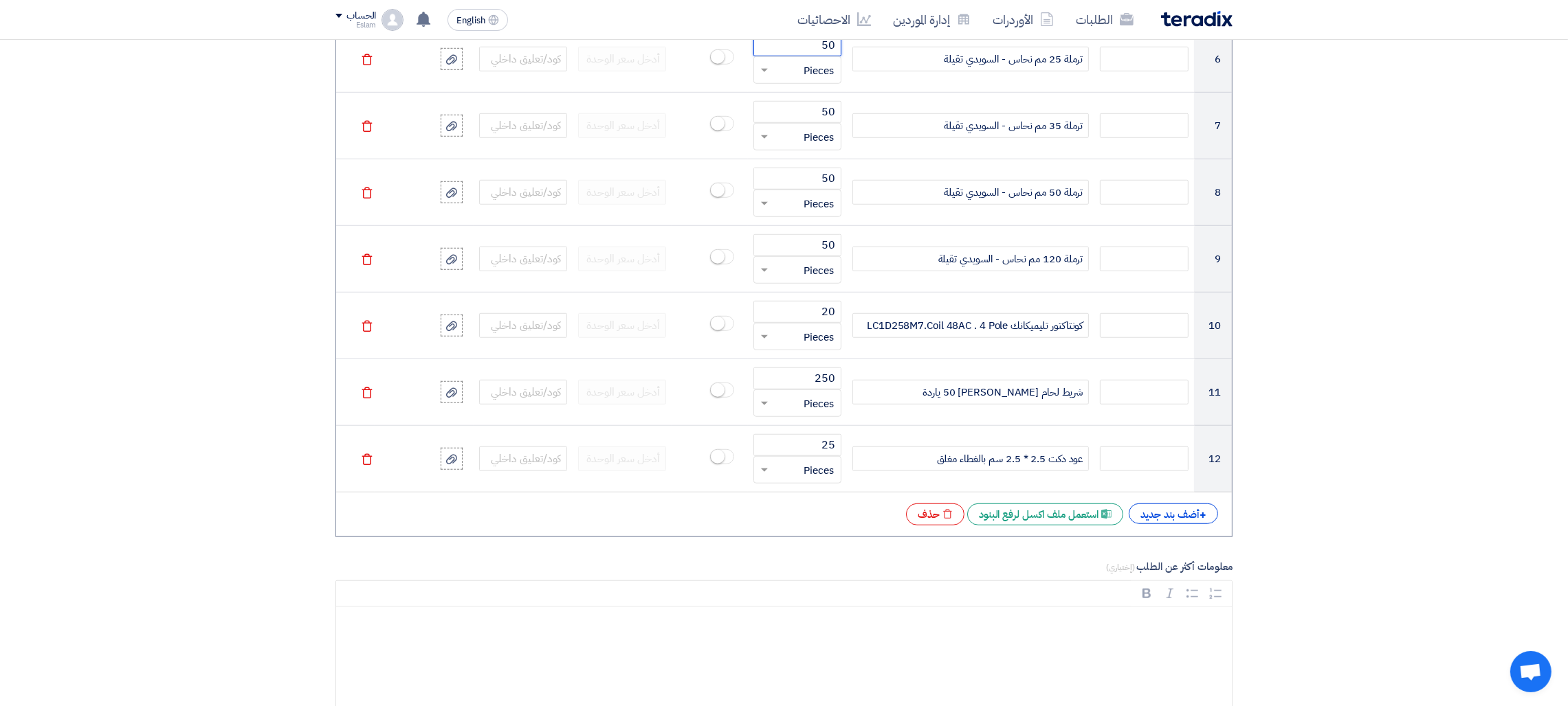
scroll to position [1653, 0]
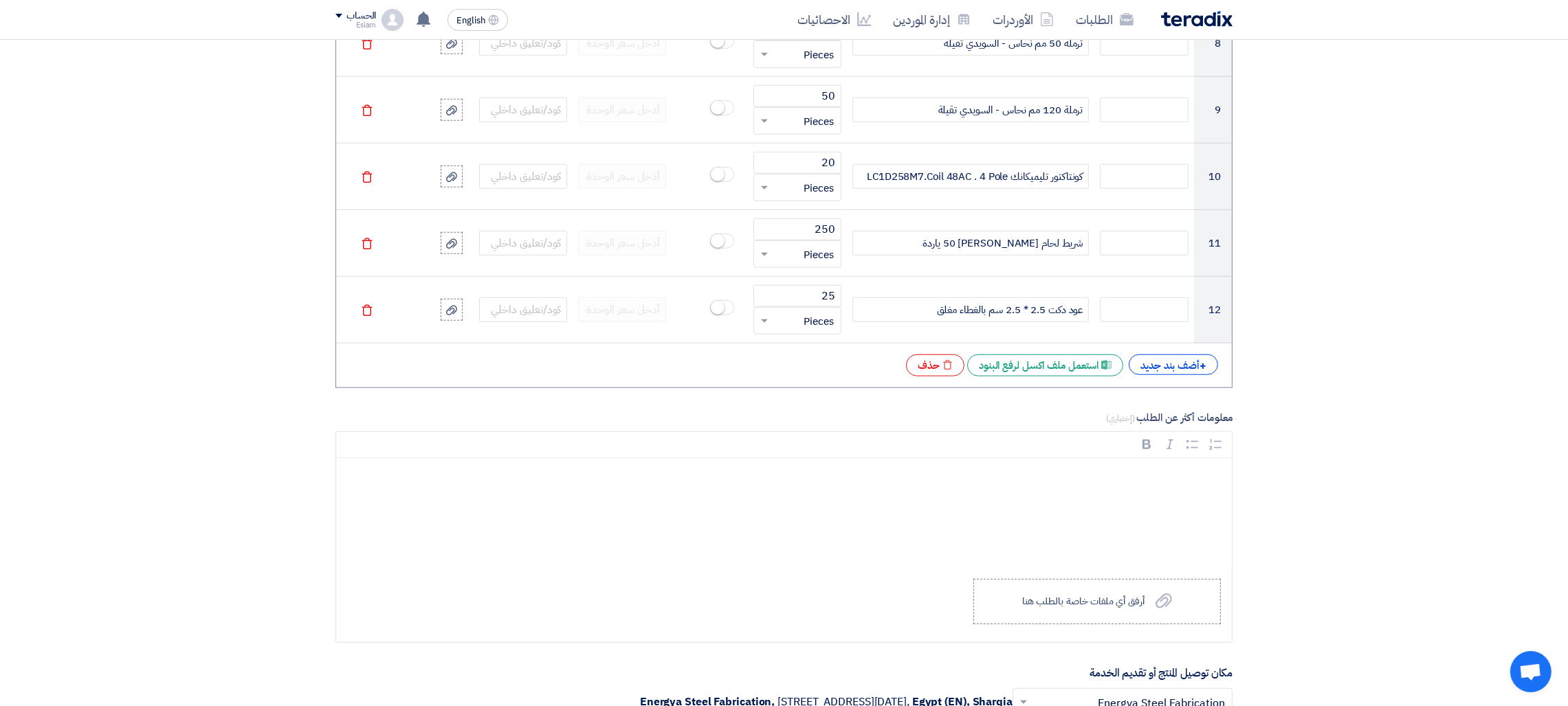
click at [1163, 375] on div "+ أضف بند جديد" at bounding box center [1173, 364] width 90 height 21
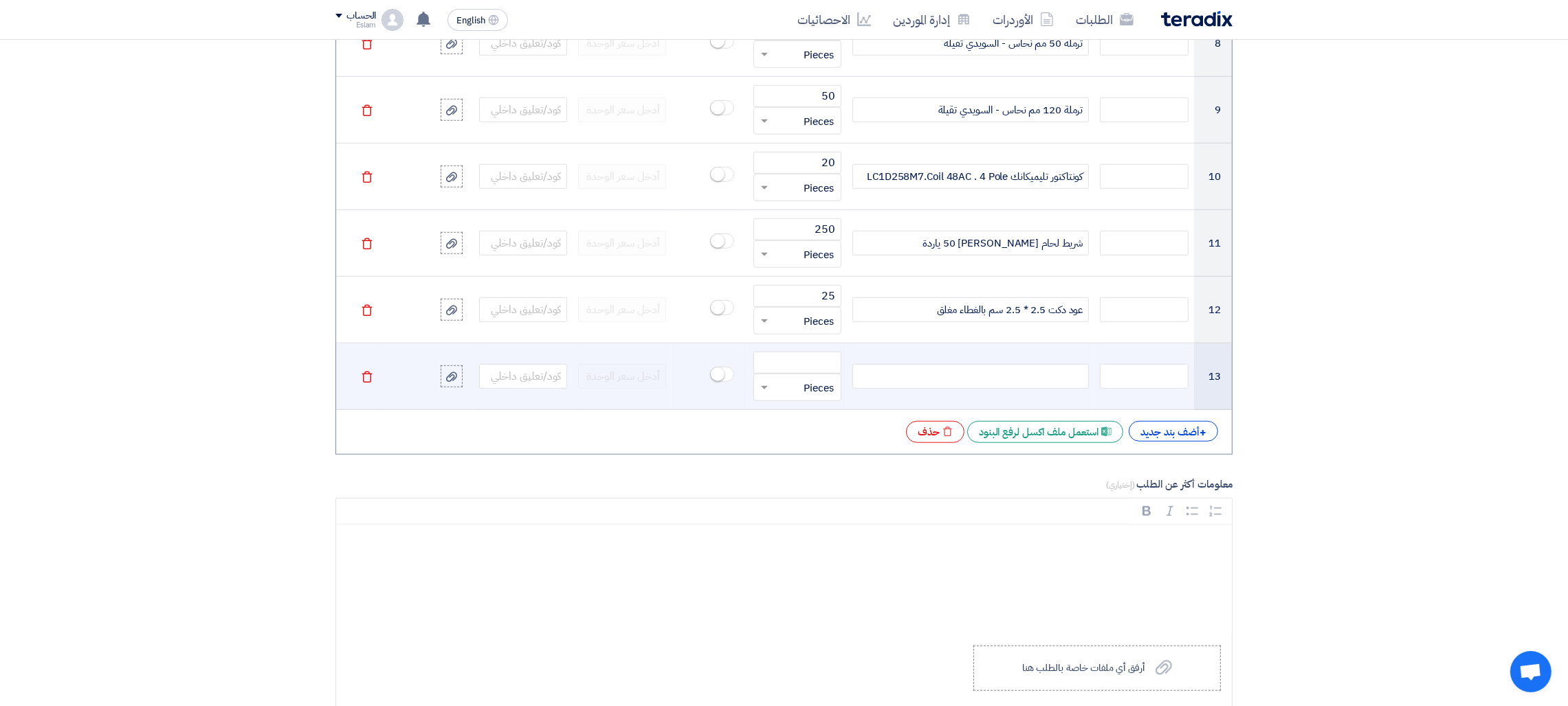
click at [1018, 389] on div at bounding box center [970, 377] width 236 height 25
paste div
click at [817, 374] on input "number" at bounding box center [797, 363] width 88 height 22
type input "4"
click at [808, 392] on input "text" at bounding box center [806, 387] width 58 height 22
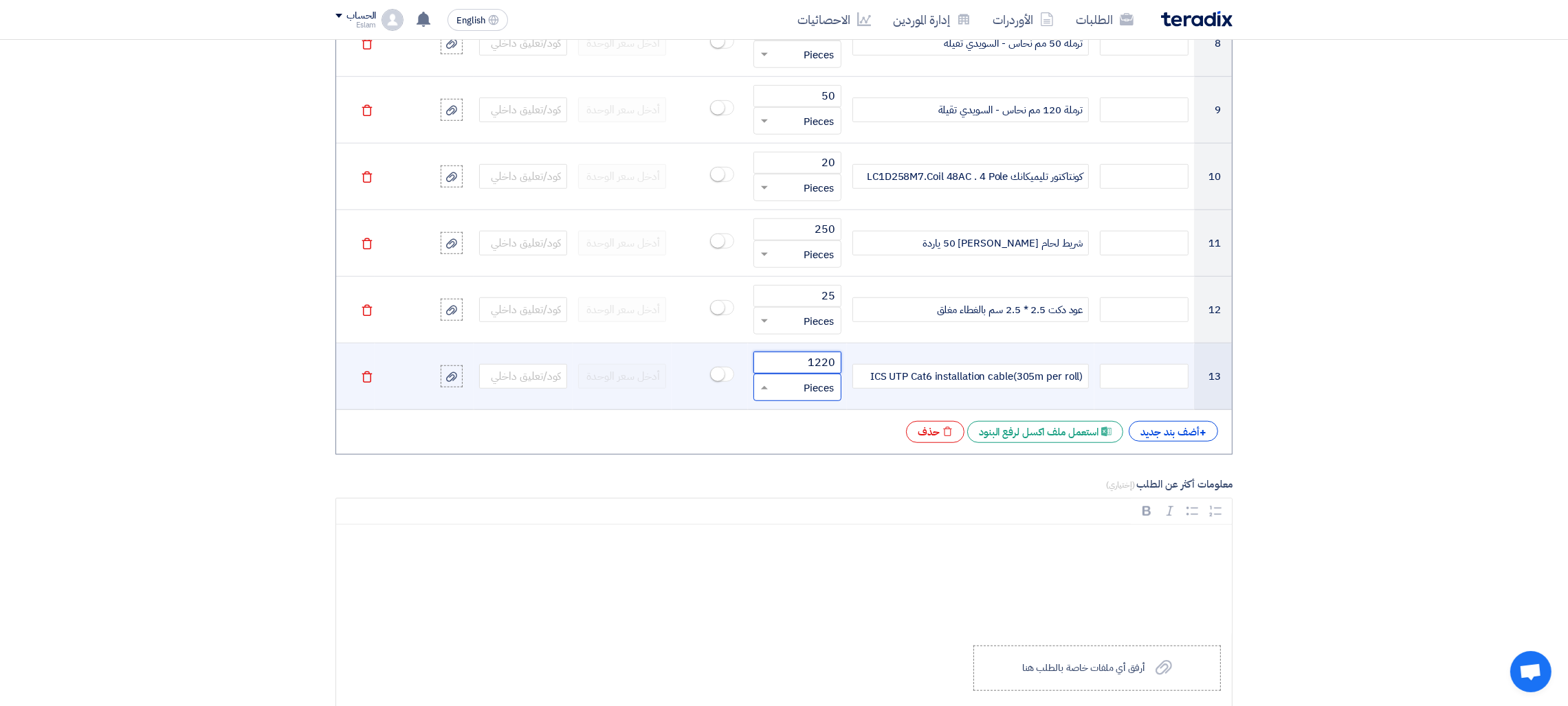
type input "1220"
click at [815, 540] on span "Meter" at bounding box center [820, 533] width 27 height 15
click at [1050, 379] on div "ICS UTP Cat6 installation cable(305m per roll)" at bounding box center [970, 377] width 236 height 25
drag, startPoint x: 1018, startPoint y: 380, endPoint x: 1036, endPoint y: 380, distance: 18.0
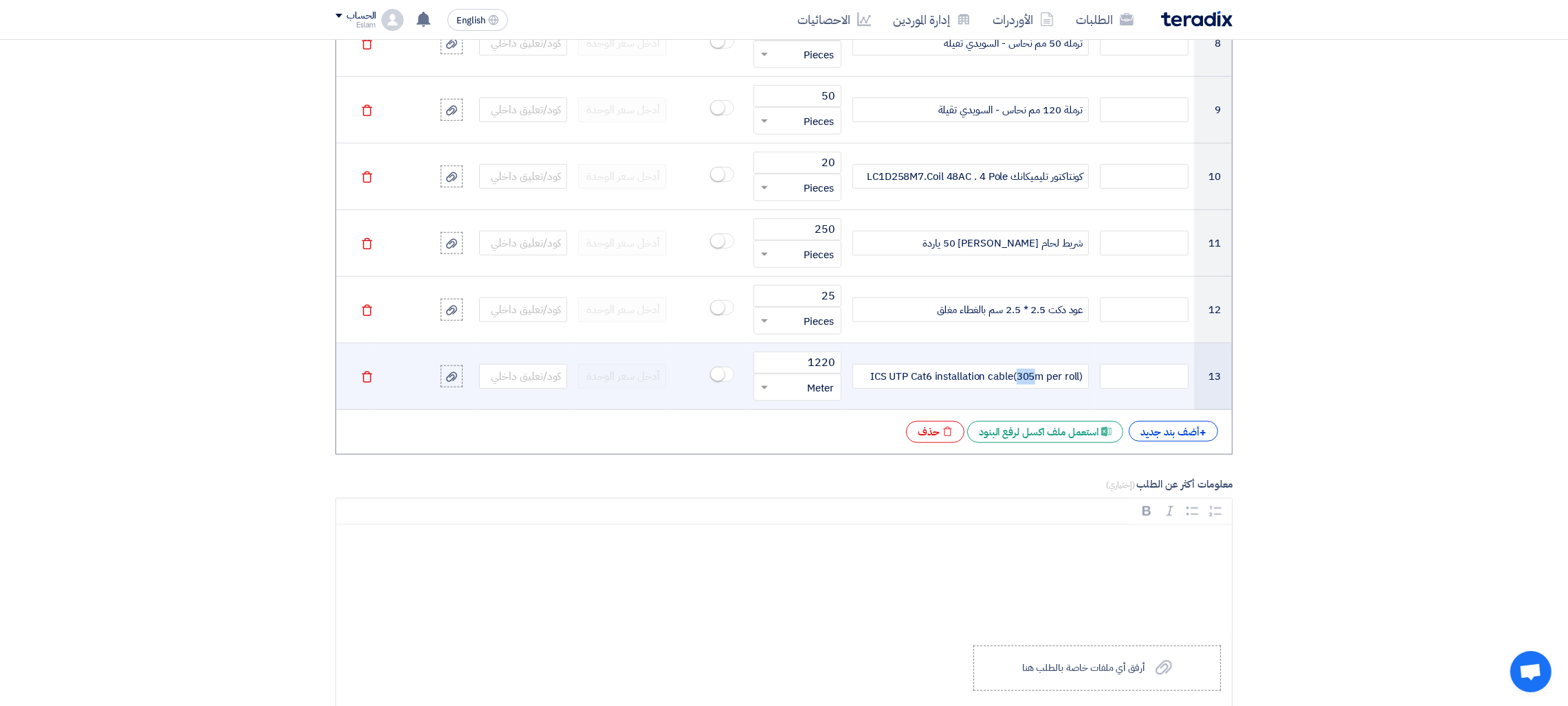
click at [1036, 380] on div "ICS UTP Cat6 installation cable(305m per roll)" at bounding box center [970, 377] width 236 height 25
click at [1033, 388] on div "ICS UTP Cat6 installation cable(305m per roll)" at bounding box center [970, 377] width 236 height 25
drag, startPoint x: 1012, startPoint y: 383, endPoint x: 1084, endPoint y: 383, distance: 72.0
click at [1084, 383] on div "ICS UTP Cat6 installation cable(305m per roll)" at bounding box center [970, 377] width 236 height 25
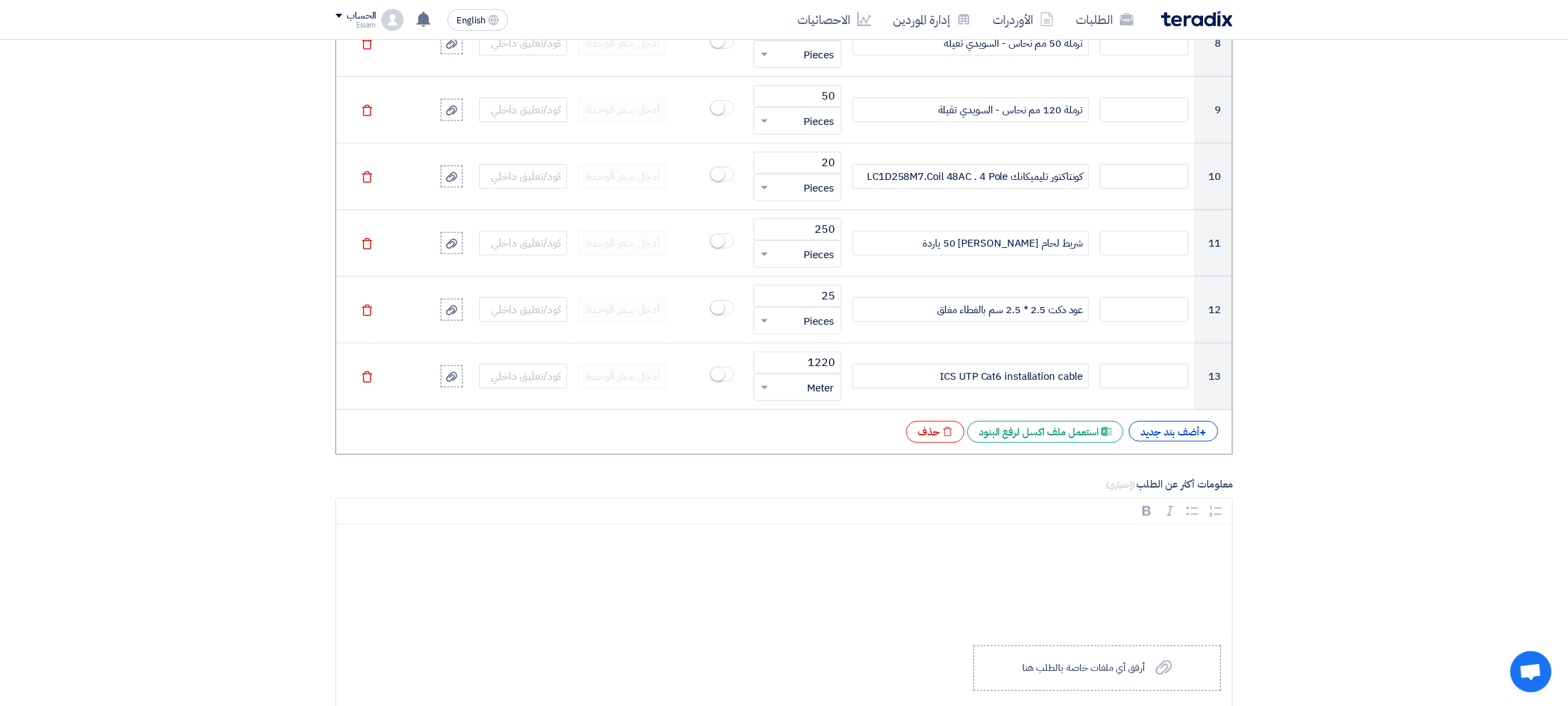
click at [827, 430] on div "+ أضف بند جديد Excel file استعمل ملف اكسل لرفع البنود Excel file حذف" at bounding box center [784, 432] width 873 height 22
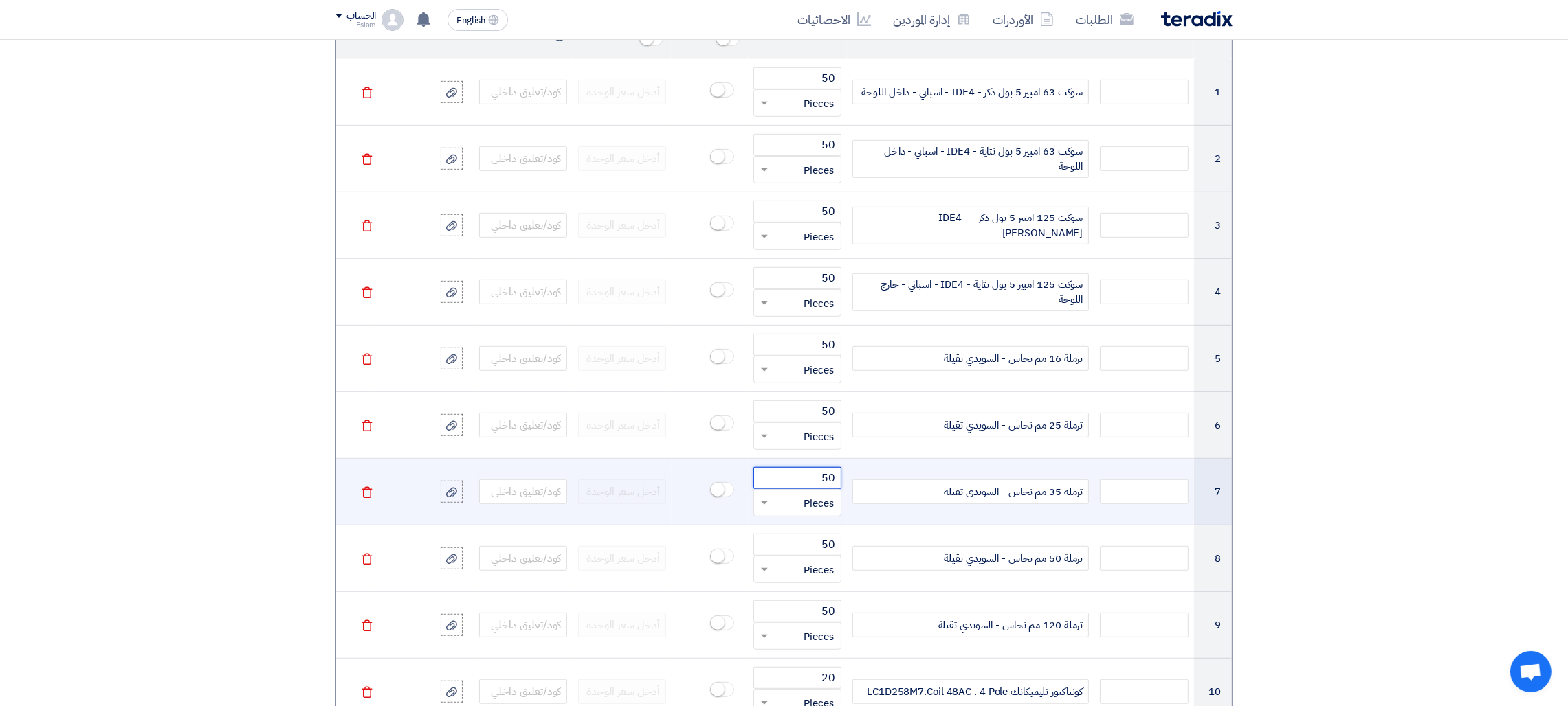
click at [803, 482] on input "50" at bounding box center [797, 478] width 88 height 22
type input "5"
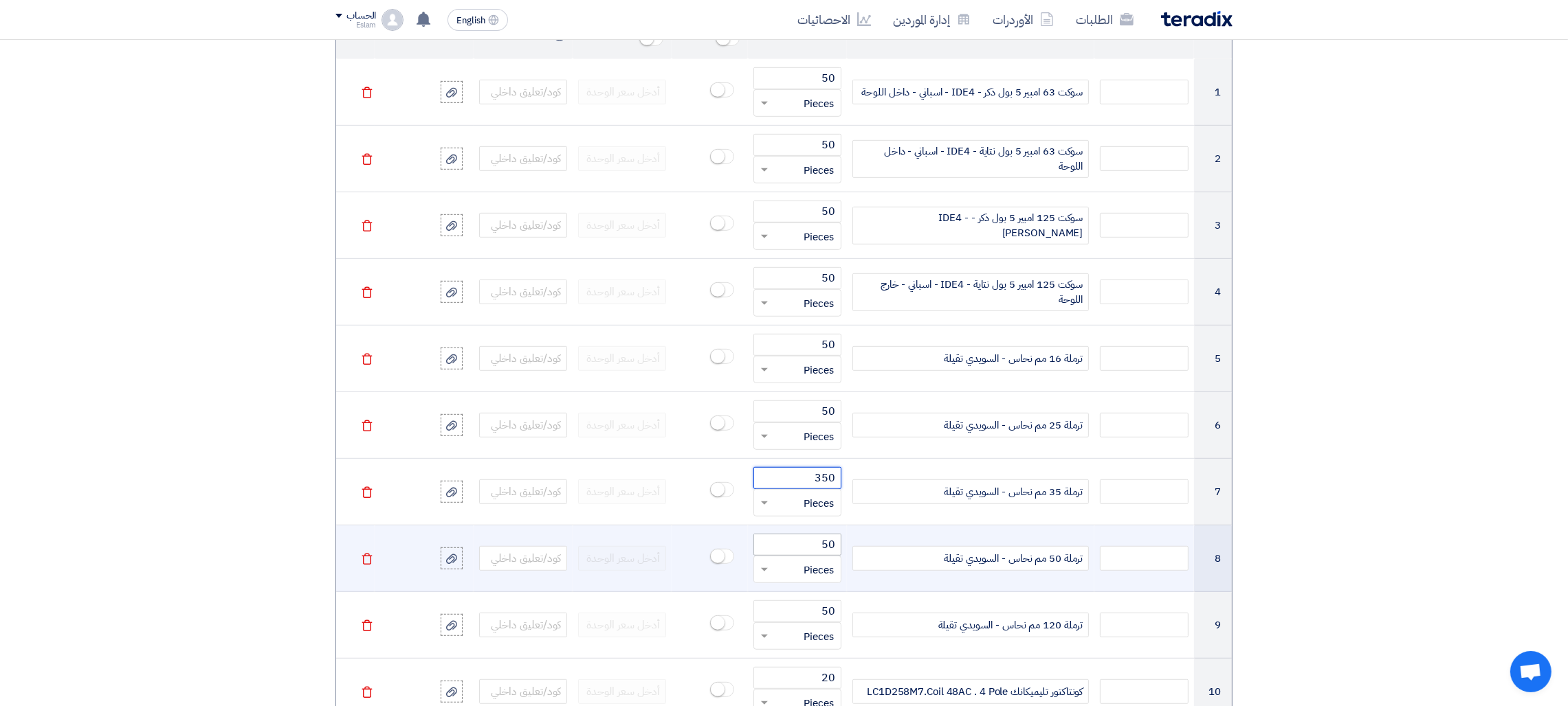
type input "350"
click at [789, 544] on input "50" at bounding box center [797, 544] width 88 height 22
type input "5"
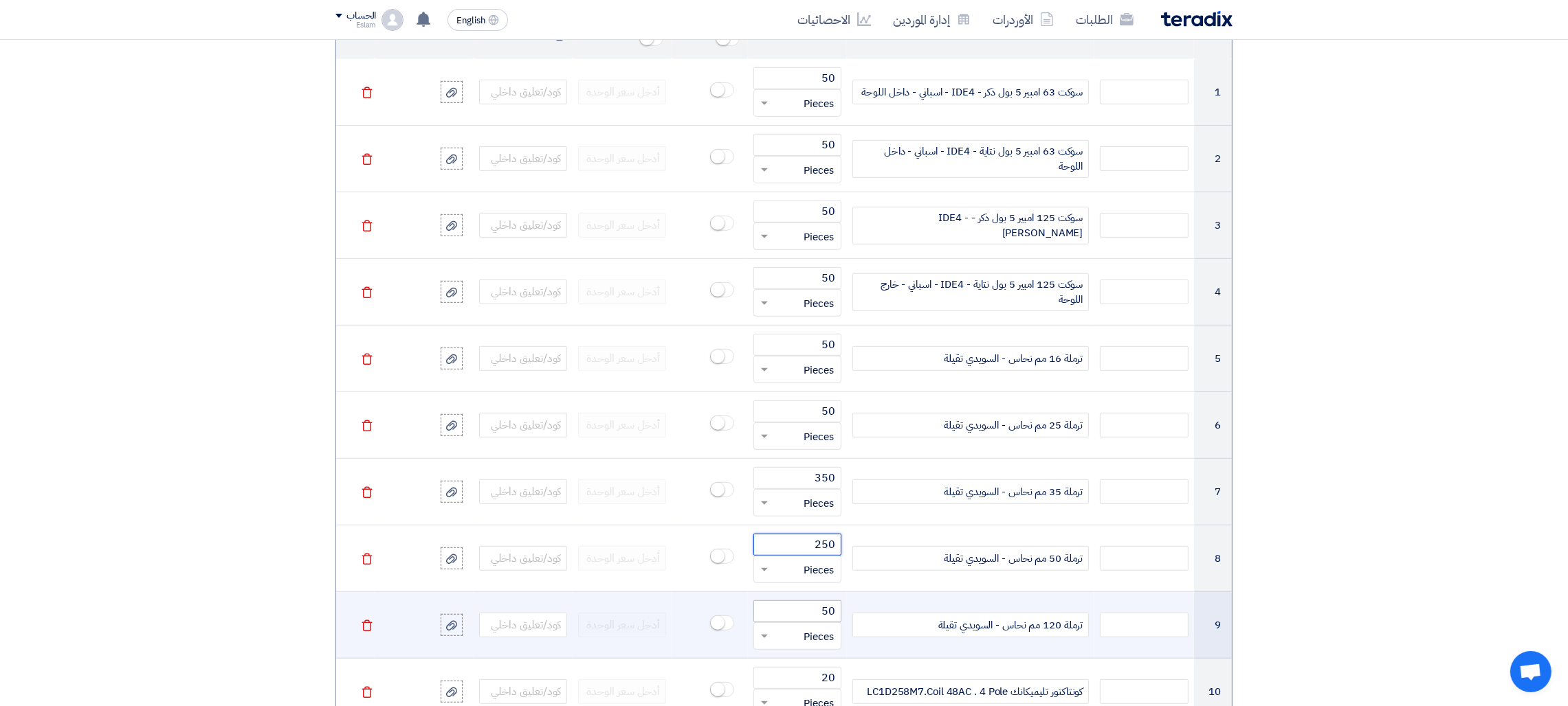
type input "250"
click at [823, 614] on input "50" at bounding box center [797, 611] width 88 height 22
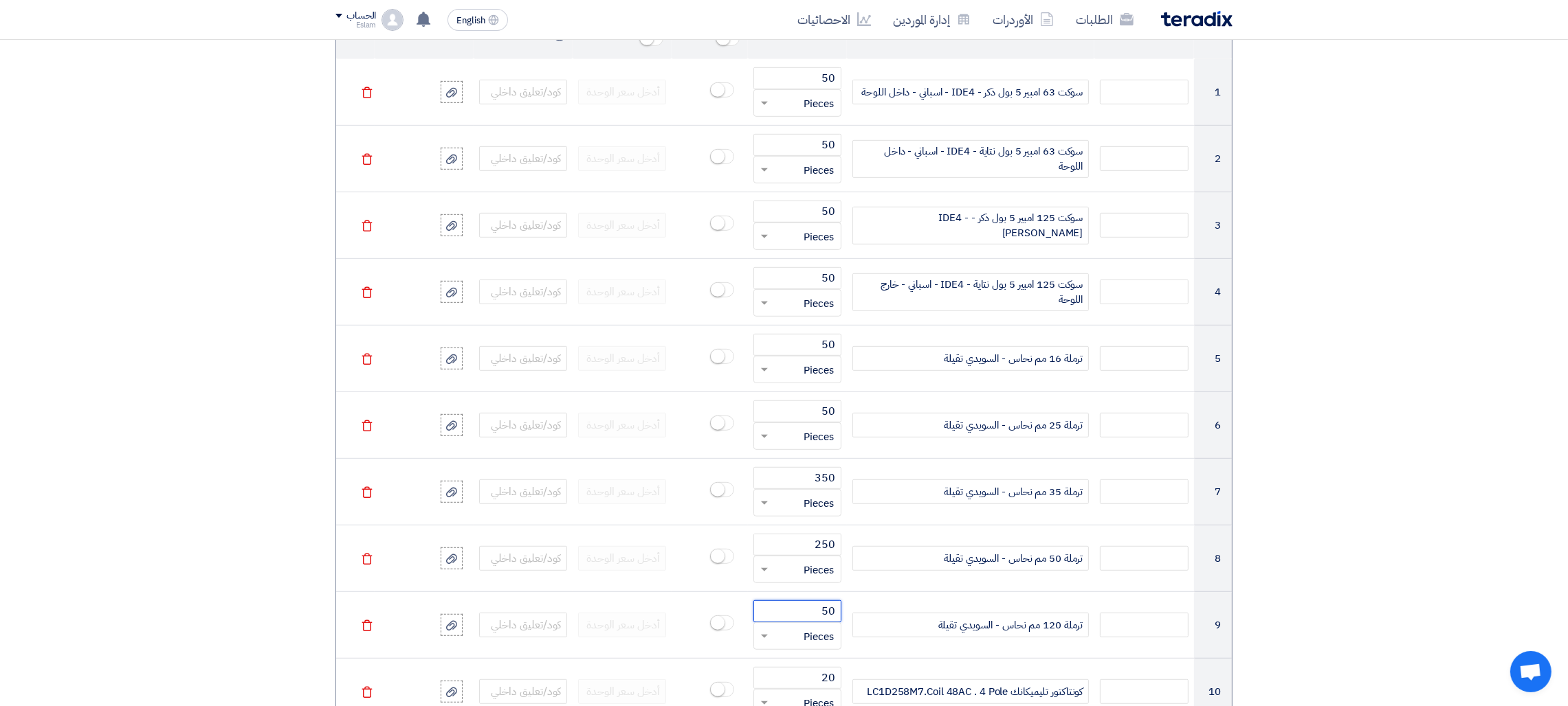
scroll to position [1653, 0]
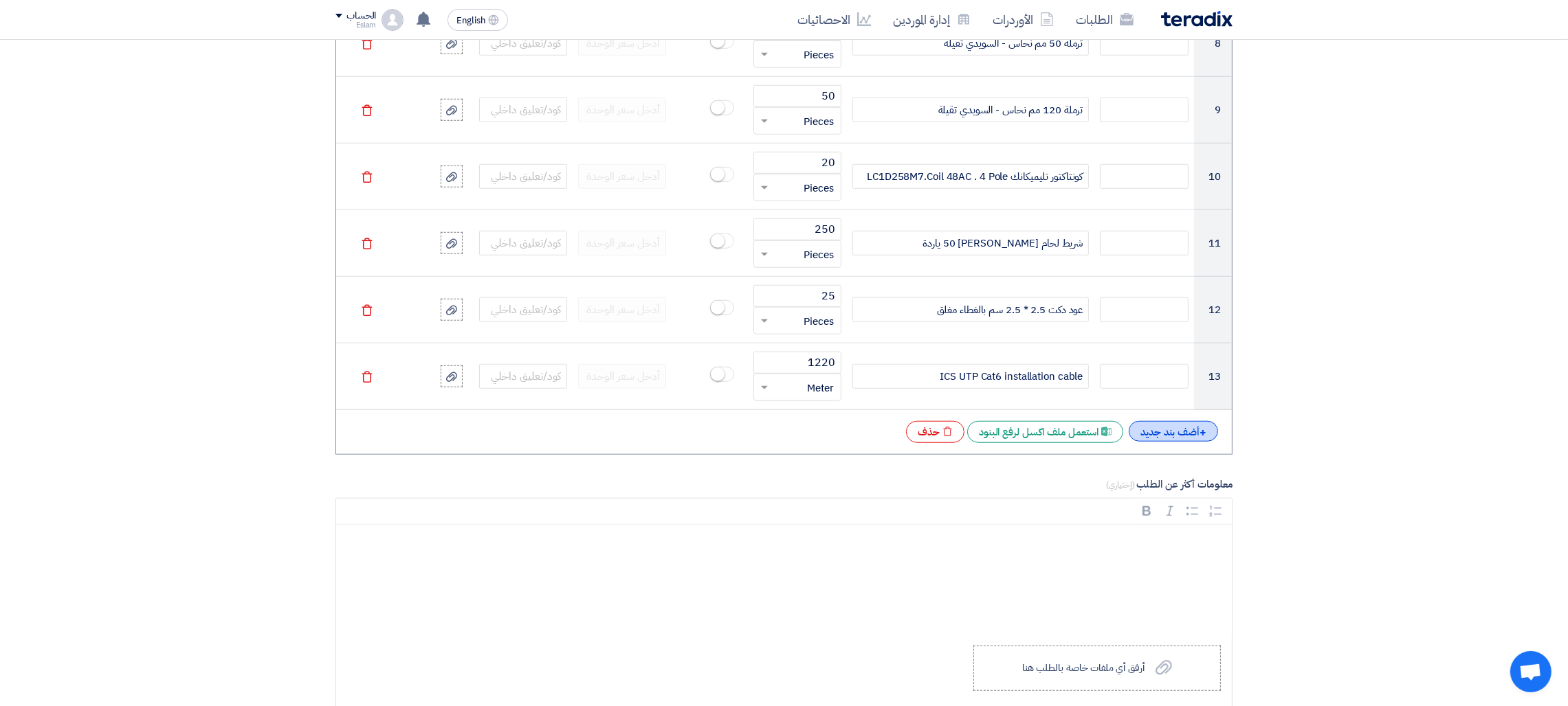
click at [1180, 436] on div "+ أضف بند جديد" at bounding box center [1173, 431] width 90 height 21
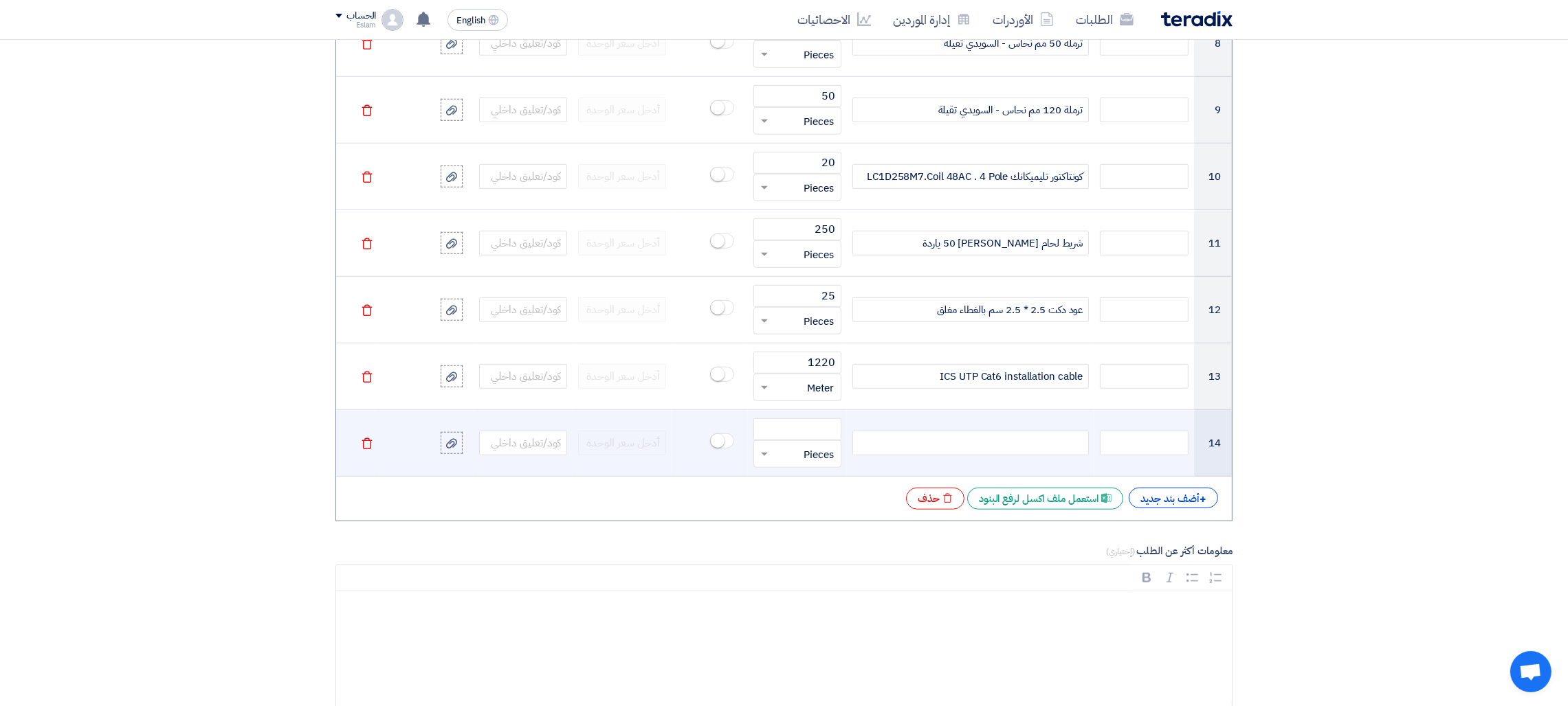
click at [1020, 446] on div at bounding box center [970, 443] width 236 height 25
click at [795, 429] on input "number" at bounding box center [797, 429] width 88 height 22
type input "100"
click at [1154, 449] on input "text" at bounding box center [1143, 443] width 88 height 25
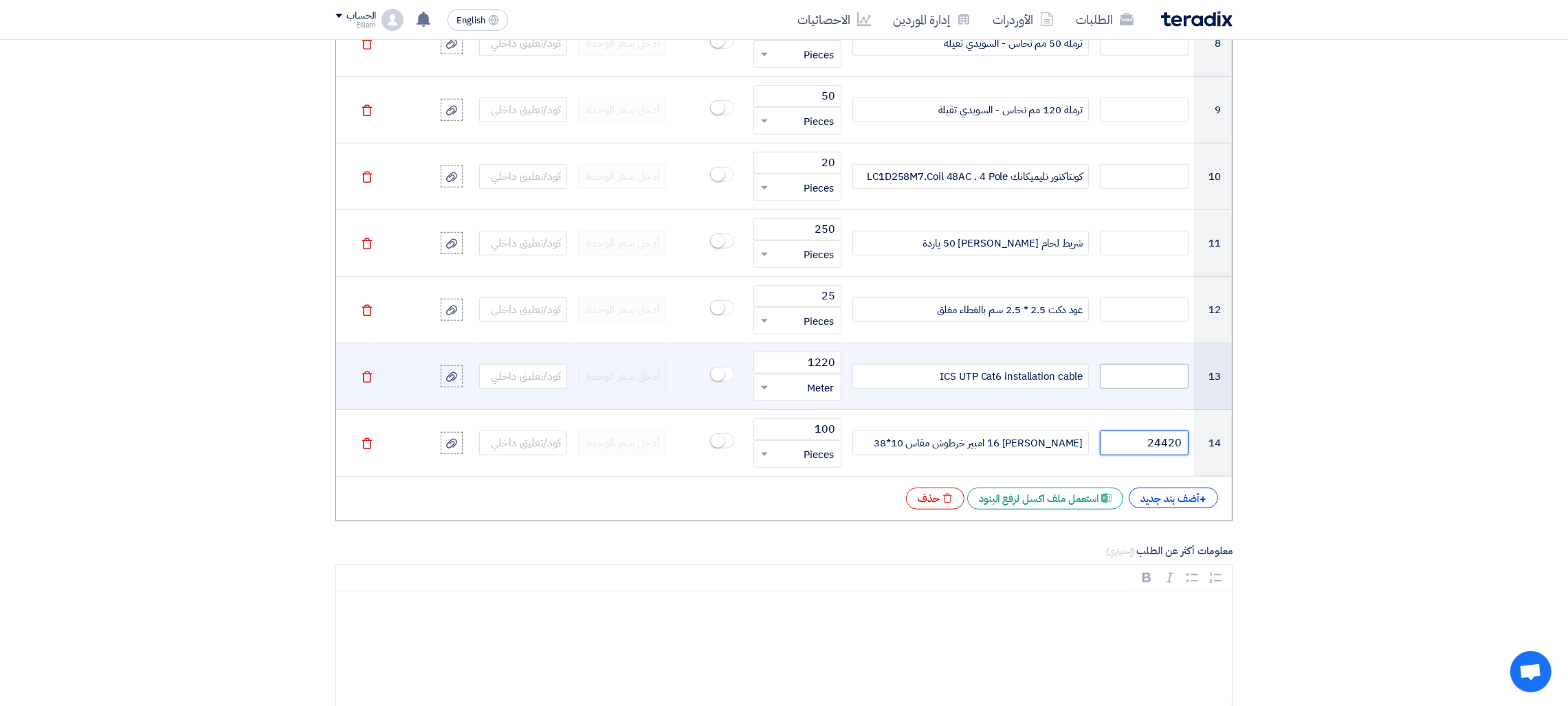
type input "24420"
click at [1170, 389] on input "text" at bounding box center [1143, 377] width 88 height 25
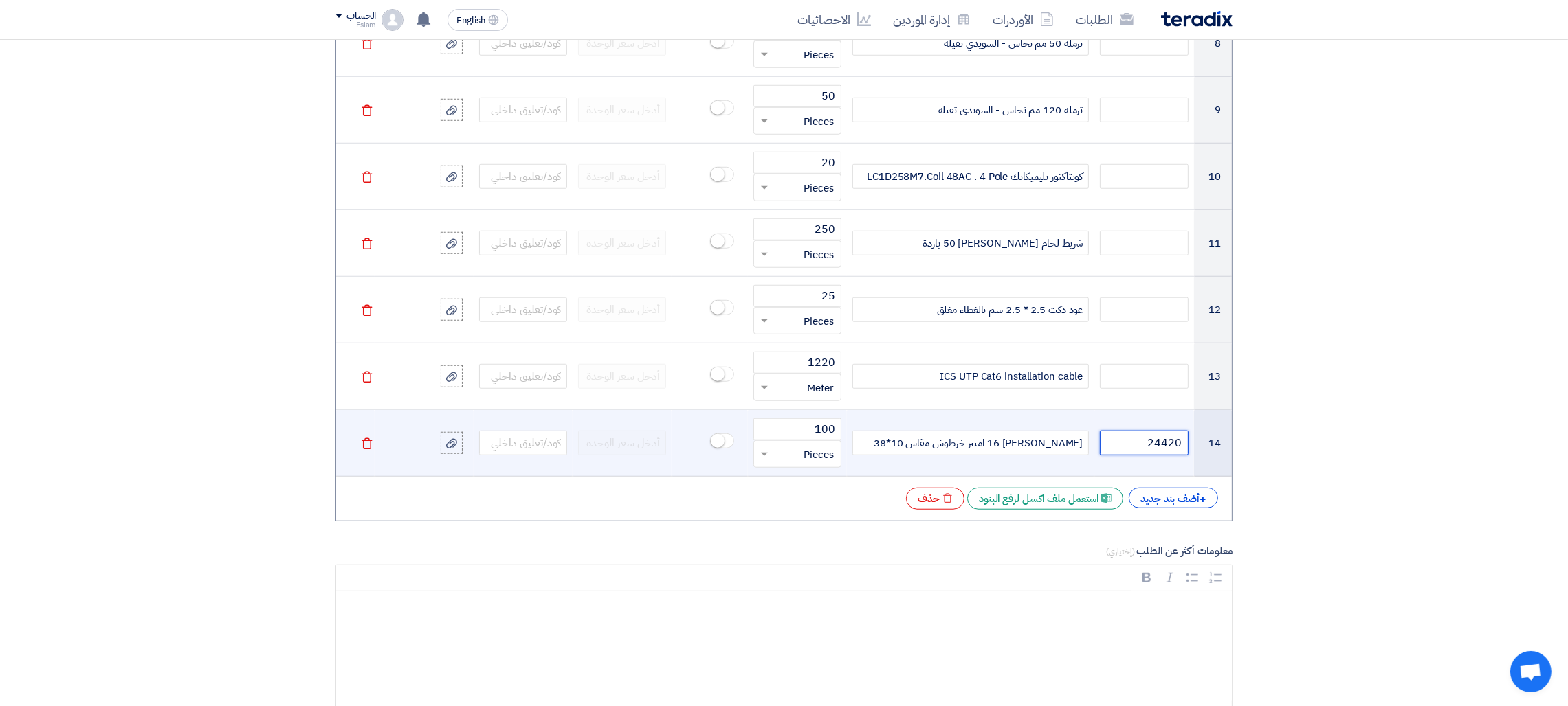
drag, startPoint x: 1147, startPoint y: 449, endPoint x: 1209, endPoint y: 449, distance: 62.0
click at [1209, 449] on tr "14 24420 [PERSON_NAME] 16 امبير خرطوش مقاس 10*38 100 قطعة × Pieces [GEOGRAPHIC_…" at bounding box center [784, 444] width 896 height 67
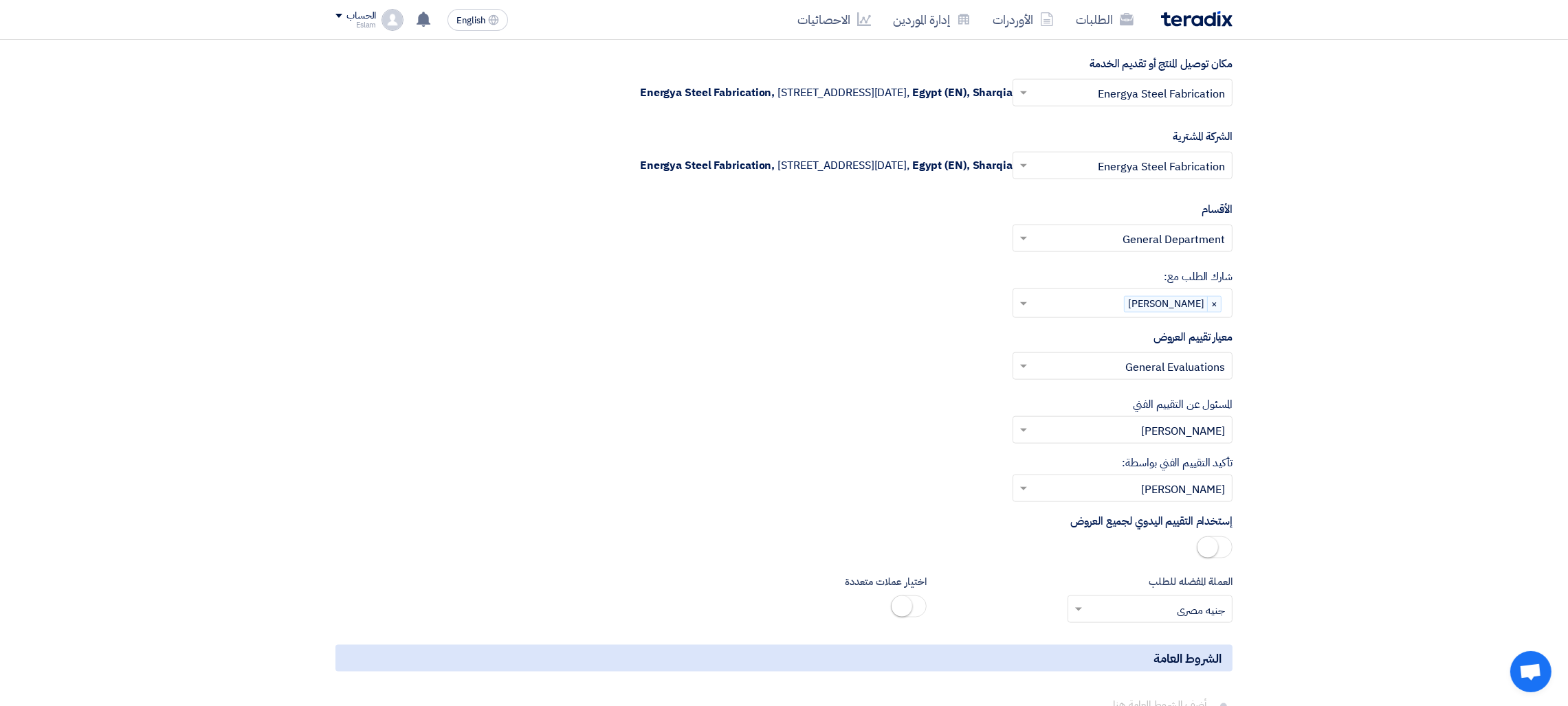
scroll to position [2911, 0]
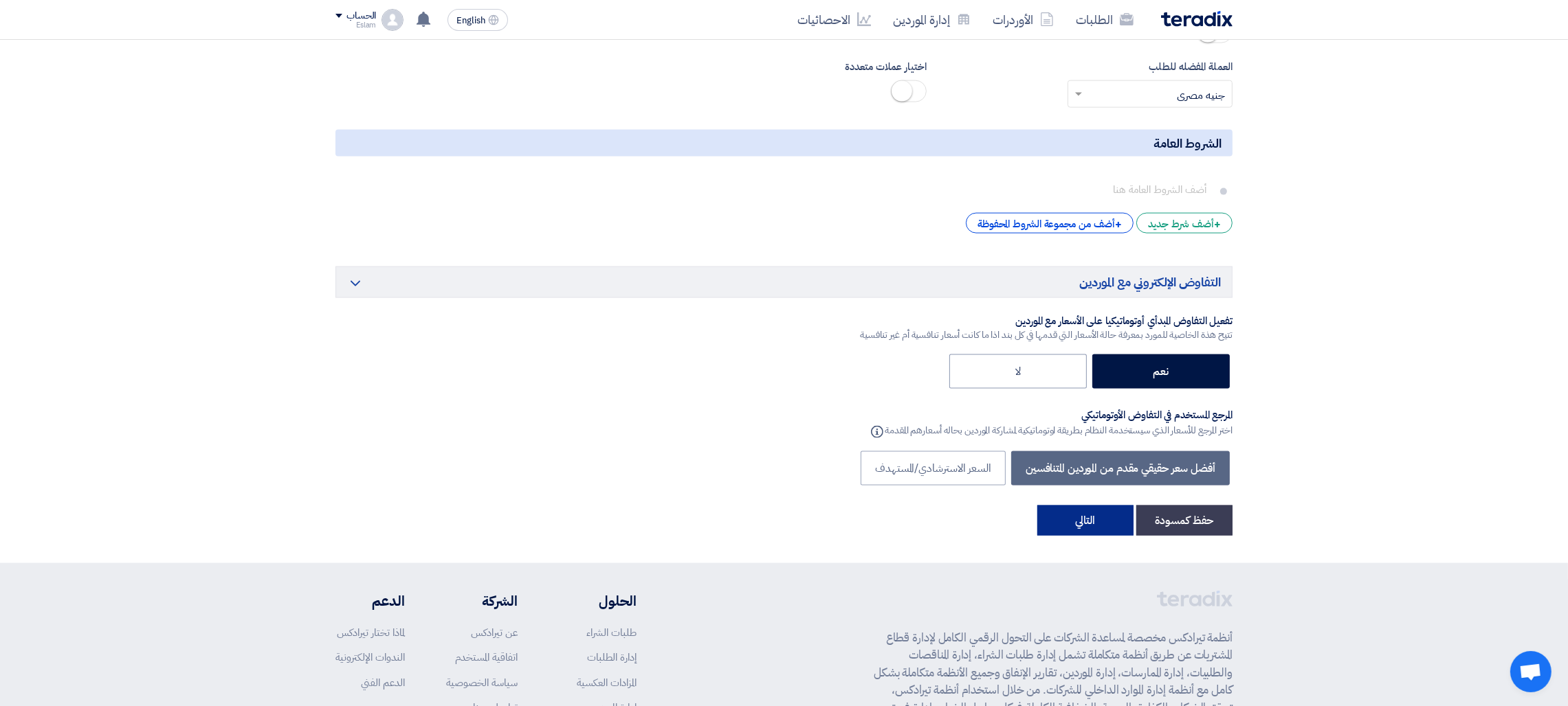
click at [1106, 521] on button "التالي" at bounding box center [1085, 521] width 96 height 30
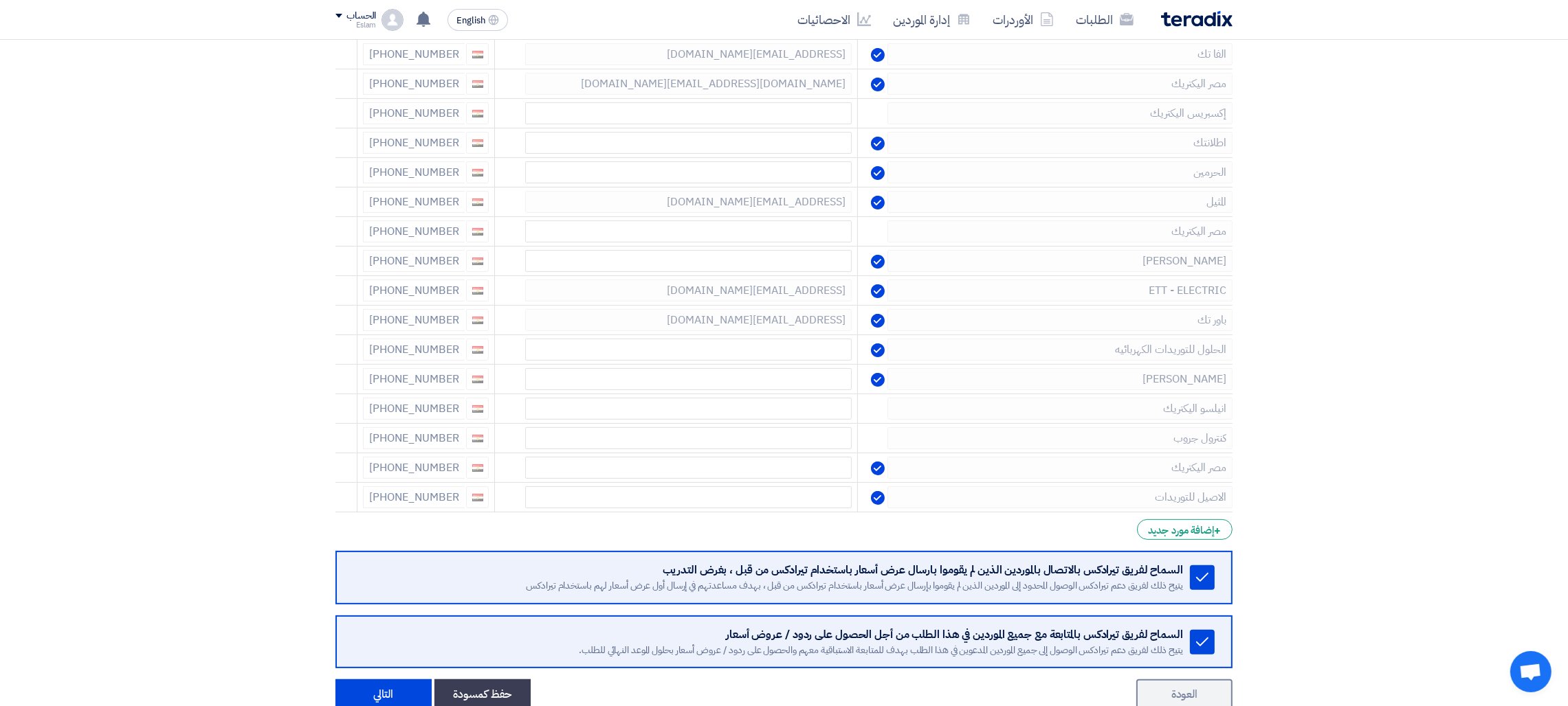
scroll to position [542, 0]
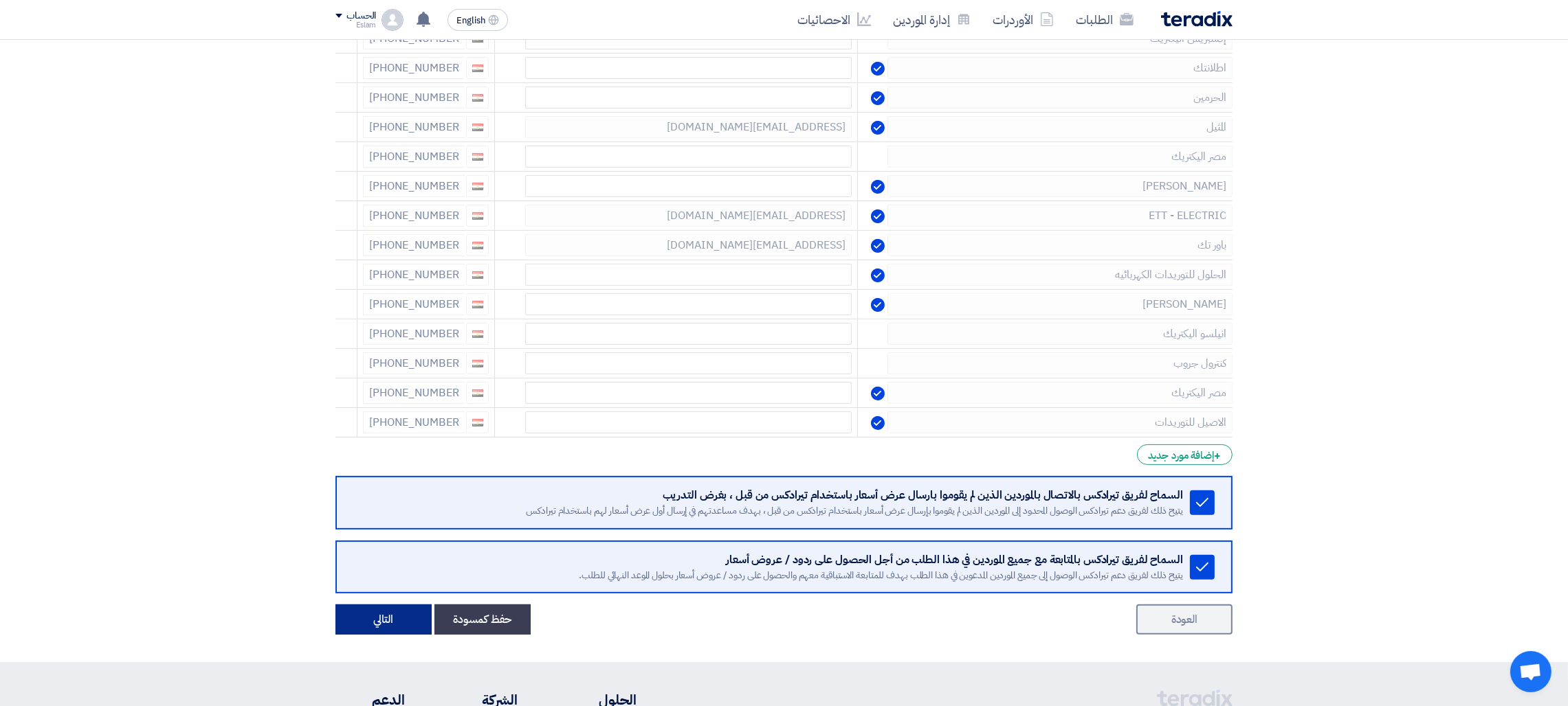
click at [396, 617] on button "التالي" at bounding box center [383, 620] width 96 height 30
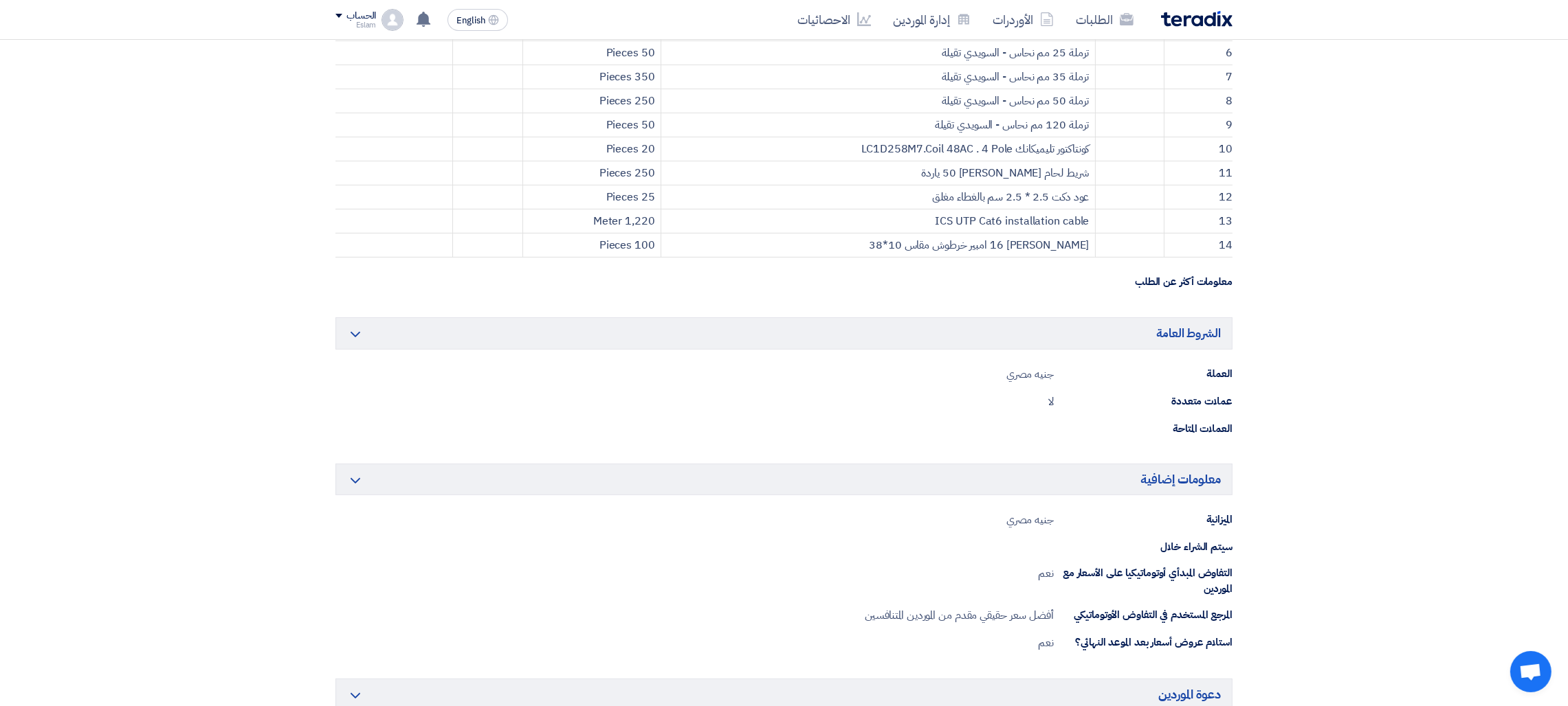
scroll to position [1008, 0]
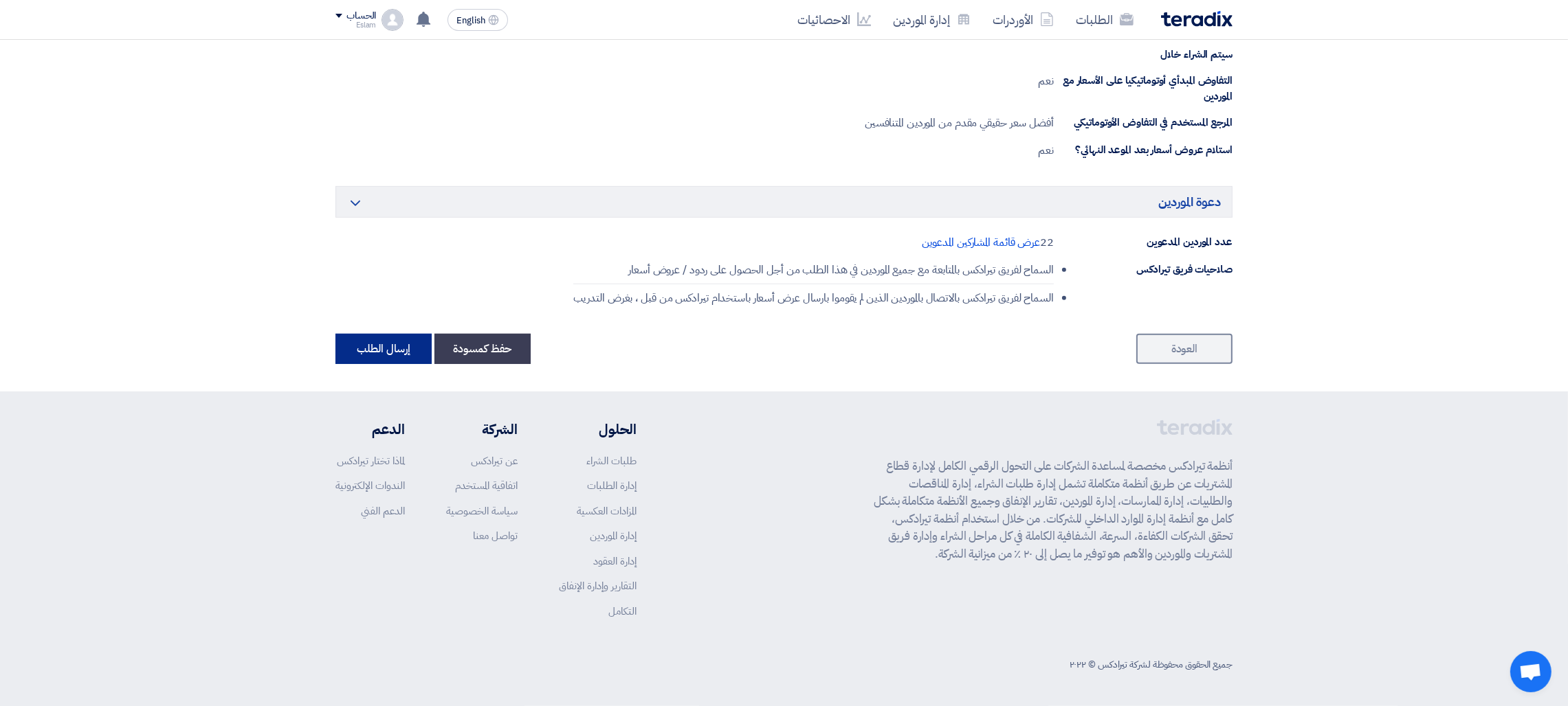
click at [387, 347] on button "إرسال الطلب" at bounding box center [383, 349] width 96 height 30
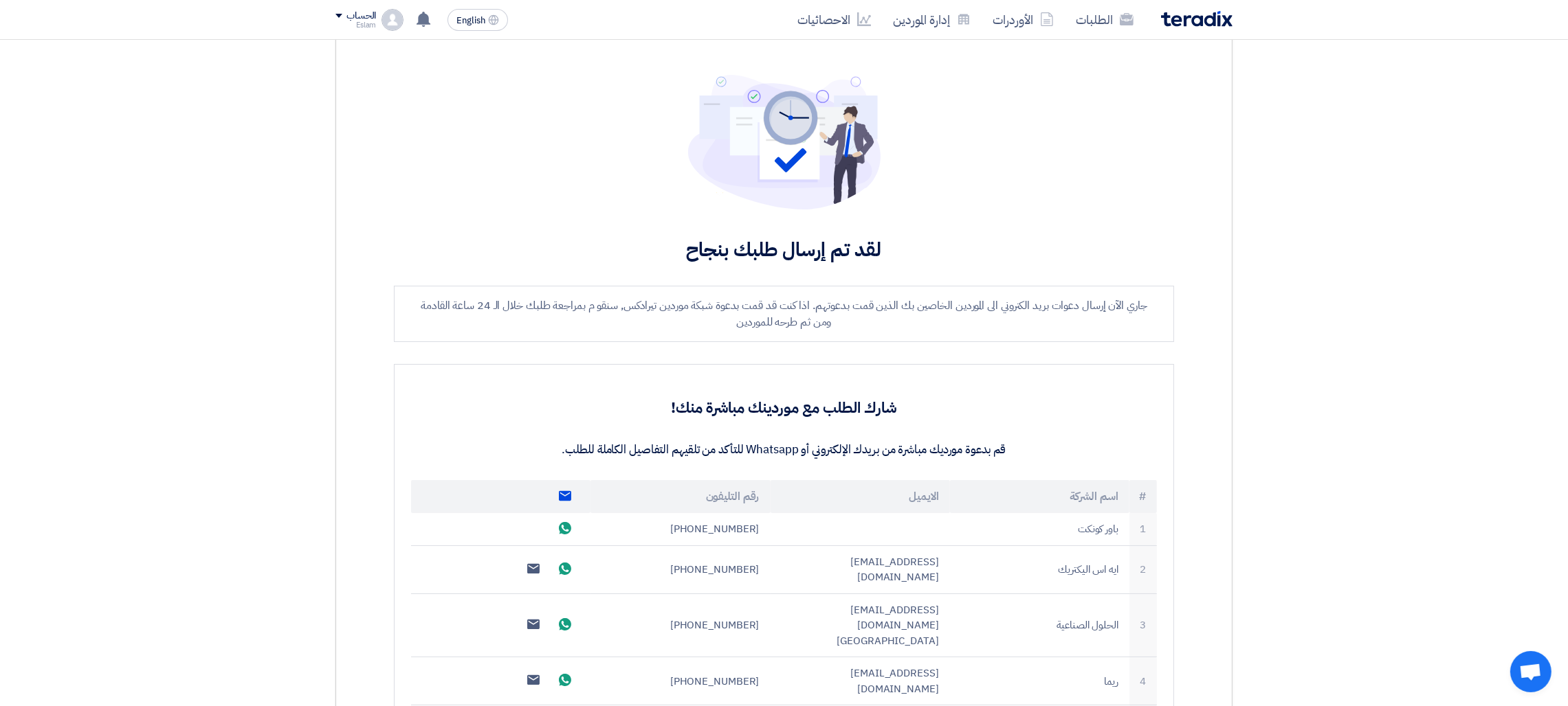
scroll to position [0, 0]
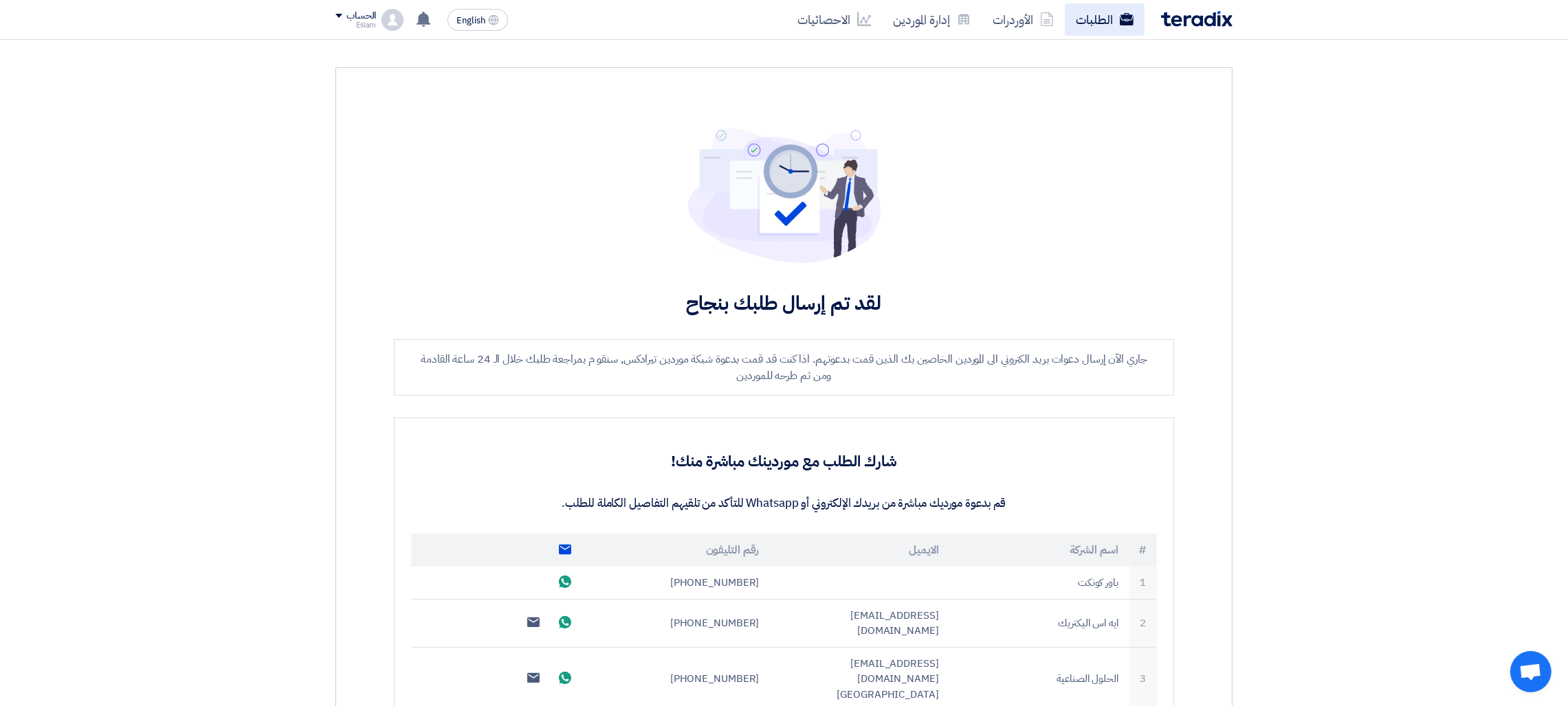
click at [1092, 13] on link "الطلبات" at bounding box center [1104, 19] width 80 height 33
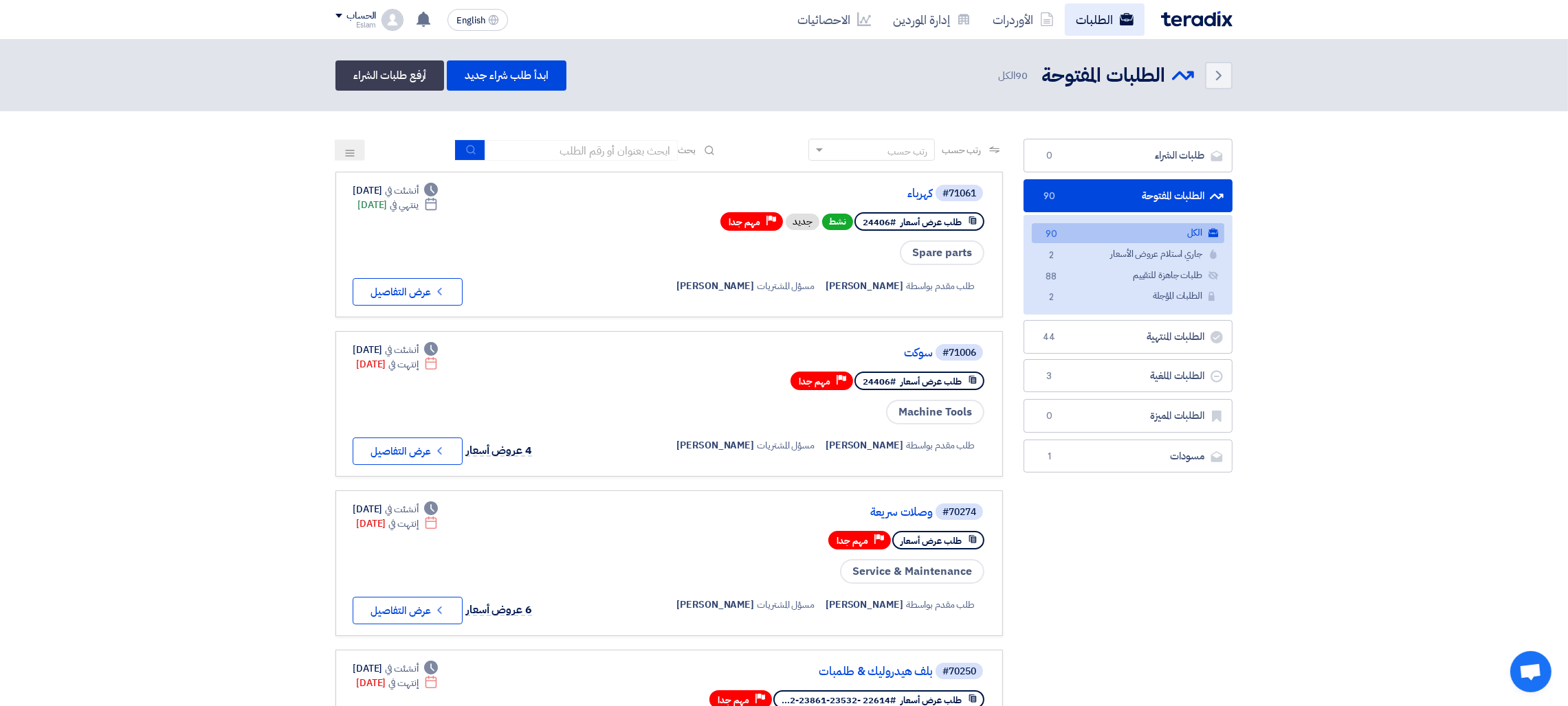
click at [1083, 27] on link "الطلبات" at bounding box center [1104, 19] width 80 height 33
click at [418, 441] on button "Check details عرض التفاصيل" at bounding box center [407, 451] width 110 height 28
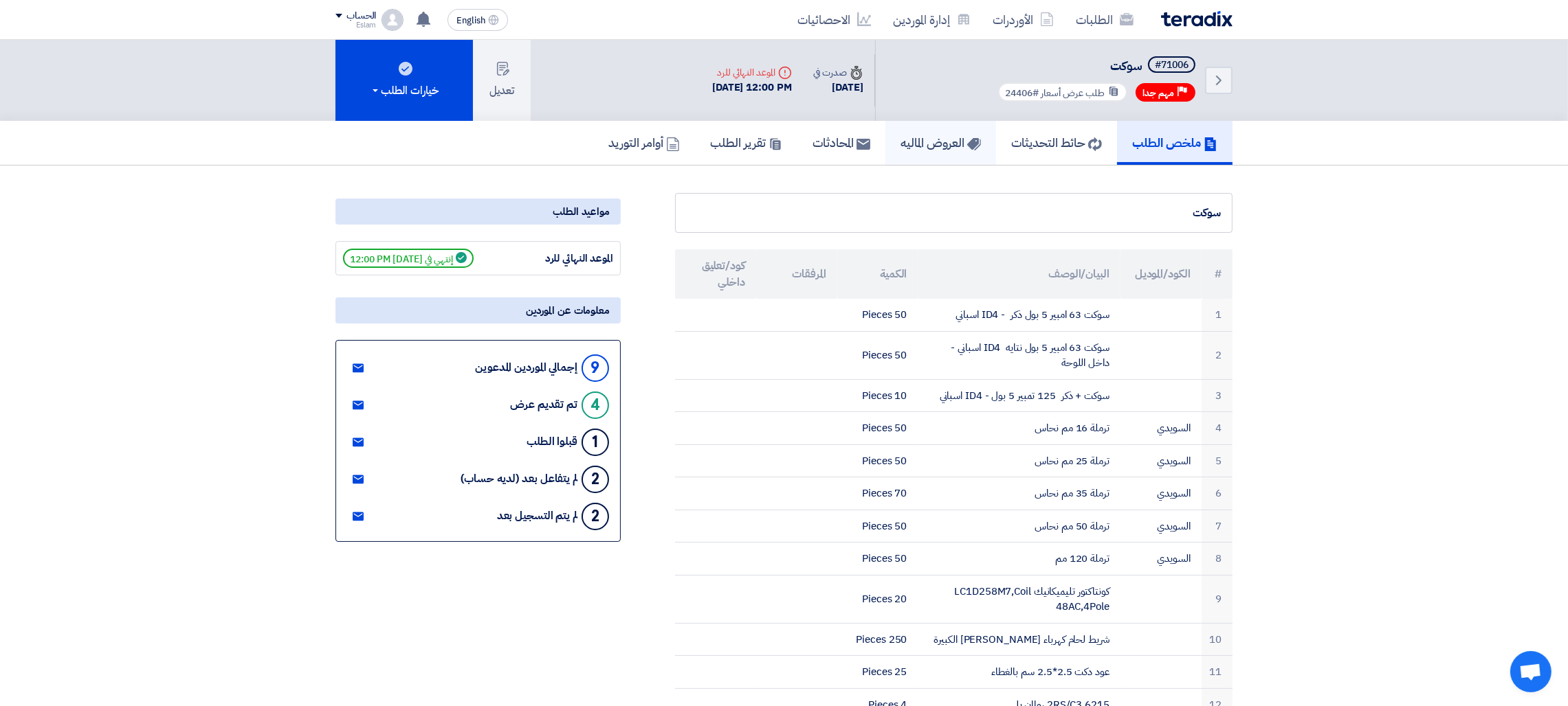
click at [920, 141] on h5 "العروض الماليه" at bounding box center [940, 142] width 80 height 16
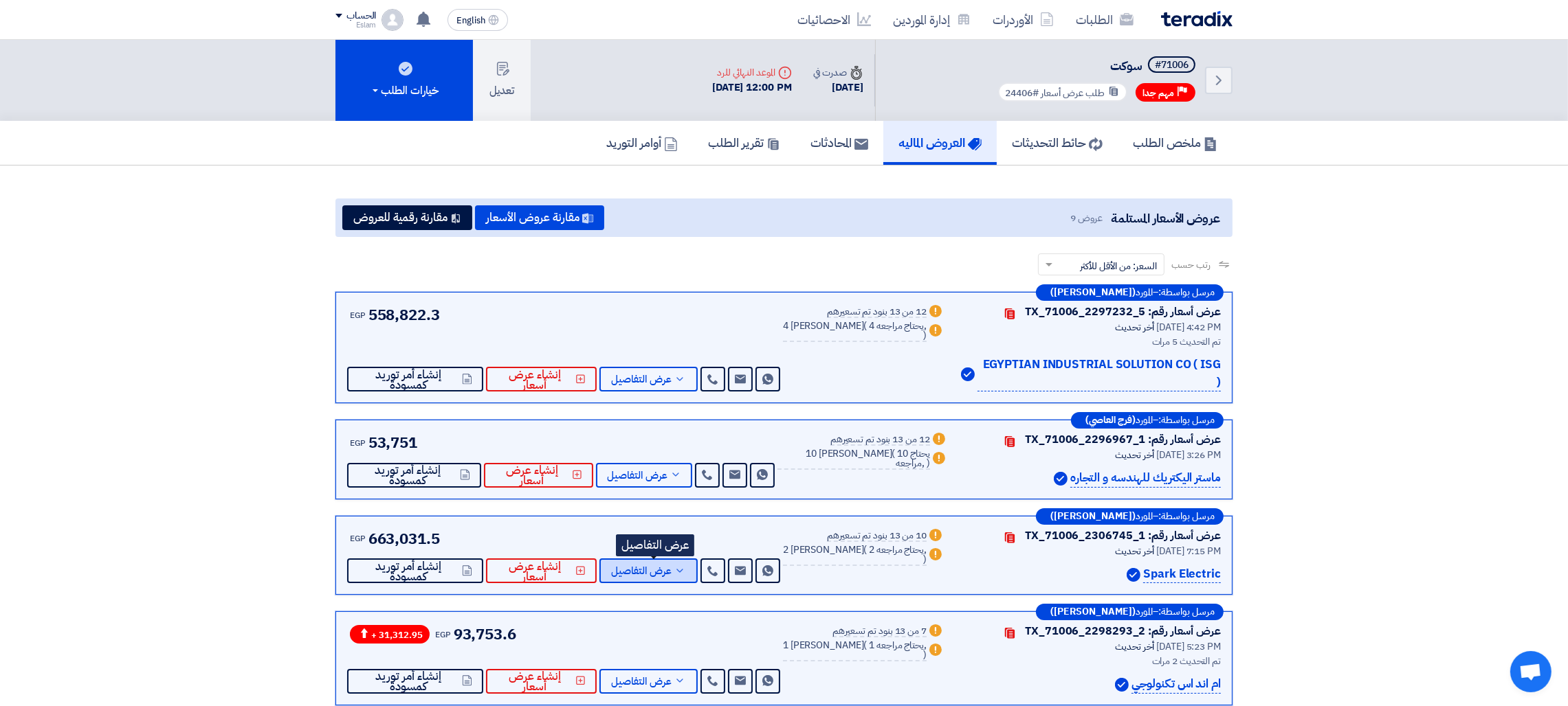
click at [633, 566] on span "عرض التفاصيل" at bounding box center [641, 571] width 60 height 10
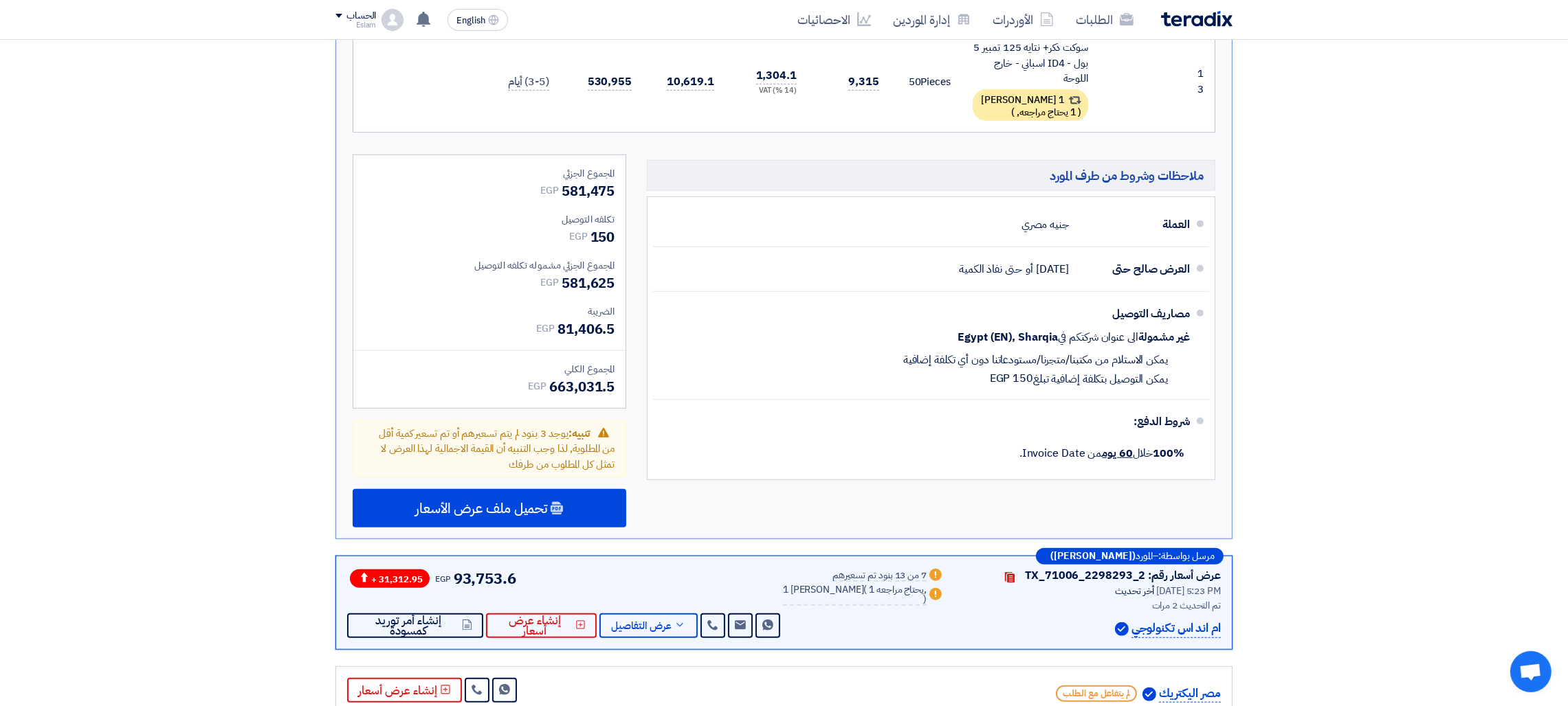
scroll to position [1248, 0]
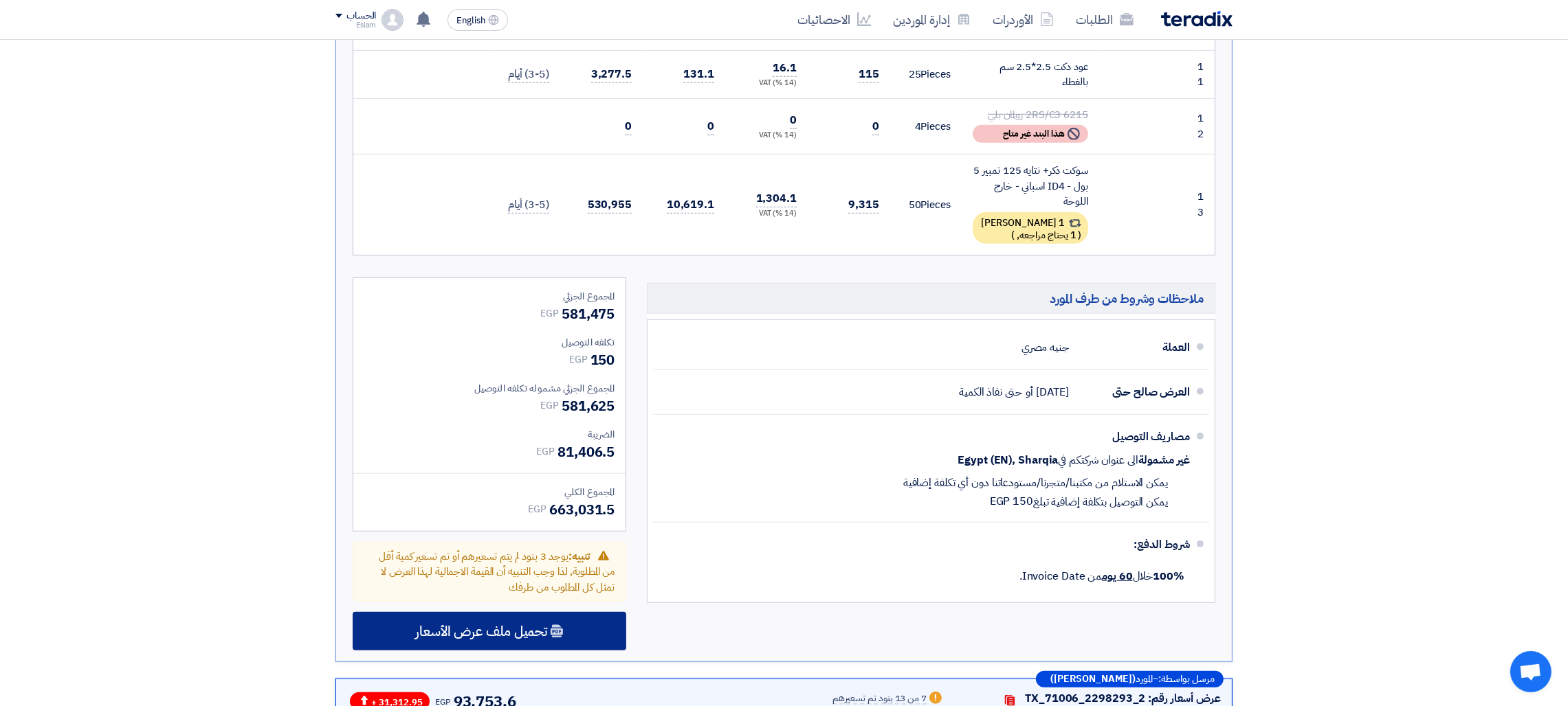
click at [451, 625] on span "تحميل ملف عرض الأسعار" at bounding box center [480, 631] width 132 height 13
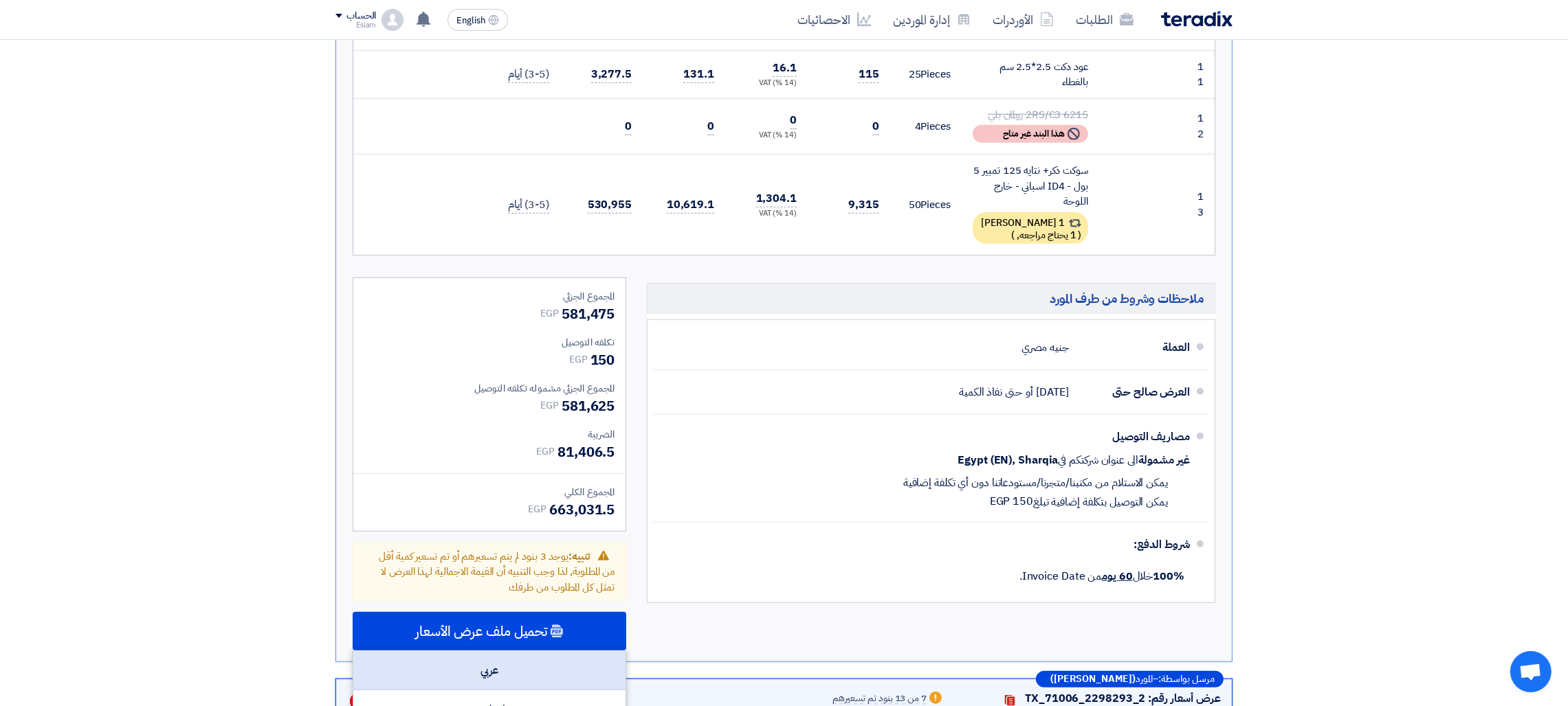
click at [502, 651] on div "عربي" at bounding box center [489, 670] width 272 height 39
